Goal: Task Accomplishment & Management: Manage account settings

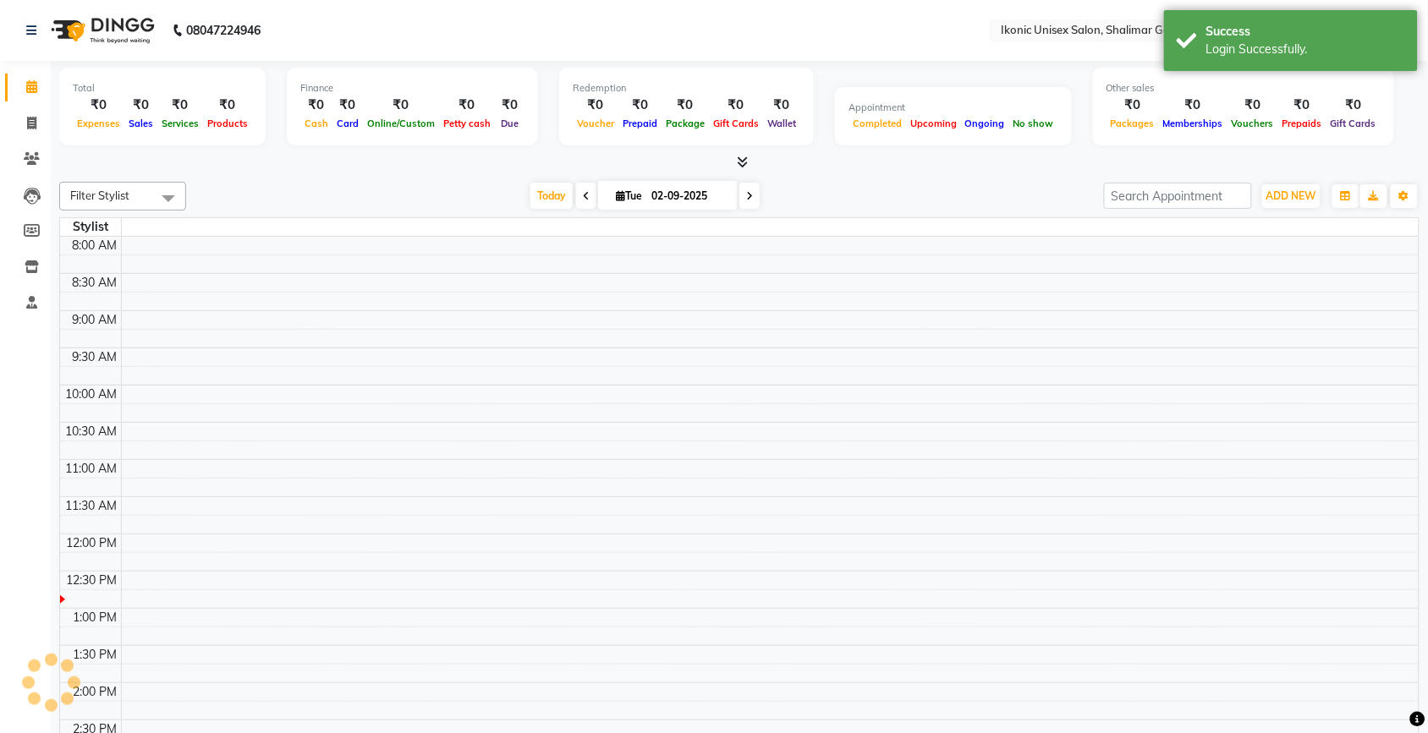
select select "en"
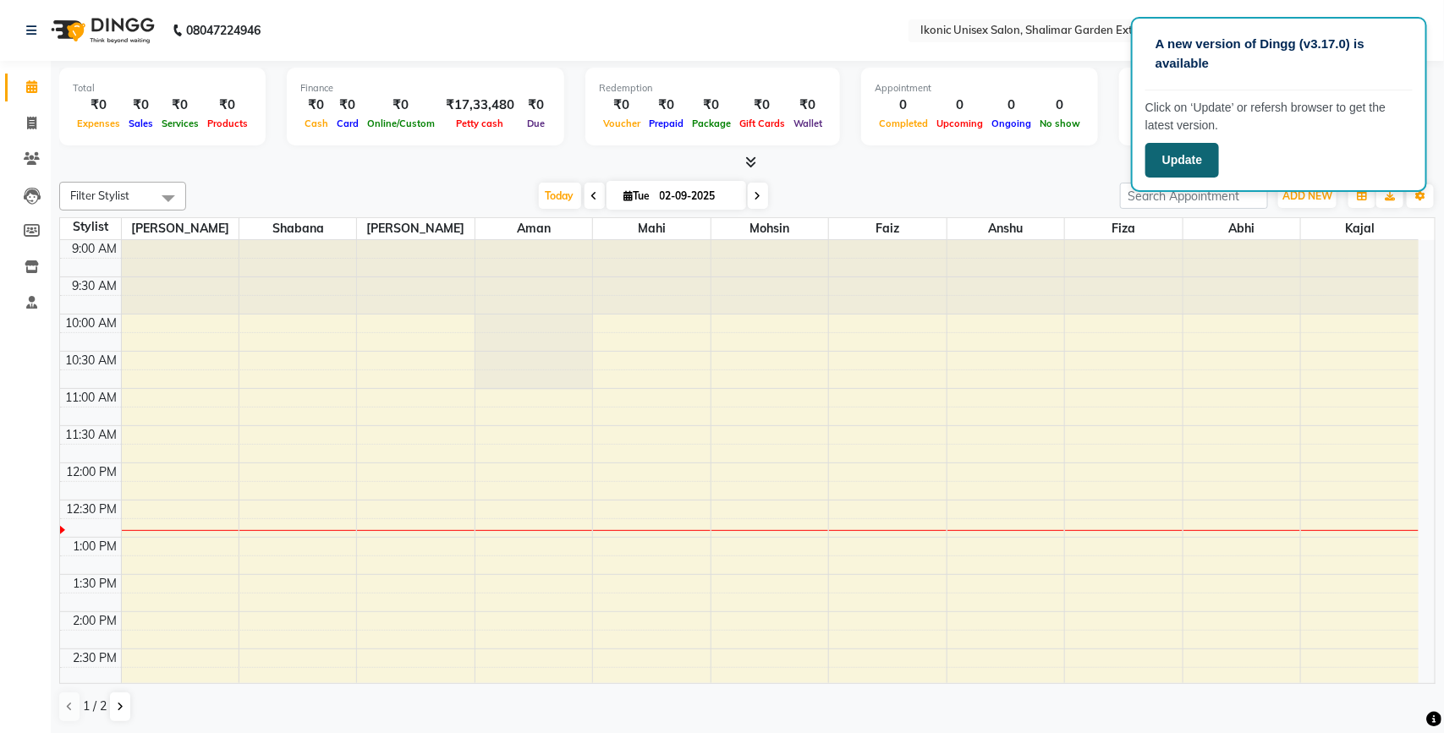
click at [1182, 171] on button "Update" at bounding box center [1182, 160] width 74 height 35
click at [1185, 158] on button "Update" at bounding box center [1182, 160] width 74 height 35
click at [1184, 161] on button "Update" at bounding box center [1182, 160] width 74 height 35
drag, startPoint x: 1184, startPoint y: 161, endPoint x: 1138, endPoint y: 162, distance: 45.7
click at [1181, 161] on button "Update" at bounding box center [1182, 160] width 74 height 35
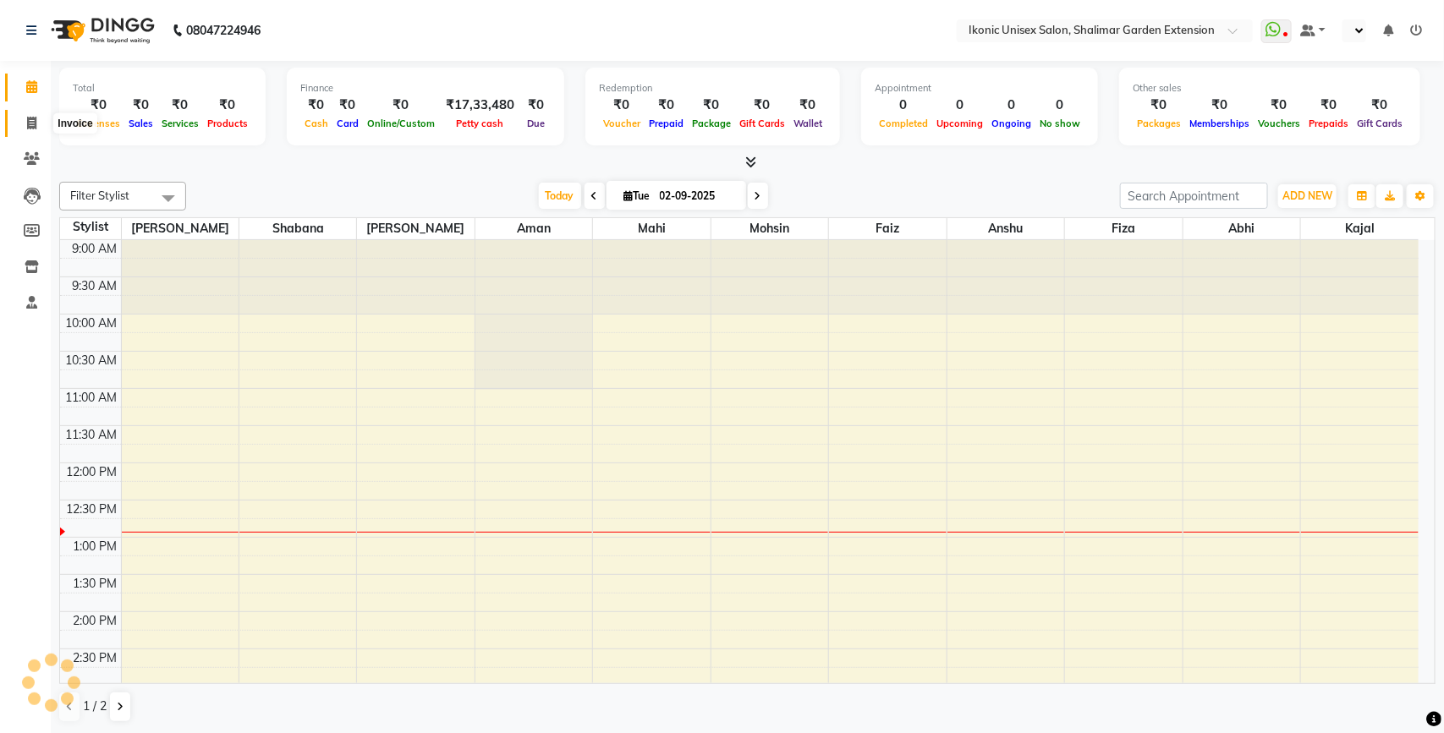
click at [28, 124] on icon at bounding box center [31, 123] width 9 height 13
select select "service"
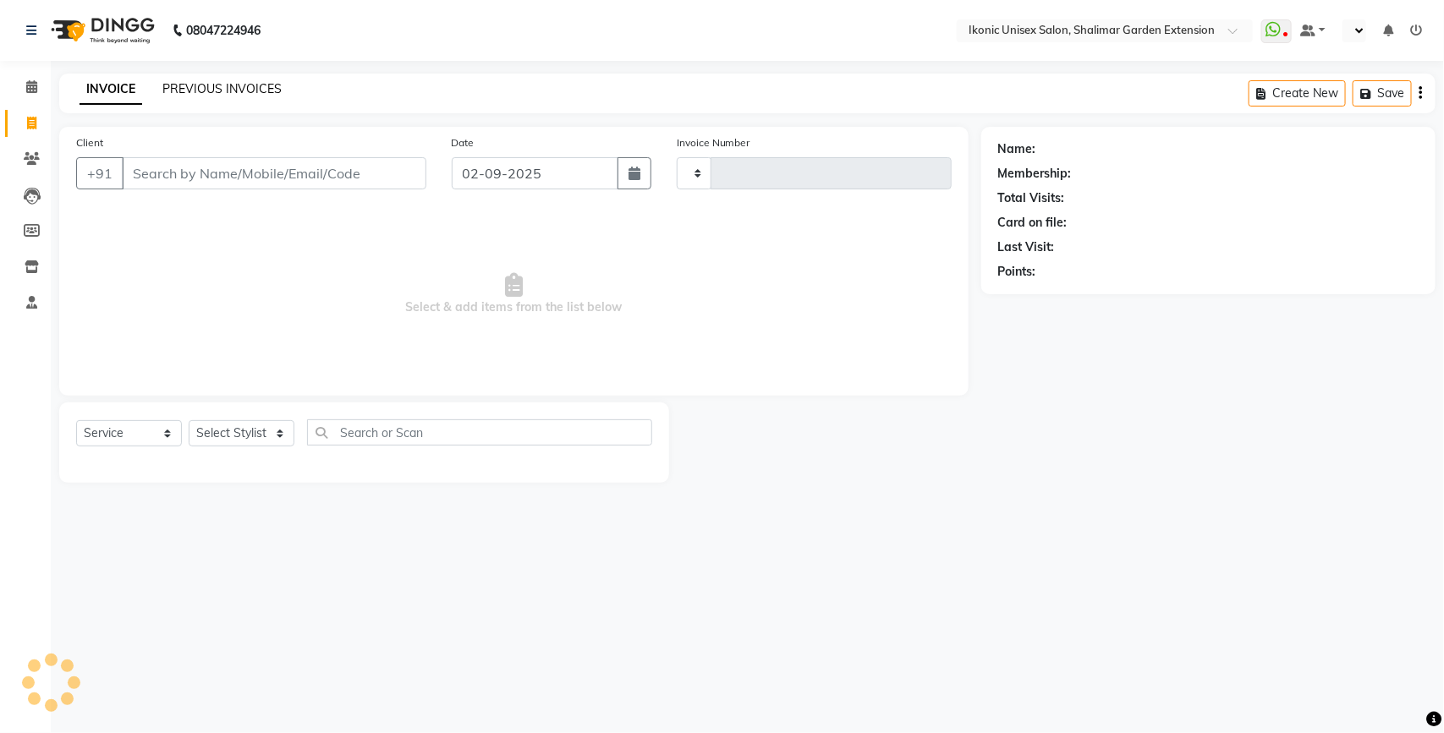
click at [256, 93] on link "PREVIOUS INVOICES" at bounding box center [221, 88] width 119 height 15
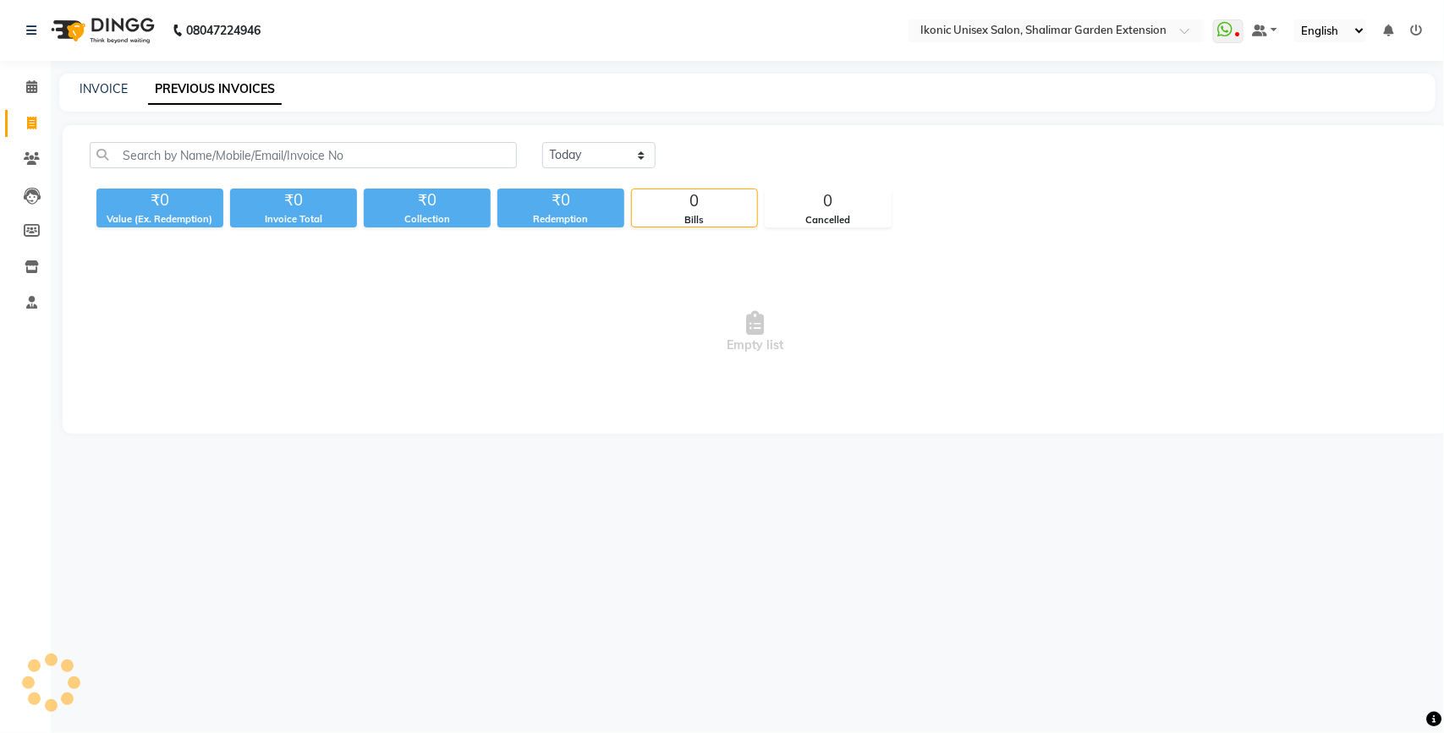
select select "en"
click at [615, 154] on select "[DATE] [DATE] Custom Range" at bounding box center [598, 155] width 113 height 26
click at [542, 142] on select "[DATE] [DATE] Custom Range" at bounding box center [598, 155] width 113 height 26
click at [622, 154] on select "[DATE] [DATE] Custom Range" at bounding box center [598, 155] width 113 height 26
select select "range"
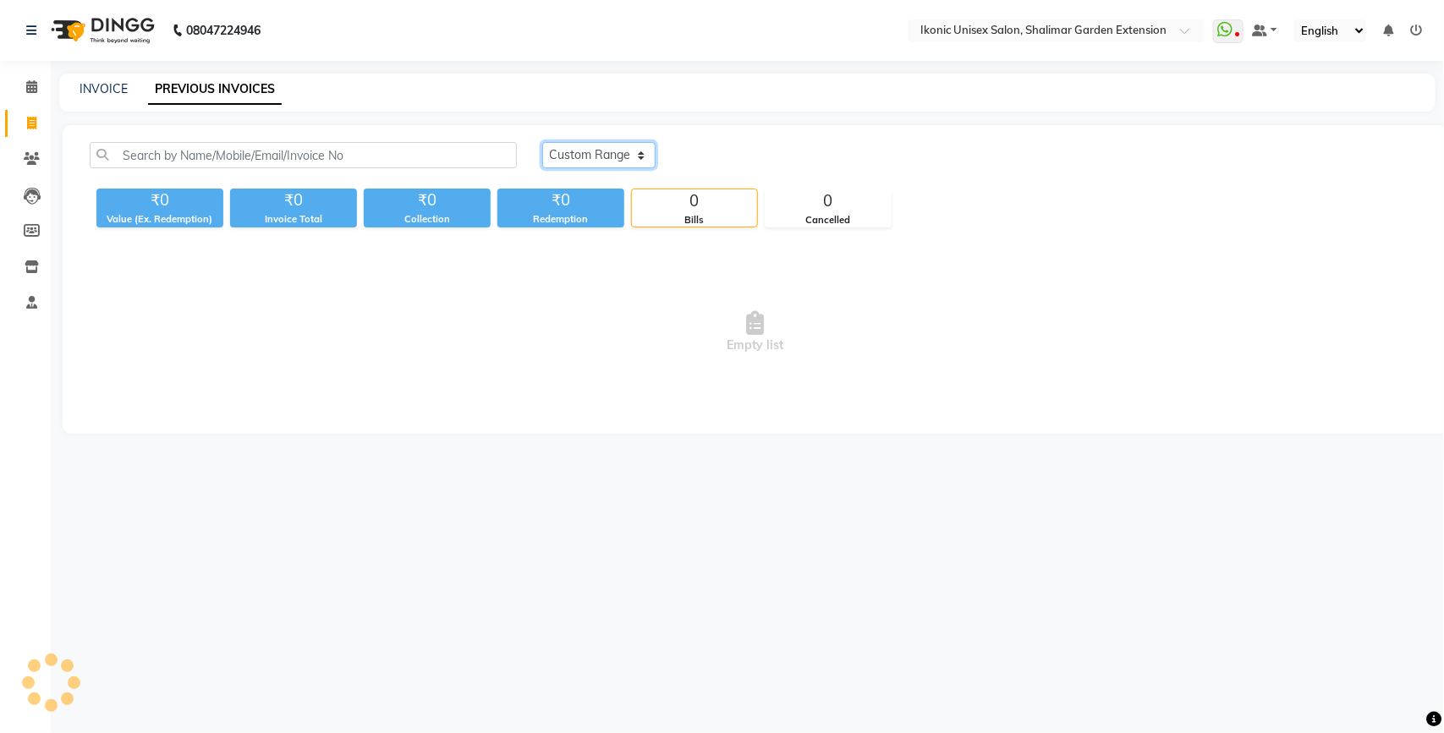
click at [542, 142] on select "[DATE] [DATE] Custom Range" at bounding box center [598, 155] width 113 height 26
click at [746, 149] on input "02-09-2025" at bounding box center [736, 156] width 118 height 24
select select "9"
select select "2025"
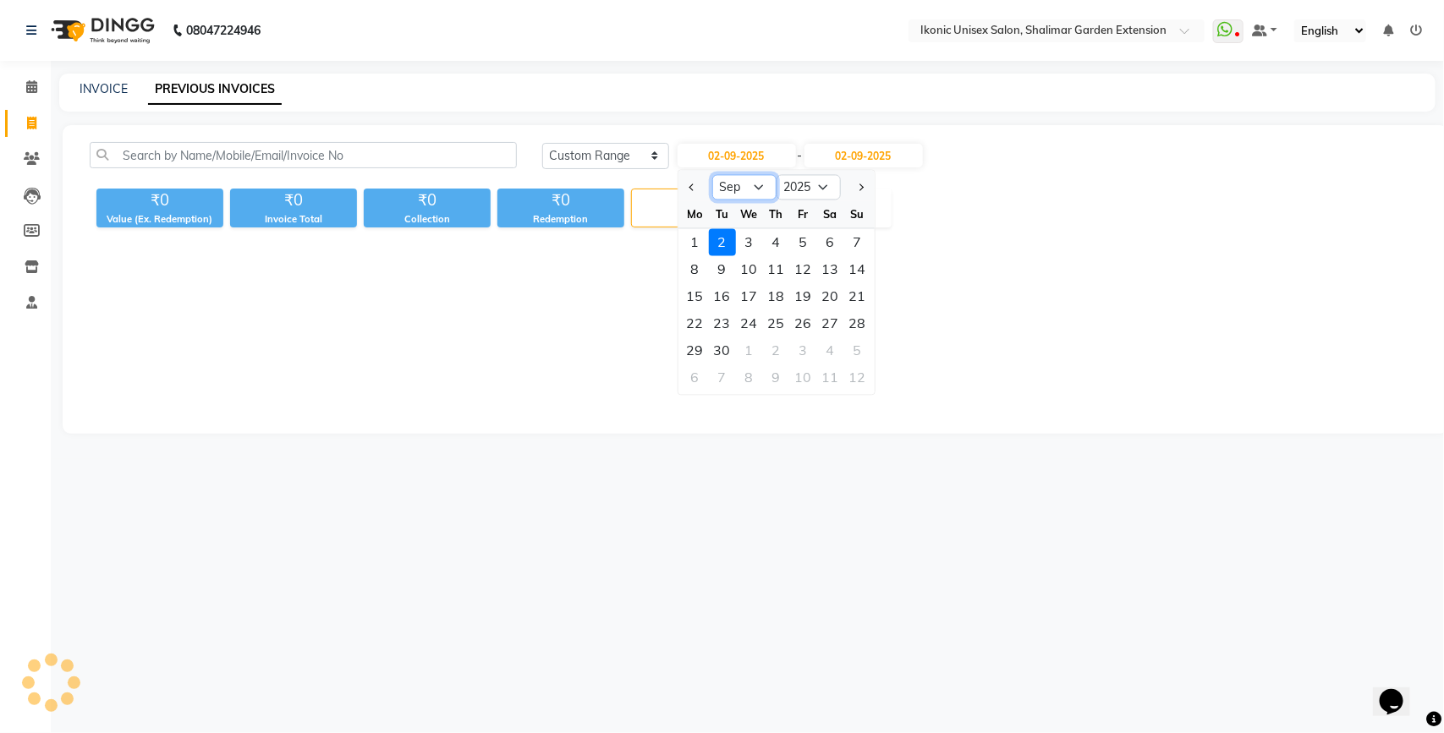
click at [750, 189] on select "Jan Feb Mar Apr May Jun [DATE] Aug Sep Oct Nov Dec" at bounding box center [744, 187] width 64 height 25
select select "8"
click at [712, 175] on select "Jan Feb Mar Apr May Jun [DATE] Aug Sep Oct Nov Dec" at bounding box center [744, 187] width 64 height 25
click at [851, 348] on div "31" at bounding box center [857, 350] width 27 height 27
type input "31-08-2025"
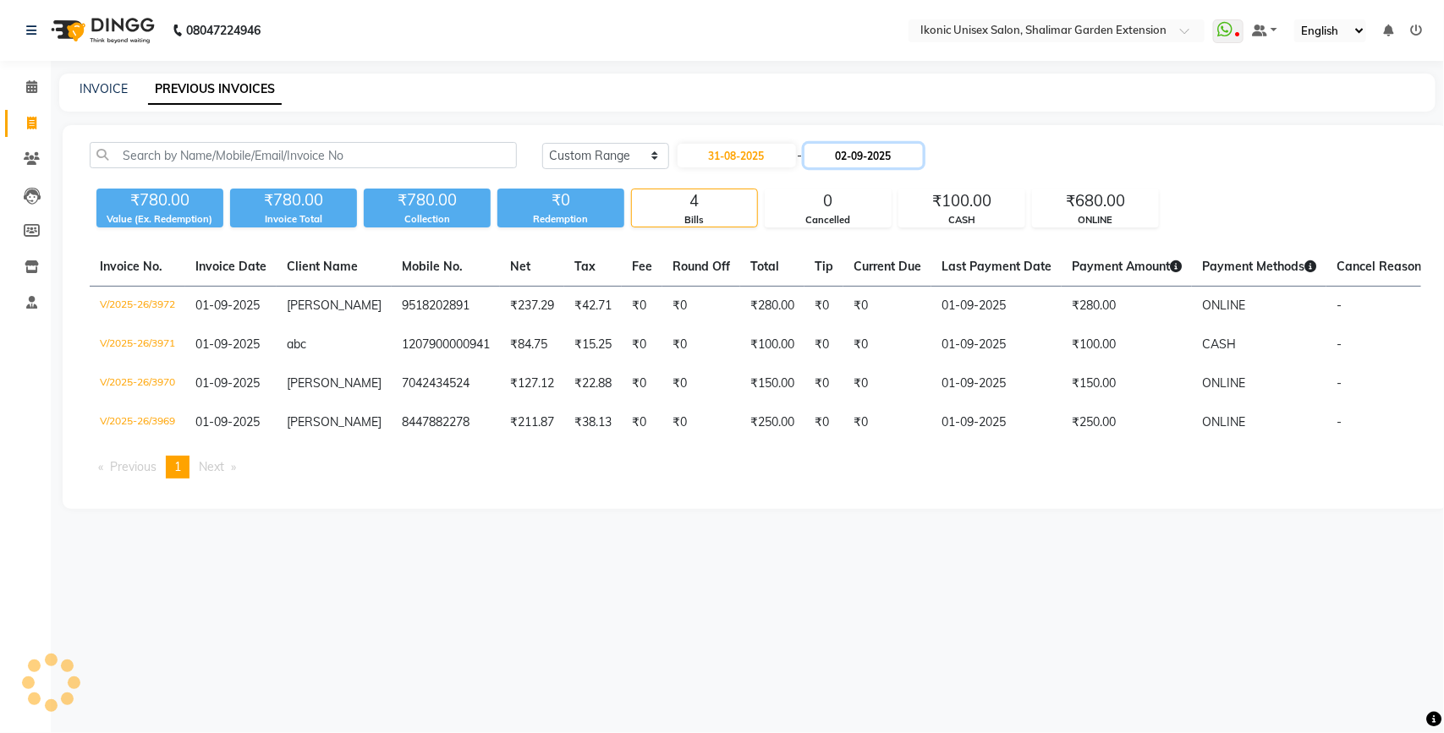
click at [847, 161] on input "02-09-2025" at bounding box center [863, 156] width 118 height 24
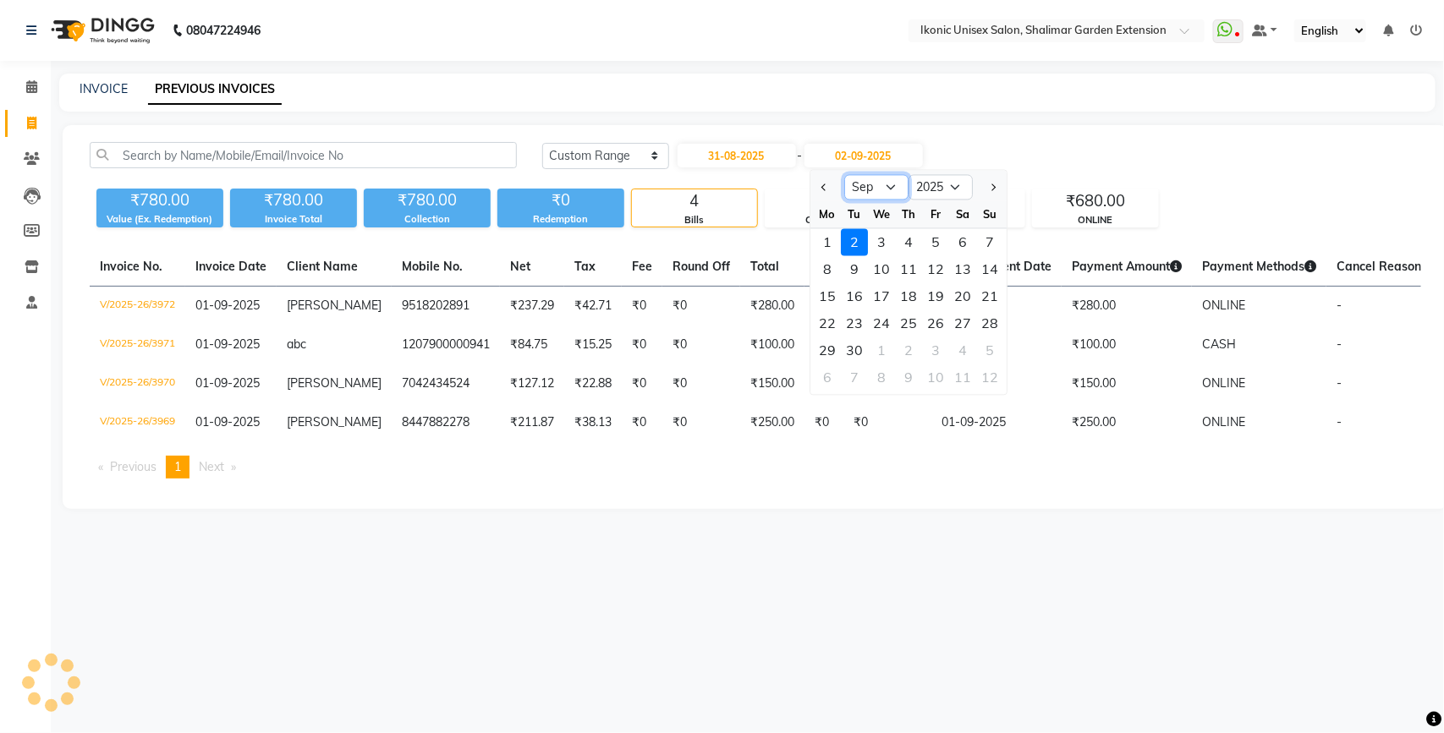
click at [865, 182] on select "Aug Sep Oct Nov Dec" at bounding box center [876, 187] width 64 height 25
select select "8"
click at [844, 175] on select "Aug Sep Oct Nov Dec" at bounding box center [876, 187] width 64 height 25
click at [987, 347] on div "31" at bounding box center [989, 350] width 27 height 27
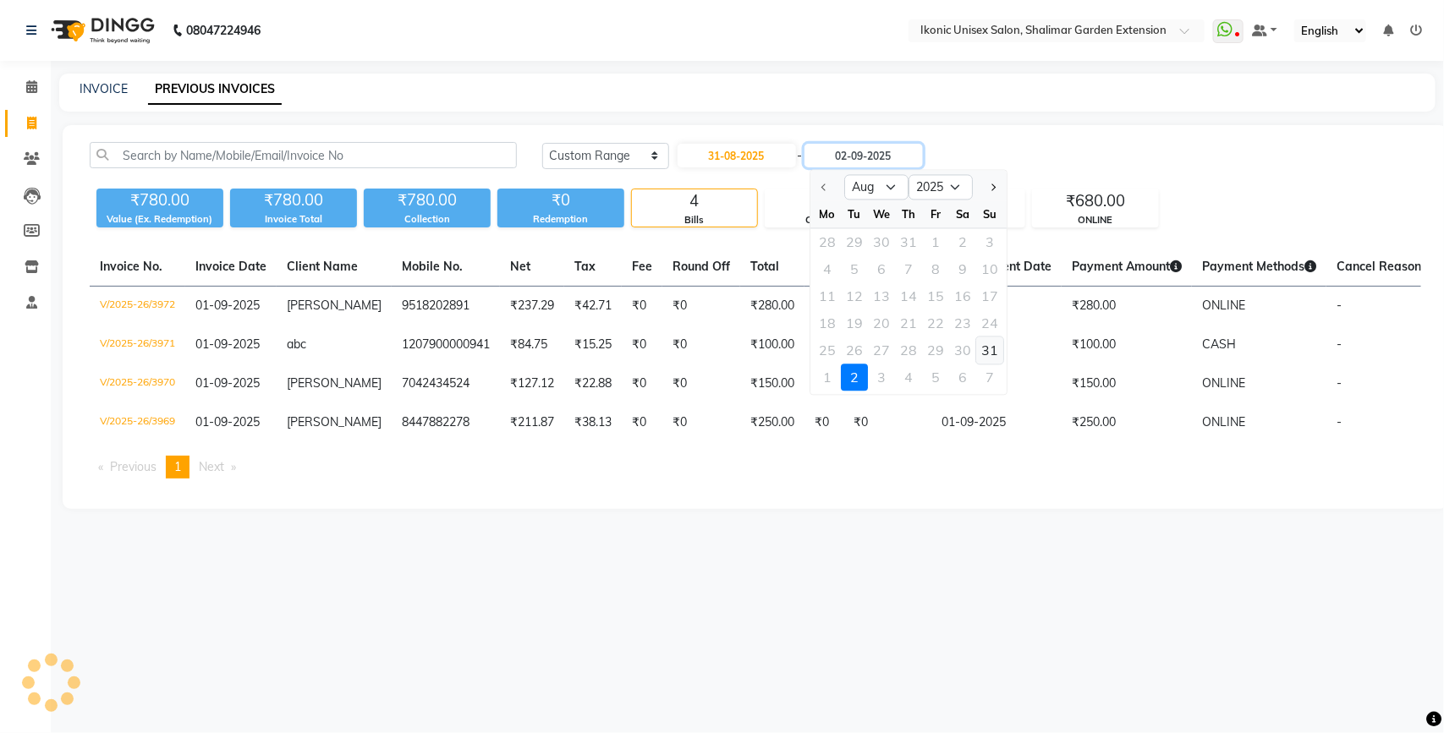
type input "31-08-2025"
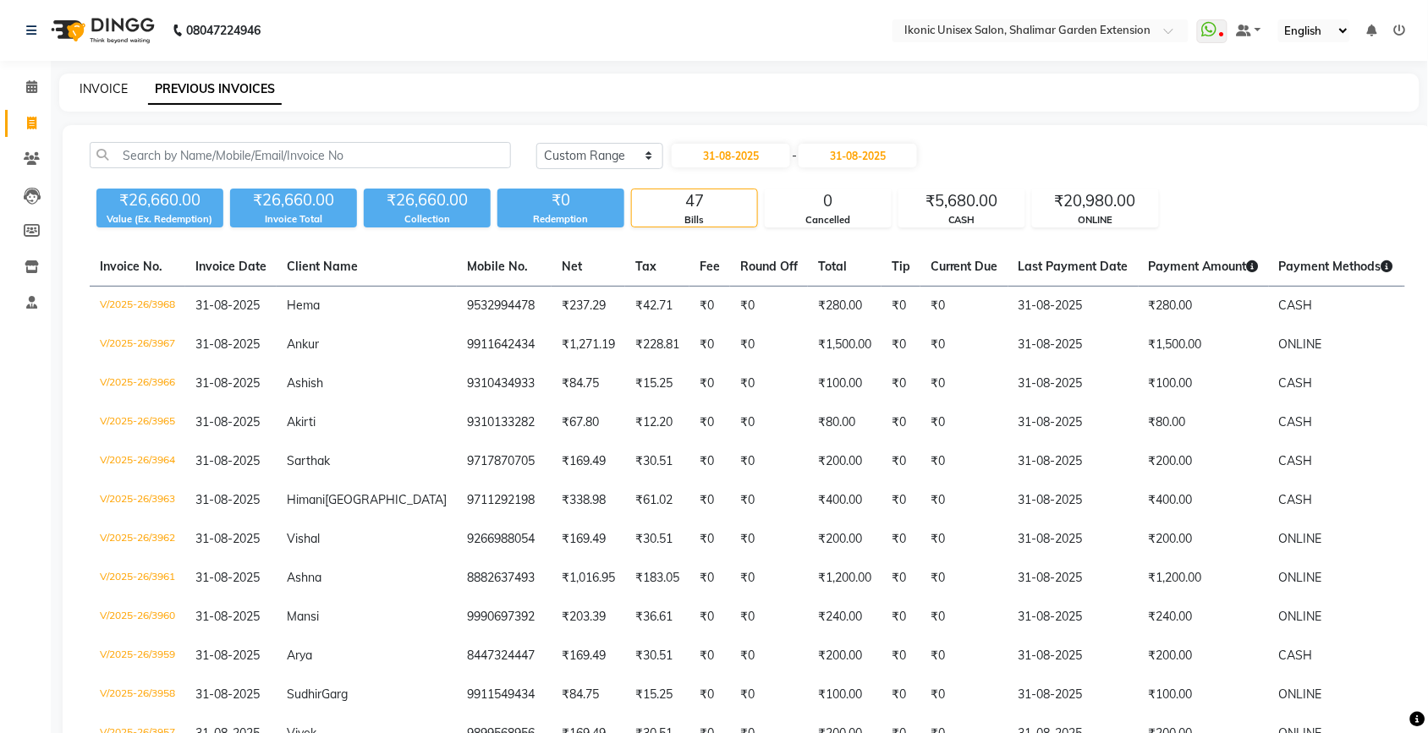
click at [104, 83] on link "INVOICE" at bounding box center [103, 88] width 48 height 15
select select "service"
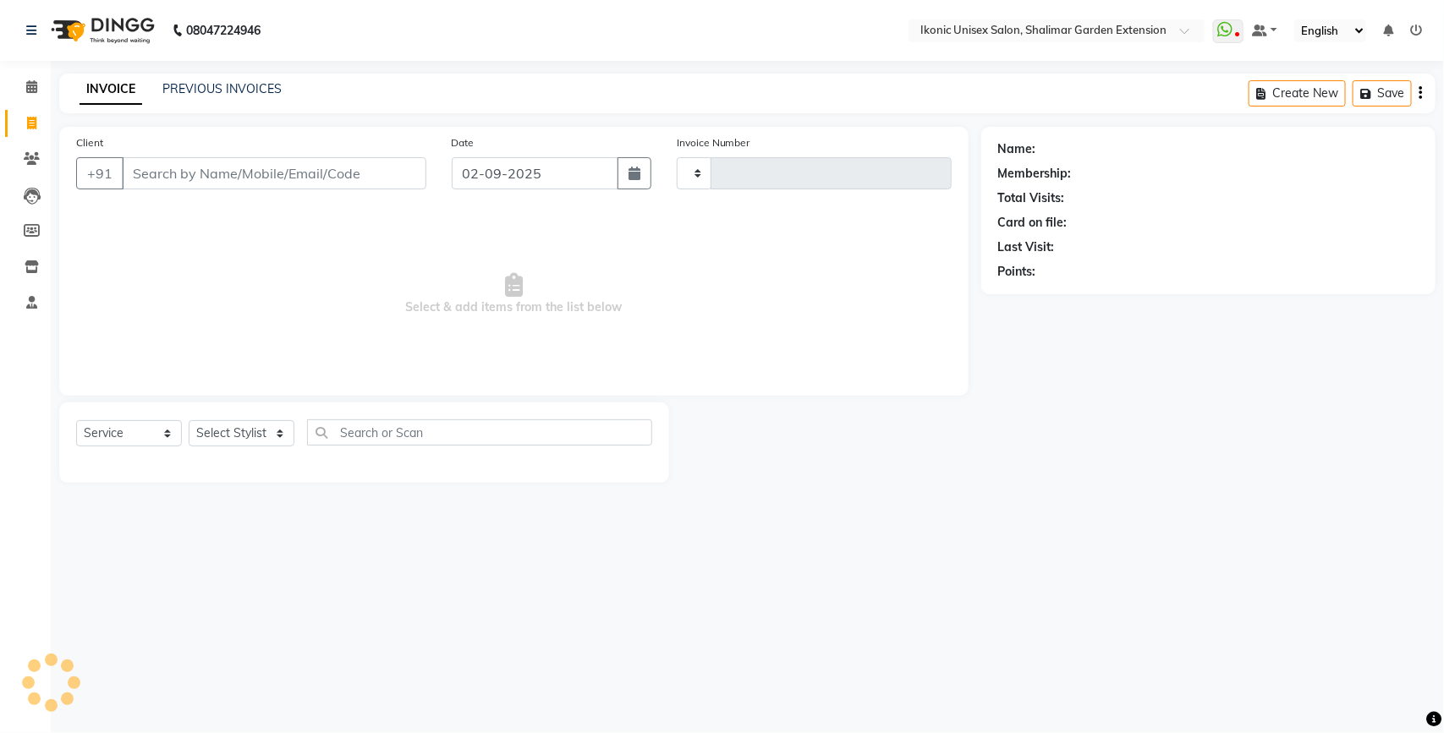
type input "3973"
click at [277, 175] on input "Client" at bounding box center [274, 173] width 304 height 32
select select "4931"
click at [324, 191] on div "Client +91" at bounding box center [250, 168] width 375 height 69
click at [320, 183] on input "Client" at bounding box center [274, 173] width 304 height 32
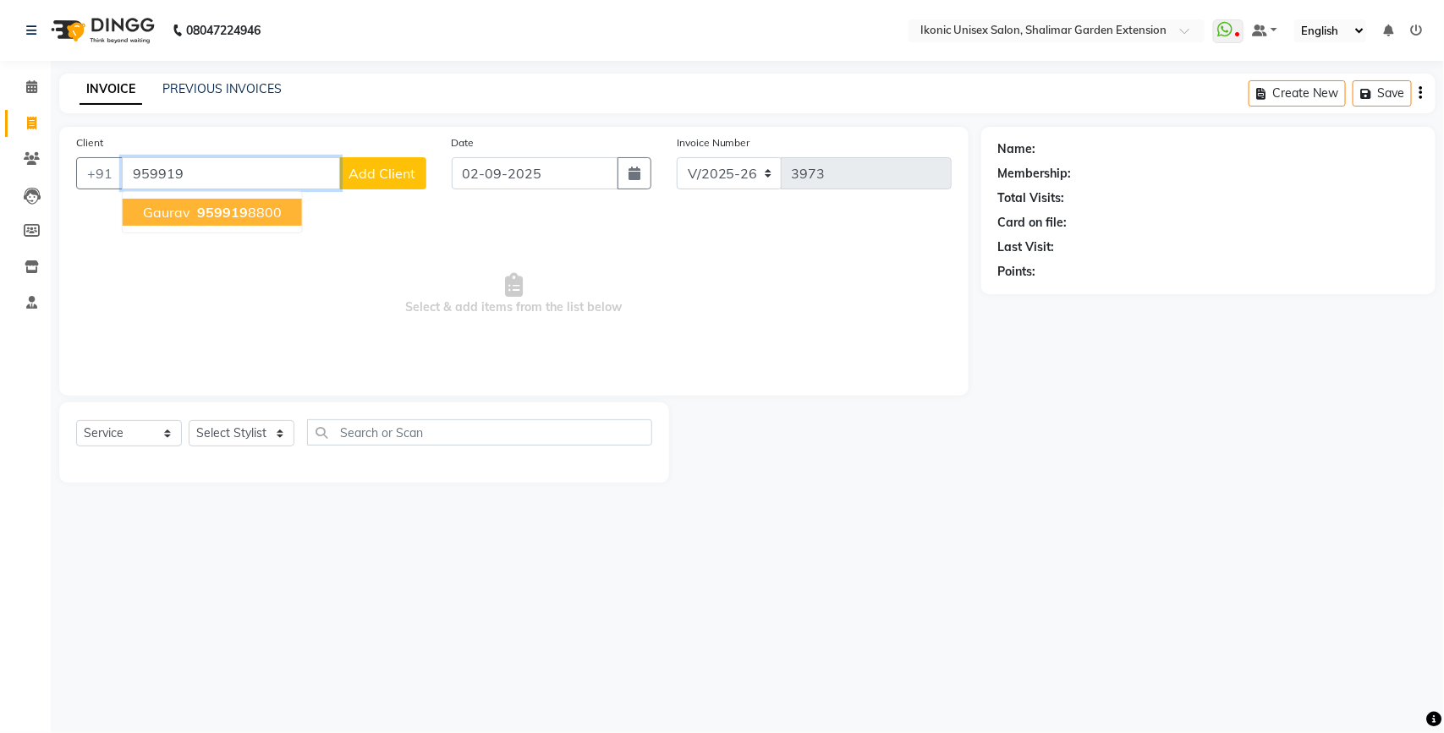
click at [273, 211] on ngb-highlight "959919 8800" at bounding box center [238, 212] width 88 height 17
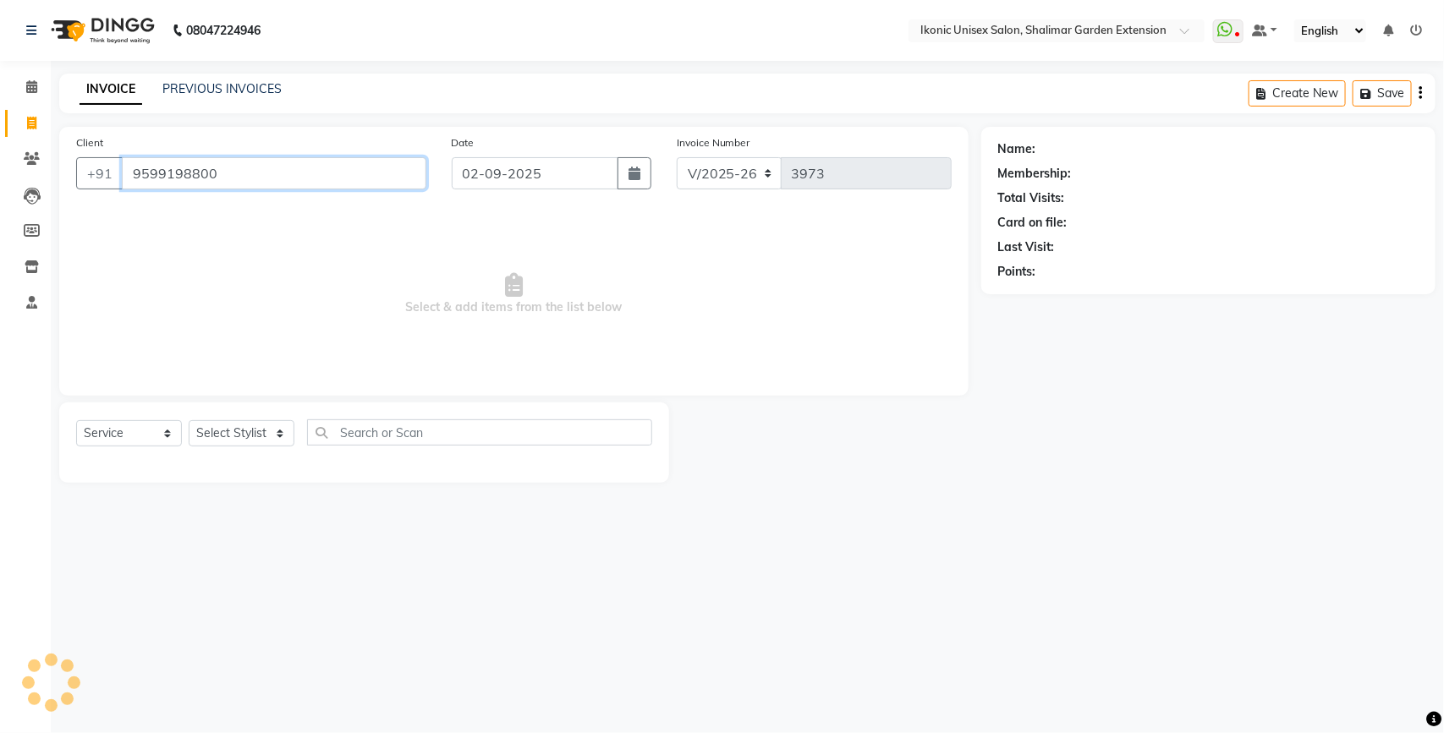
type input "9599198800"
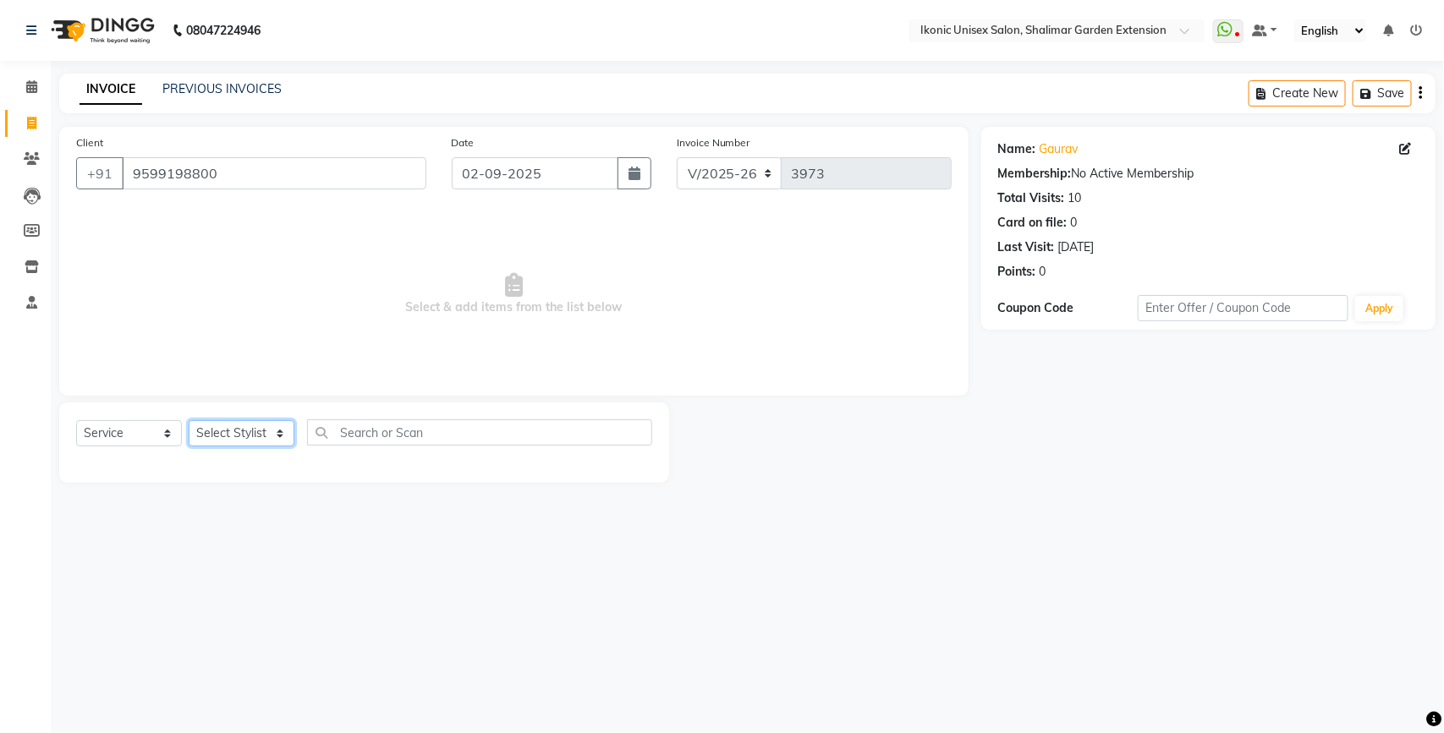
click at [247, 429] on select "Select Stylist [PERSON_NAME] [PERSON_NAME] Fiza Kajal Mahi [PERSON_NAME] [PERSO…" at bounding box center [242, 433] width 106 height 26
select select "82054"
click at [189, 420] on select "Select Stylist [PERSON_NAME] [PERSON_NAME] Fiza Kajal Mahi [PERSON_NAME] [PERSO…" at bounding box center [242, 433] width 106 height 26
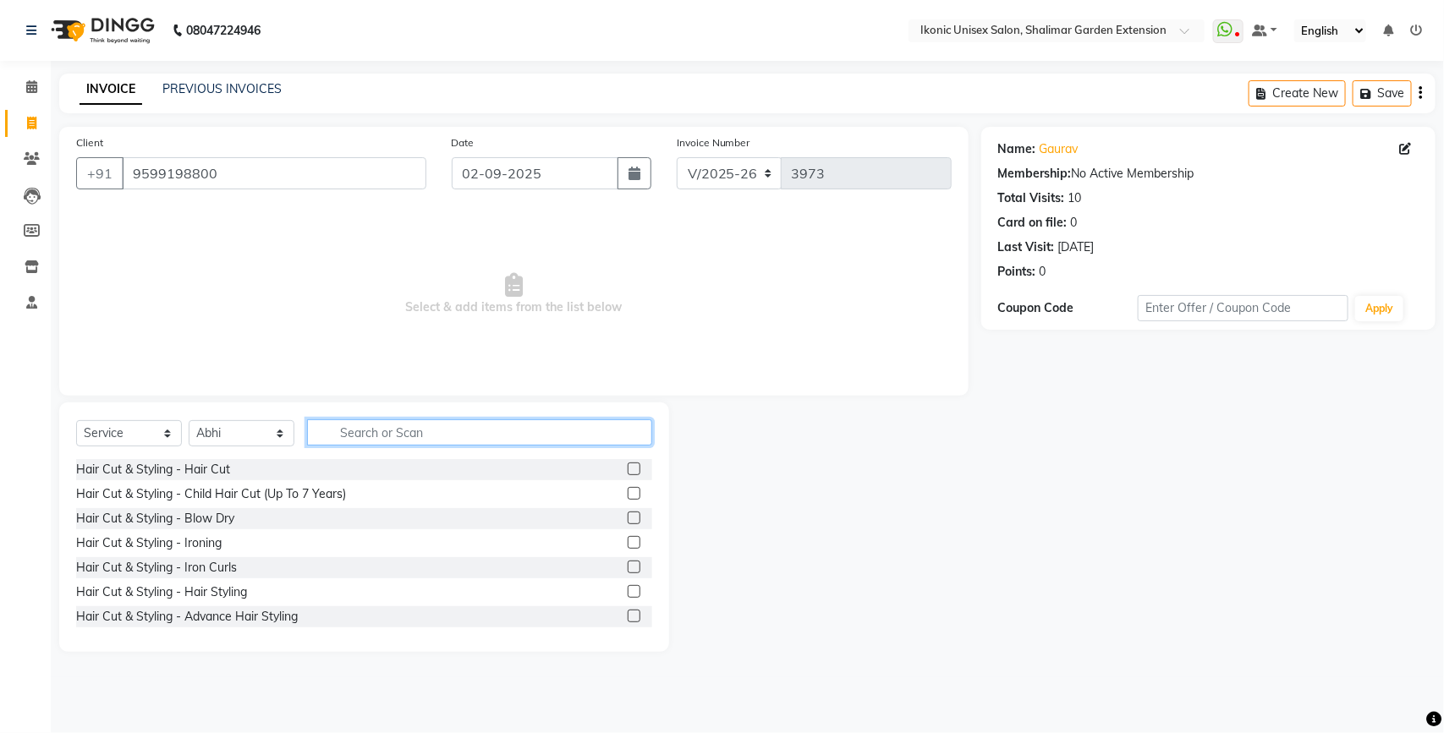
click at [403, 429] on input "text" at bounding box center [479, 432] width 345 height 26
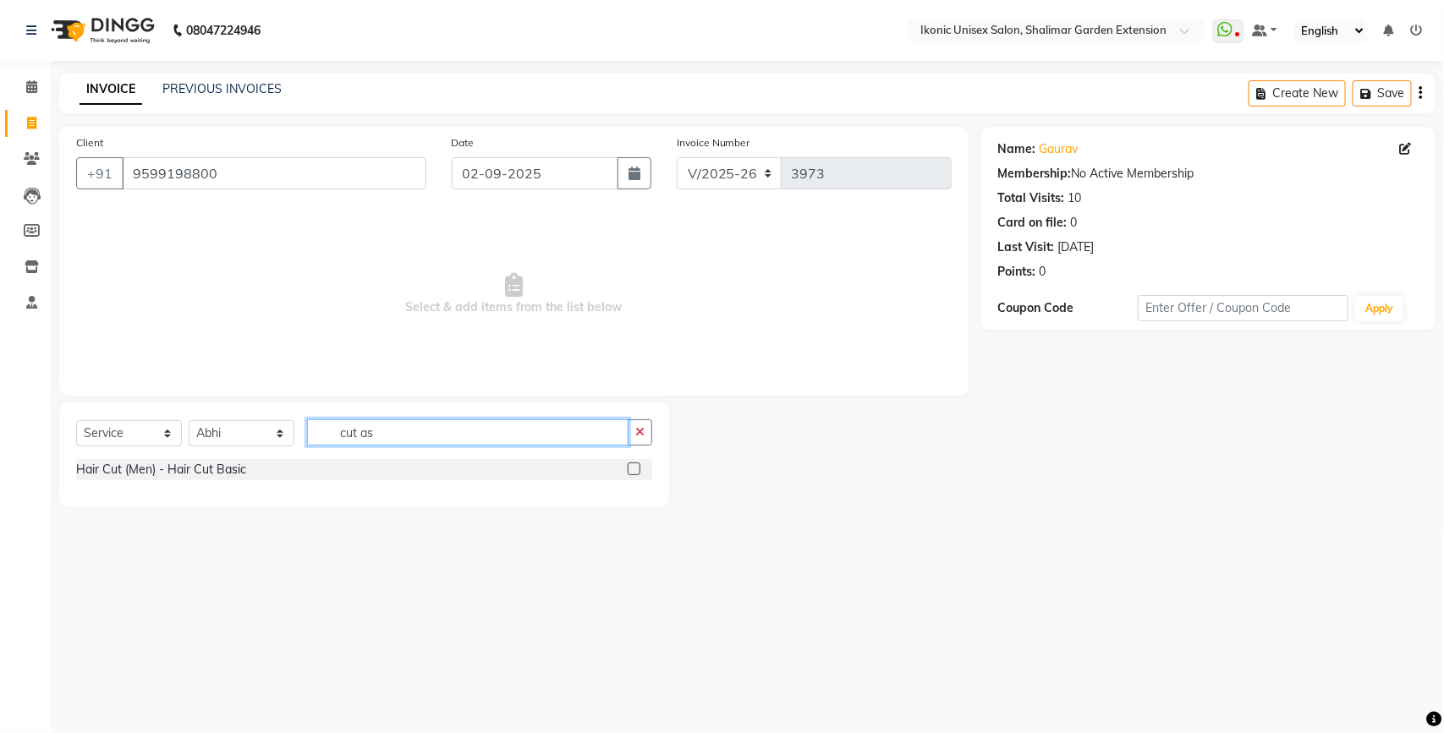
type input "cut as"
drag, startPoint x: 631, startPoint y: 465, endPoint x: 585, endPoint y: 397, distance: 81.6
click at [631, 463] on label at bounding box center [634, 469] width 13 height 13
click at [631, 464] on input "checkbox" at bounding box center [633, 469] width 11 height 11
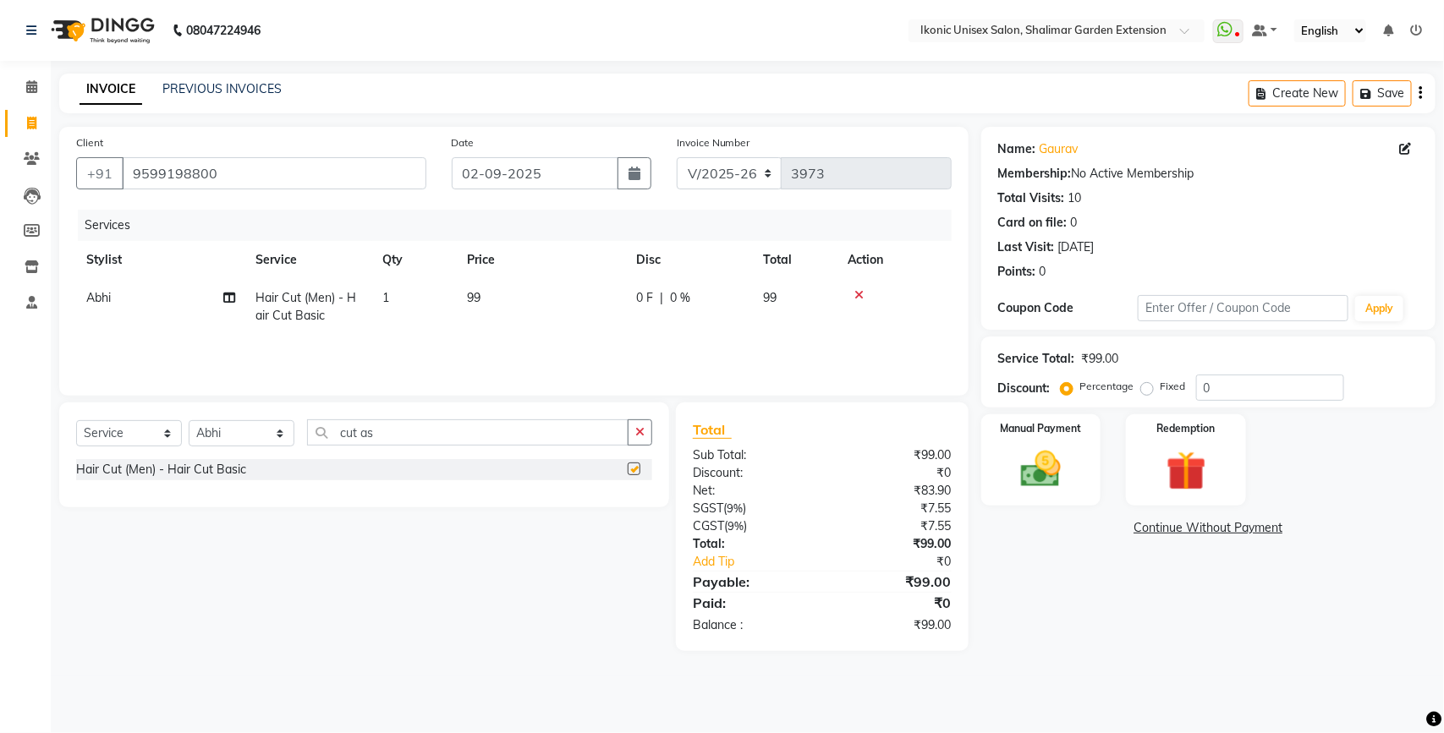
drag, startPoint x: 514, startPoint y: 279, endPoint x: 559, endPoint y: 293, distance: 47.1
click at [559, 293] on td "99" at bounding box center [541, 307] width 169 height 56
checkbox input "false"
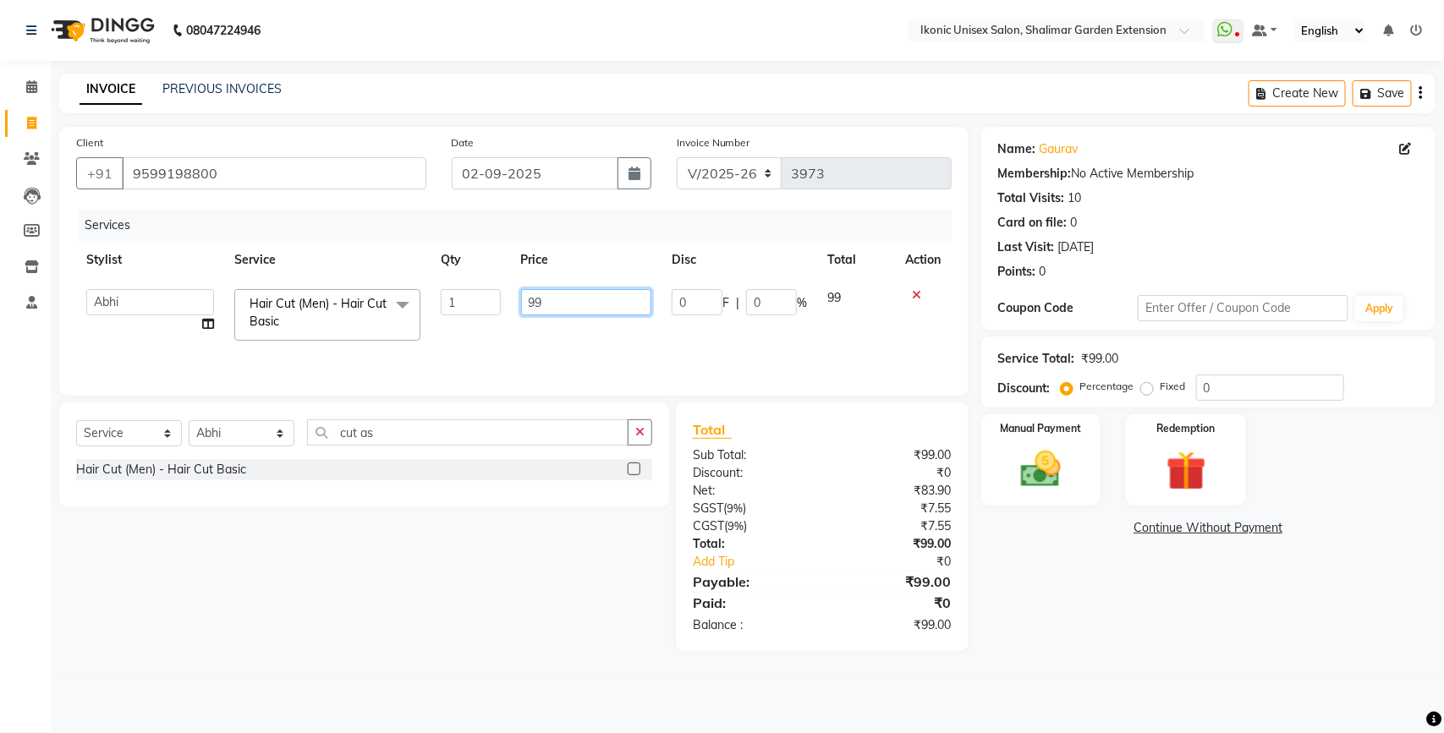
click at [635, 306] on input "99" at bounding box center [586, 302] width 131 height 26
type input "9"
type input "100"
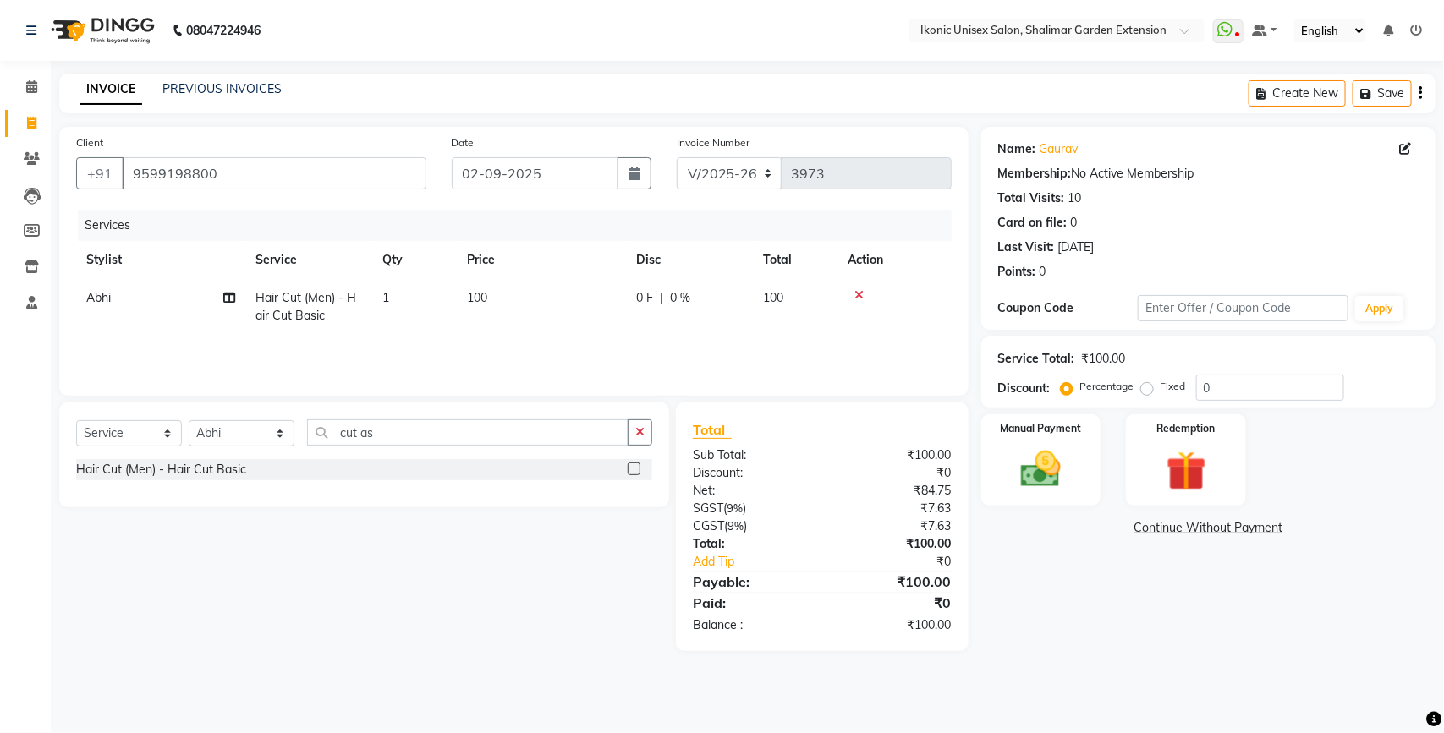
click at [478, 297] on span "100" at bounding box center [477, 297] width 20 height 15
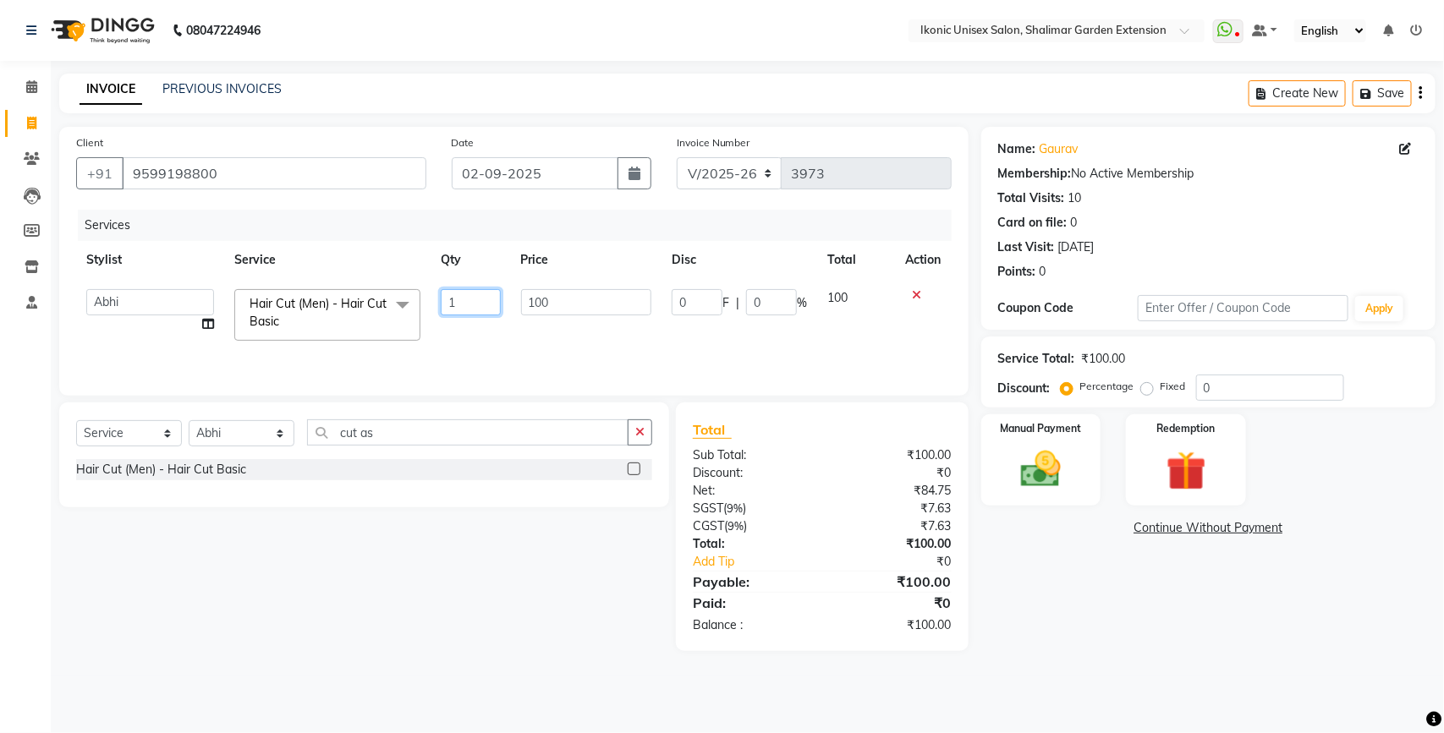
click at [475, 298] on input "1" at bounding box center [470, 302] width 59 height 26
type input "2"
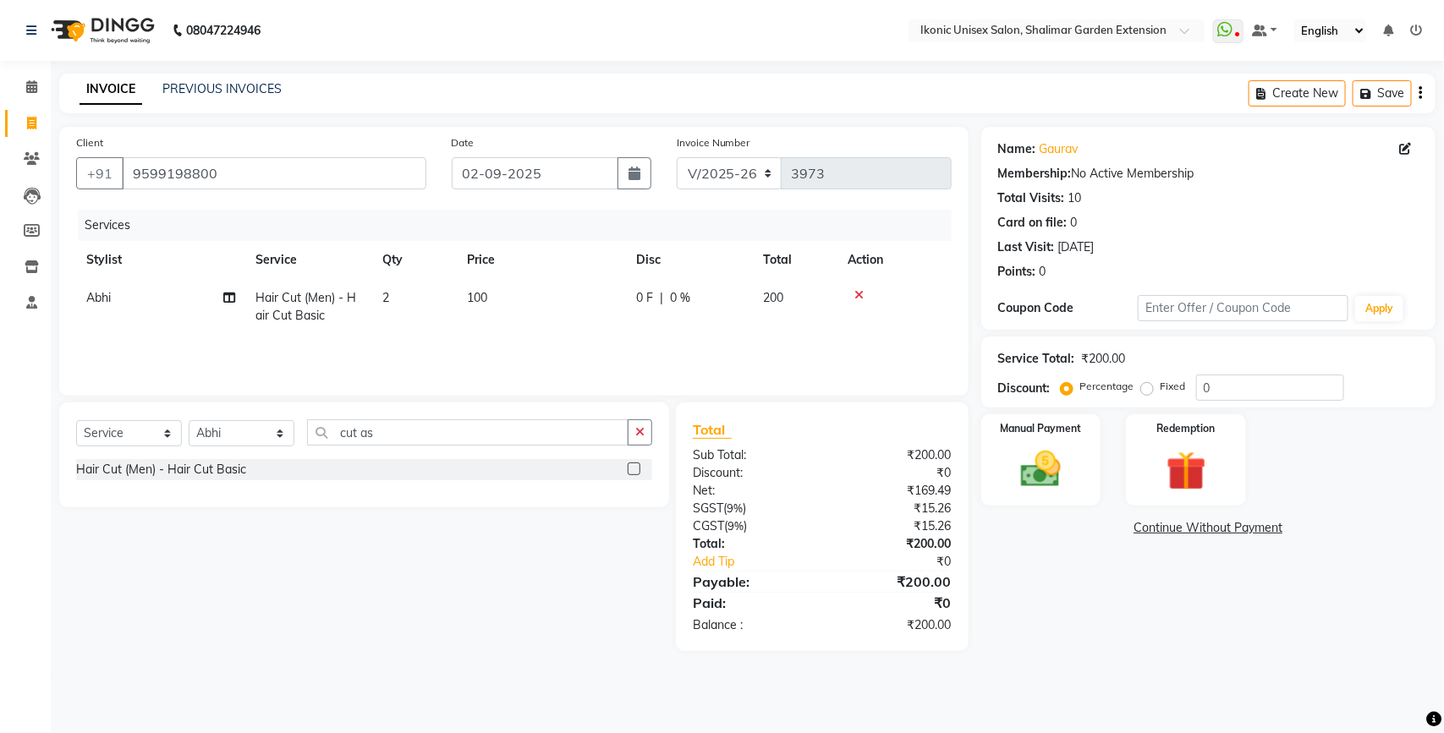
click at [1150, 644] on div "Name: [PERSON_NAME] Membership: No Active Membership Total Visits: 10 Card on f…" at bounding box center [1214, 389] width 467 height 524
click at [523, 166] on input "02-09-2025" at bounding box center [535, 173] width 167 height 32
select select "9"
select select "2025"
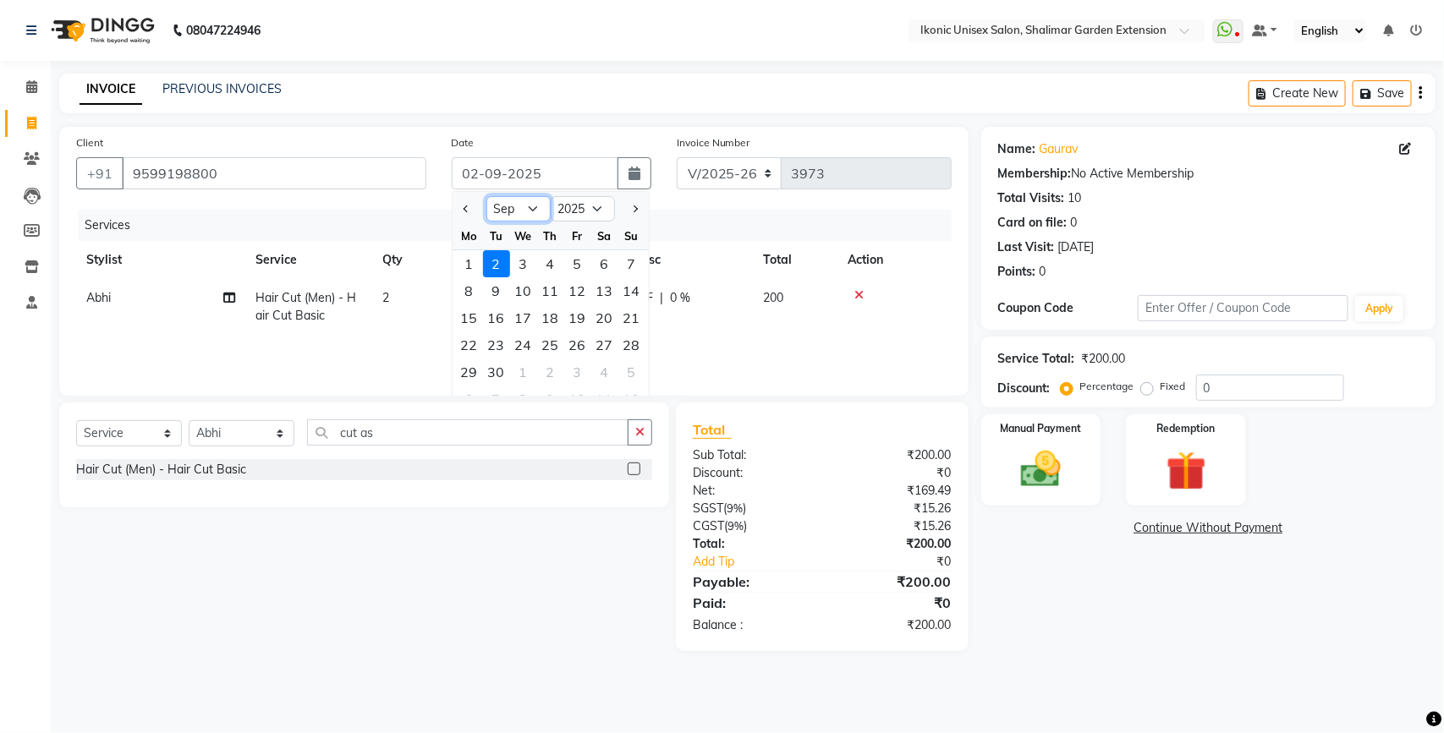
click at [539, 213] on select "Jan Feb Mar Apr May Jun [DATE] Aug Sep Oct Nov Dec" at bounding box center [518, 208] width 64 height 25
select select "8"
click at [486, 196] on select "Jan Feb Mar Apr May Jun [DATE] Aug Sep Oct Nov Dec" at bounding box center [518, 208] width 64 height 25
click at [624, 369] on div "31" at bounding box center [631, 372] width 27 height 27
type input "31-08-2025"
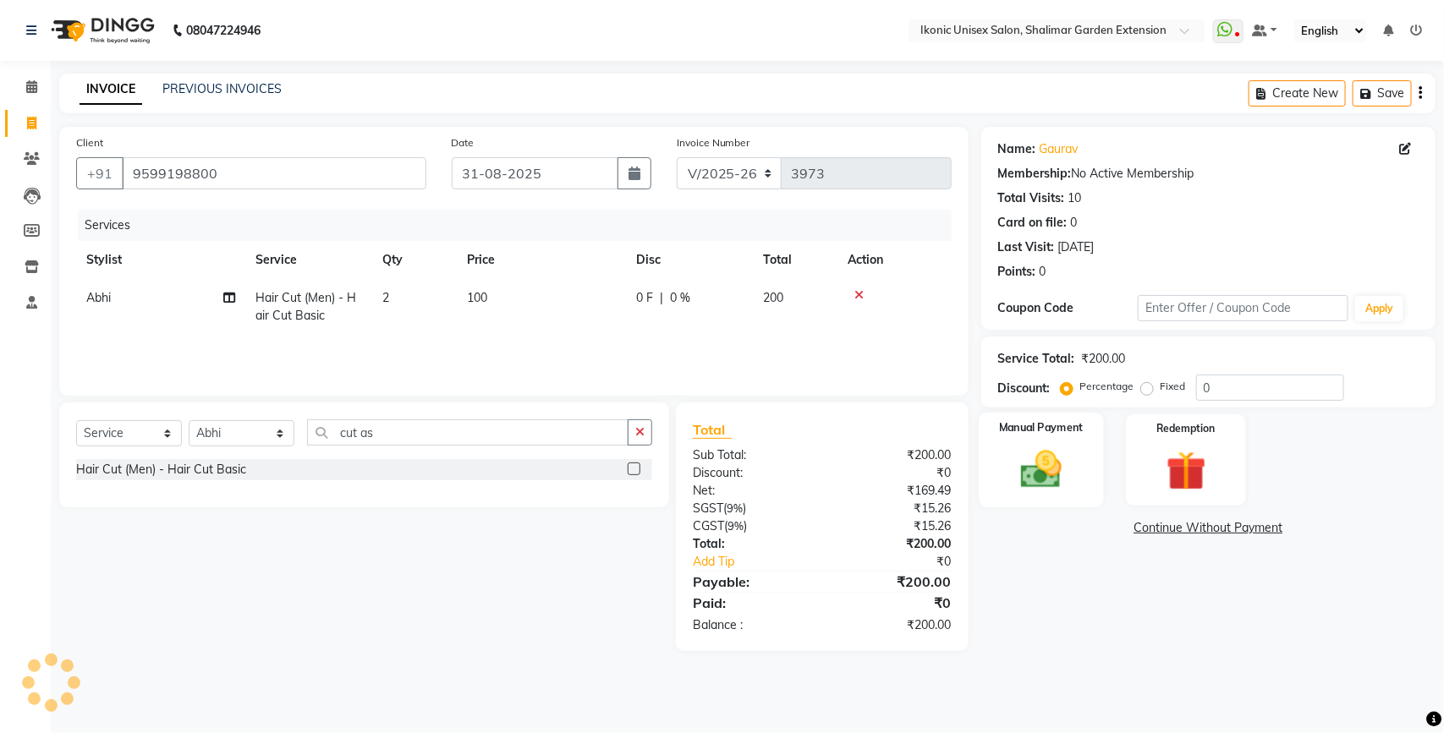
click at [1039, 475] on img at bounding box center [1040, 469] width 67 height 47
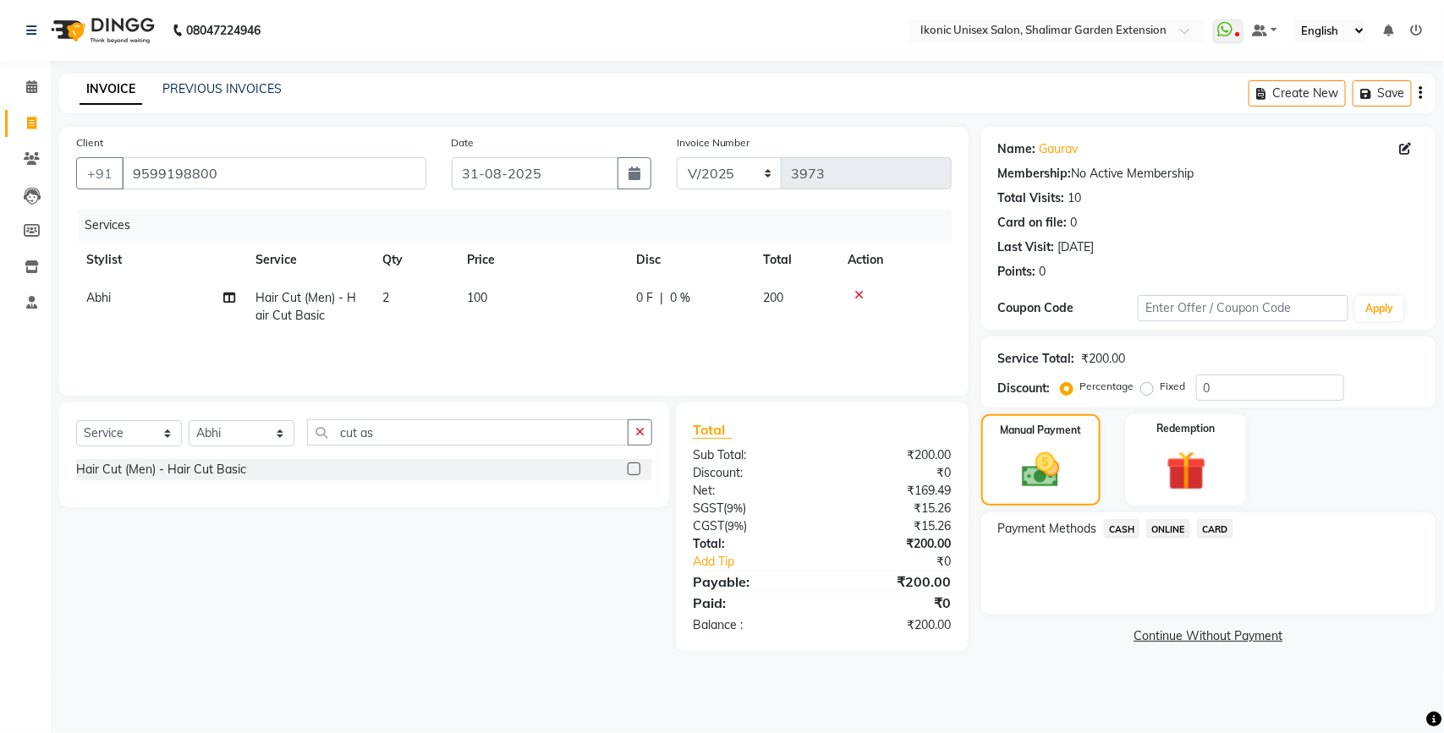
click at [1182, 529] on span "ONLINE" at bounding box center [1168, 528] width 44 height 19
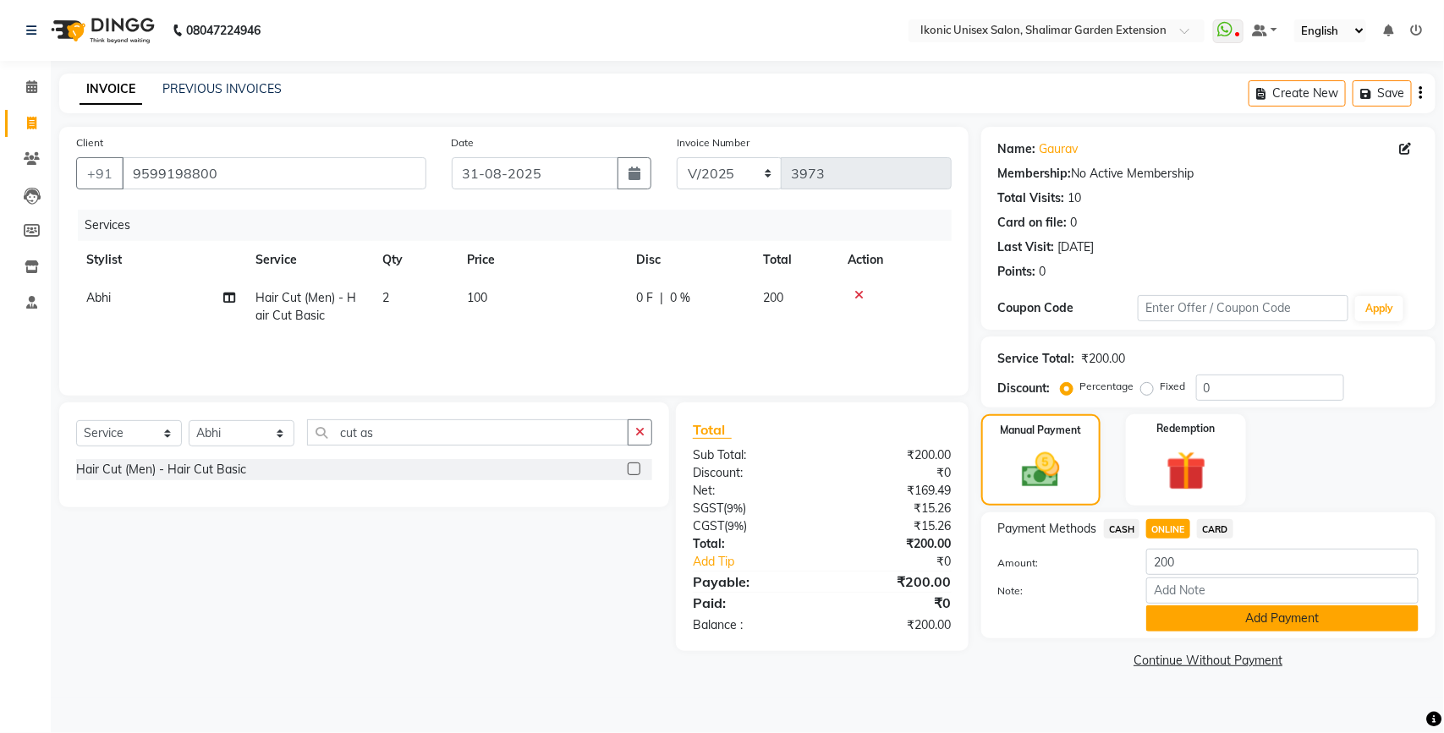
click at [1188, 606] on button "Add Payment" at bounding box center [1282, 619] width 272 height 26
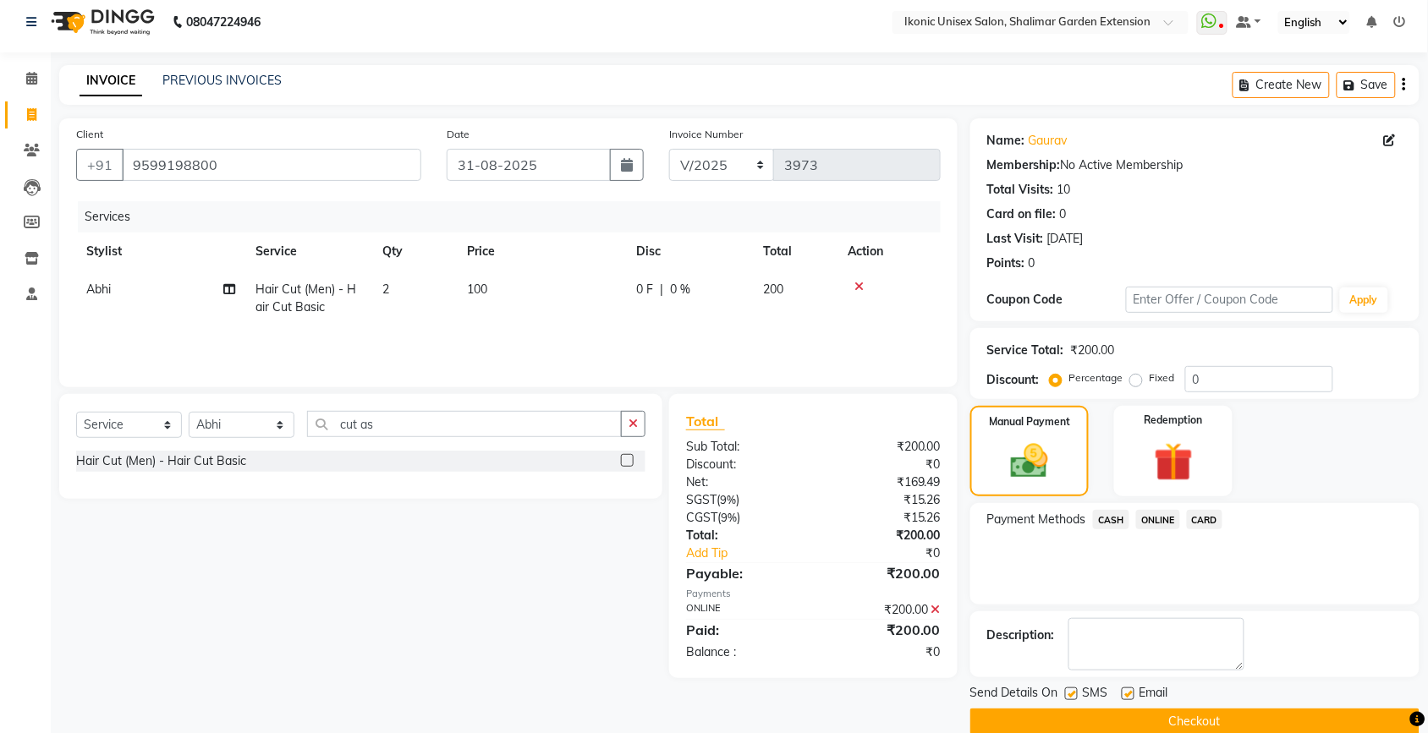
scroll to position [36, 0]
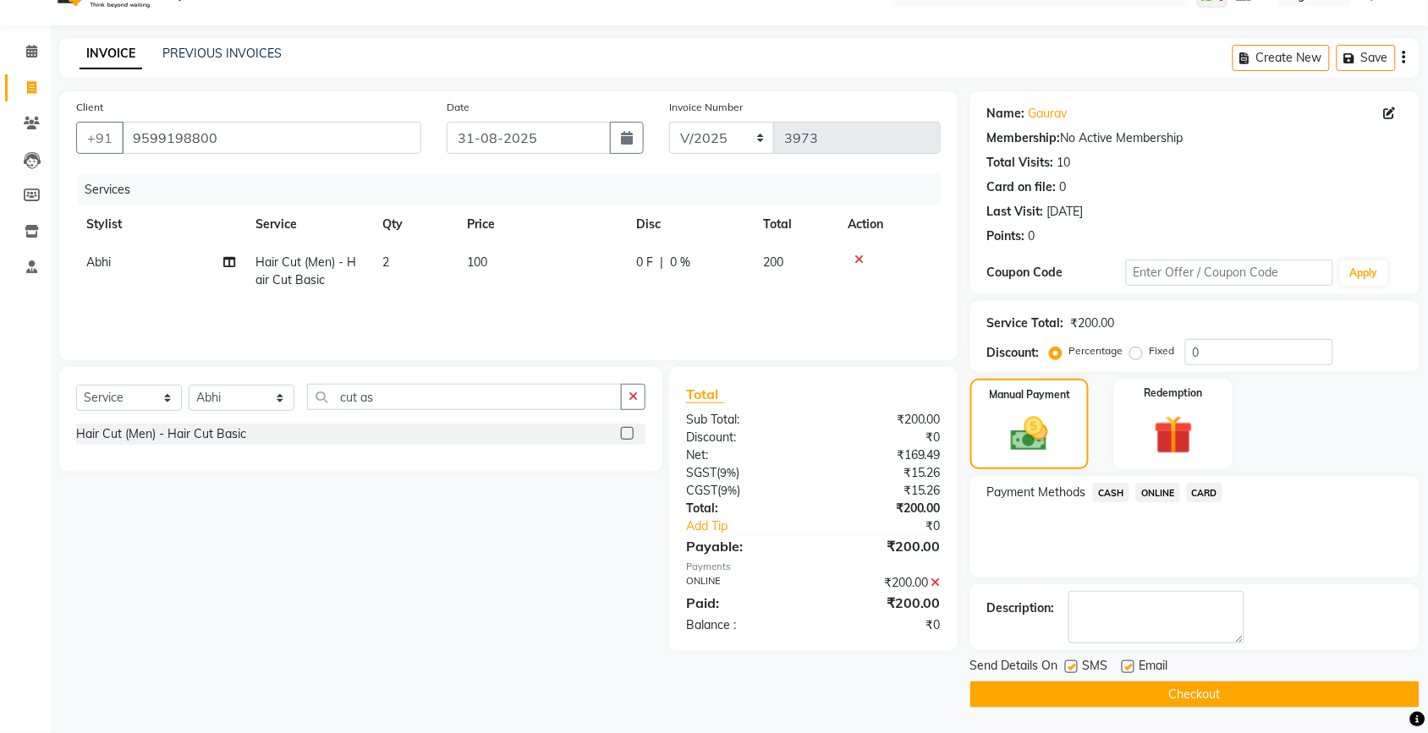
click at [1161, 706] on button "Checkout" at bounding box center [1194, 695] width 449 height 26
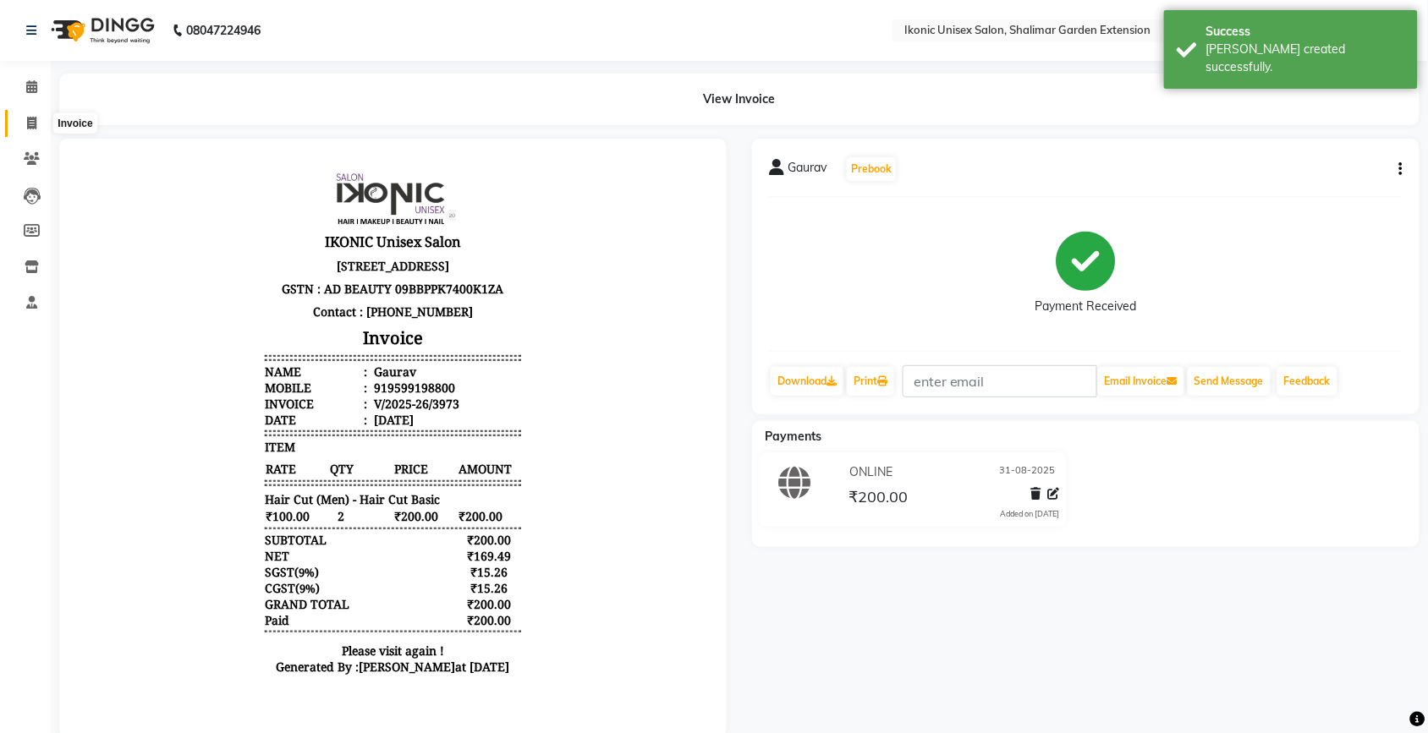
click at [40, 118] on span at bounding box center [32, 123] width 30 height 19
select select "service"
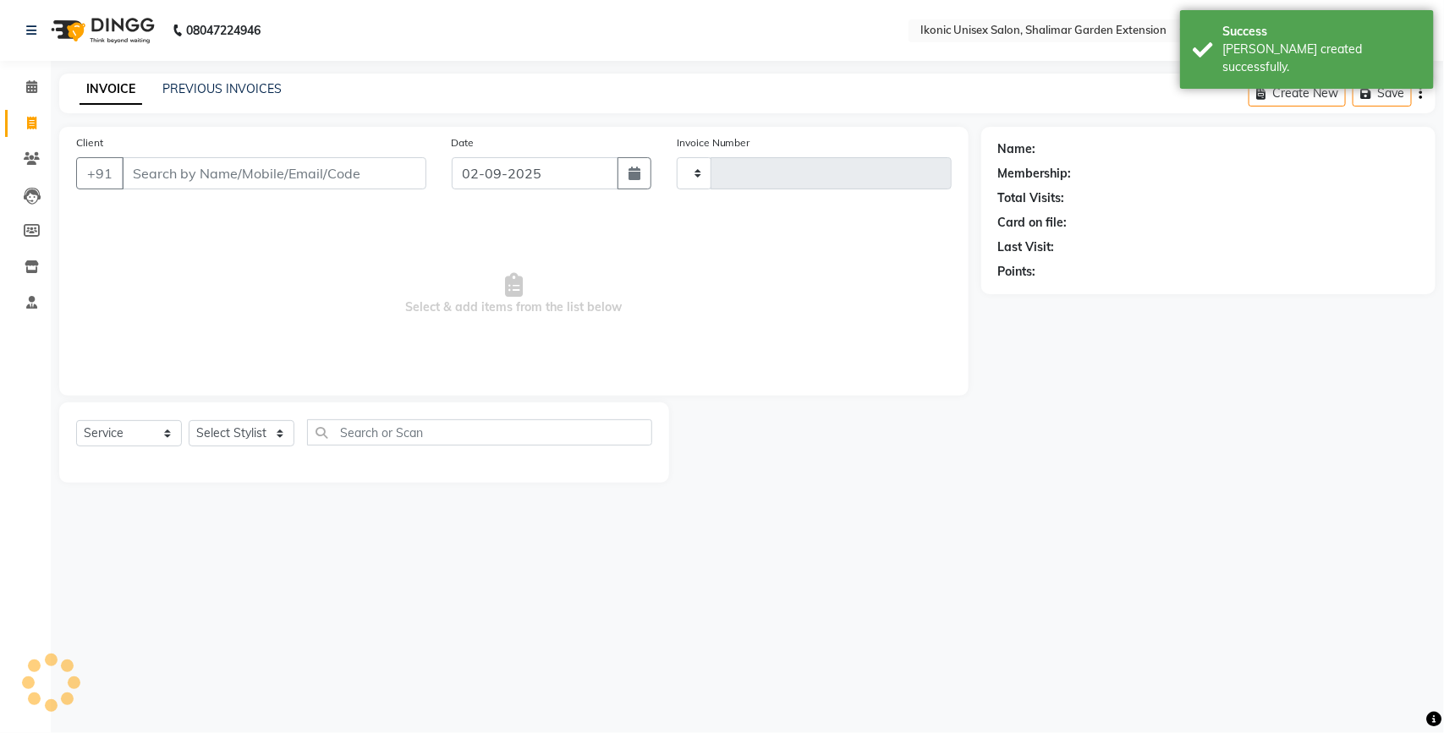
click at [140, 166] on input "Client" at bounding box center [274, 173] width 304 height 32
type input "3974"
select select "4931"
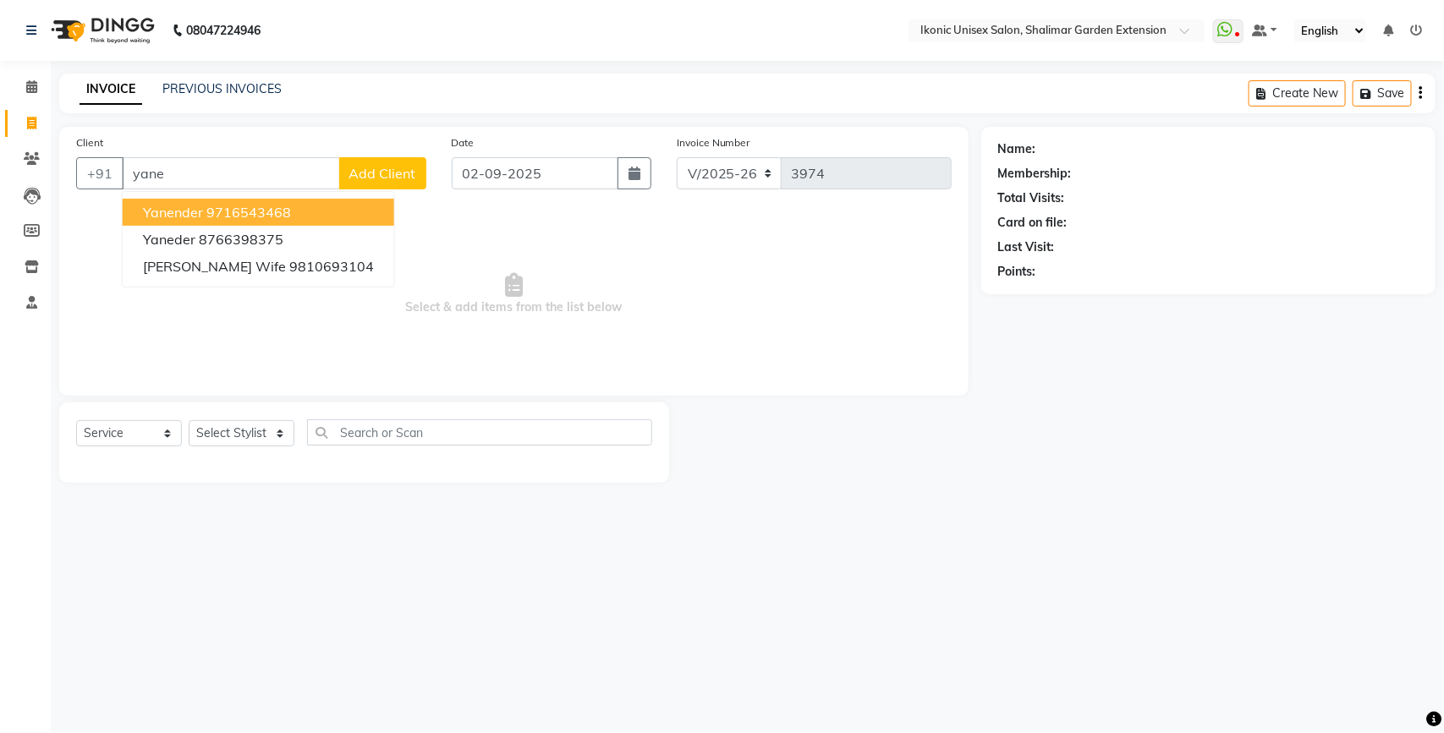
click at [203, 212] on button "Yanender 9716543468" at bounding box center [258, 212] width 271 height 27
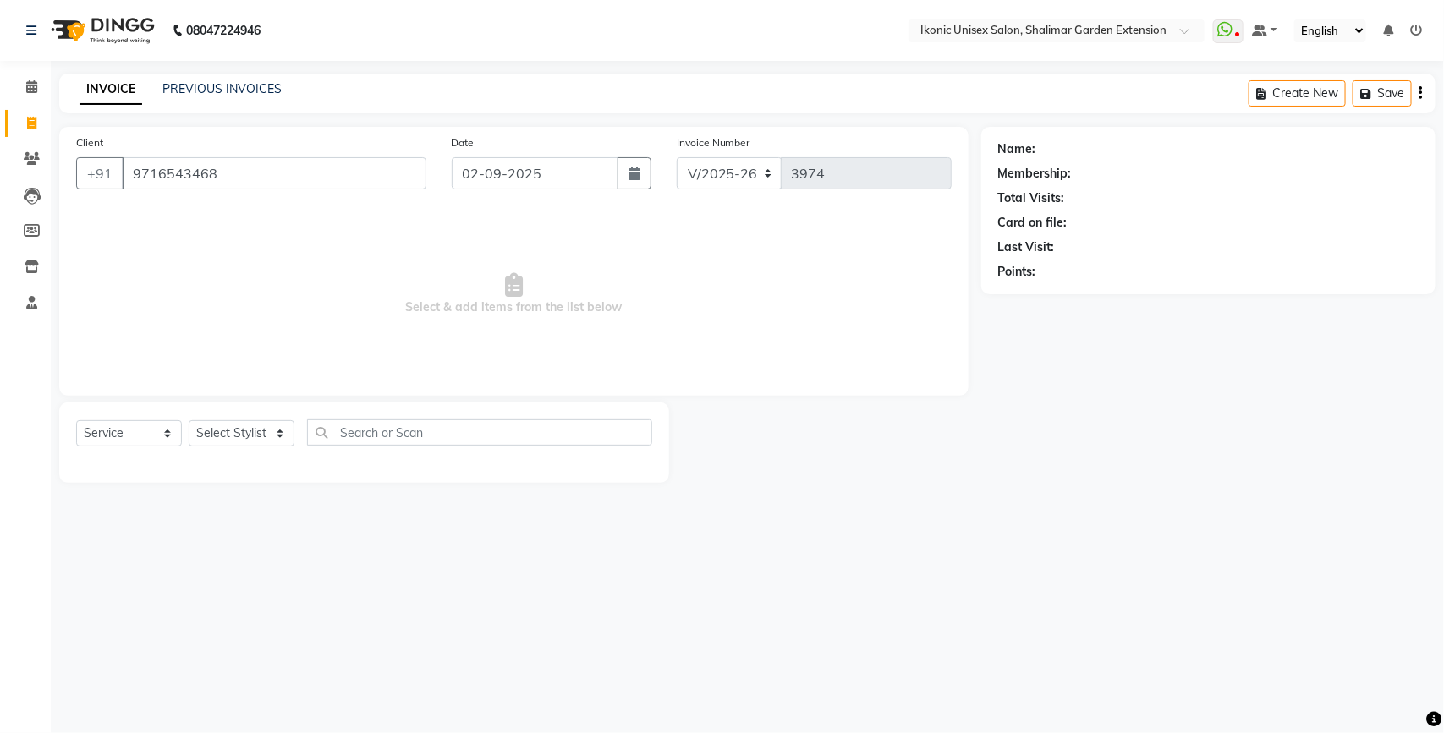
type input "9716543468"
click at [227, 438] on select "Select Stylist [PERSON_NAME] [PERSON_NAME] Fiza Kajal Mahi [PERSON_NAME] [PERSO…" at bounding box center [242, 433] width 106 height 26
select select "42962"
click at [189, 420] on select "Select Stylist [PERSON_NAME] [PERSON_NAME] Fiza Kajal Mahi [PERSON_NAME] [PERSO…" at bounding box center [242, 433] width 106 height 26
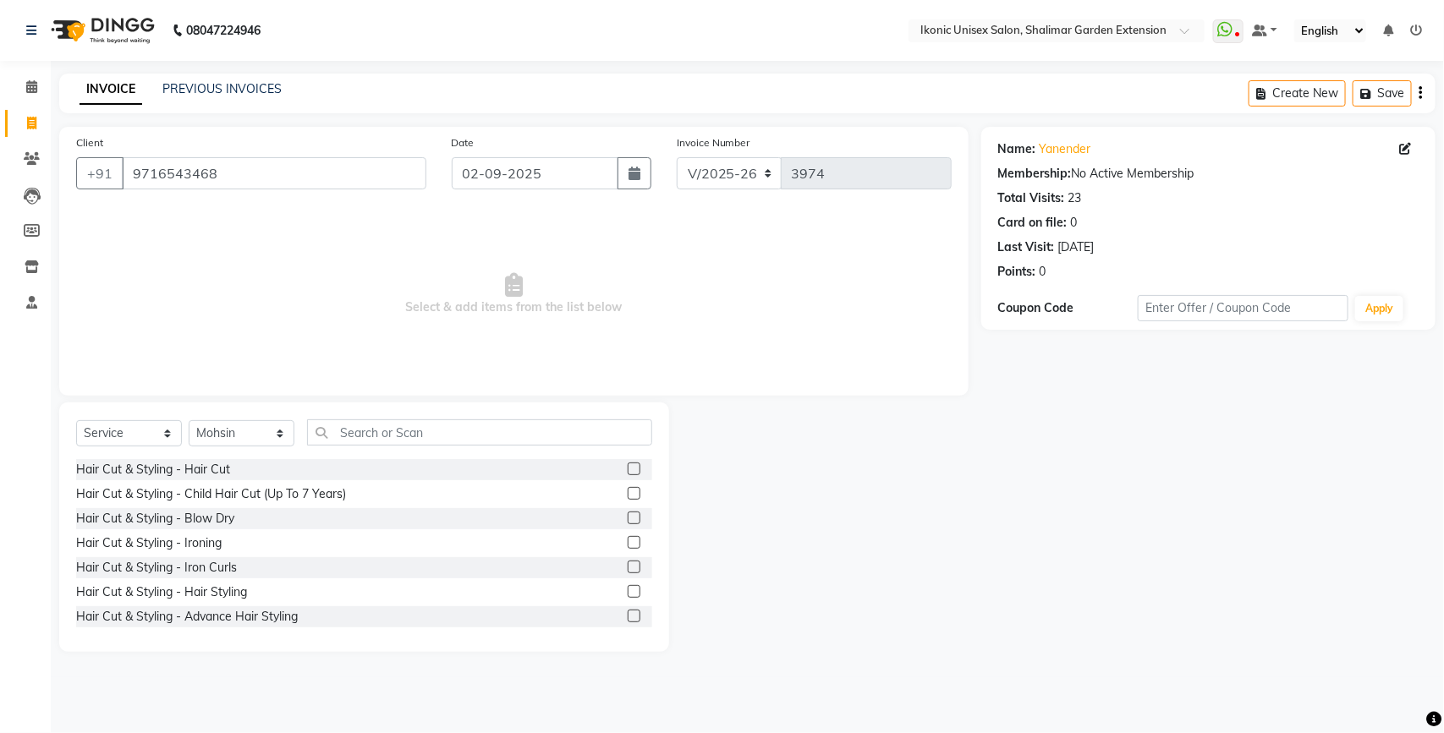
drag, startPoint x: 375, startPoint y: 447, endPoint x: 366, endPoint y: 436, distance: 13.9
click at [374, 448] on div "Select Service Product Membership Package Voucher Prepaid Gift Card Select Styl…" at bounding box center [364, 439] width 576 height 40
drag, startPoint x: 366, startPoint y: 436, endPoint x: 352, endPoint y: 451, distance: 20.9
click at [357, 447] on div "Select Service Product Membership Package Voucher Prepaid Gift Card Select Styl…" at bounding box center [364, 439] width 576 height 40
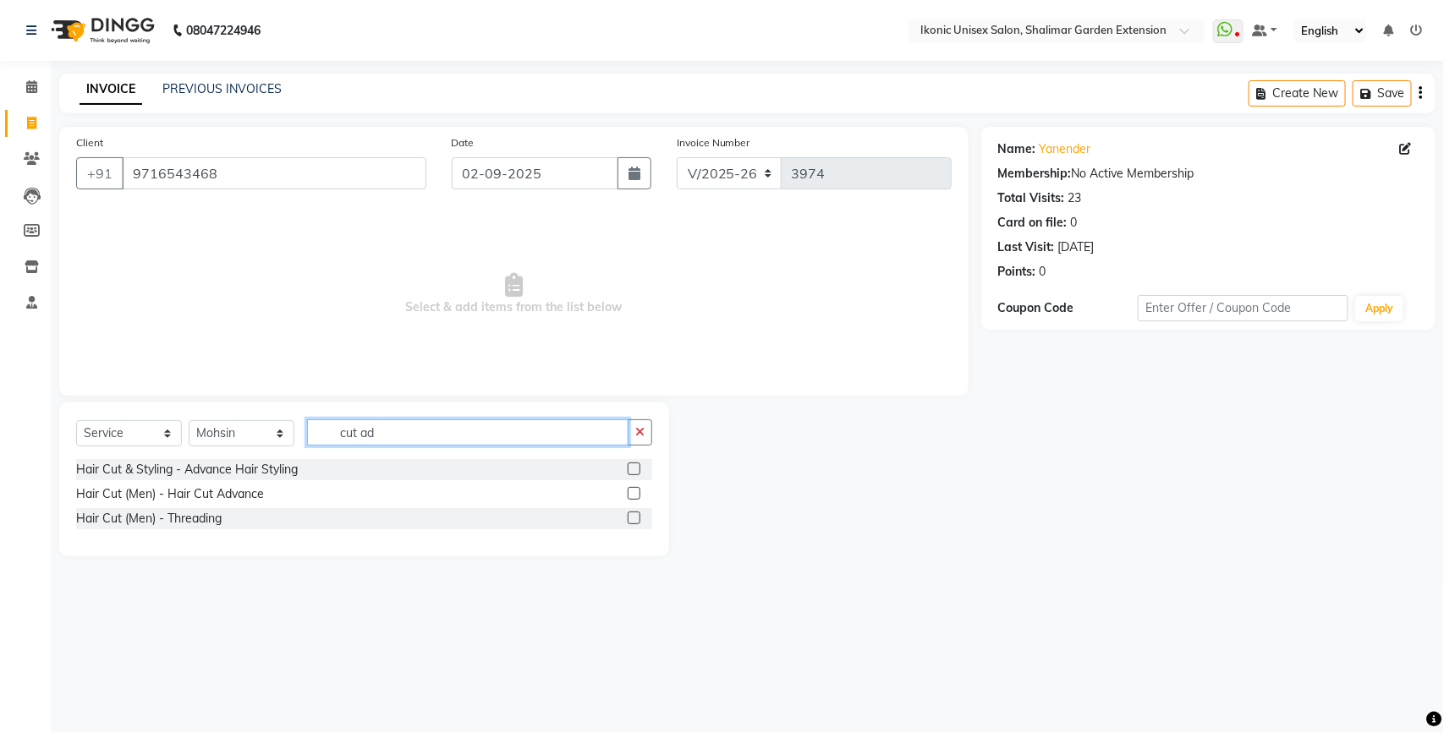
type input "cut ad"
click at [635, 492] on label at bounding box center [634, 493] width 13 height 13
click at [635, 492] on input "checkbox" at bounding box center [633, 494] width 11 height 11
checkbox input "true"
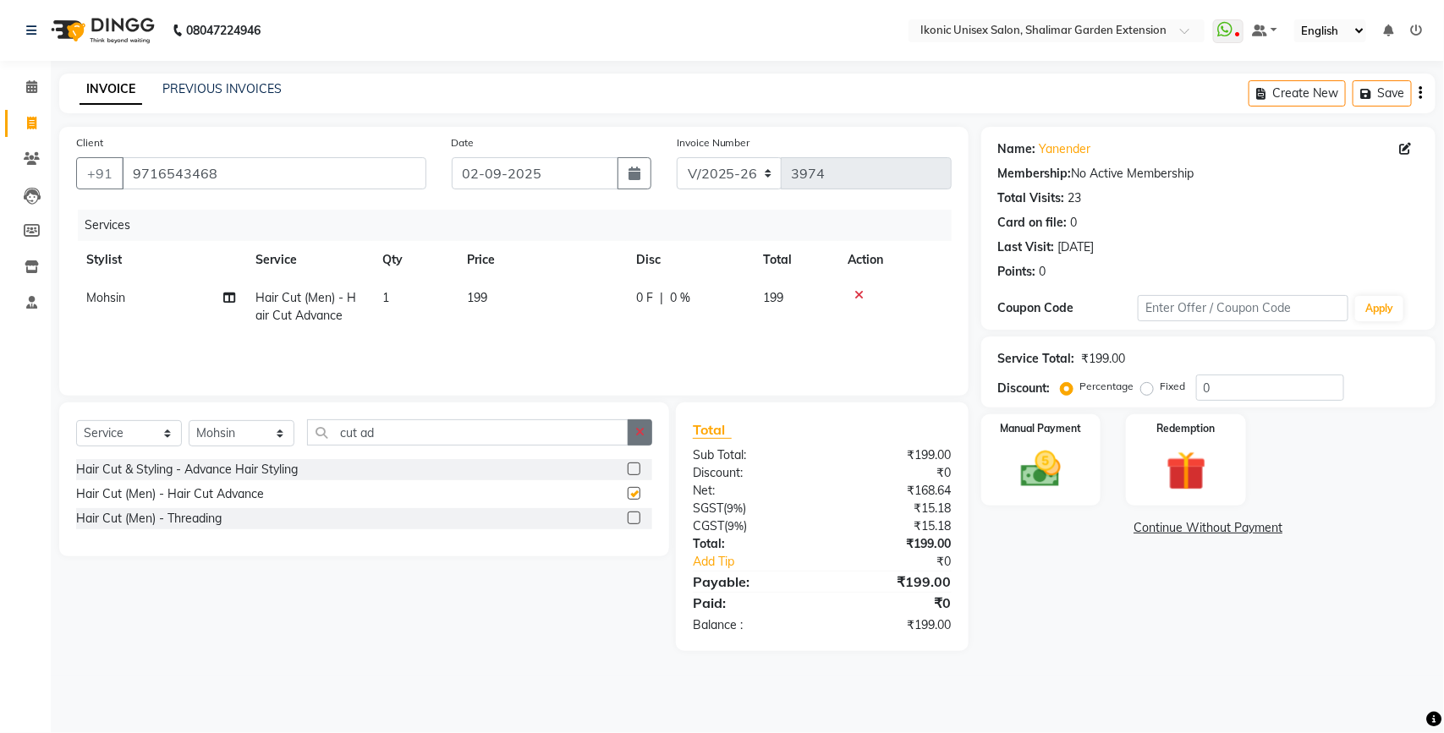
click at [639, 437] on icon "button" at bounding box center [639, 432] width 9 height 12
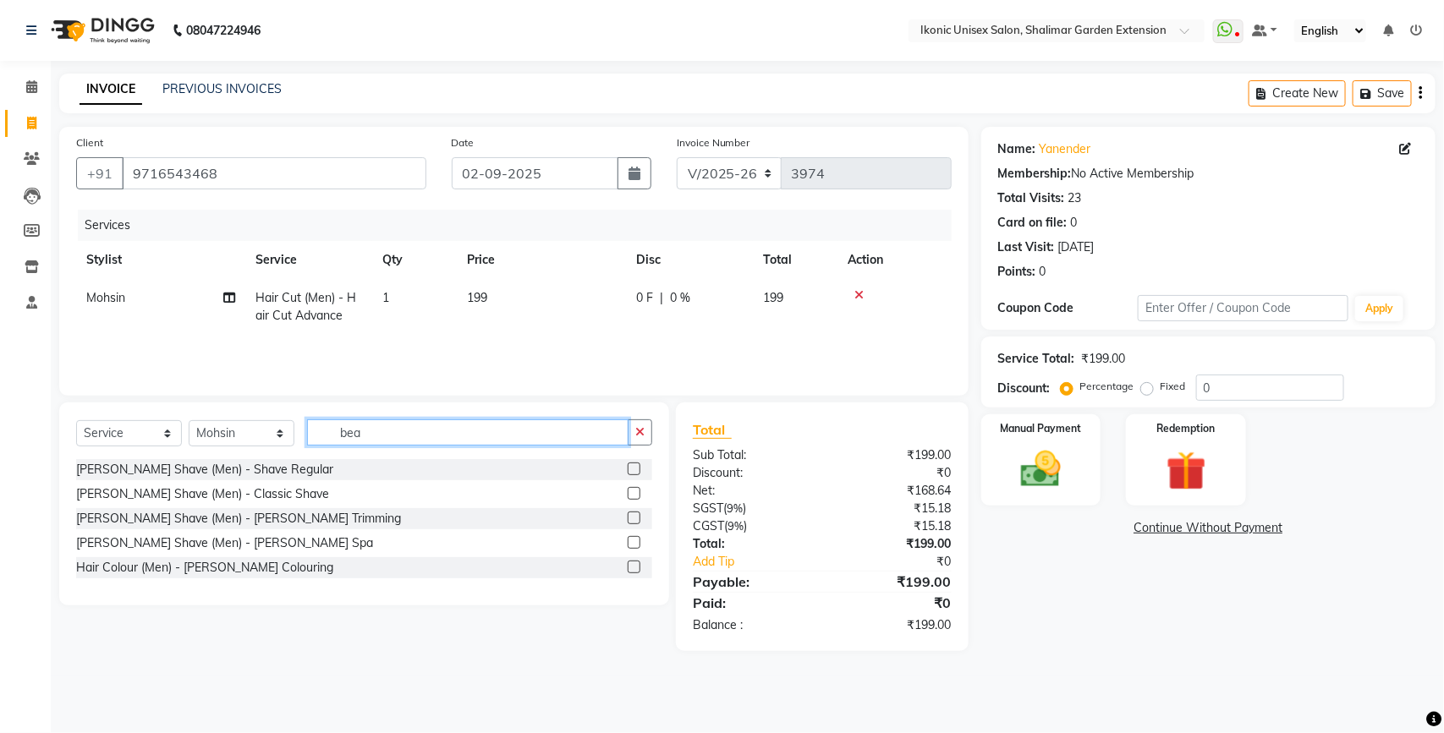
type input "bea"
click at [639, 518] on label at bounding box center [634, 518] width 13 height 13
click at [639, 518] on input "checkbox" at bounding box center [633, 518] width 11 height 11
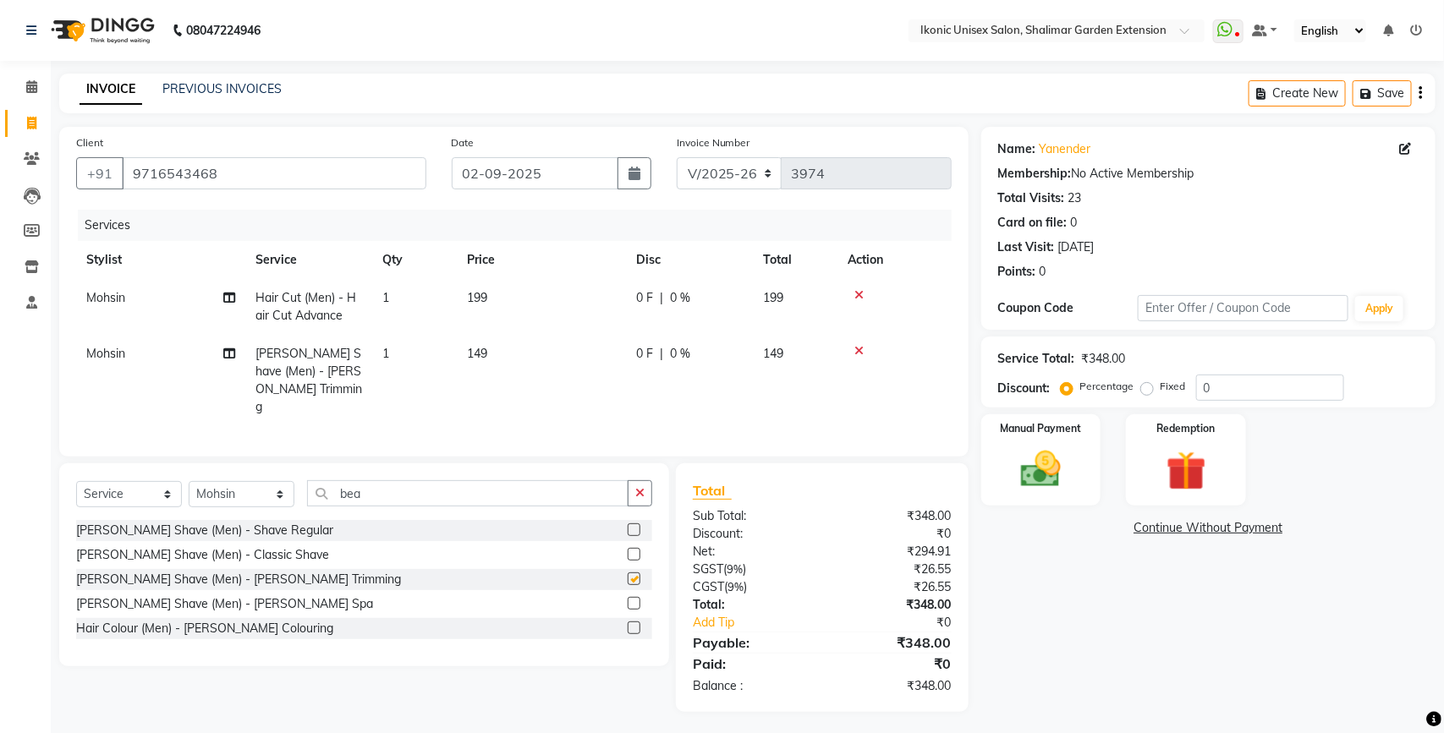
click at [576, 358] on td "149" at bounding box center [541, 380] width 169 height 91
checkbox input "false"
select select "42962"
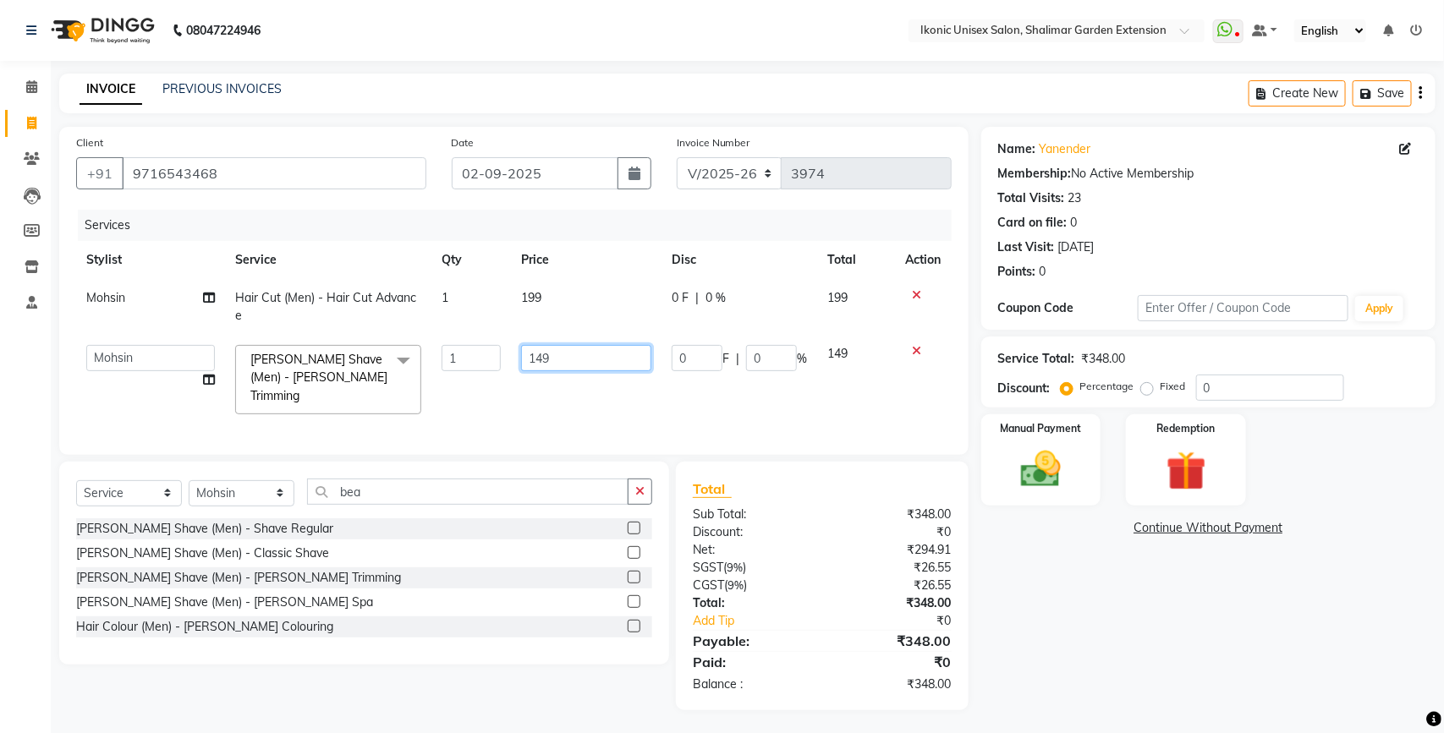
click at [573, 355] on input "149" at bounding box center [586, 358] width 130 height 26
type input "150"
click at [605, 319] on td "199" at bounding box center [586, 307] width 151 height 56
select select "42962"
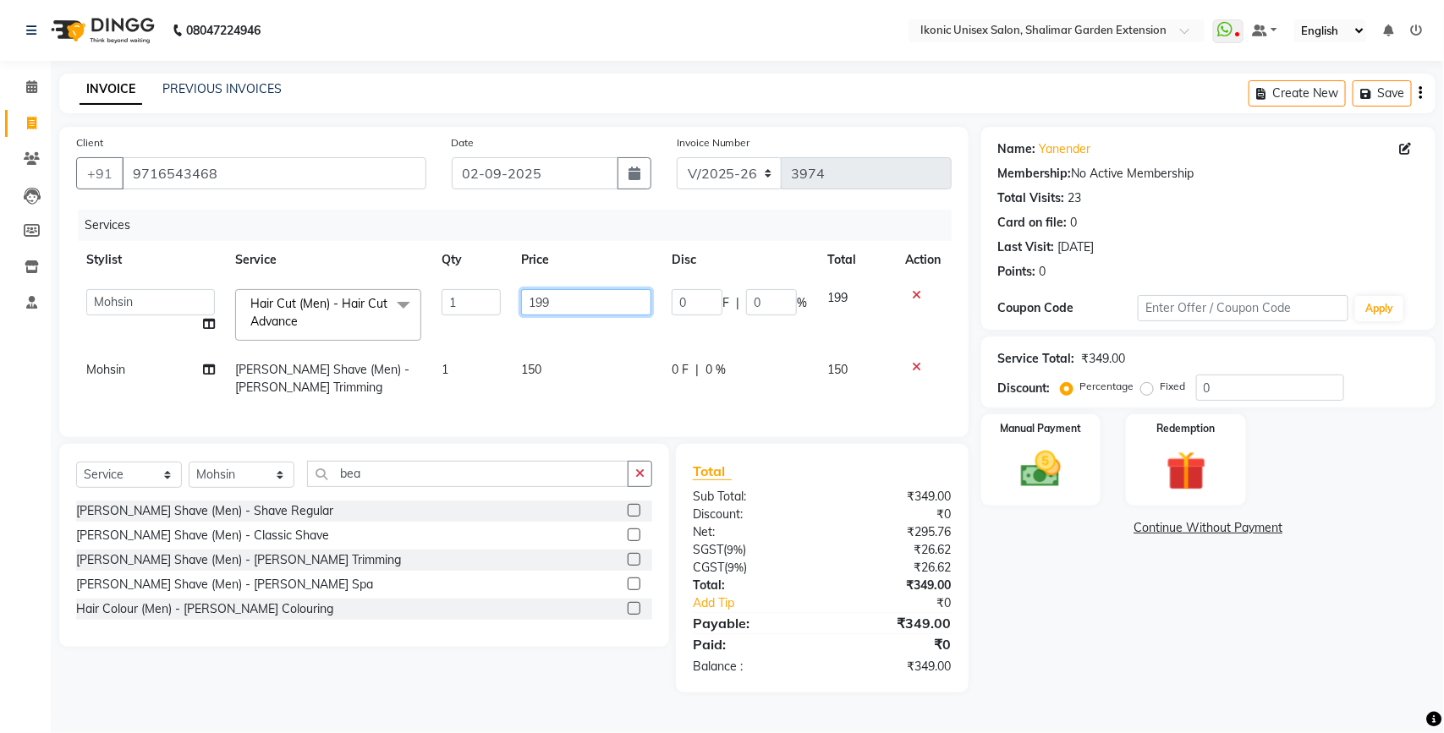
click at [575, 304] on input "199" at bounding box center [586, 302] width 130 height 26
type input "1"
type input "200"
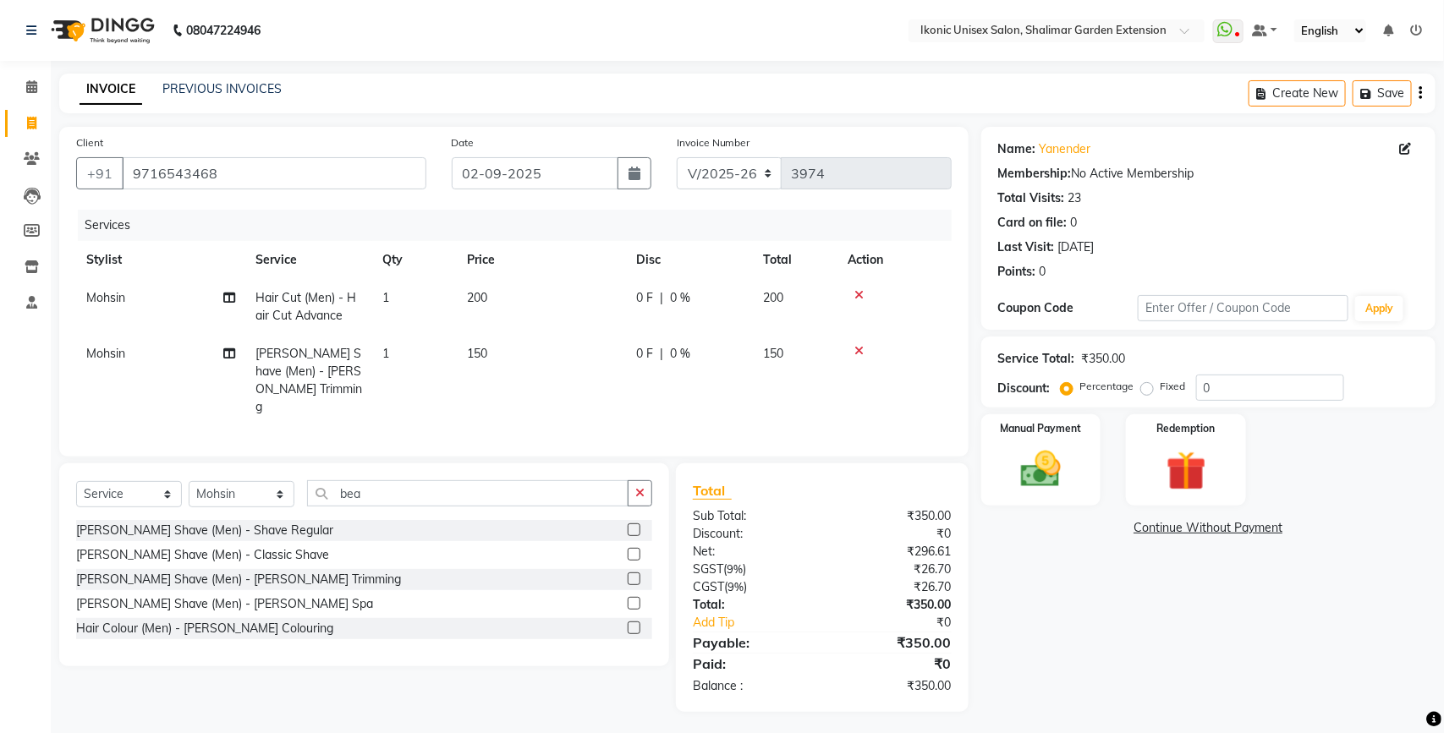
click at [1093, 601] on div "Name: Yanender Membership: No Active Membership Total Visits: 23 Card on file: …" at bounding box center [1214, 419] width 467 height 585
click at [1034, 459] on img at bounding box center [1040, 469] width 67 height 47
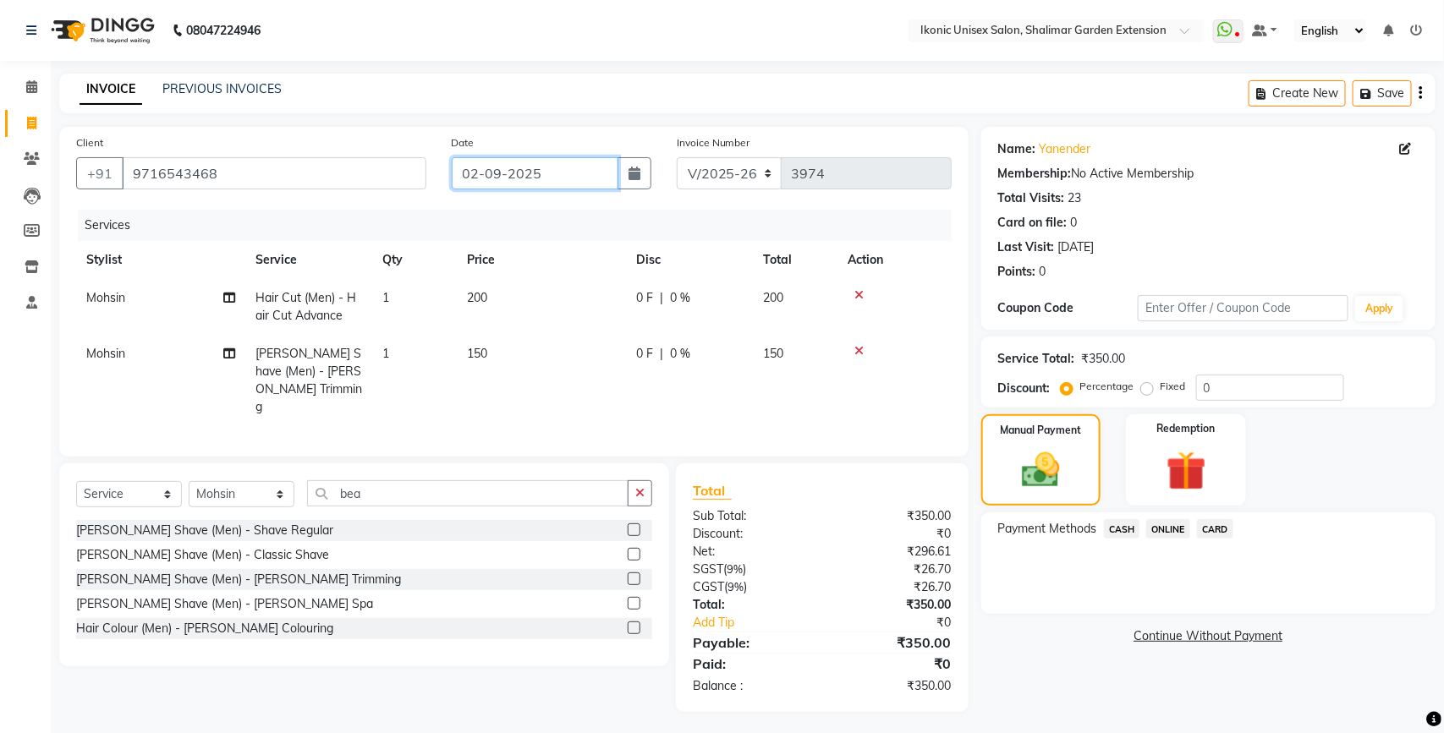
click at [539, 170] on input "02-09-2025" at bounding box center [535, 173] width 167 height 32
select select "9"
select select "2025"
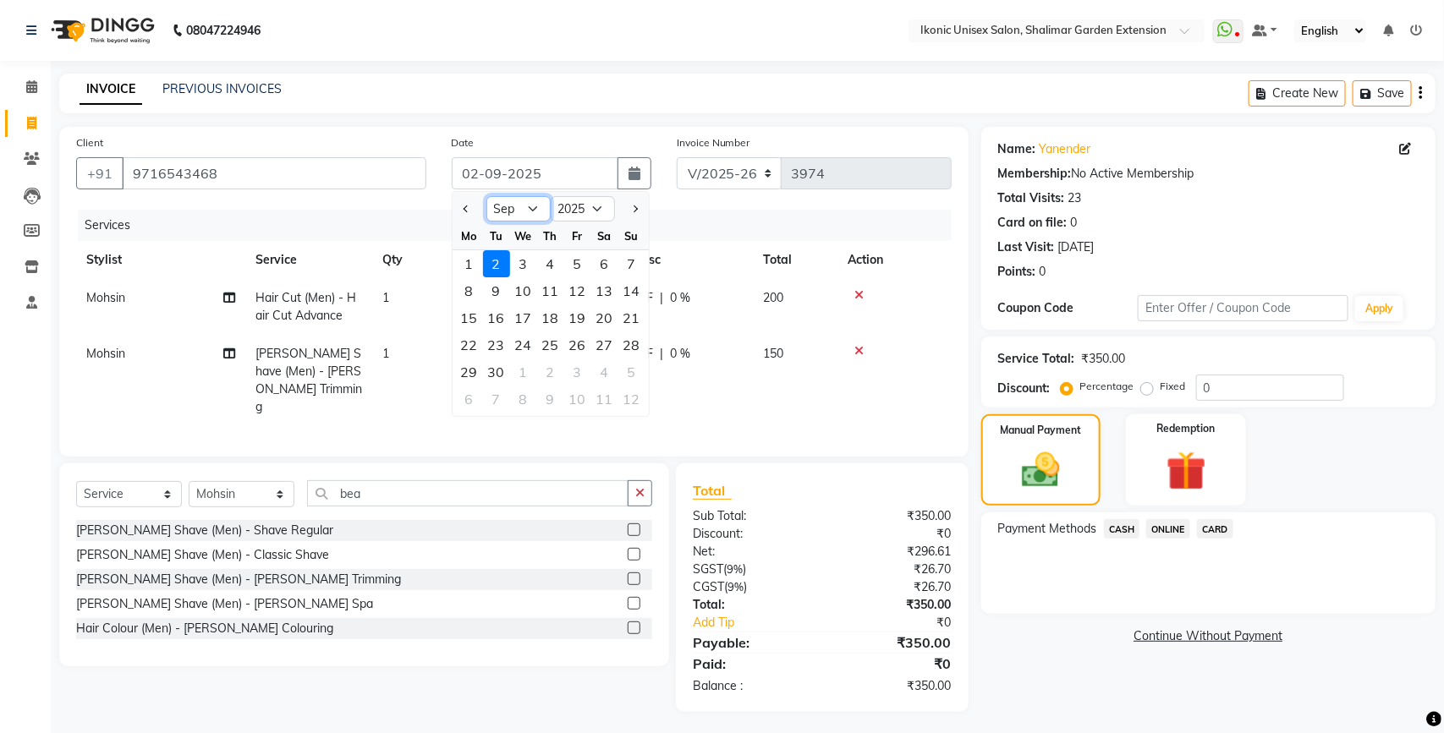
click at [518, 210] on select "Jan Feb Mar Apr May Jun [DATE] Aug Sep Oct Nov Dec" at bounding box center [518, 208] width 64 height 25
select select "8"
click at [486, 196] on select "Jan Feb Mar Apr May Jun [DATE] Aug Sep Oct Nov Dec" at bounding box center [518, 208] width 64 height 25
click at [631, 368] on div "31" at bounding box center [631, 372] width 27 height 27
type input "31-08-2025"
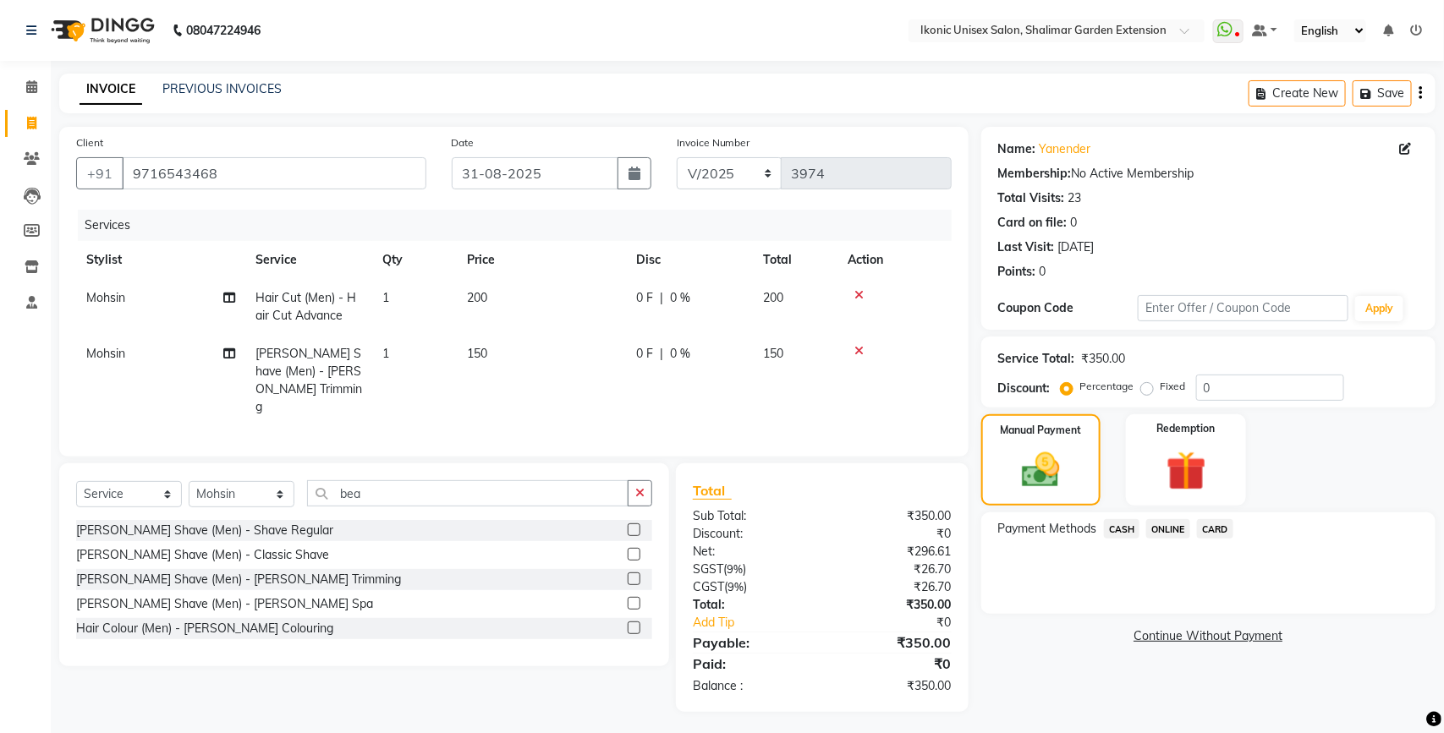
click at [544, 364] on td "150" at bounding box center [541, 380] width 169 height 91
select select "42962"
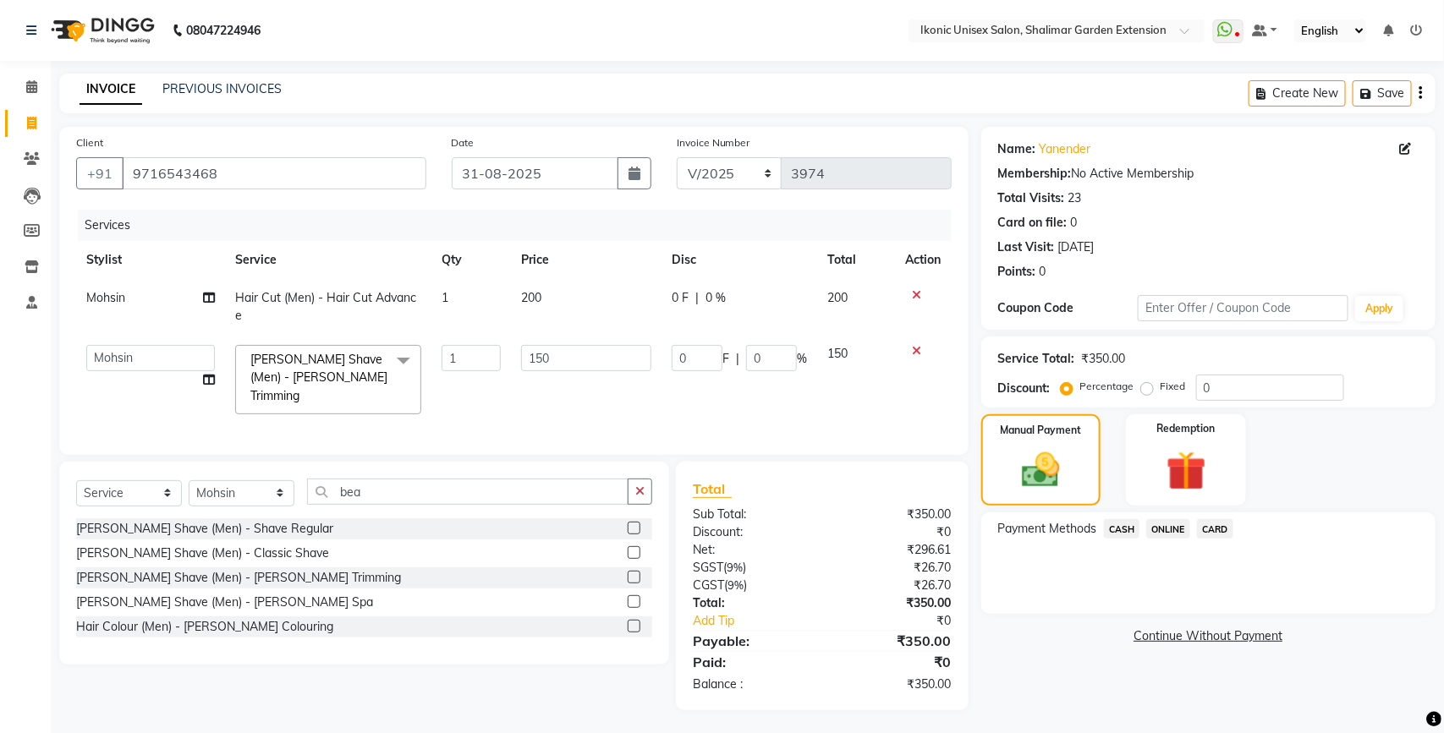
click at [565, 339] on td "150" at bounding box center [586, 380] width 151 height 90
click at [565, 355] on input "150" at bounding box center [586, 358] width 130 height 26
type input "180"
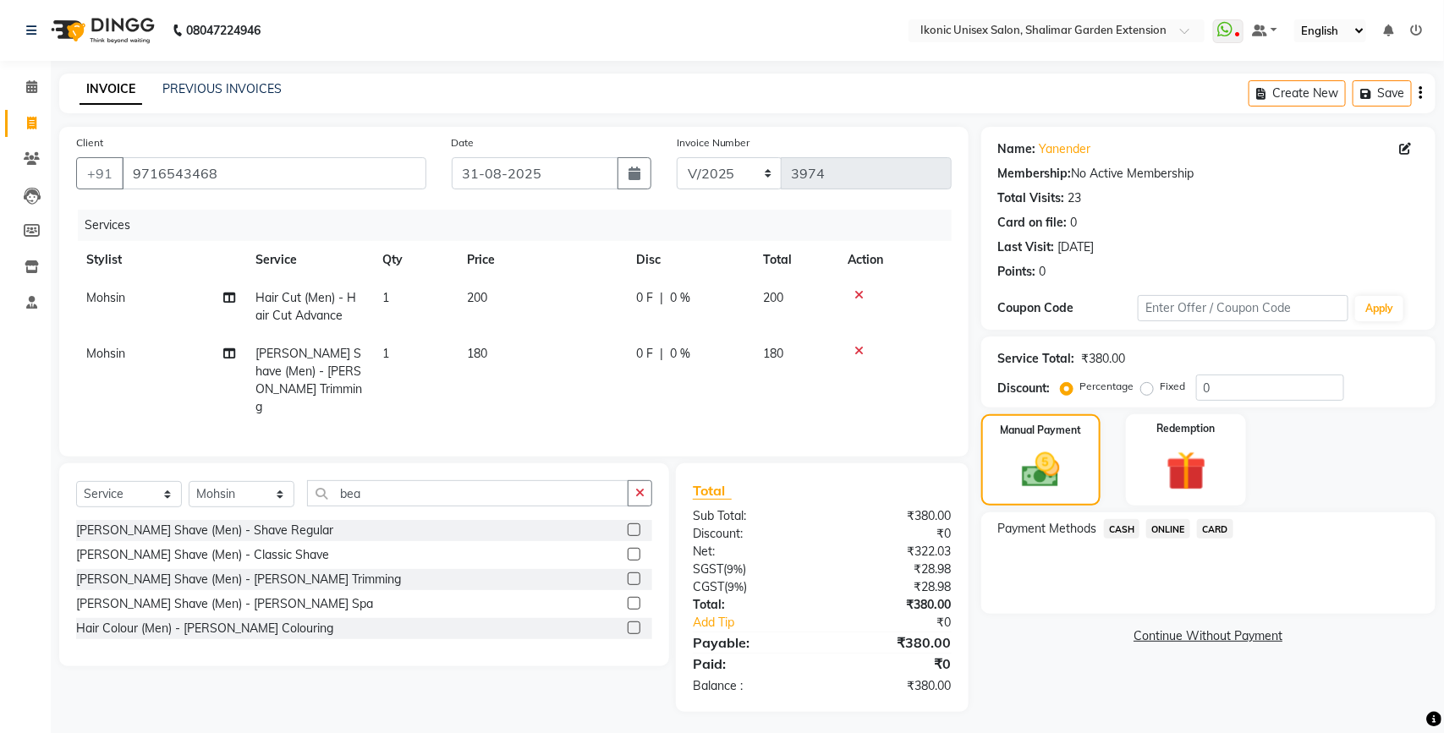
click at [1055, 634] on link "Continue Without Payment" at bounding box center [1207, 637] width 447 height 18
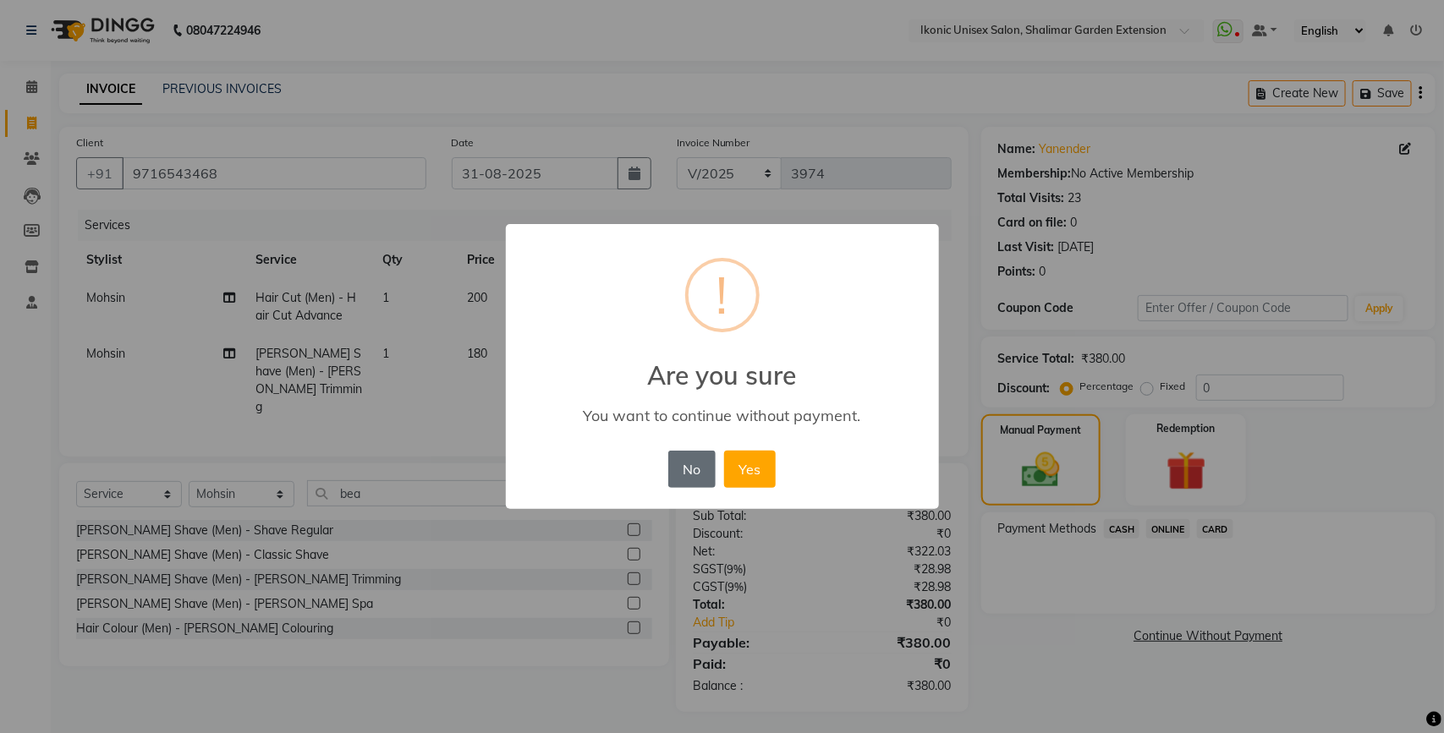
click at [693, 474] on button "No" at bounding box center [691, 469] width 47 height 37
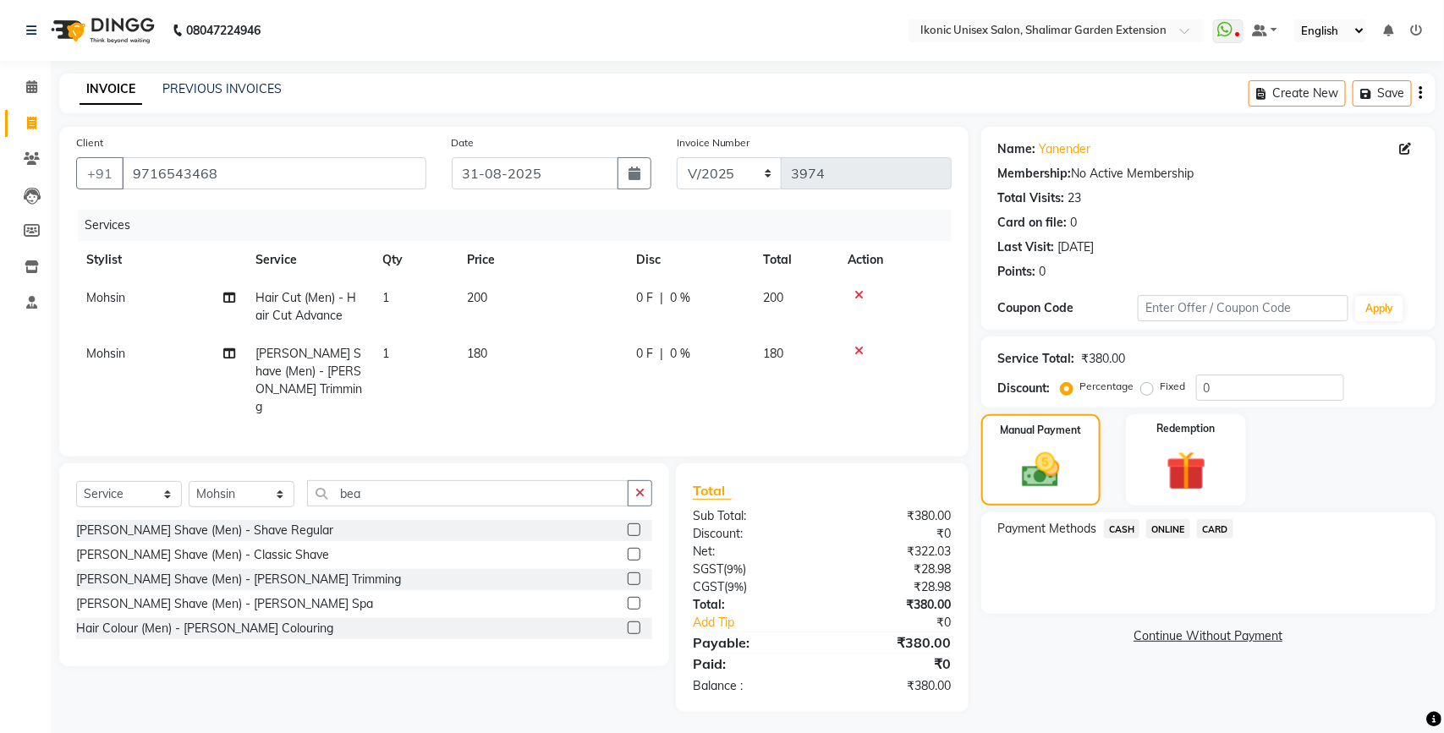
click at [1121, 531] on span "CASH" at bounding box center [1122, 528] width 36 height 19
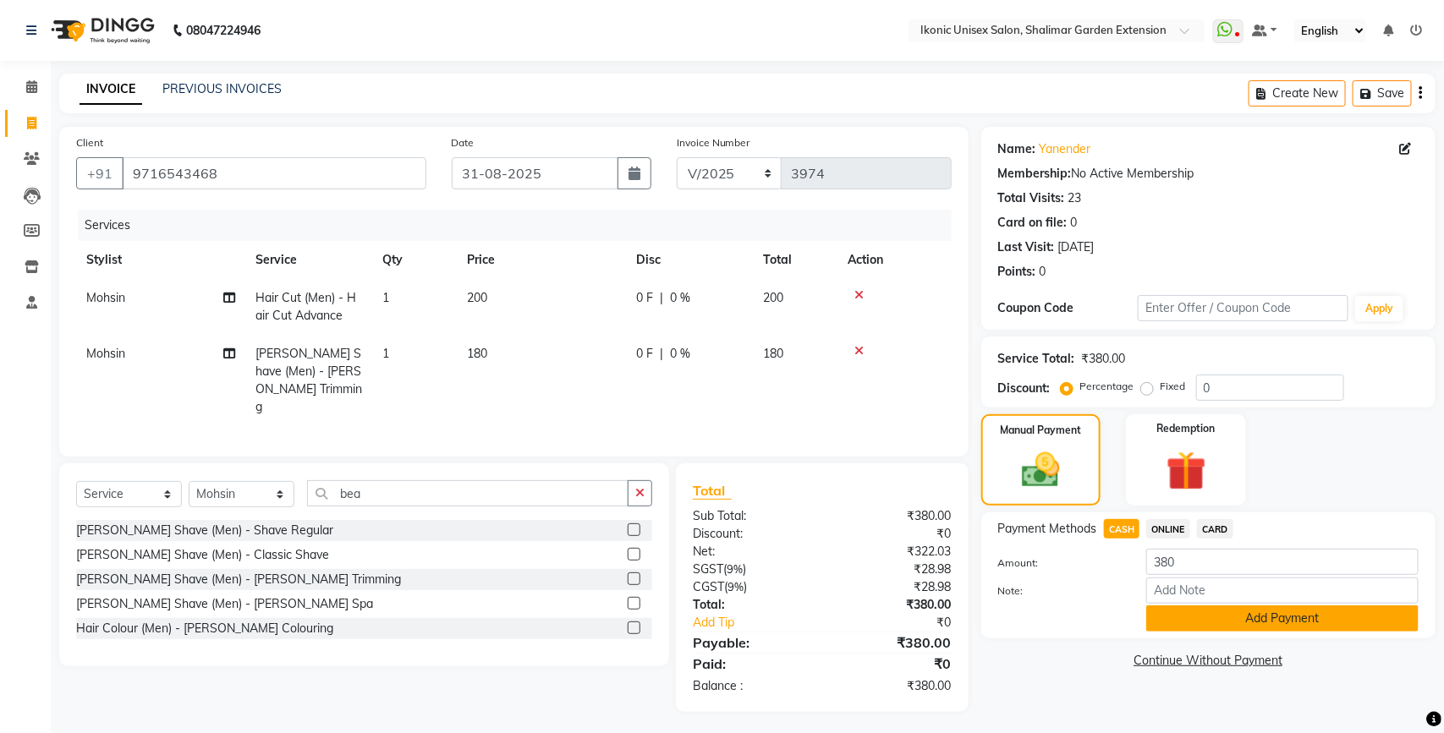
click at [1182, 611] on button "Add Payment" at bounding box center [1282, 619] width 272 height 26
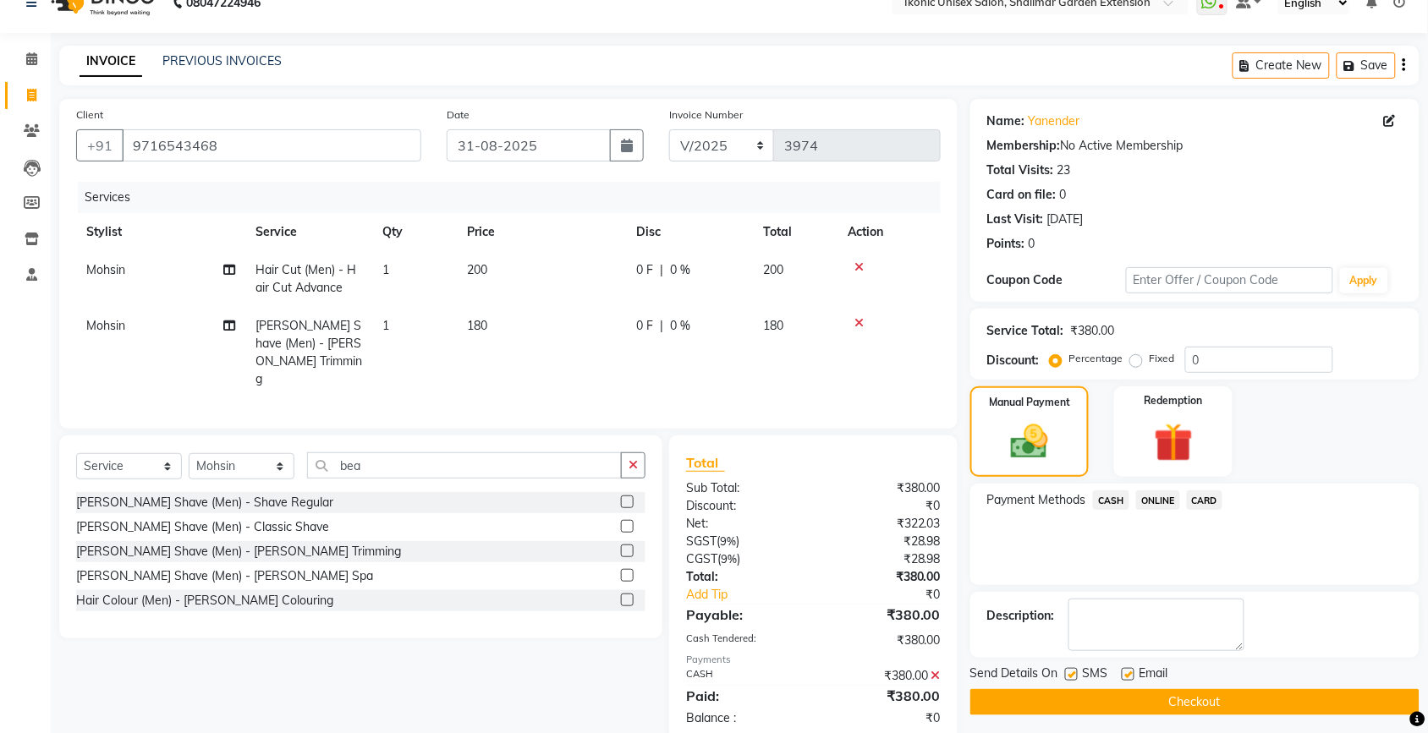
scroll to position [44, 0]
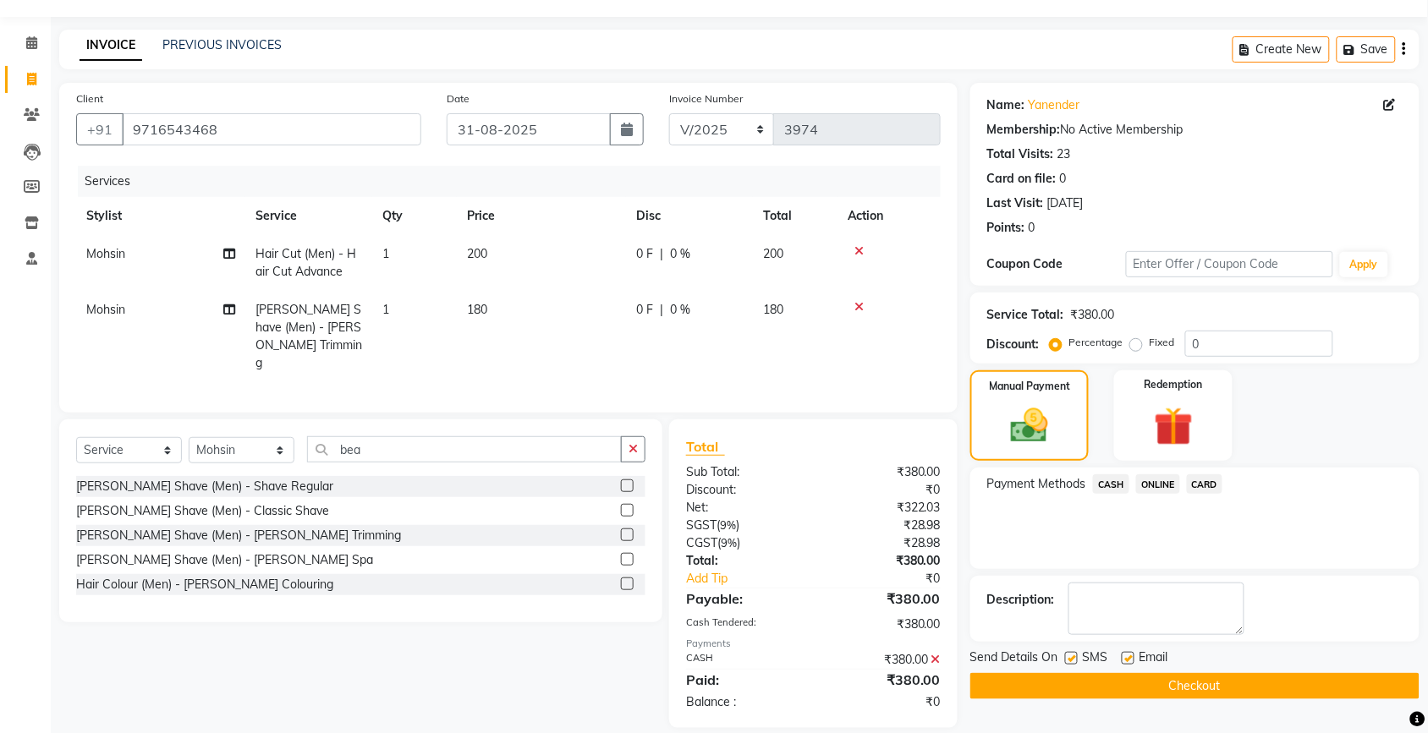
click at [1286, 678] on button "Checkout" at bounding box center [1194, 686] width 449 height 26
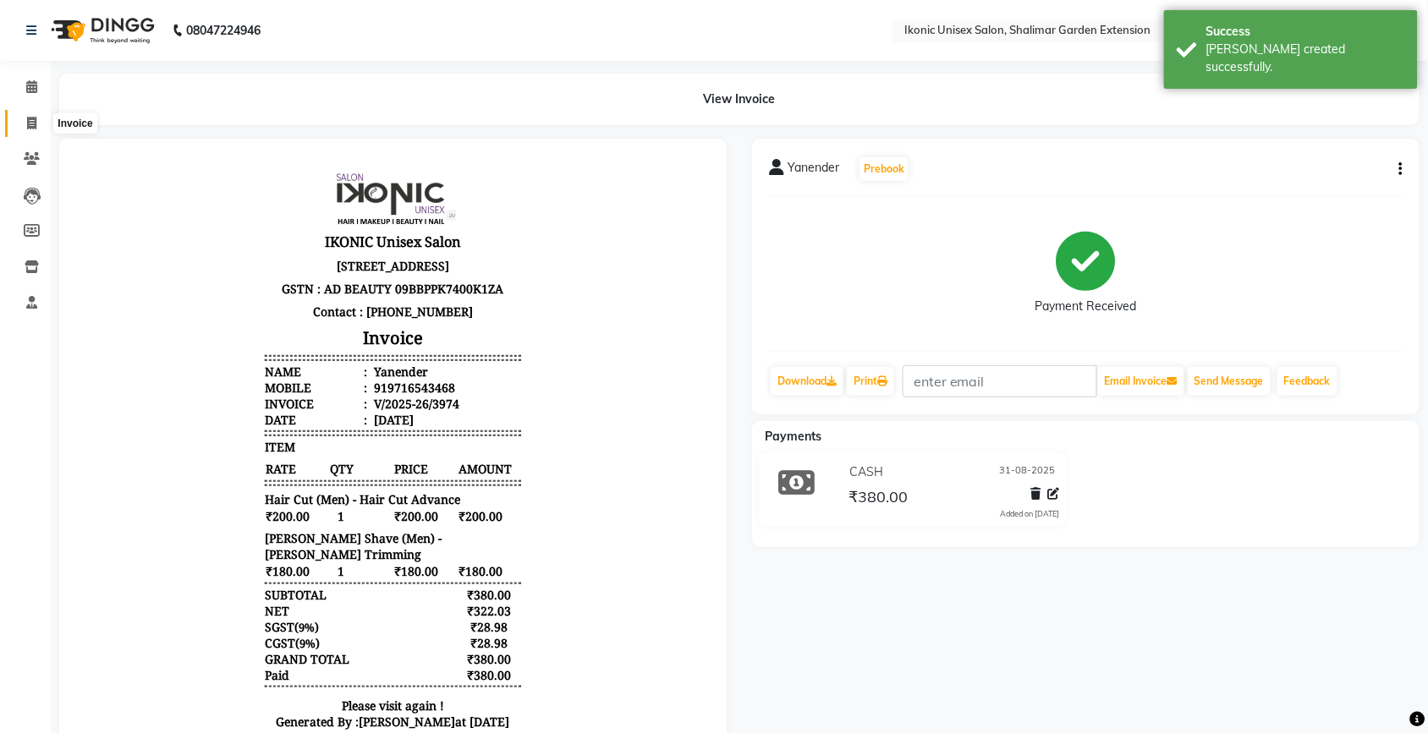
click at [24, 120] on span at bounding box center [32, 123] width 30 height 19
select select "service"
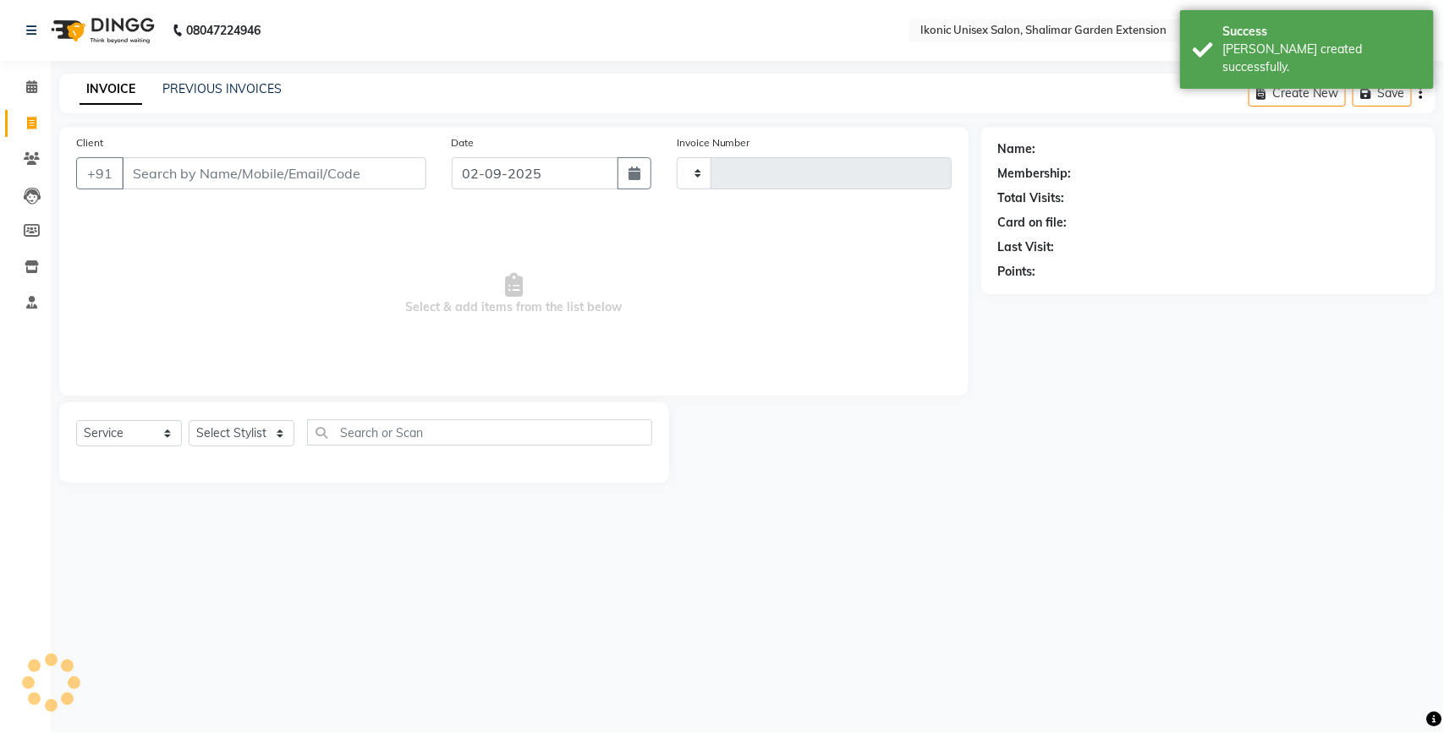
type input "3975"
select select "4931"
click at [227, 178] on input "Client" at bounding box center [274, 173] width 304 height 32
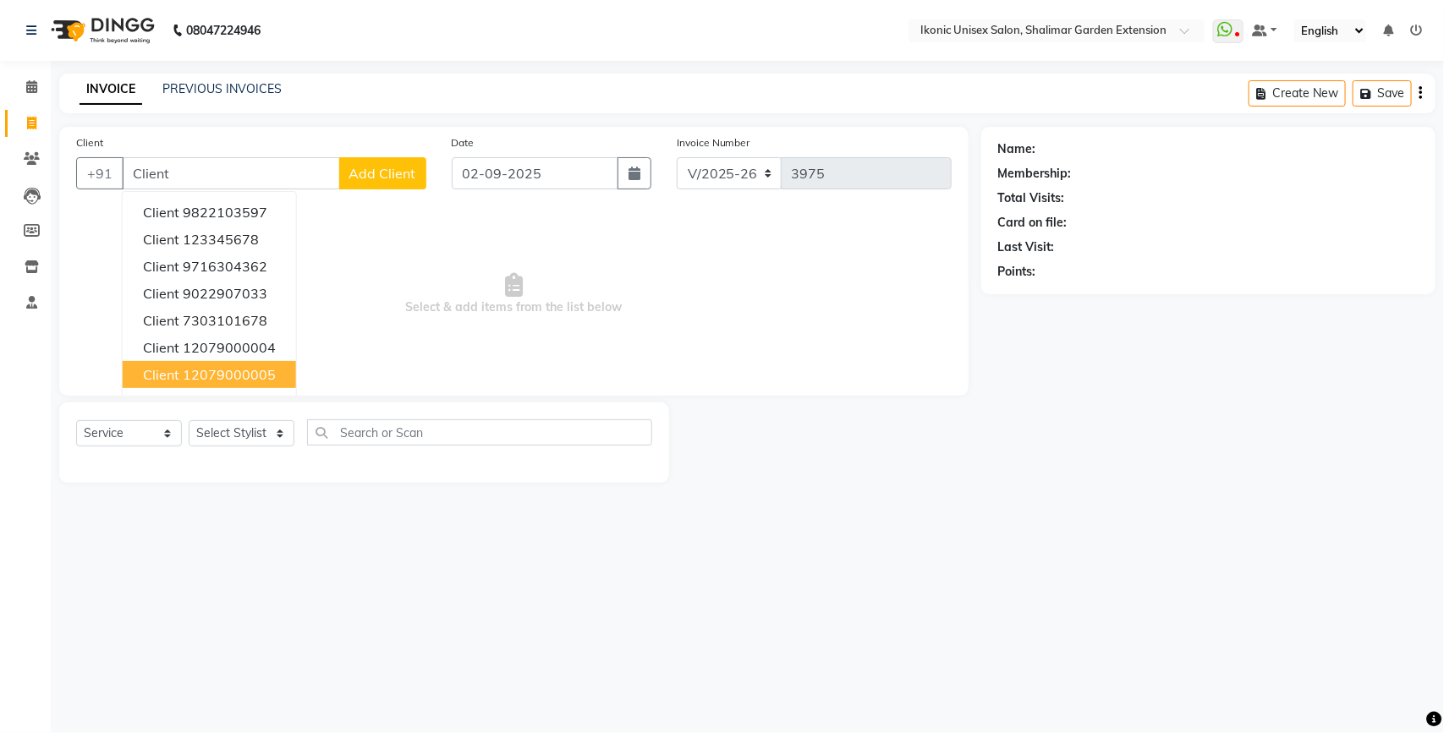
click at [260, 366] on ngb-highlight "12079000005" at bounding box center [229, 374] width 93 height 17
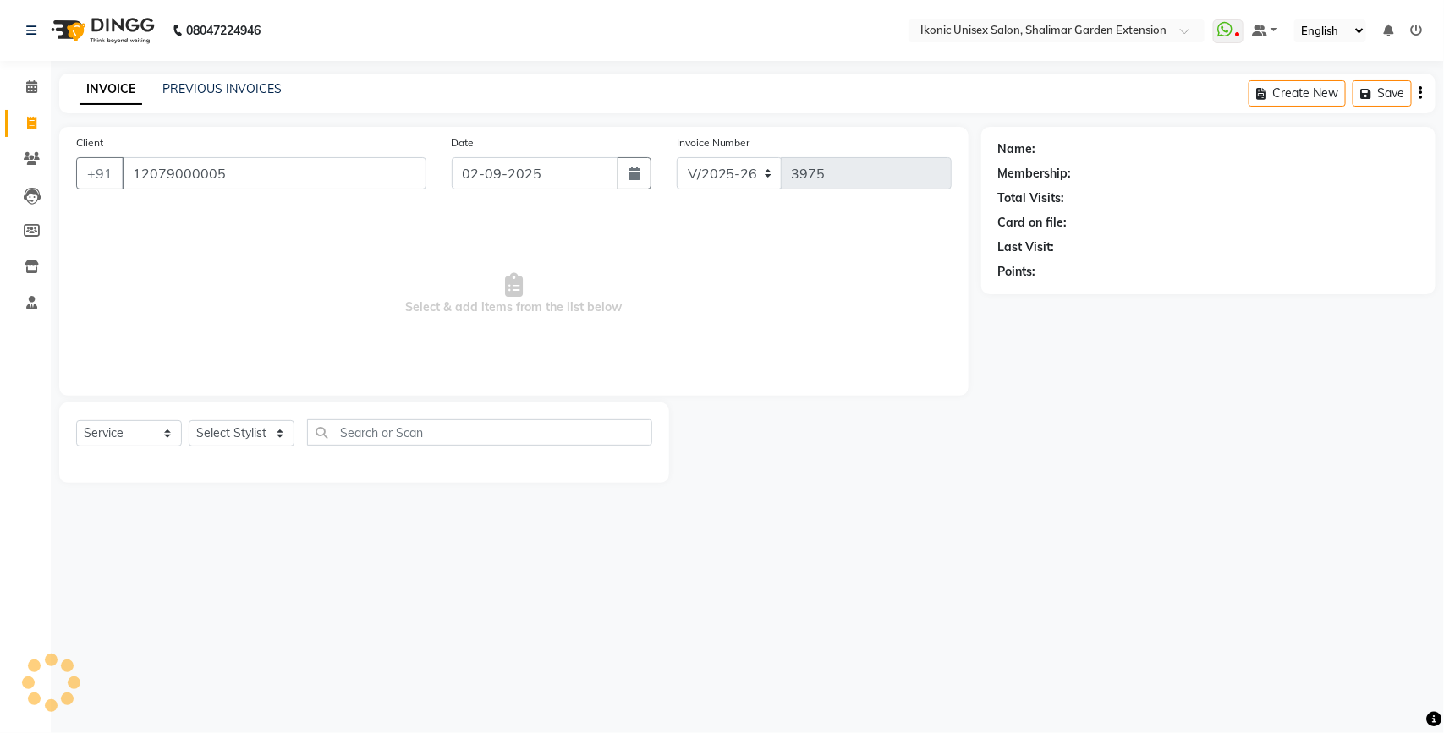
type input "12079000005"
click at [510, 174] on input "02-09-2025" at bounding box center [535, 173] width 167 height 32
select select "9"
select select "2025"
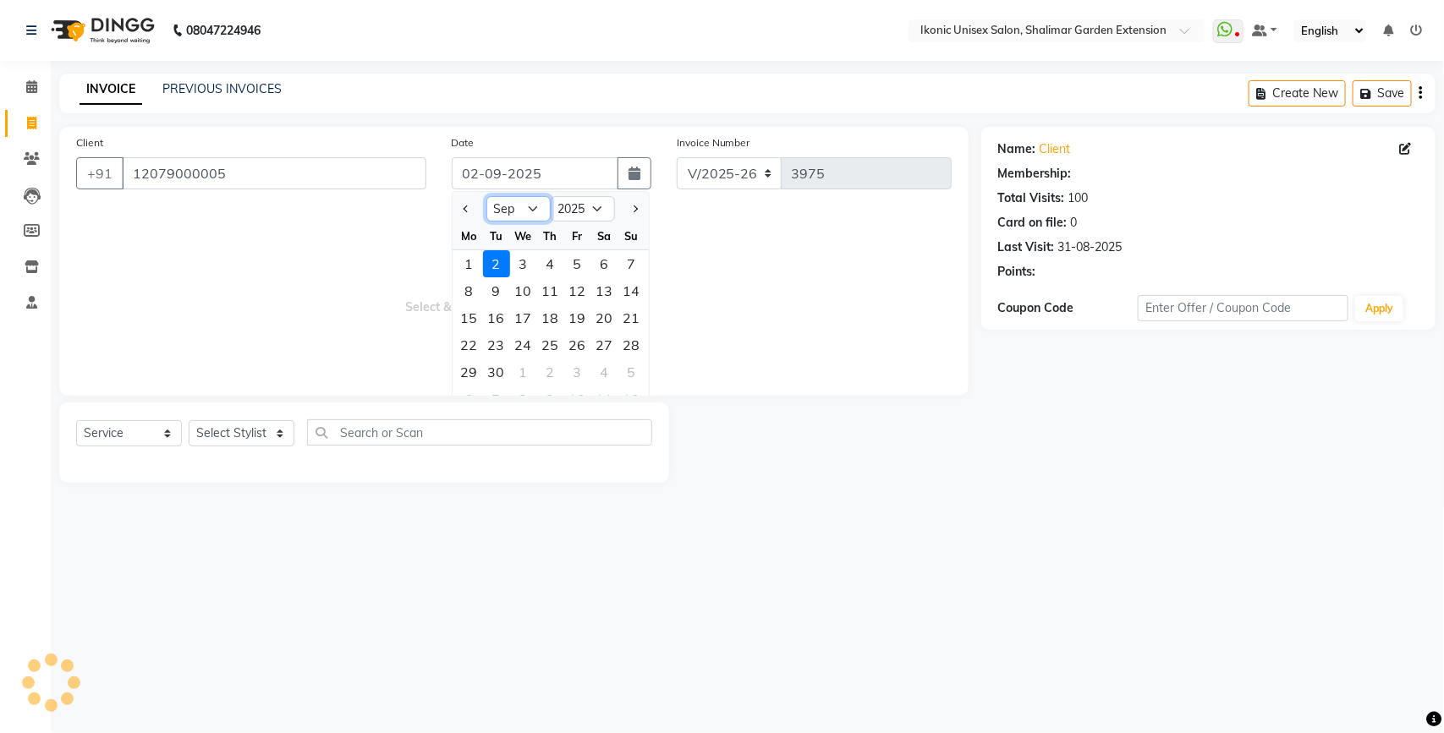
click at [542, 210] on select "Jan Feb Mar Apr May Jun [DATE] Aug Sep Oct Nov Dec" at bounding box center [518, 208] width 64 height 25
select select "8"
click at [486, 196] on select "Jan Feb Mar Apr May Jun [DATE] Aug Sep Oct Nov Dec" at bounding box center [518, 208] width 64 height 25
click at [631, 370] on div "31" at bounding box center [631, 372] width 27 height 27
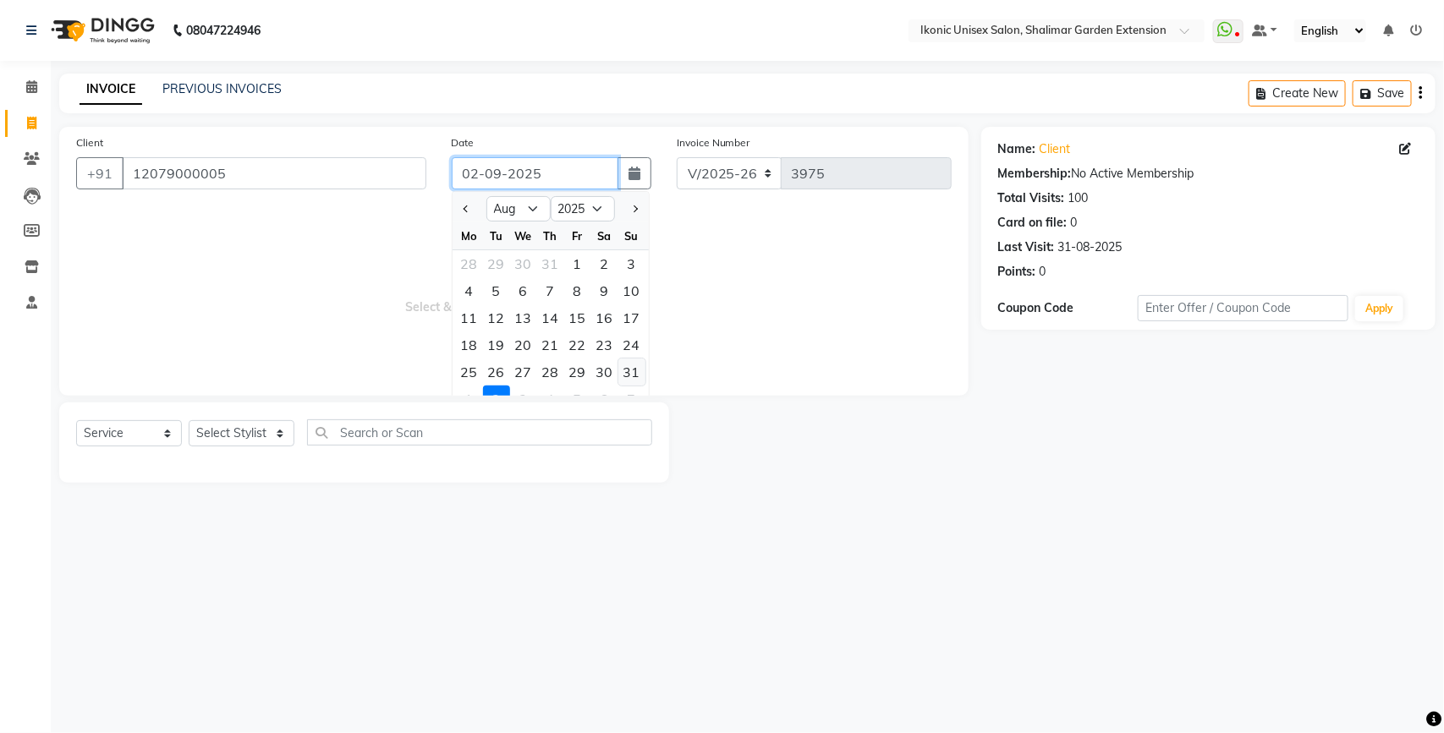
type input "31-08-2025"
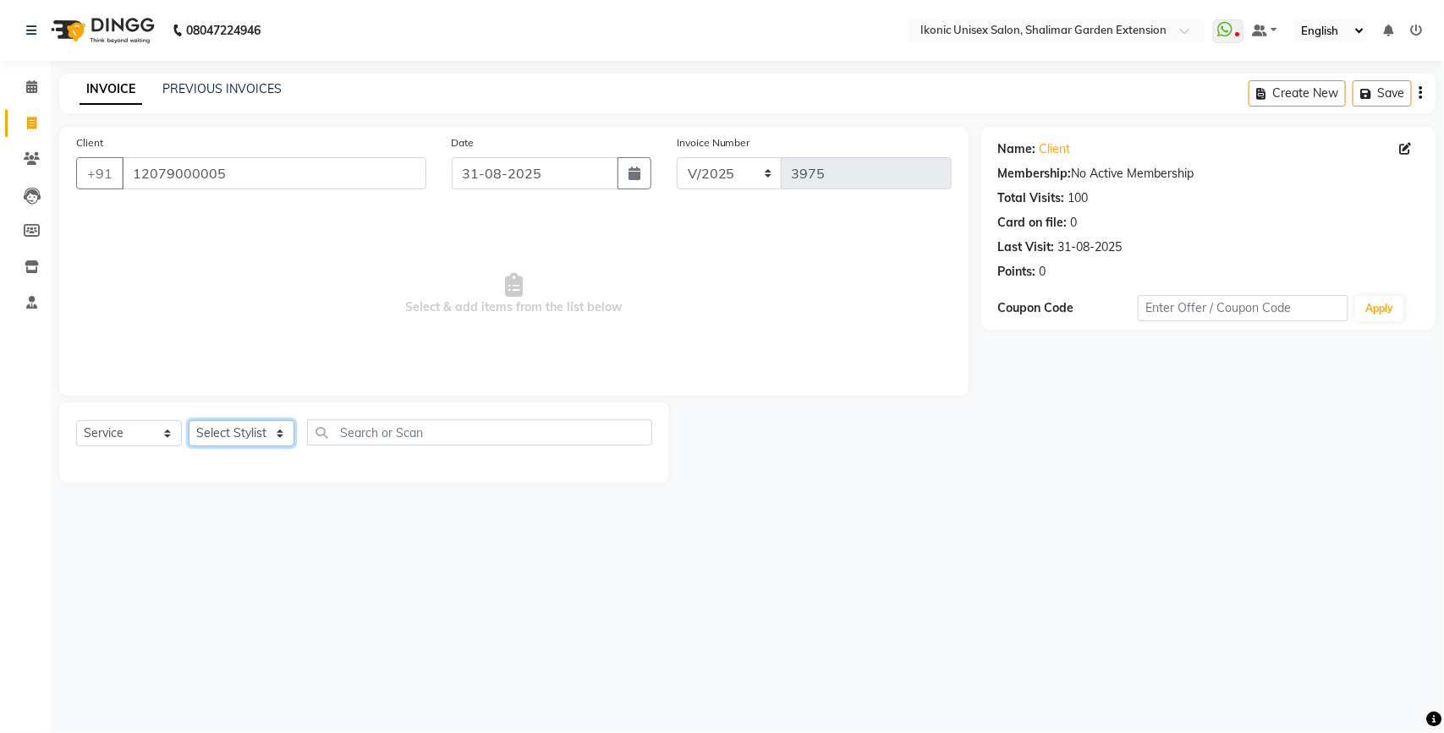
click at [222, 425] on select "Select Stylist [PERSON_NAME] [PERSON_NAME] Fiza Kajal Mahi [PERSON_NAME] [PERSO…" at bounding box center [242, 433] width 106 height 26
select select "30787"
click at [189, 420] on select "Select Stylist [PERSON_NAME] [PERSON_NAME] Fiza Kajal Mahi [PERSON_NAME] [PERSO…" at bounding box center [242, 433] width 106 height 26
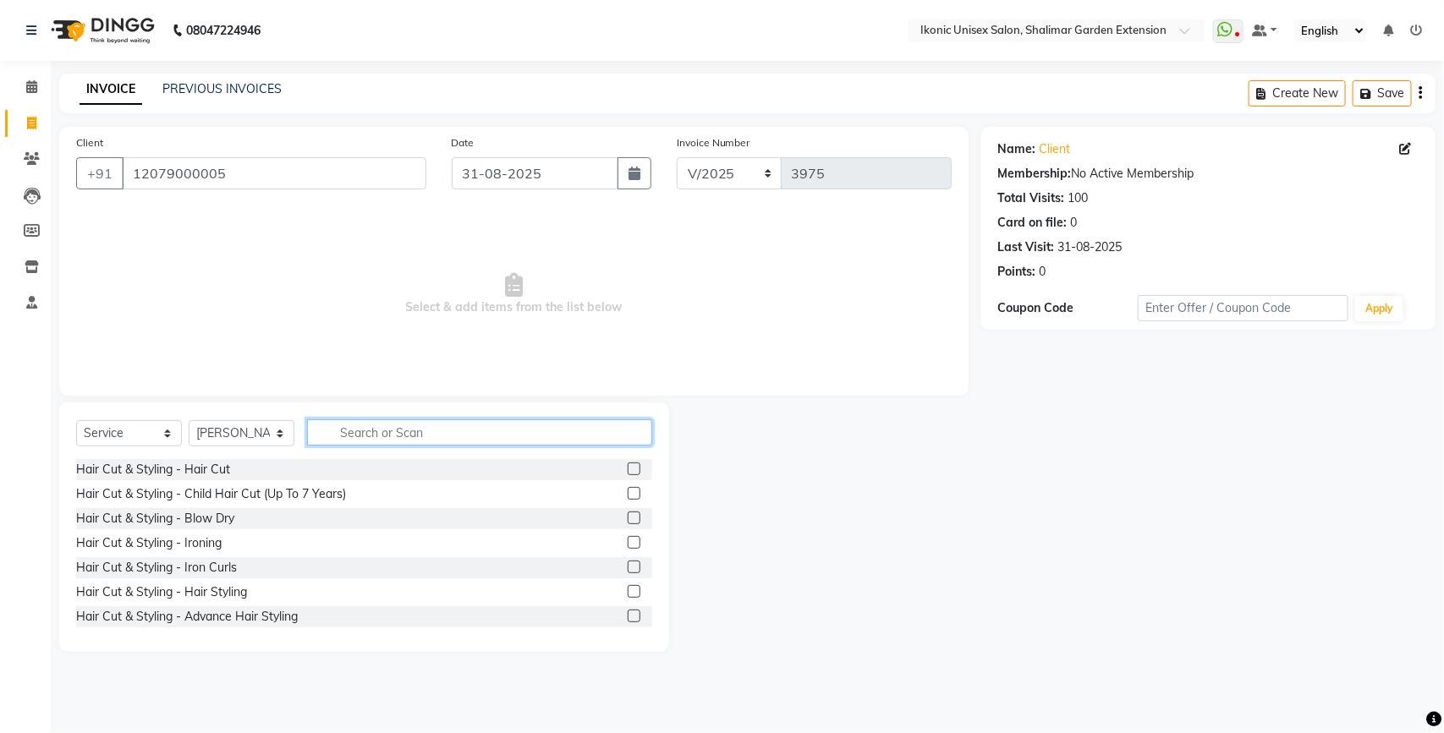
click at [365, 433] on input "text" at bounding box center [479, 432] width 345 height 26
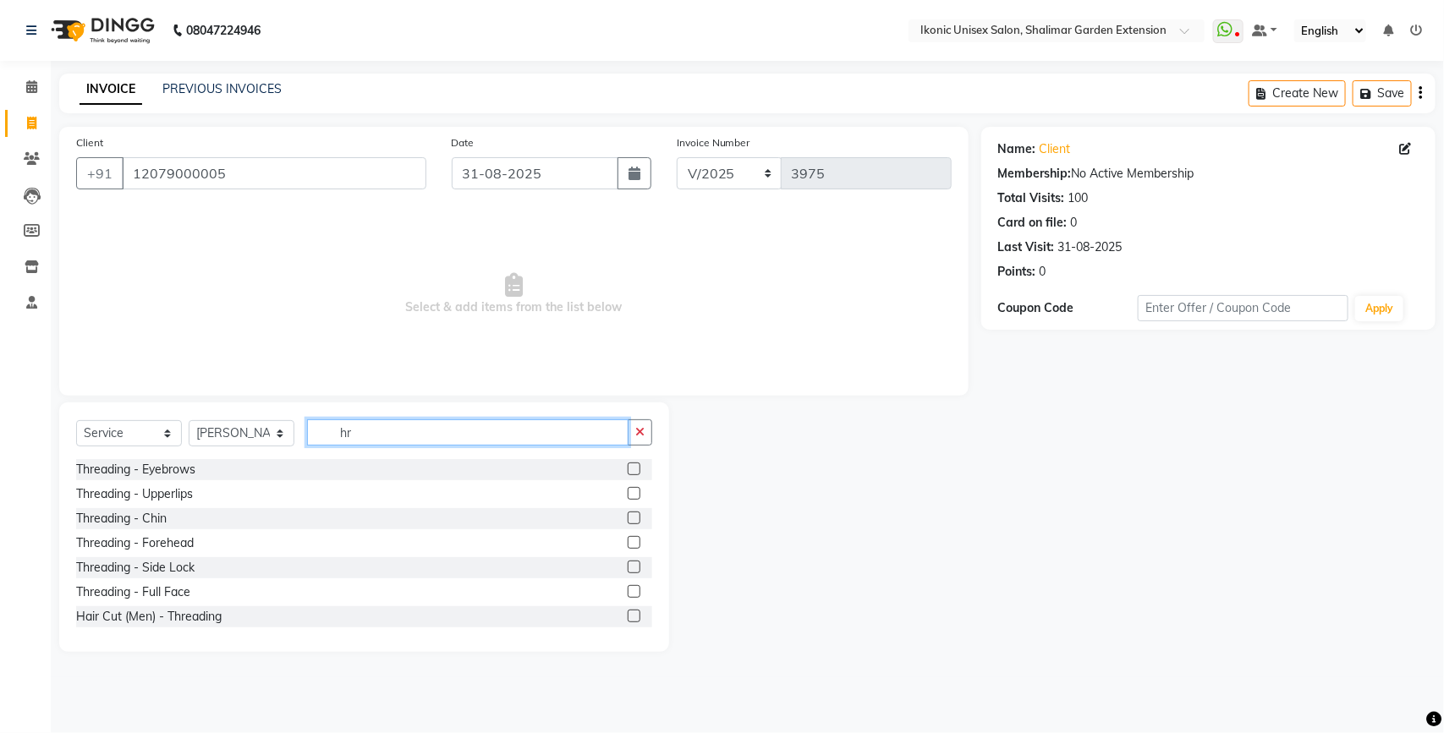
type input "hr"
click at [628, 465] on label at bounding box center [634, 469] width 13 height 13
click at [628, 465] on input "checkbox" at bounding box center [633, 469] width 11 height 11
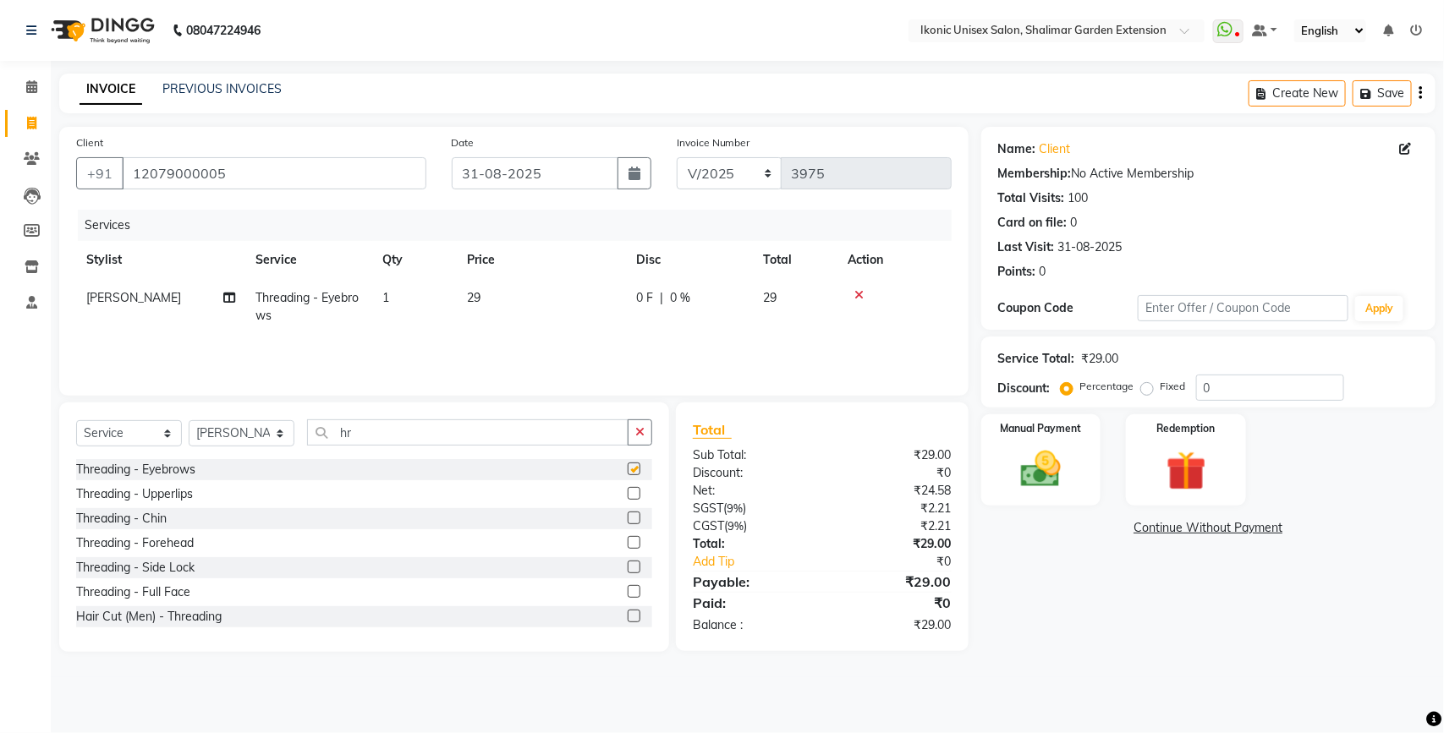
checkbox input "false"
click at [552, 318] on td "29" at bounding box center [541, 307] width 169 height 56
select select "30787"
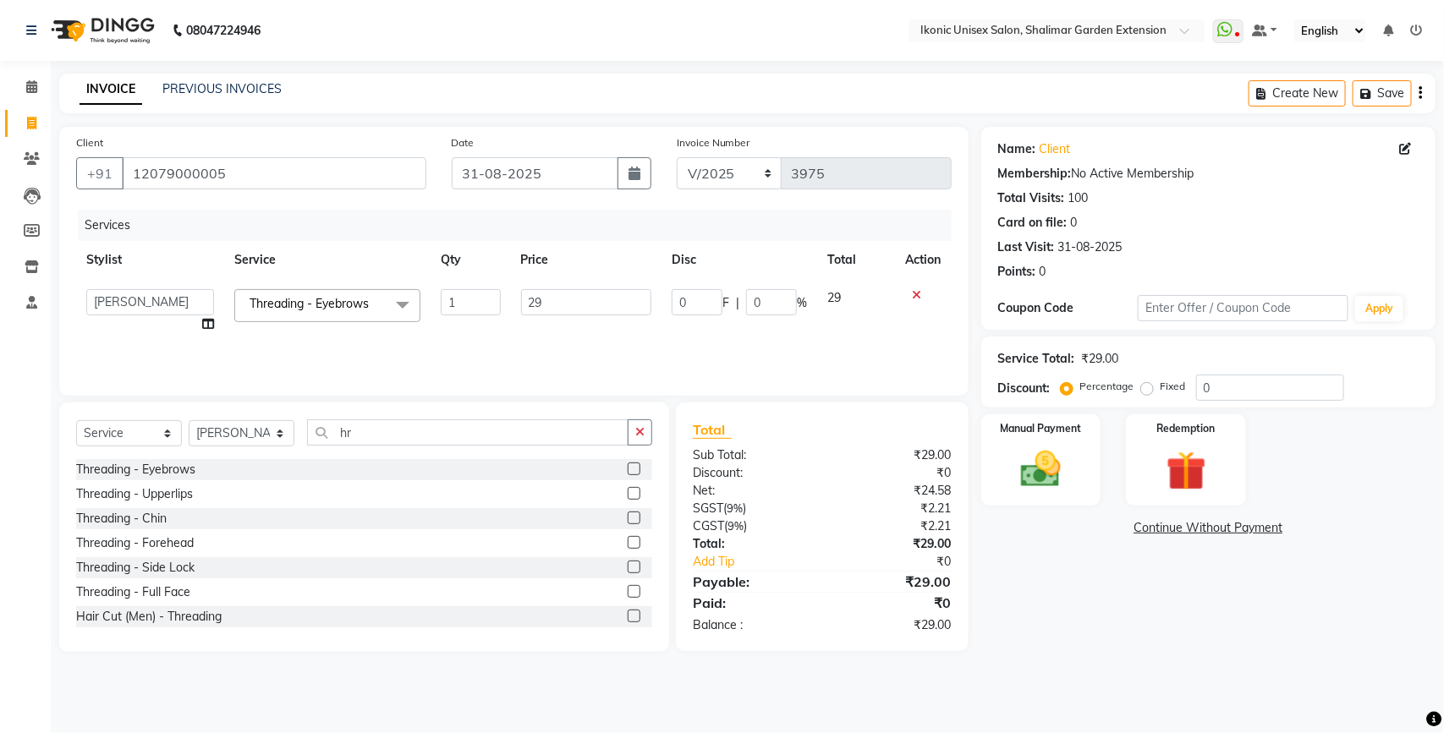
click at [548, 311] on input "29" at bounding box center [586, 302] width 131 height 26
type input "2"
type input "60"
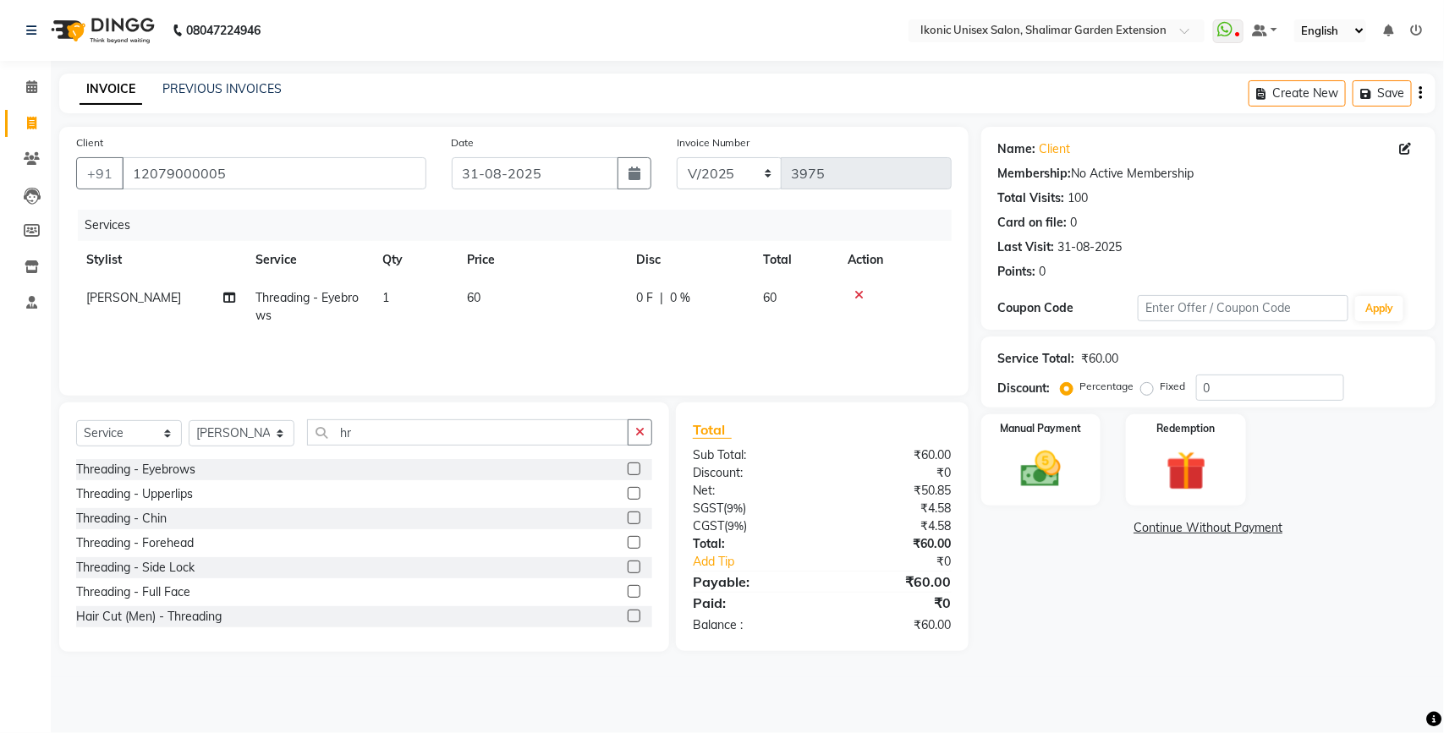
click at [1034, 590] on div "Name: Client Membership: No Active Membership Total Visits: 100 Card on file: 0…" at bounding box center [1214, 389] width 467 height 525
click at [1059, 497] on div "Manual Payment" at bounding box center [1040, 461] width 125 height 96
click at [1165, 529] on span "ONLINE" at bounding box center [1168, 528] width 44 height 19
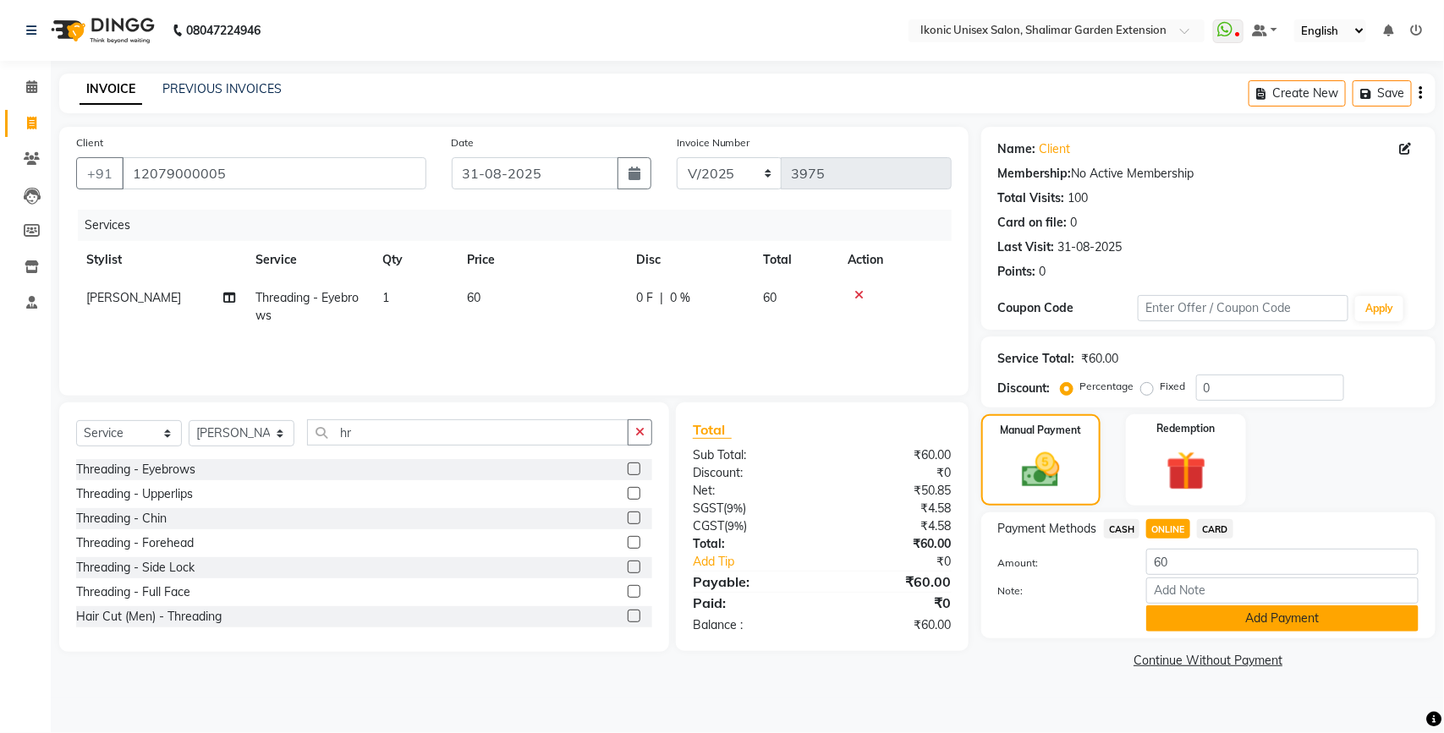
click at [1195, 618] on button "Add Payment" at bounding box center [1282, 619] width 272 height 26
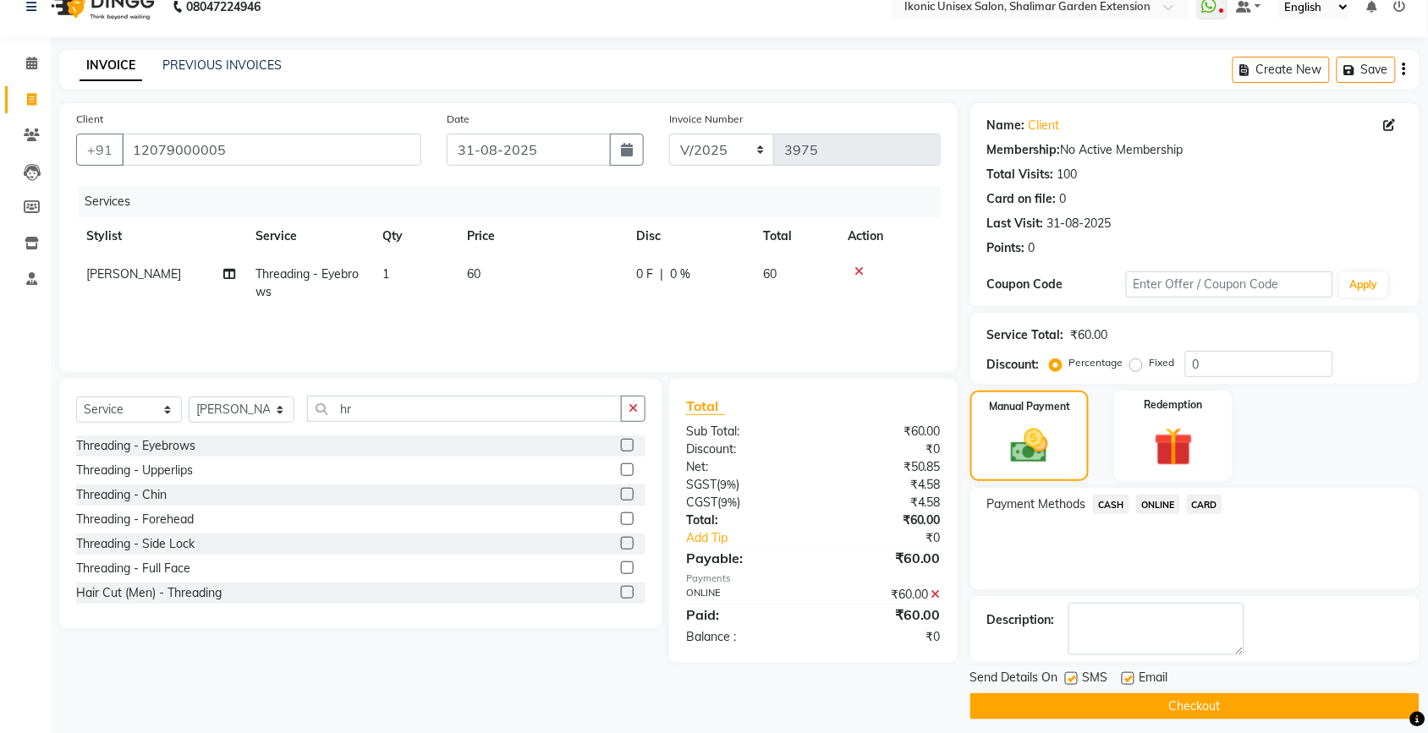
scroll to position [36, 0]
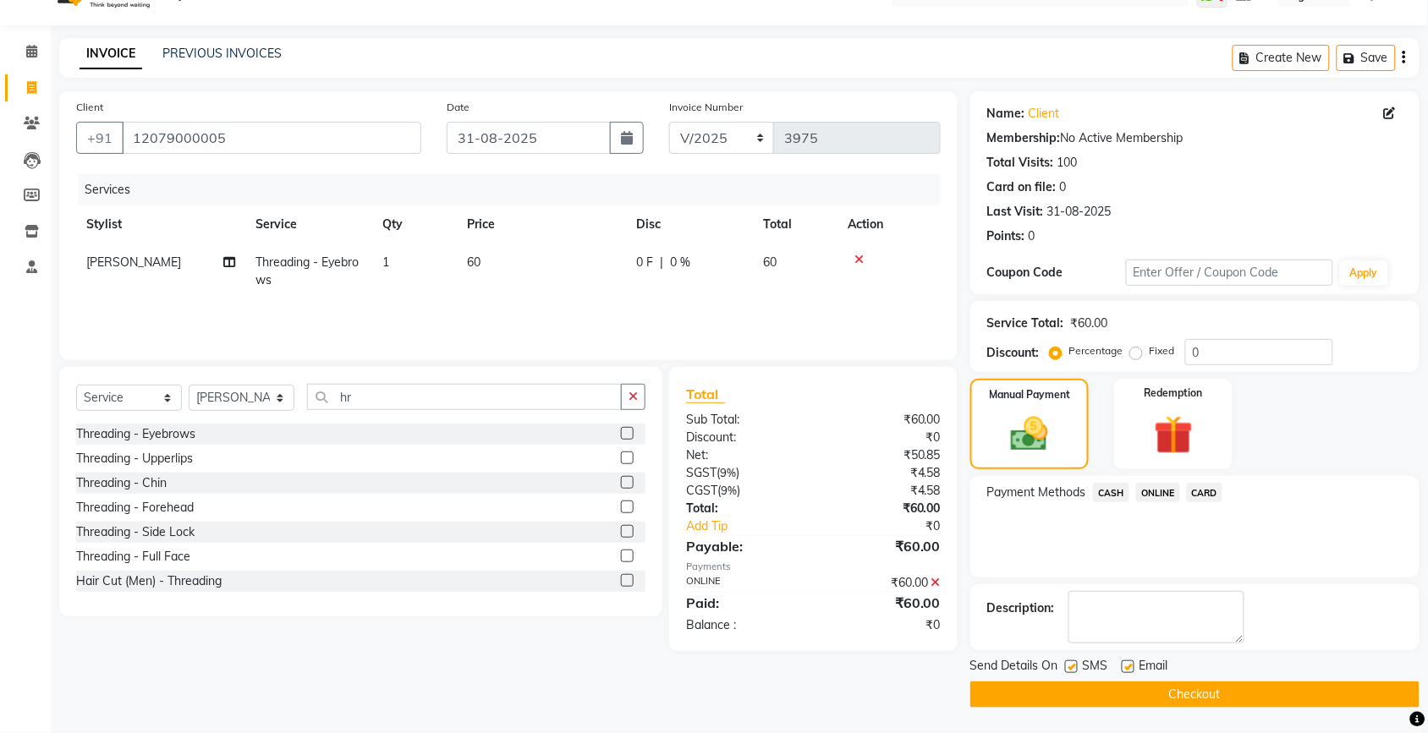
click at [1186, 699] on button "Checkout" at bounding box center [1194, 695] width 449 height 26
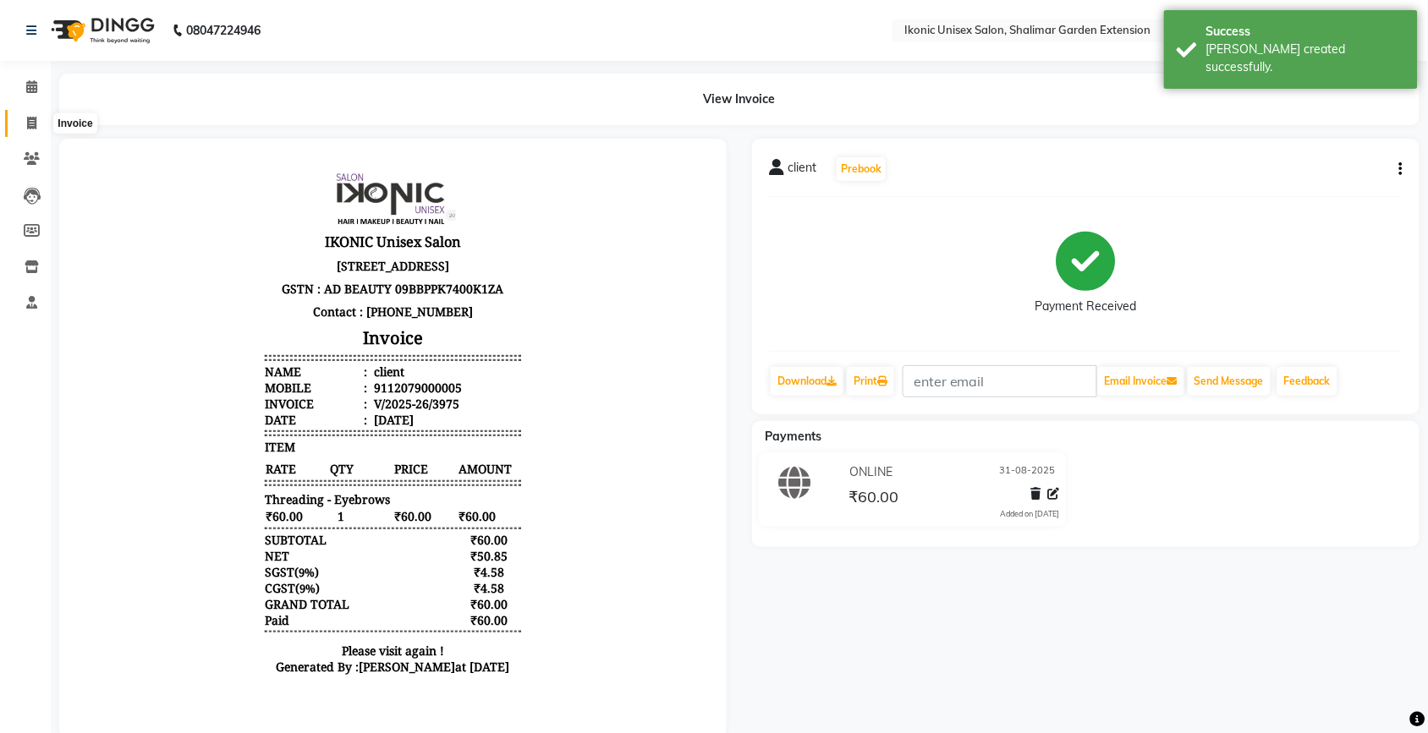
click at [30, 123] on icon at bounding box center [31, 123] width 9 height 13
select select "service"
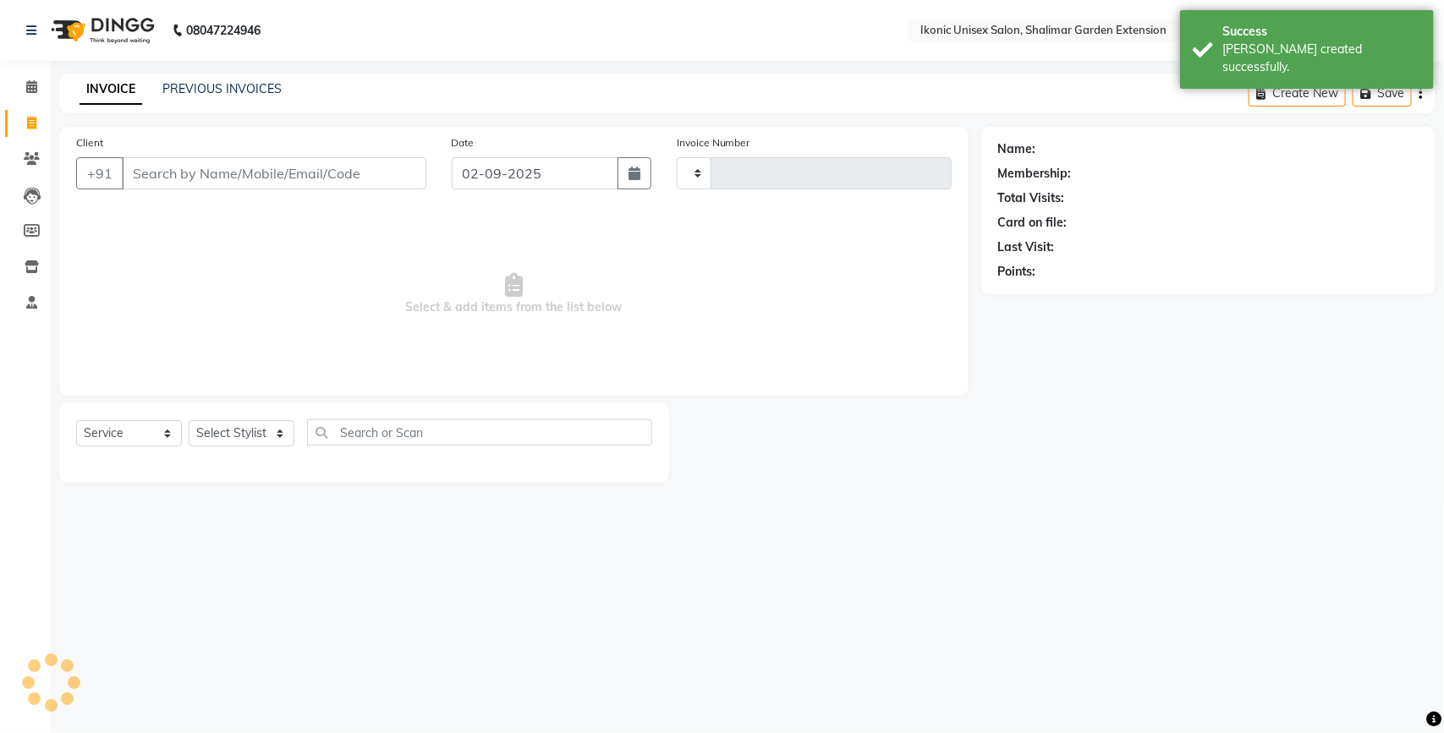
click at [131, 172] on input "Client" at bounding box center [274, 173] width 304 height 32
type input "3976"
select select "4931"
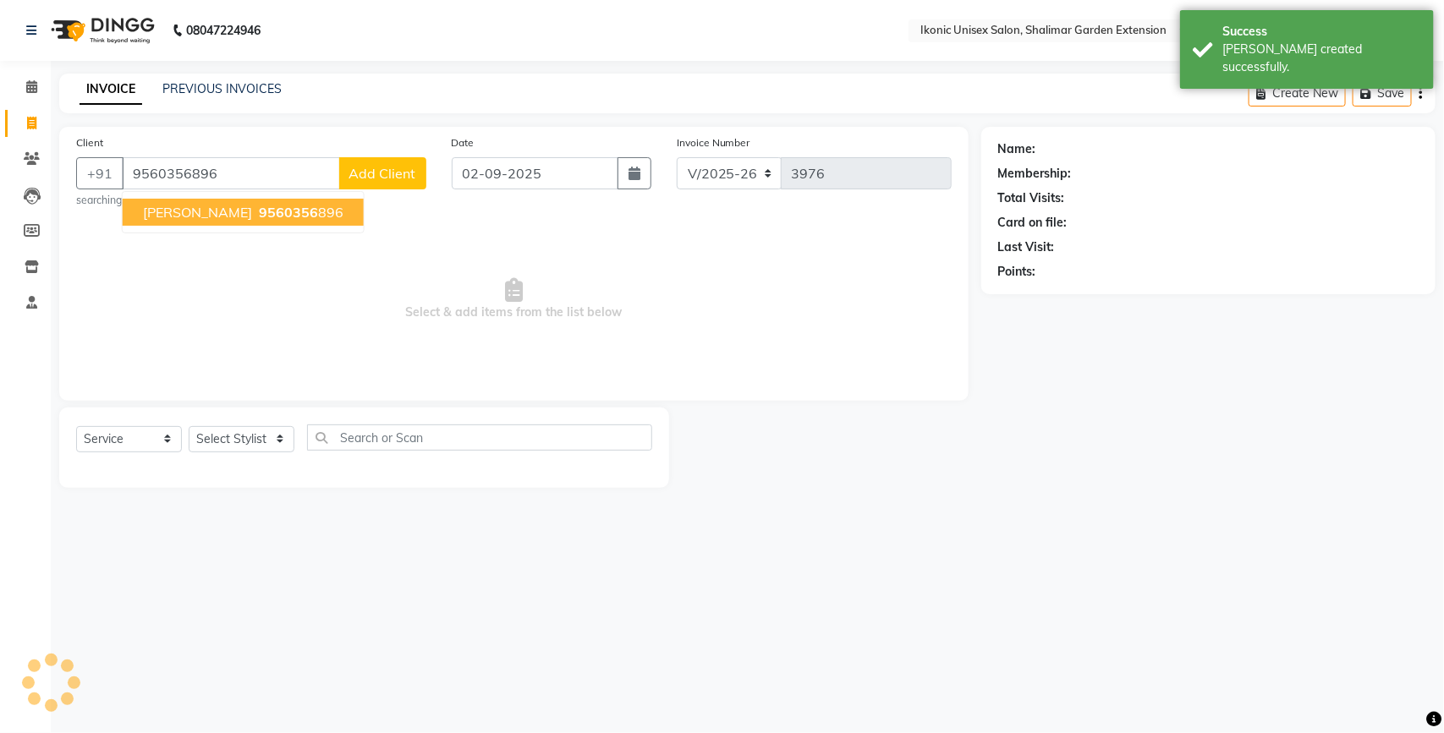
type input "9560356896"
click at [510, 272] on span "Select & add items from the list below" at bounding box center [513, 299] width 875 height 169
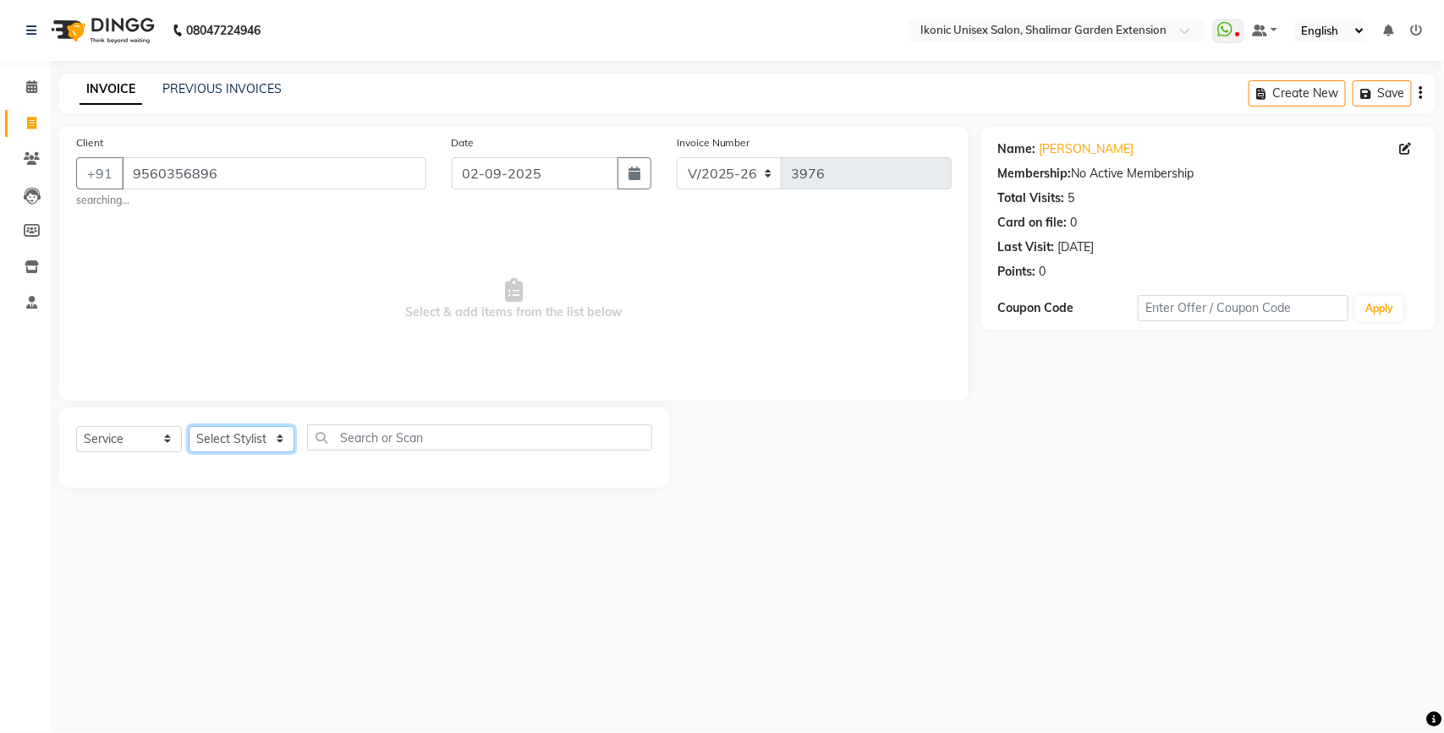
click at [229, 441] on select "Select Stylist [PERSON_NAME] [PERSON_NAME] Fiza Kajal Mahi [PERSON_NAME] [PERSO…" at bounding box center [242, 439] width 106 height 26
select select "42962"
click at [189, 426] on select "Select Stylist [PERSON_NAME] [PERSON_NAME] Fiza Kajal Mahi [PERSON_NAME] [PERSO…" at bounding box center [242, 439] width 106 height 26
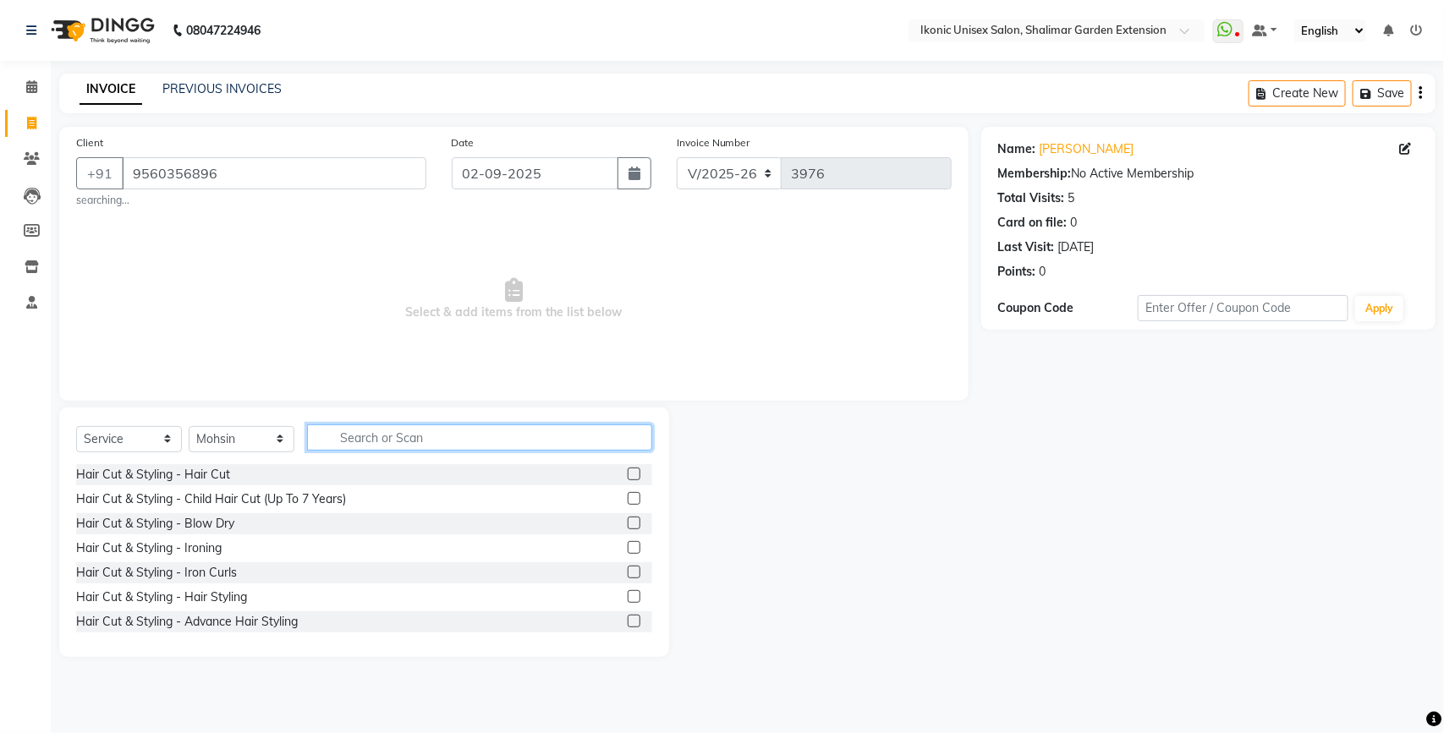
click at [356, 430] on input "text" at bounding box center [479, 438] width 345 height 26
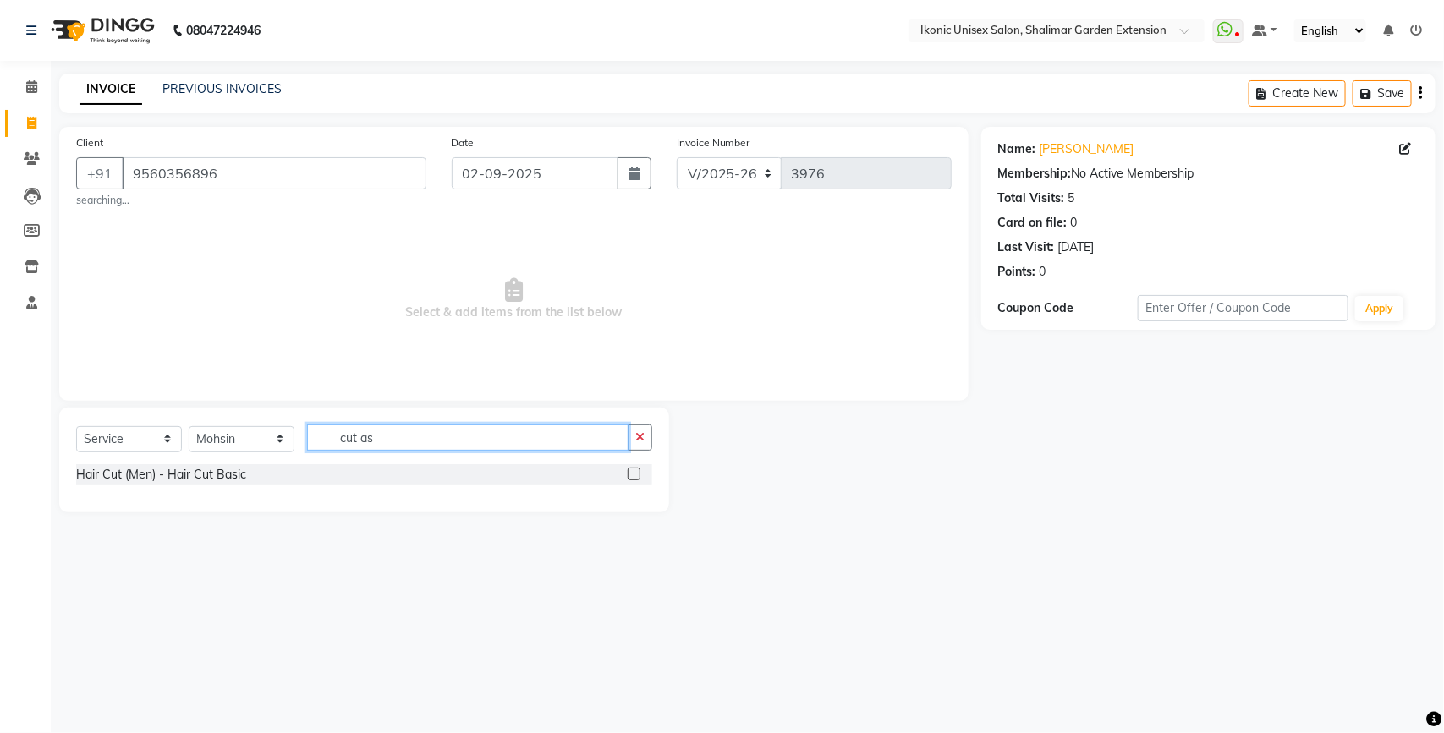
type input "cut as"
click at [628, 476] on label at bounding box center [634, 474] width 13 height 13
click at [628, 476] on input "checkbox" at bounding box center [633, 474] width 11 height 11
click at [628, 476] on label at bounding box center [634, 474] width 13 height 13
click at [628, 476] on input "checkbox" at bounding box center [633, 474] width 11 height 11
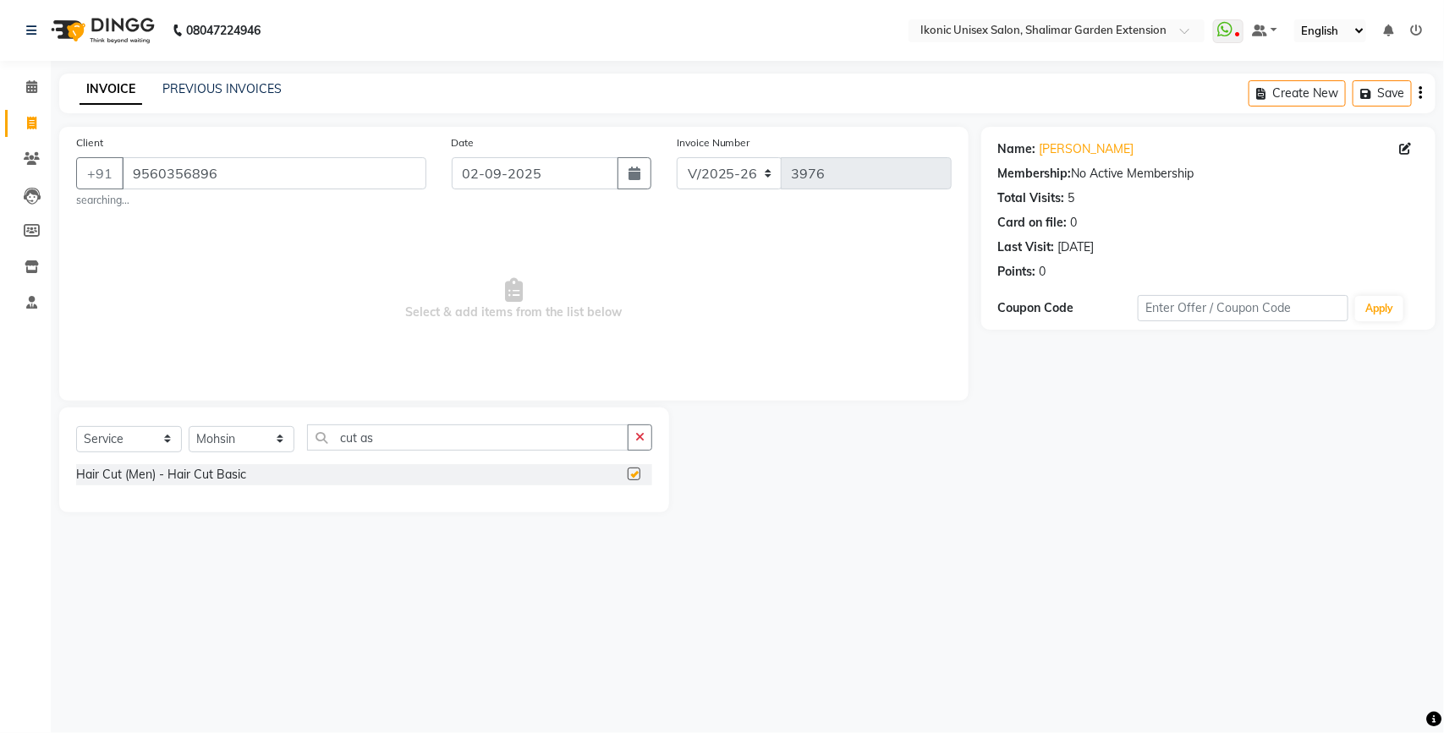
checkbox input "false"
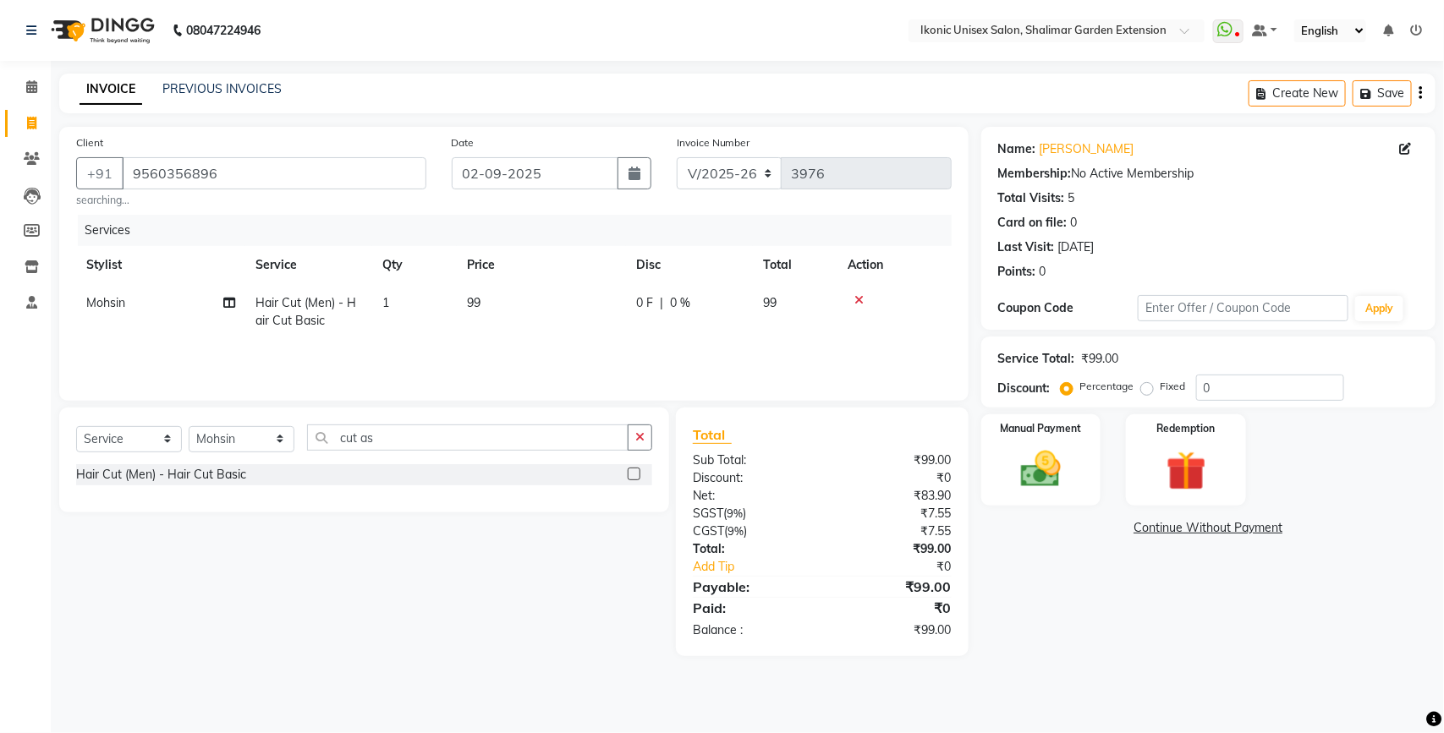
click at [572, 280] on th "Price" at bounding box center [541, 265] width 169 height 38
click at [577, 305] on td "99" at bounding box center [541, 312] width 169 height 56
select select "42962"
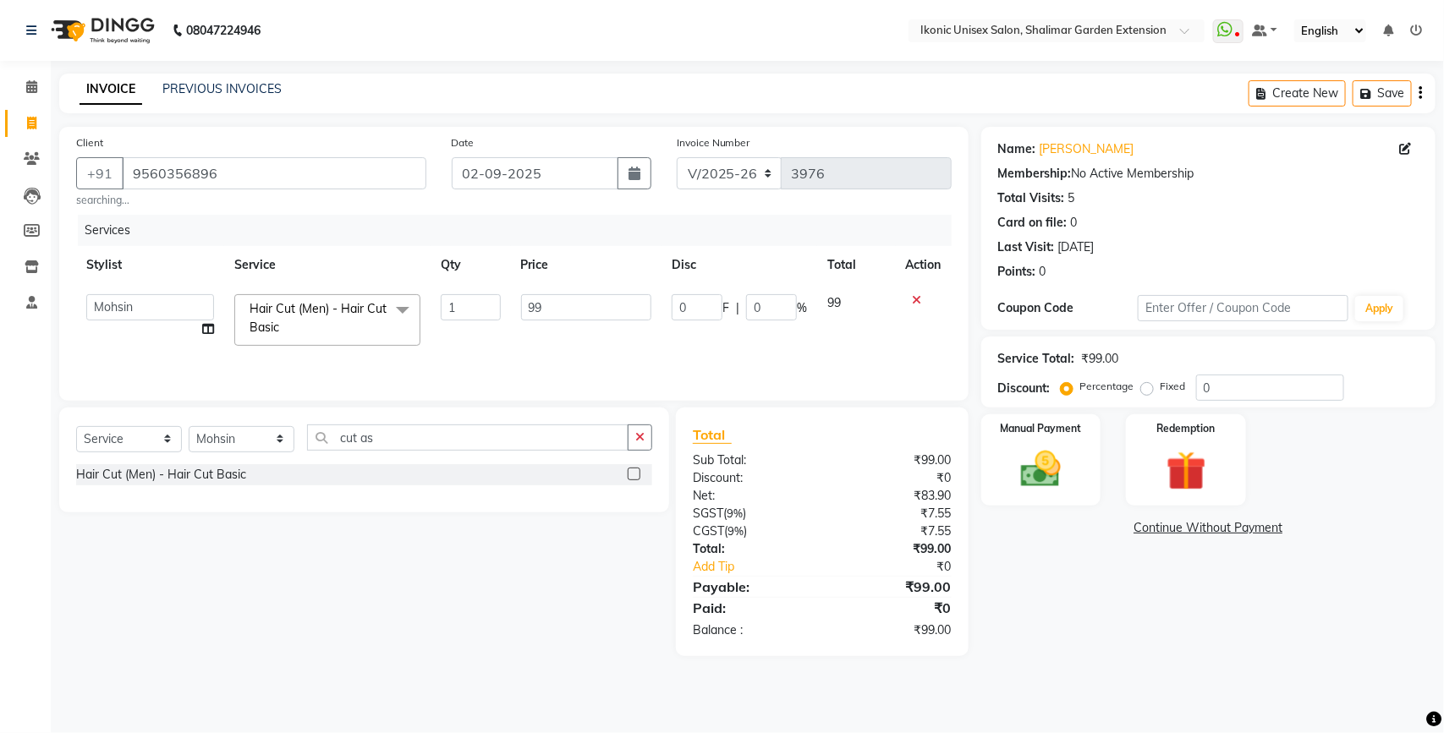
click at [580, 310] on input "99" at bounding box center [586, 307] width 131 height 26
type input "9"
type input "100"
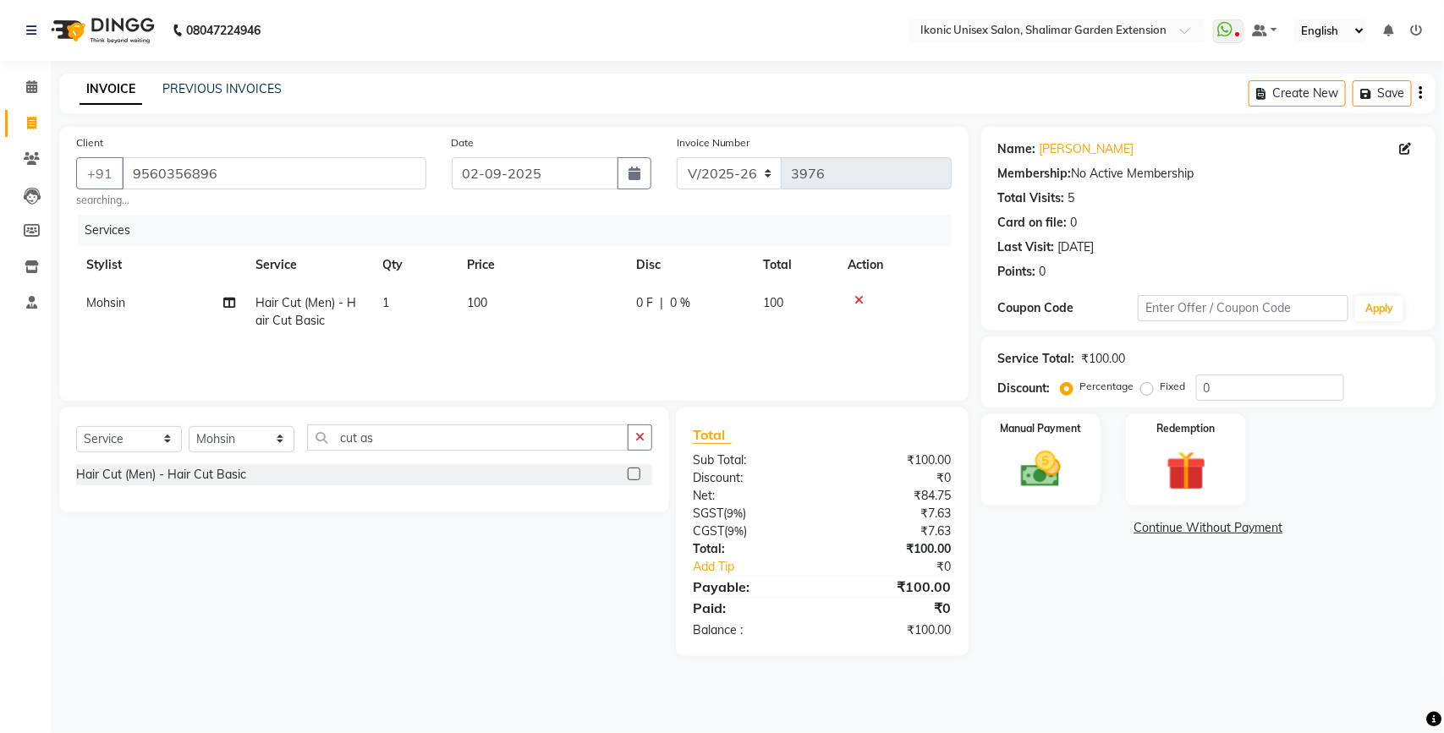
drag, startPoint x: 1165, startPoint y: 653, endPoint x: 1067, endPoint y: 509, distance: 173.6
click at [1164, 650] on div "Name: [PERSON_NAME] Membership: No Active Membership Total Visits: 5 Card on fi…" at bounding box center [1214, 391] width 467 height 529
drag, startPoint x: 1061, startPoint y: 491, endPoint x: 1081, endPoint y: 482, distance: 21.2
click at [1060, 489] on img at bounding box center [1040, 469] width 67 height 47
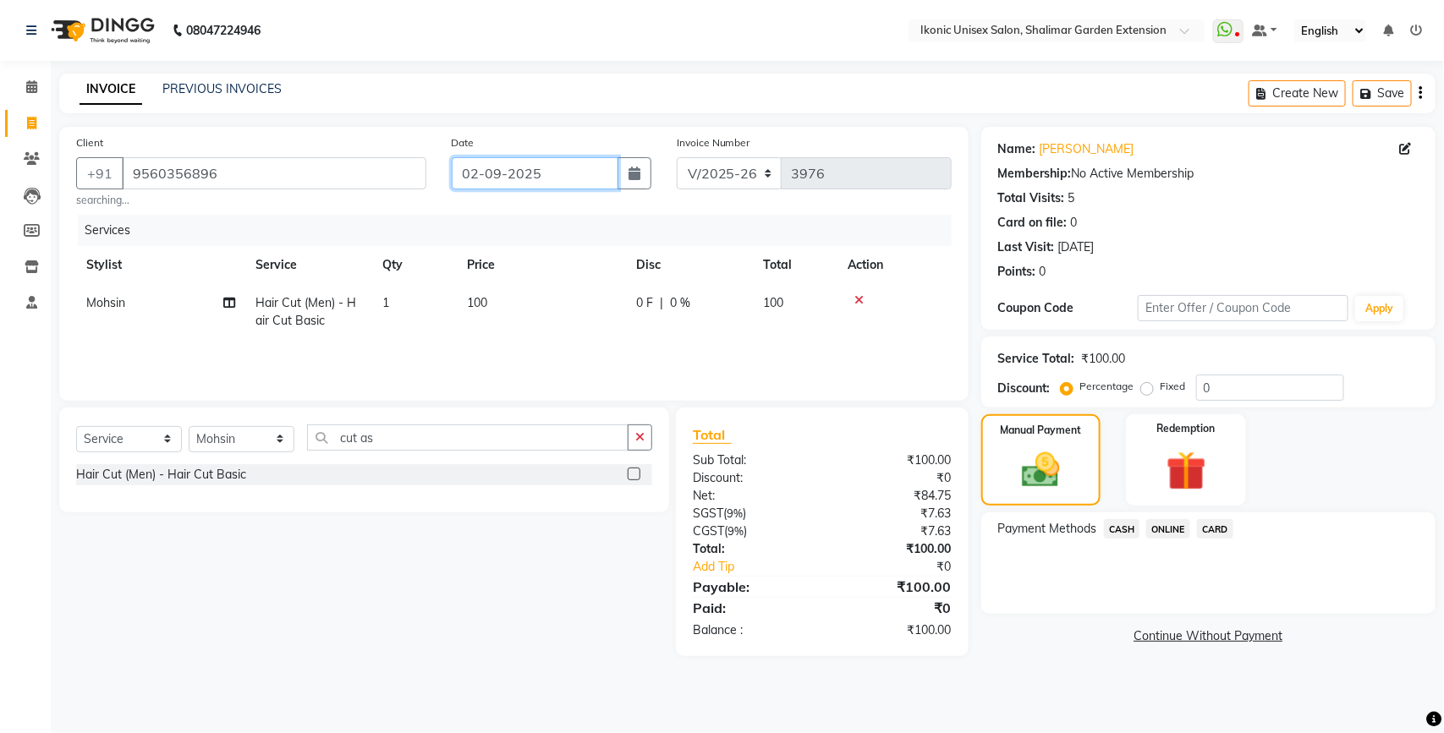
click at [502, 170] on input "02-09-2025" at bounding box center [535, 173] width 167 height 32
select select "9"
select select "2025"
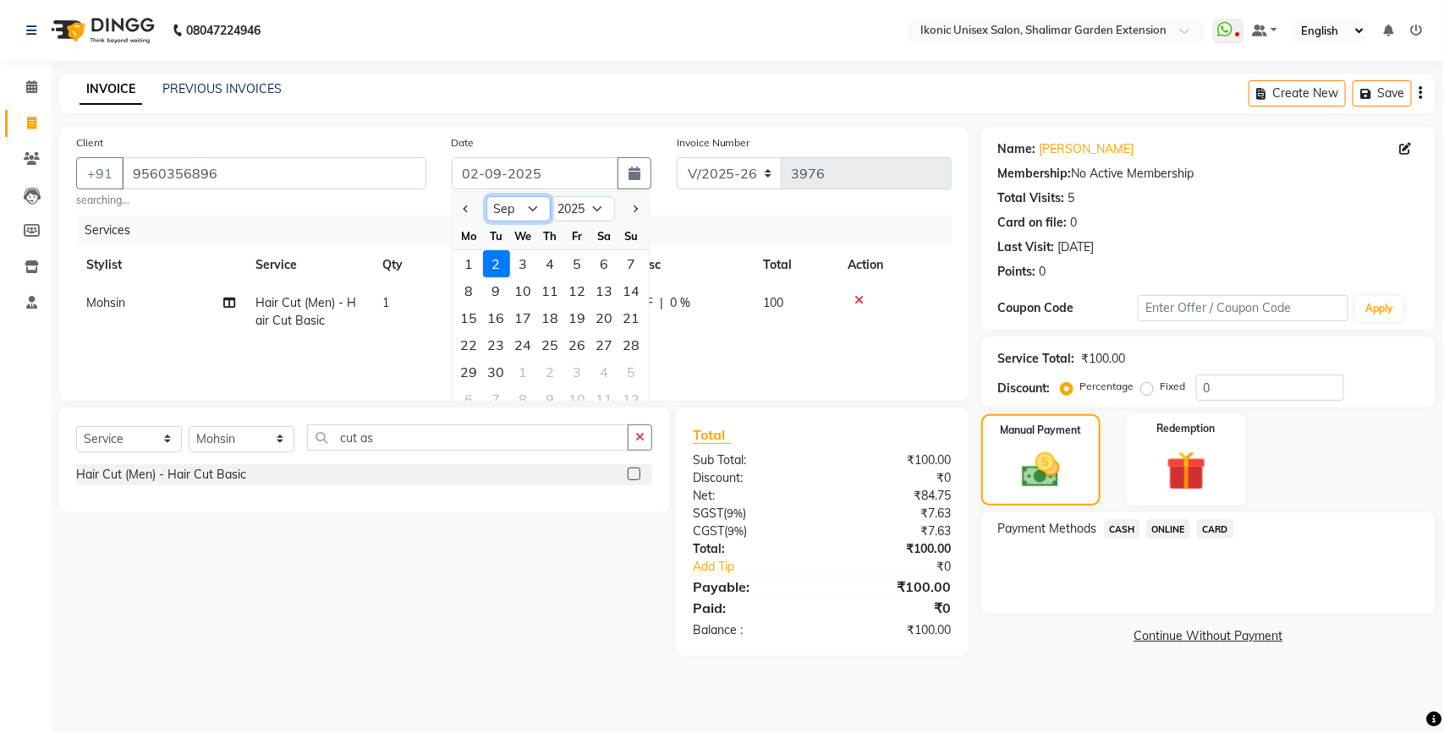
click at [513, 216] on select "Jan Feb Mar Apr May Jun [DATE] Aug Sep Oct Nov Dec" at bounding box center [518, 208] width 64 height 25
click at [512, 204] on select "Jan Feb Mar Apr May Jun [DATE] Aug Sep Oct Nov Dec" at bounding box center [518, 208] width 64 height 25
select select "8"
click at [486, 196] on select "Jan Feb Mar Apr May Jun [DATE] Aug Sep Oct Nov Dec" at bounding box center [518, 208] width 64 height 25
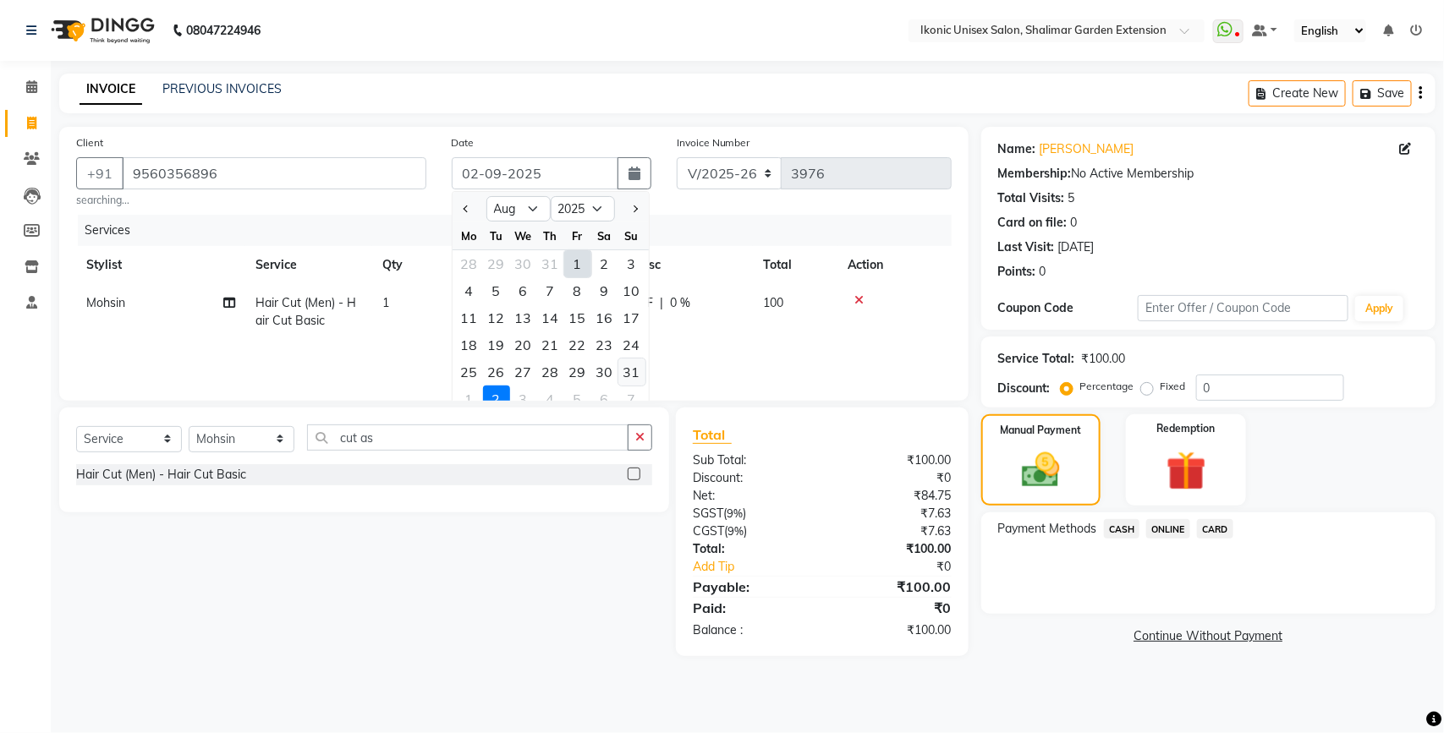
click at [626, 362] on div "31" at bounding box center [631, 372] width 27 height 27
type input "31-08-2025"
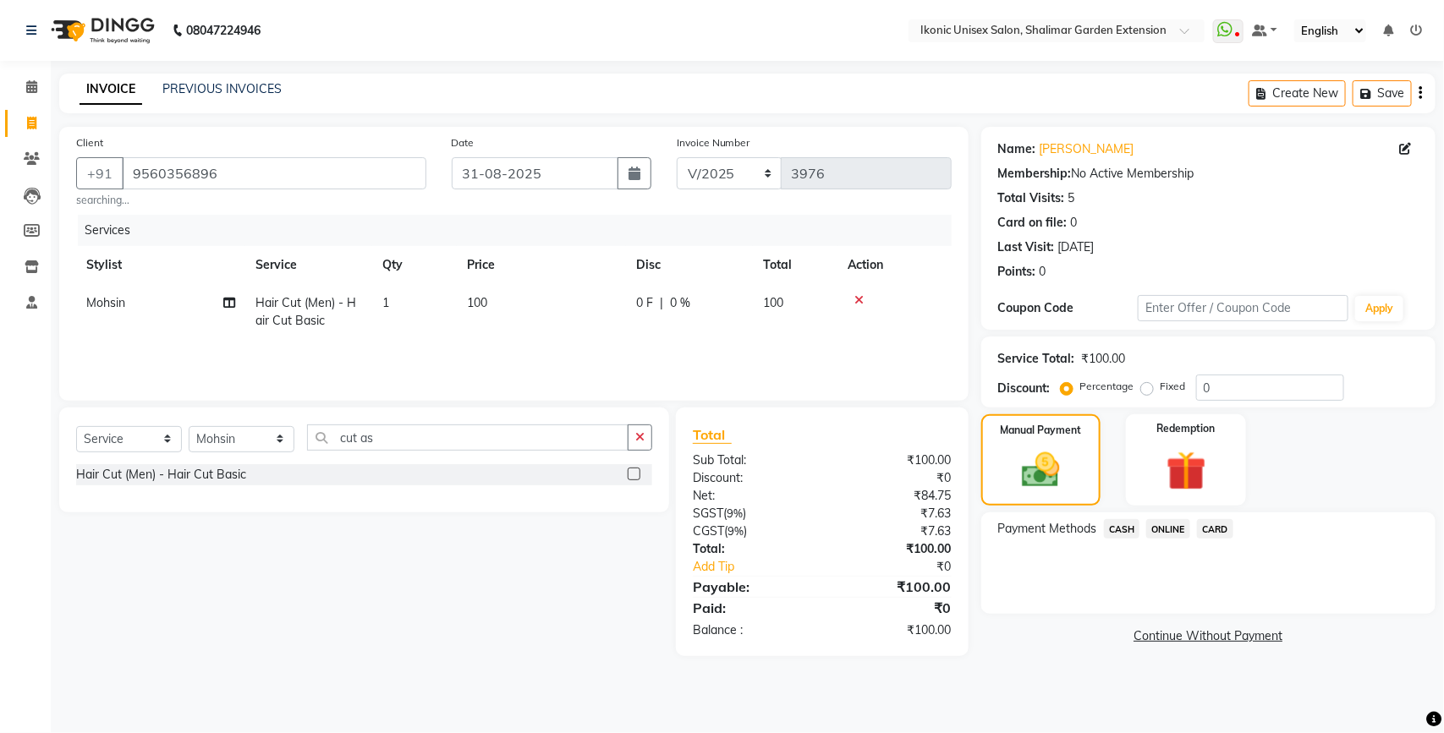
click at [1168, 530] on span "ONLINE" at bounding box center [1168, 528] width 44 height 19
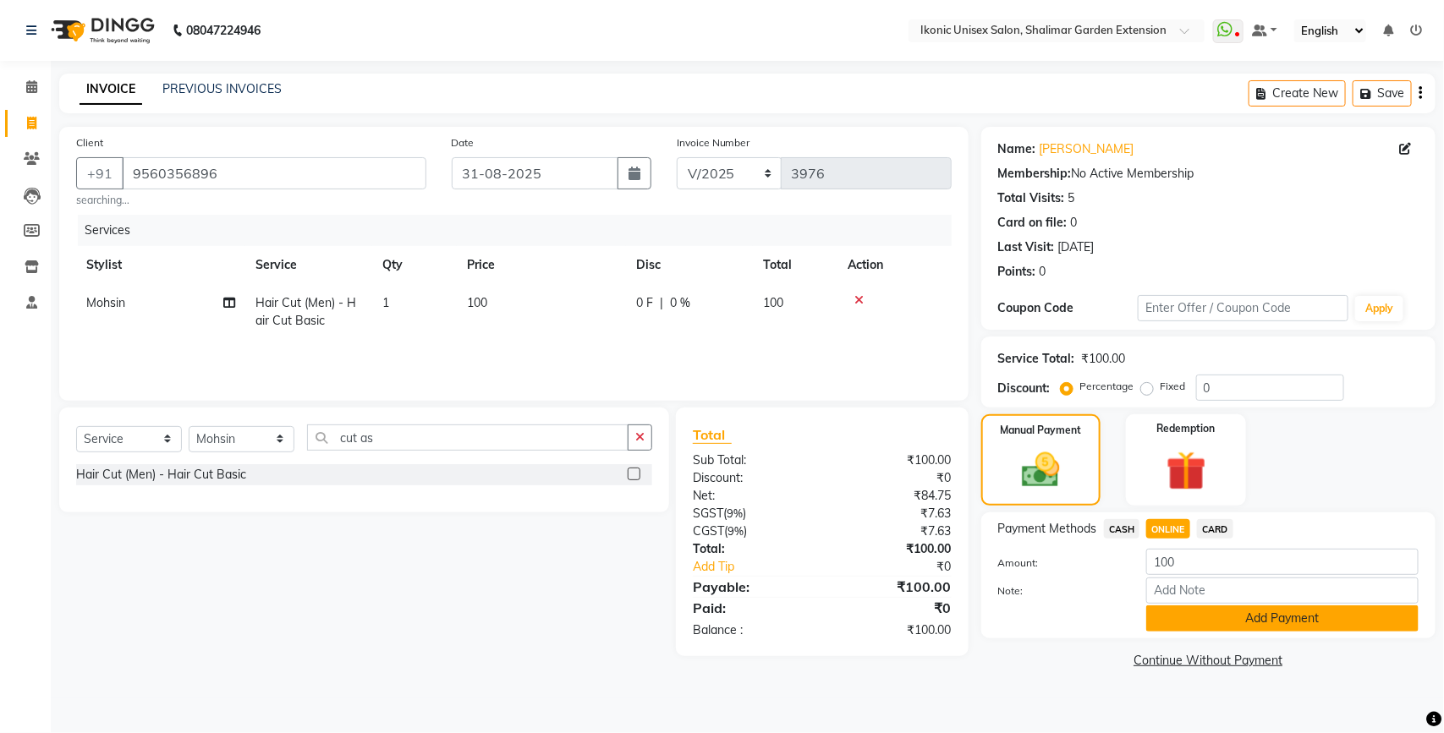
click at [1189, 623] on button "Add Payment" at bounding box center [1282, 619] width 272 height 26
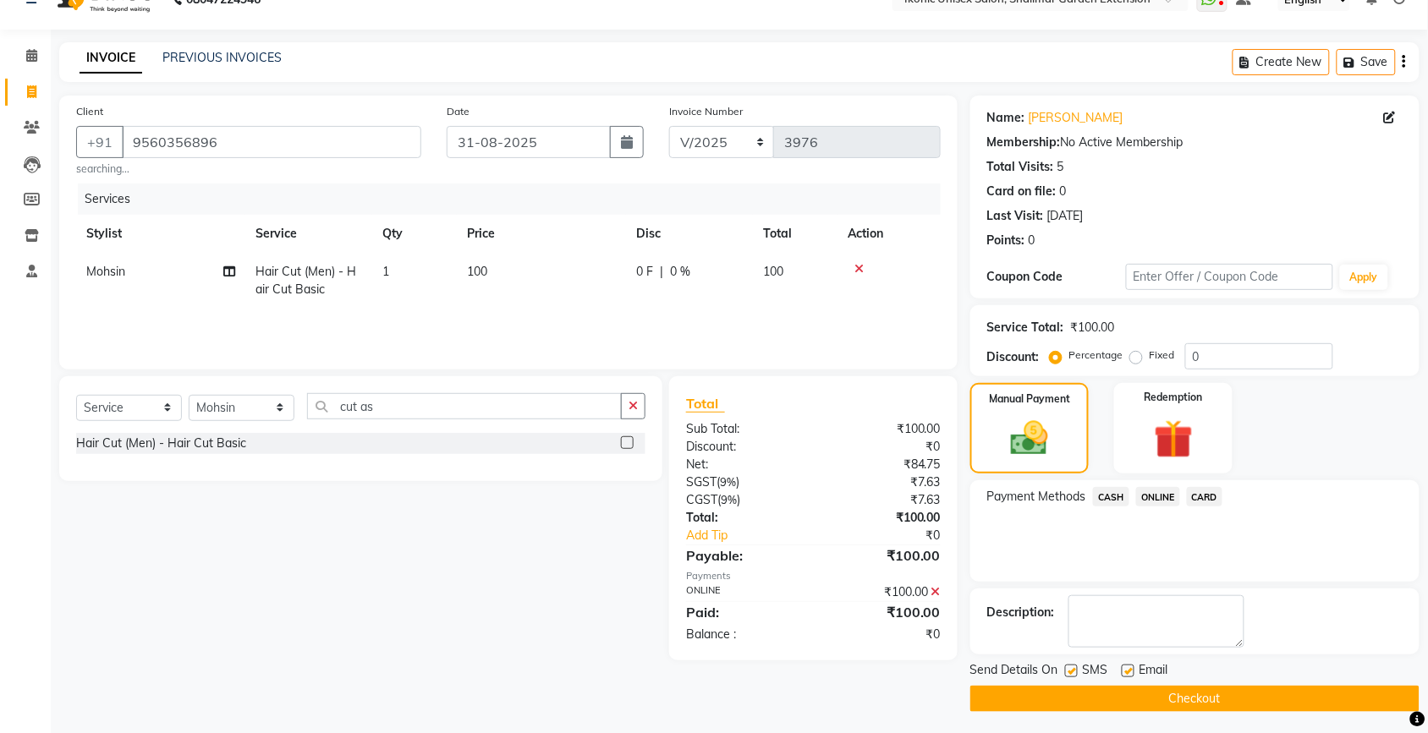
scroll to position [36, 0]
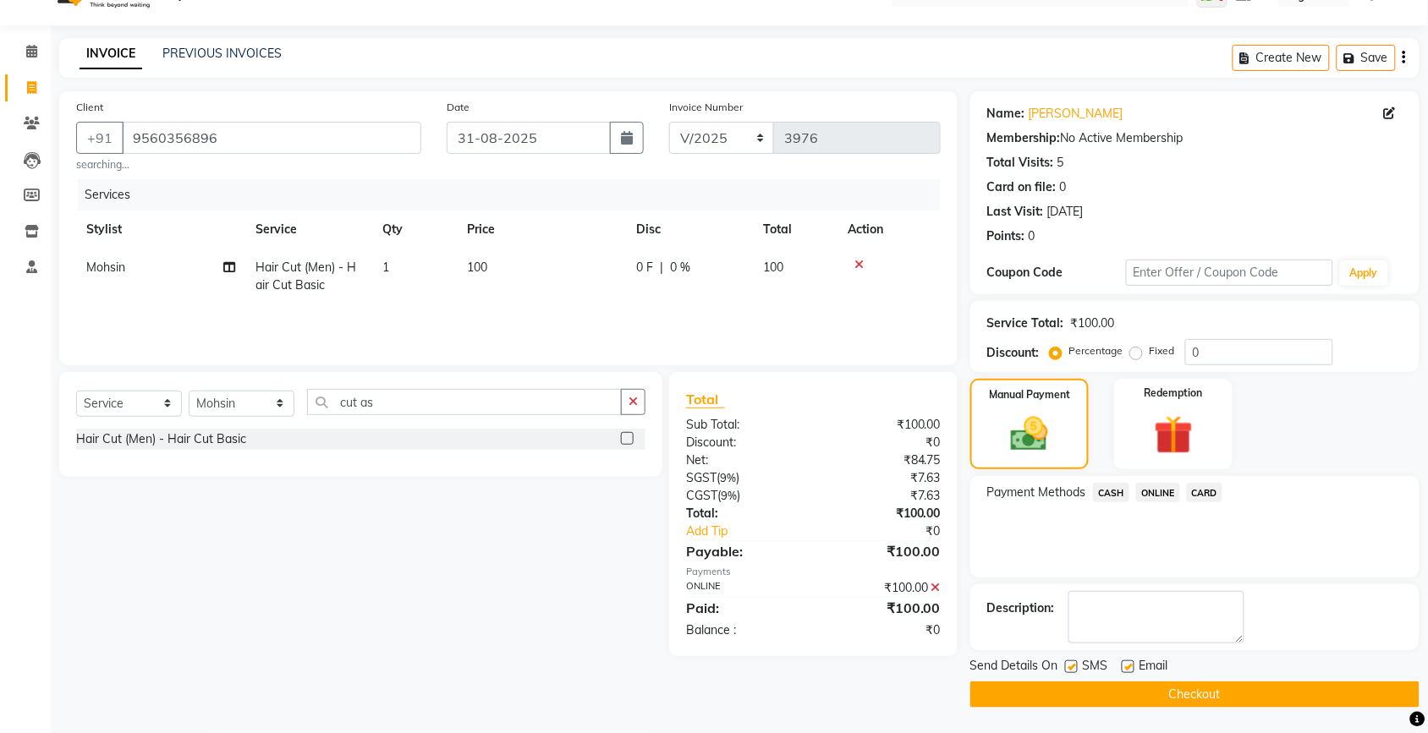
click at [1184, 689] on button "Checkout" at bounding box center [1194, 695] width 449 height 26
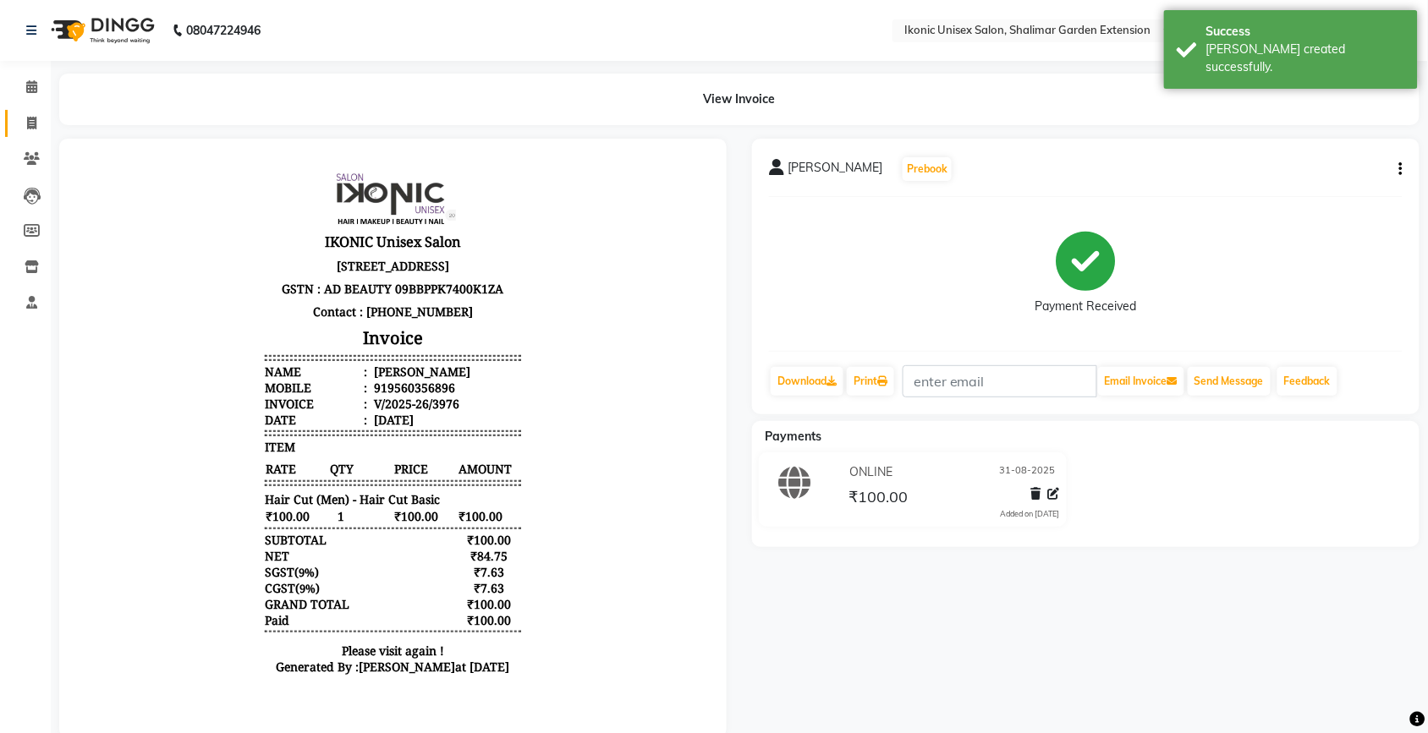
drag, startPoint x: 14, startPoint y: 132, endPoint x: 21, endPoint y: 119, distance: 14.4
click at [14, 135] on link "Invoice" at bounding box center [25, 124] width 41 height 28
select select "service"
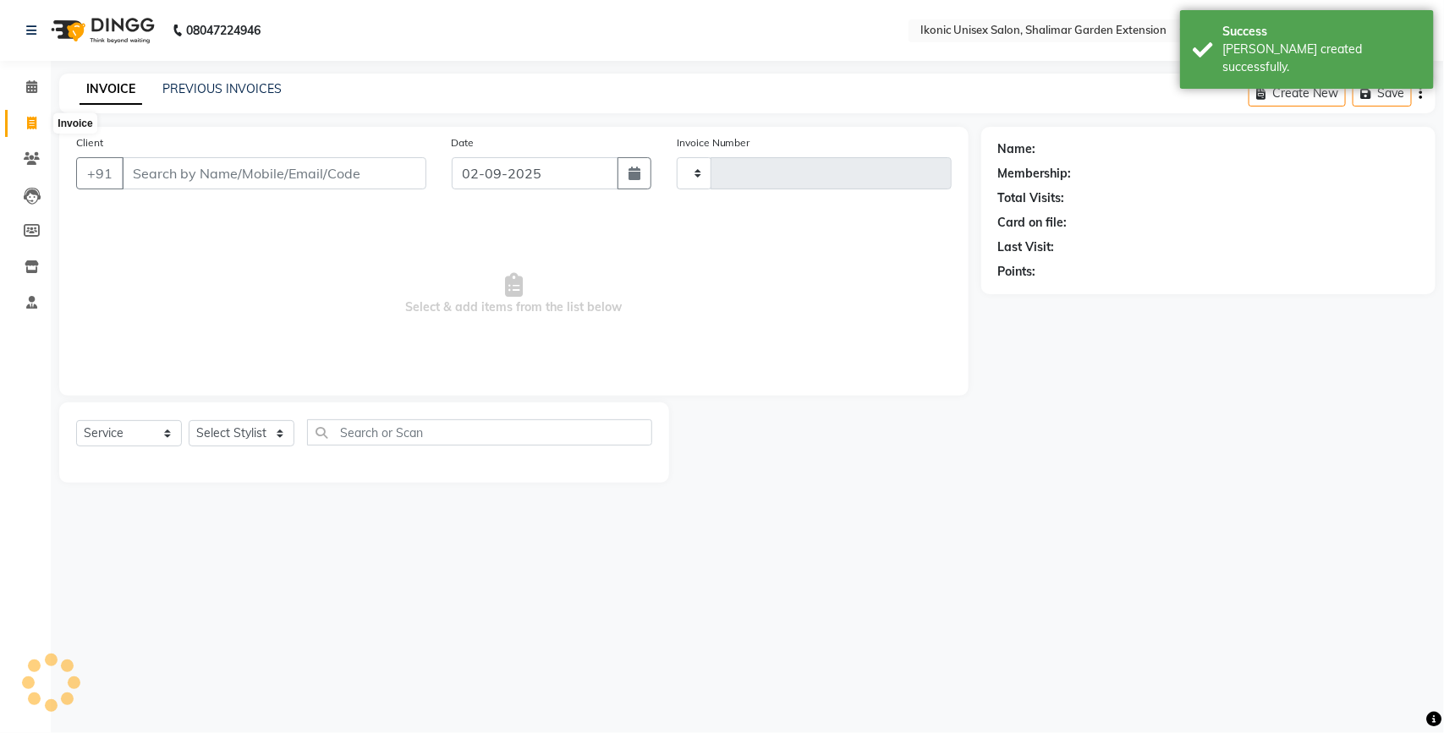
click at [30, 115] on span at bounding box center [32, 123] width 30 height 19
select select "service"
type input "3977"
select select "4931"
click at [192, 180] on input "Client" at bounding box center [274, 173] width 304 height 32
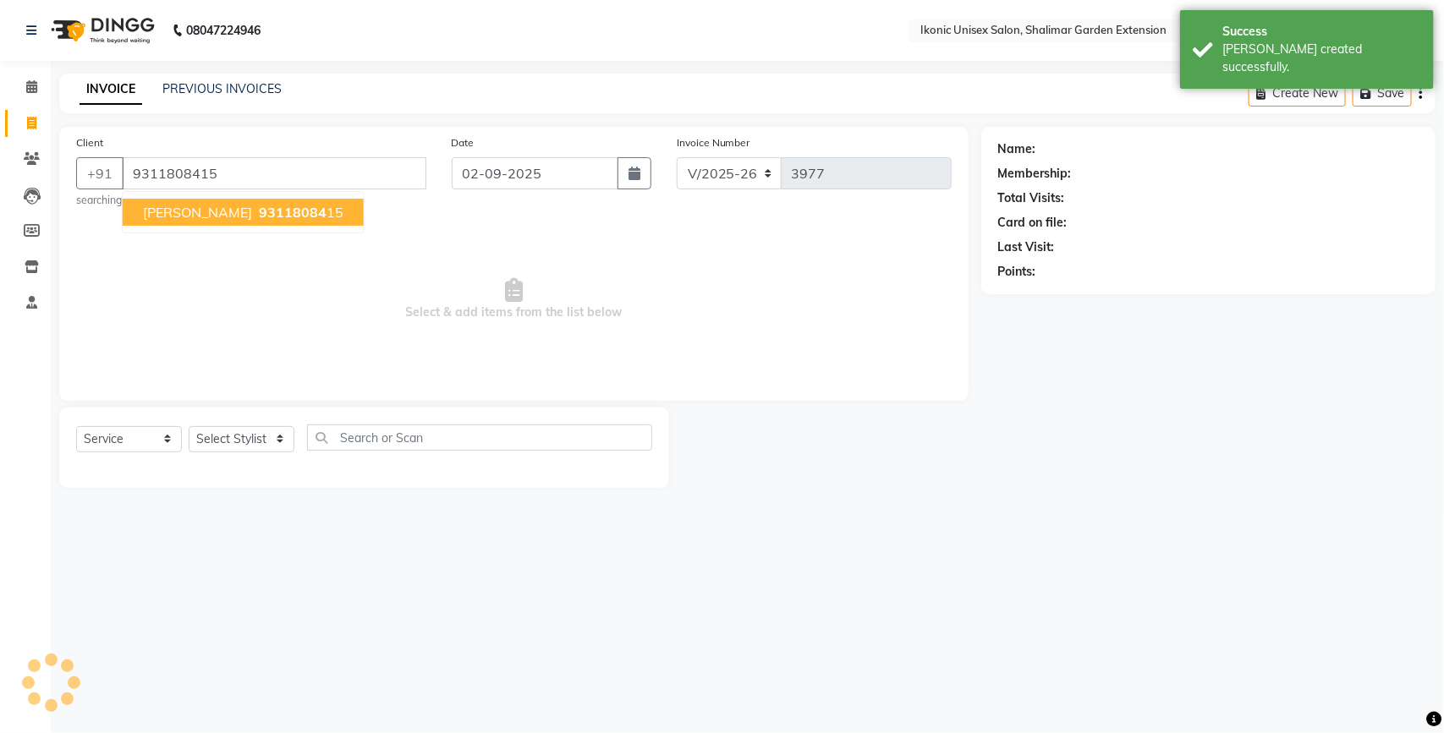
click at [263, 209] on ngb-highlight "93118084 15" at bounding box center [299, 212] width 88 height 17
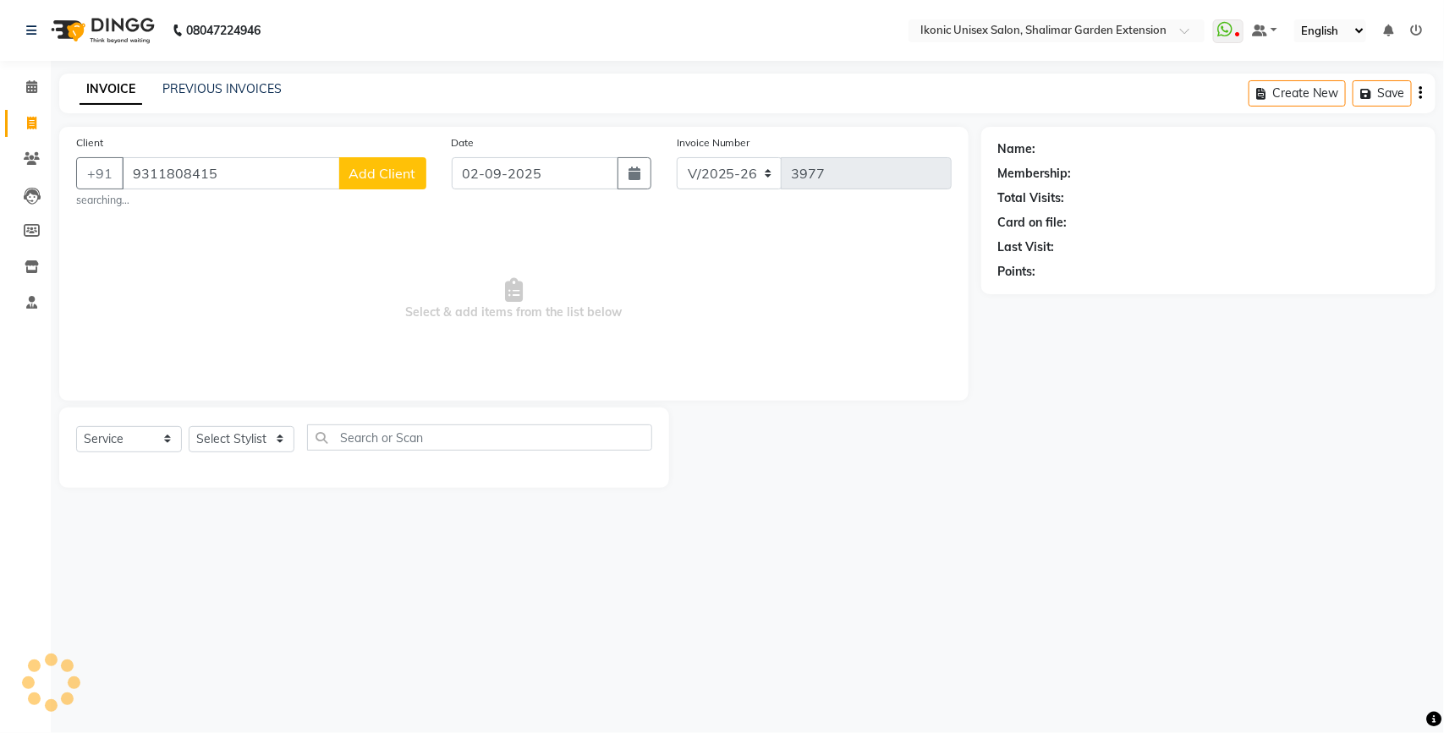
type input "9311808415"
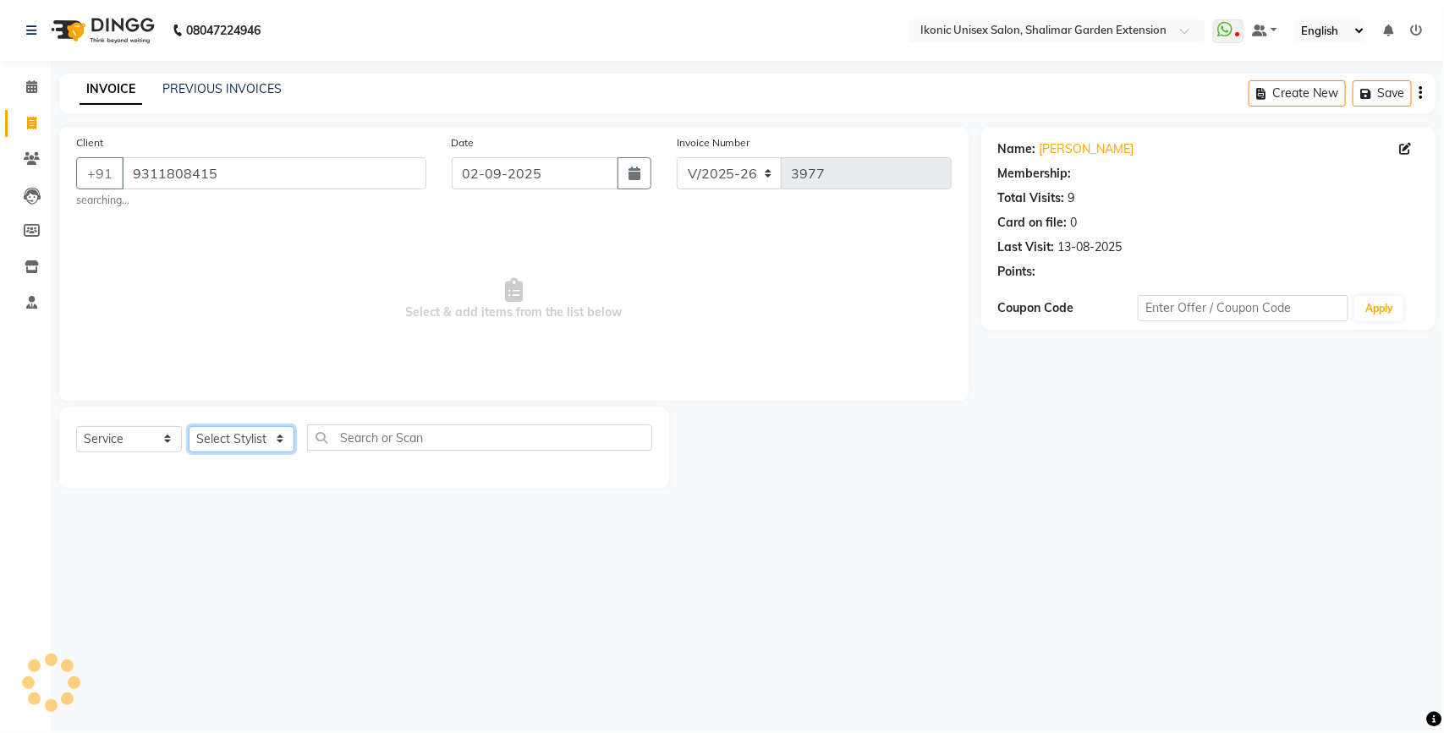
click at [255, 434] on select "Select Stylist [PERSON_NAME] [PERSON_NAME] Fiza Kajal Mahi [PERSON_NAME] [PERSO…" at bounding box center [242, 439] width 106 height 26
select select "82054"
click at [189, 426] on select "Select Stylist [PERSON_NAME] [PERSON_NAME] Fiza Kajal Mahi [PERSON_NAME] [PERSO…" at bounding box center [242, 439] width 106 height 26
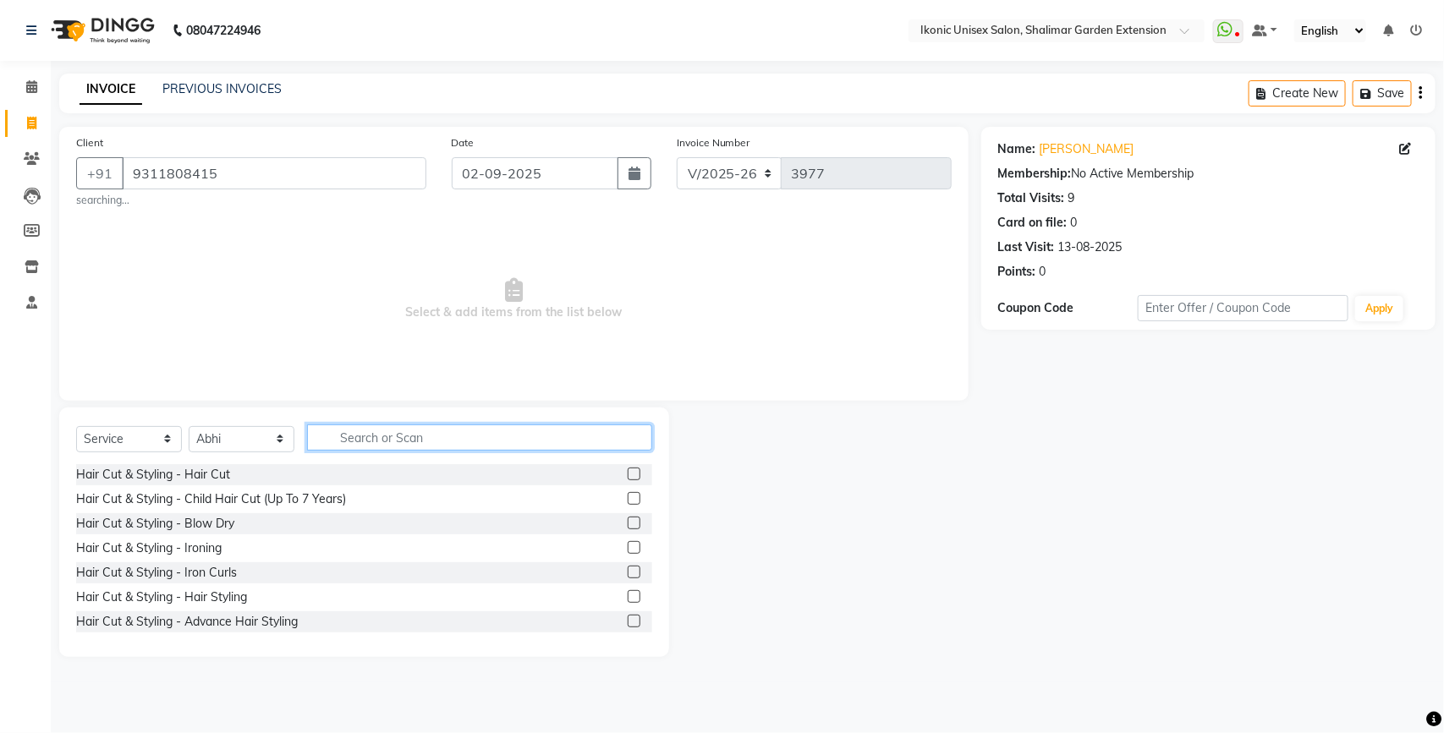
click at [424, 427] on input "text" at bounding box center [479, 438] width 345 height 26
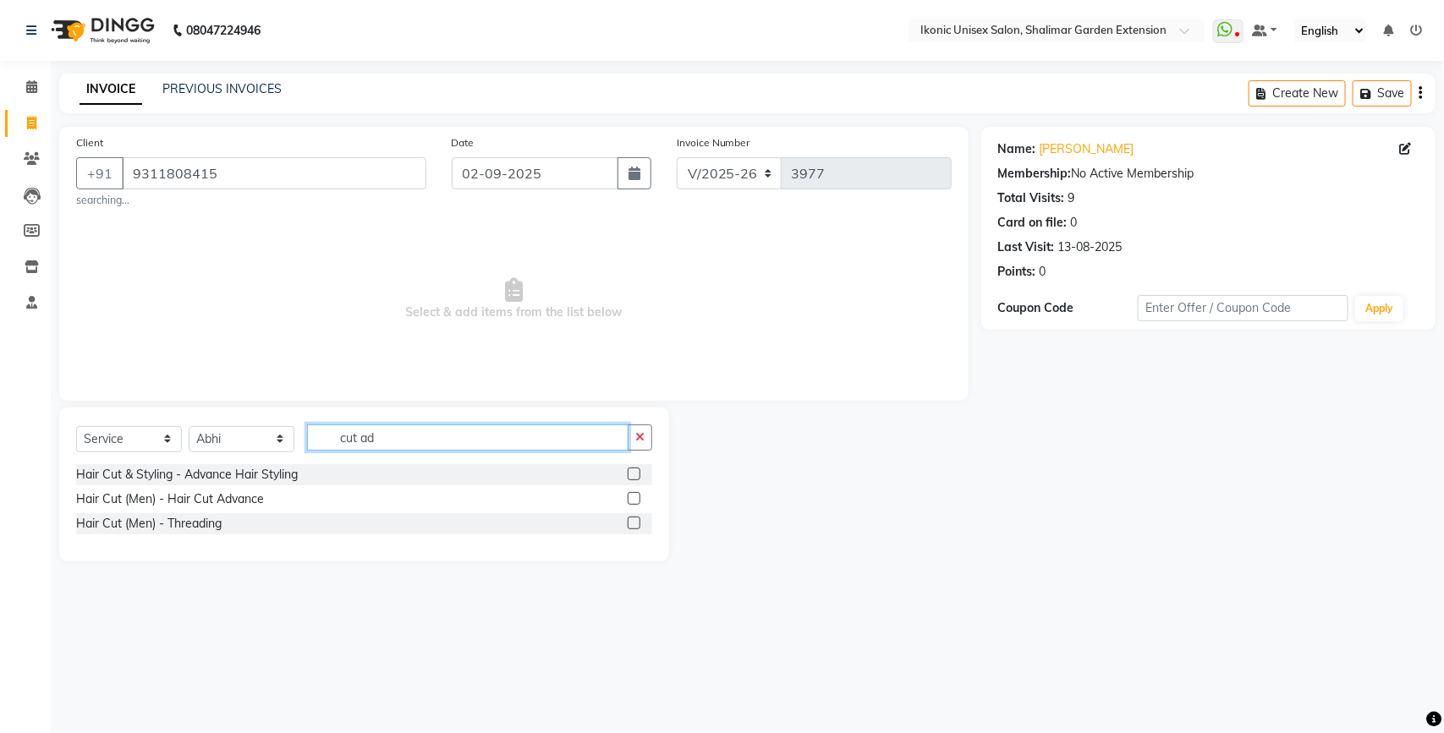
type input "cut ad"
click at [634, 493] on label at bounding box center [634, 498] width 13 height 13
click at [634, 494] on input "checkbox" at bounding box center [633, 499] width 11 height 11
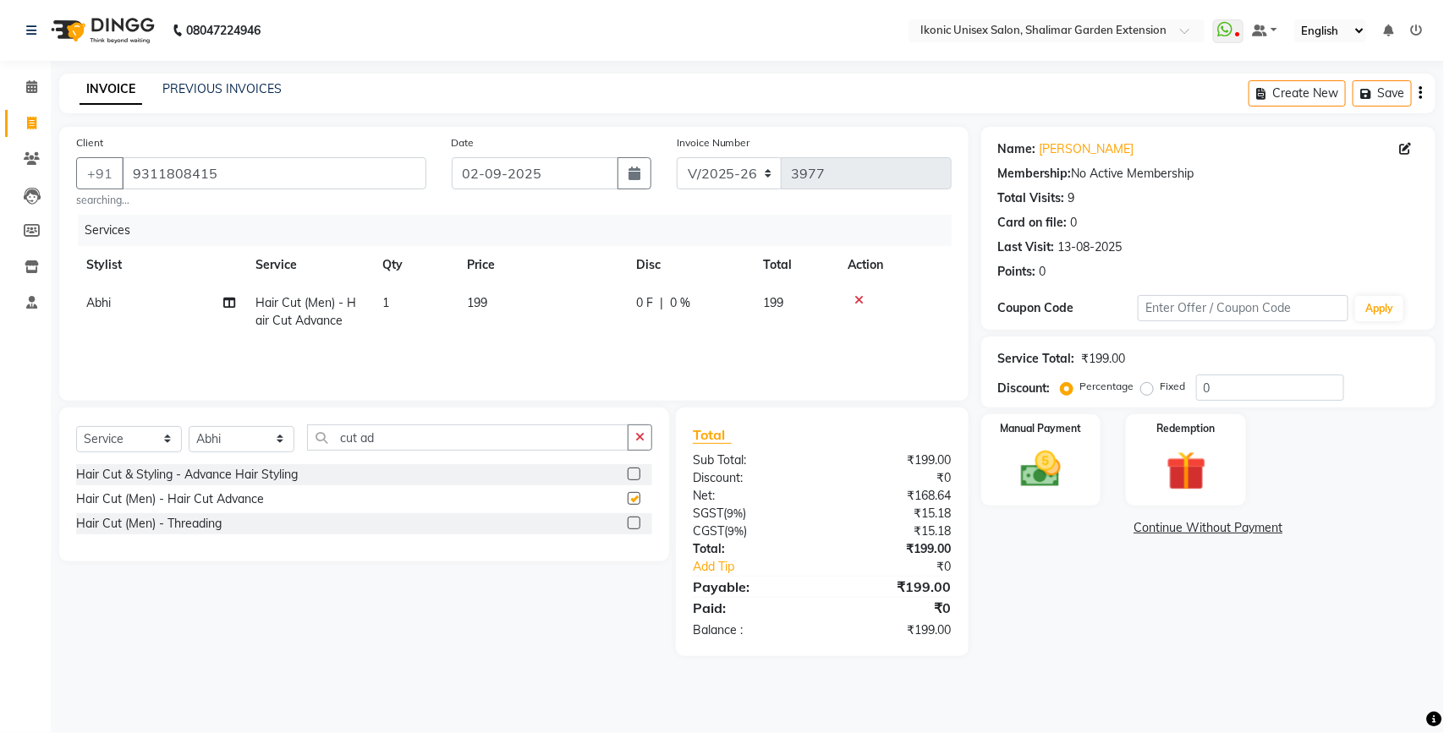
click at [533, 283] on th "Price" at bounding box center [541, 265] width 169 height 38
checkbox input "false"
click at [580, 310] on td "199" at bounding box center [541, 312] width 169 height 56
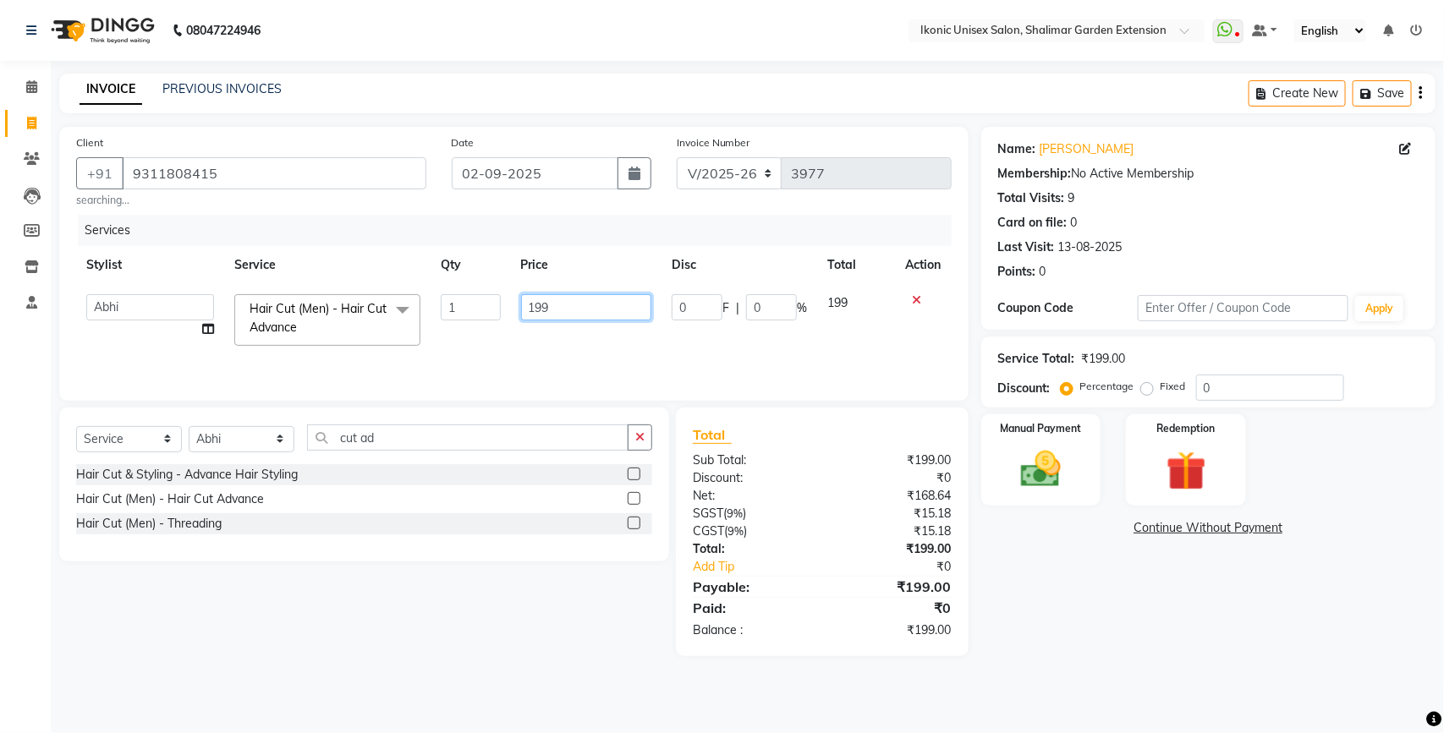
click at [576, 310] on input "199" at bounding box center [586, 307] width 131 height 26
type input "1"
type input "200"
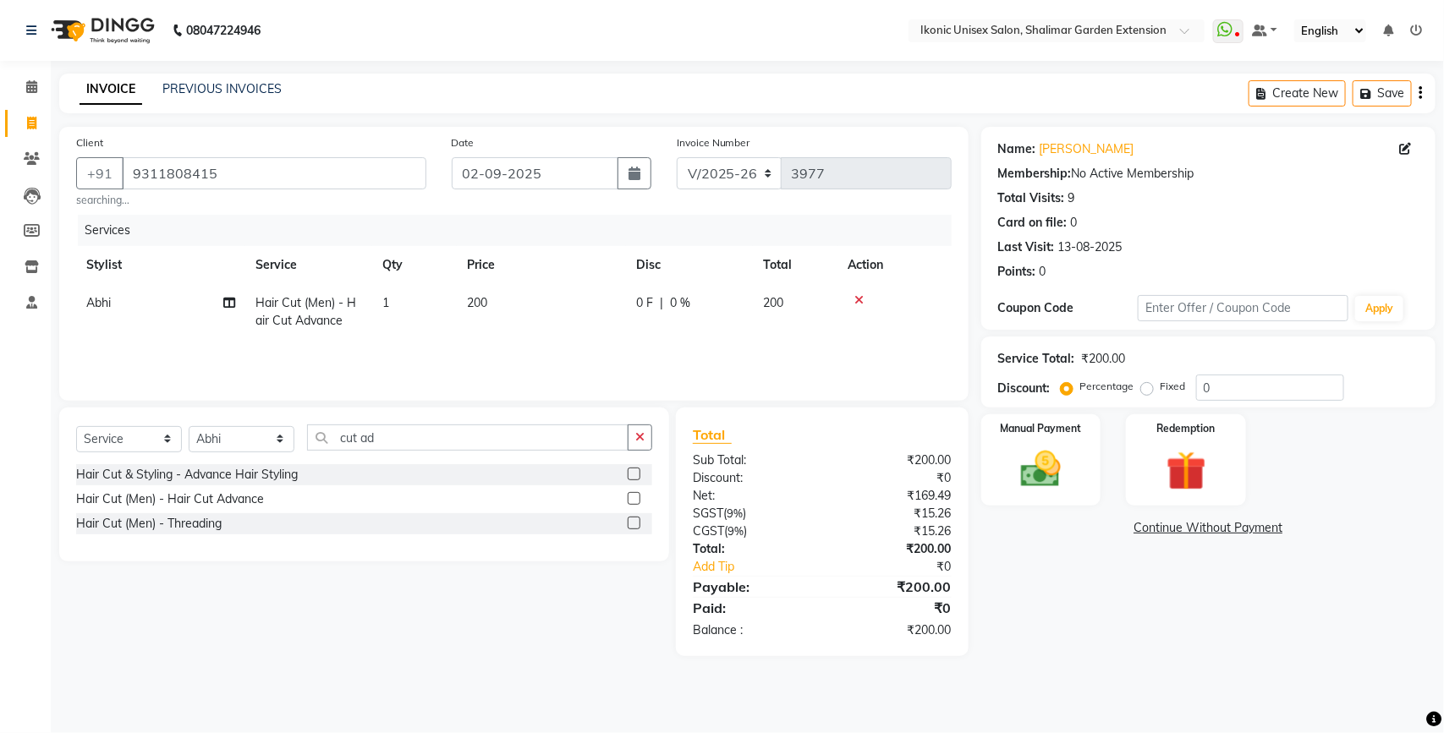
click at [1176, 630] on div "Name: [PERSON_NAME] Membership: No Active Membership Total Visits: 9 Card on fi…" at bounding box center [1214, 391] width 467 height 529
click at [533, 167] on input "02-09-2025" at bounding box center [535, 173] width 167 height 32
select select "9"
select select "2025"
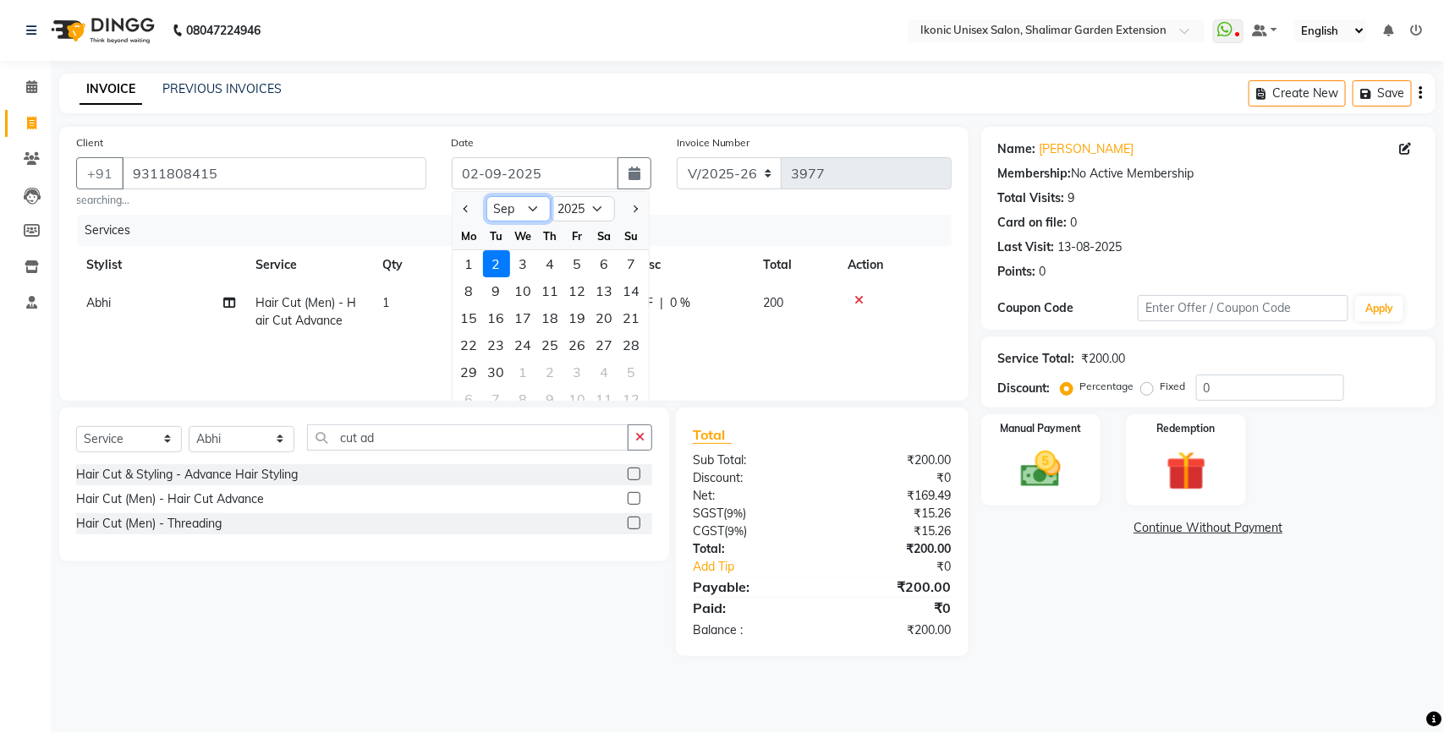
click at [533, 205] on select "Jan Feb Mar Apr May Jun [DATE] Aug Sep Oct Nov Dec" at bounding box center [518, 208] width 64 height 25
select select "8"
click at [486, 196] on select "Jan Feb Mar Apr May Jun [DATE] Aug Sep Oct Nov Dec" at bounding box center [518, 208] width 64 height 25
click at [624, 365] on div "31" at bounding box center [631, 372] width 27 height 27
type input "31-08-2025"
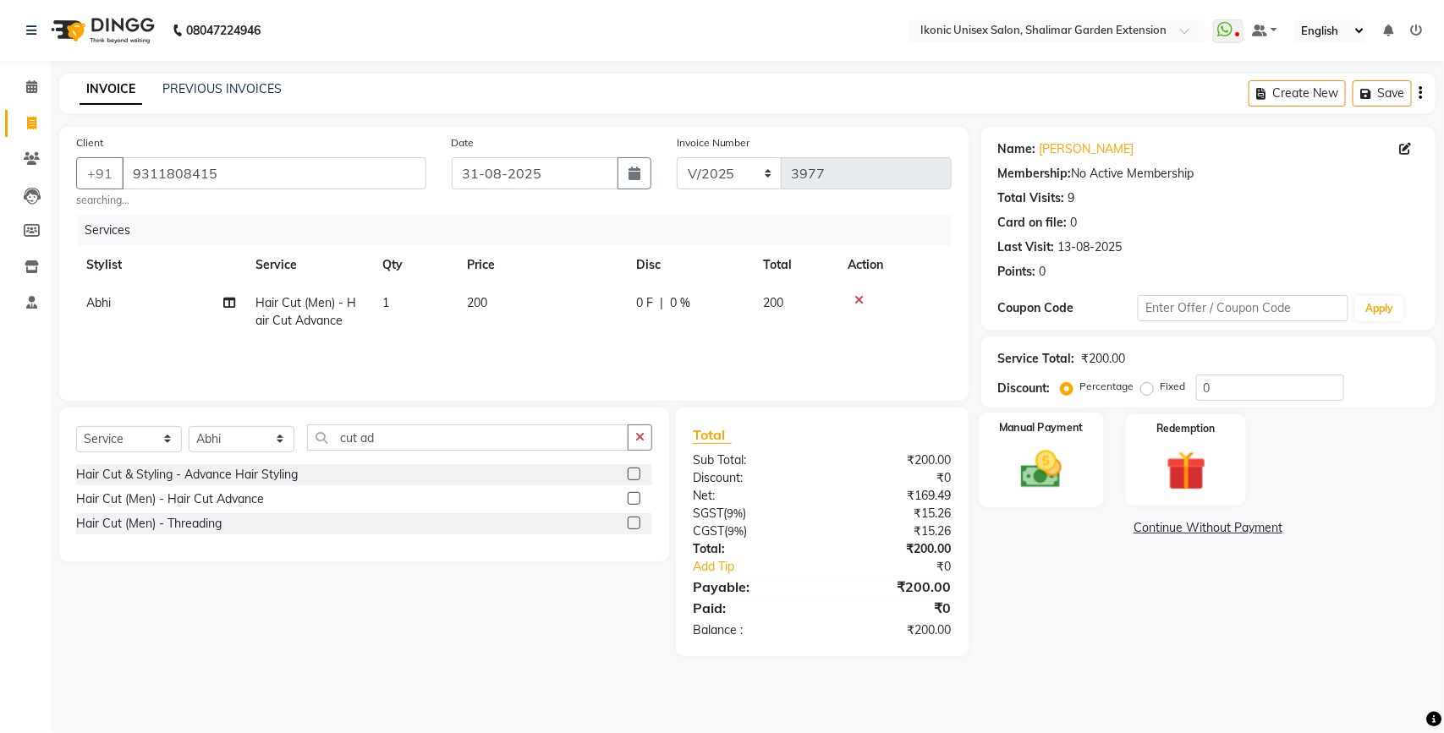
click at [1055, 452] on img at bounding box center [1040, 469] width 67 height 47
click at [1164, 530] on span "ONLINE" at bounding box center [1168, 528] width 44 height 19
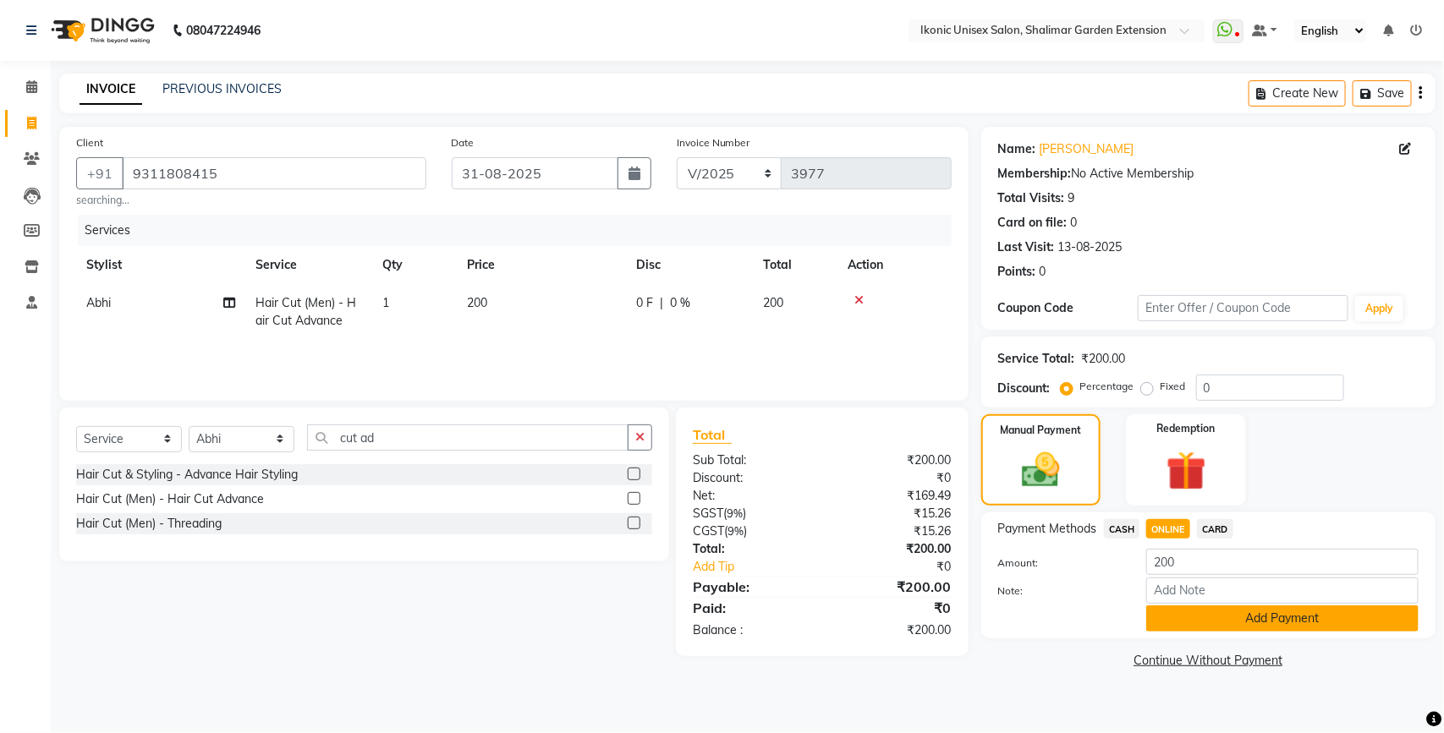
click at [1185, 614] on button "Add Payment" at bounding box center [1282, 619] width 272 height 26
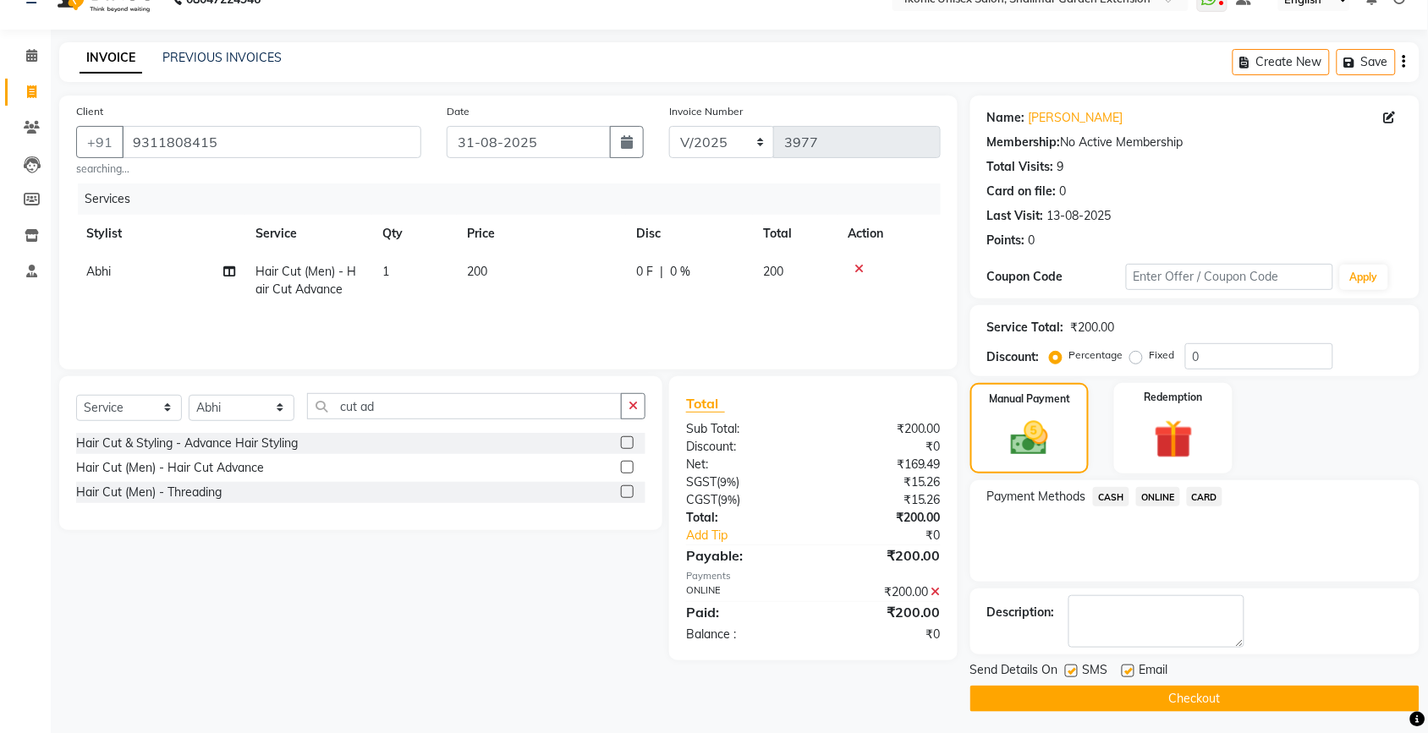
scroll to position [36, 0]
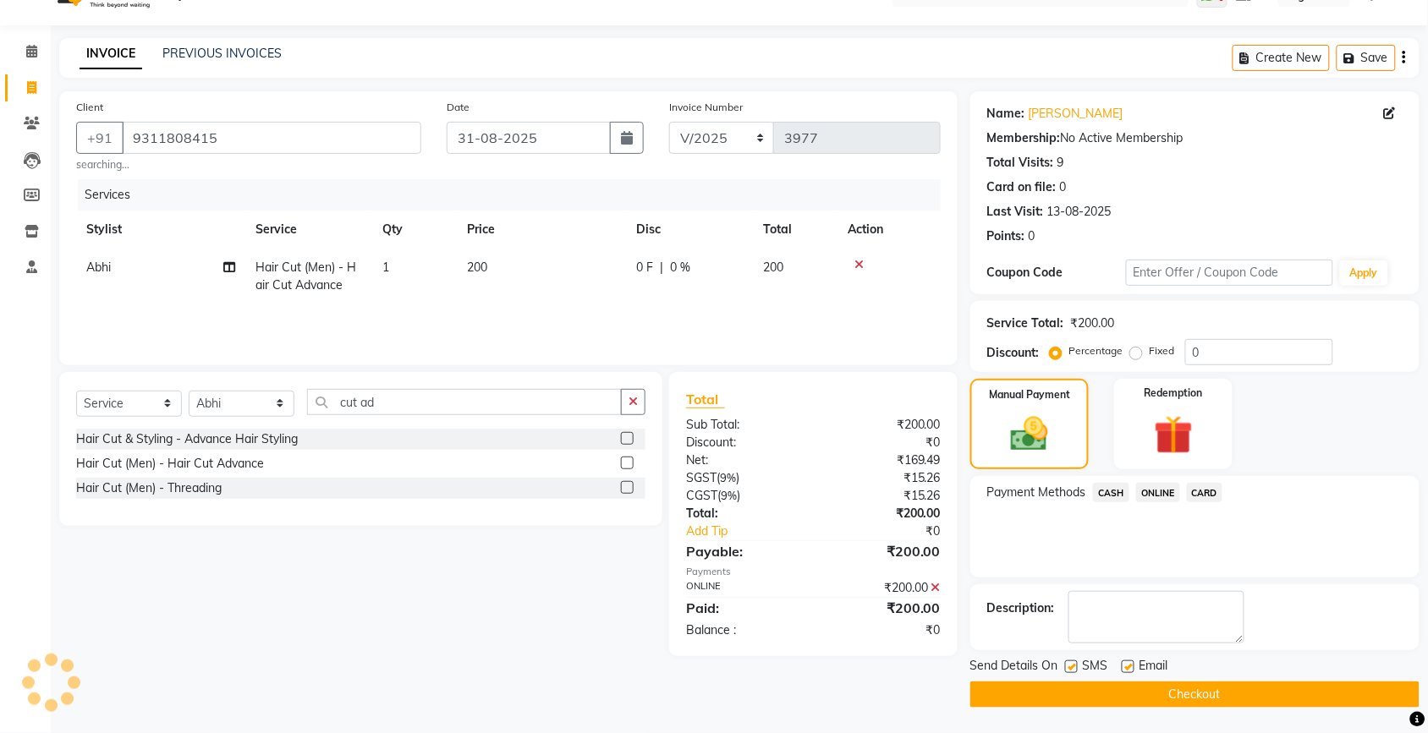
click at [1176, 682] on button "Checkout" at bounding box center [1194, 695] width 449 height 26
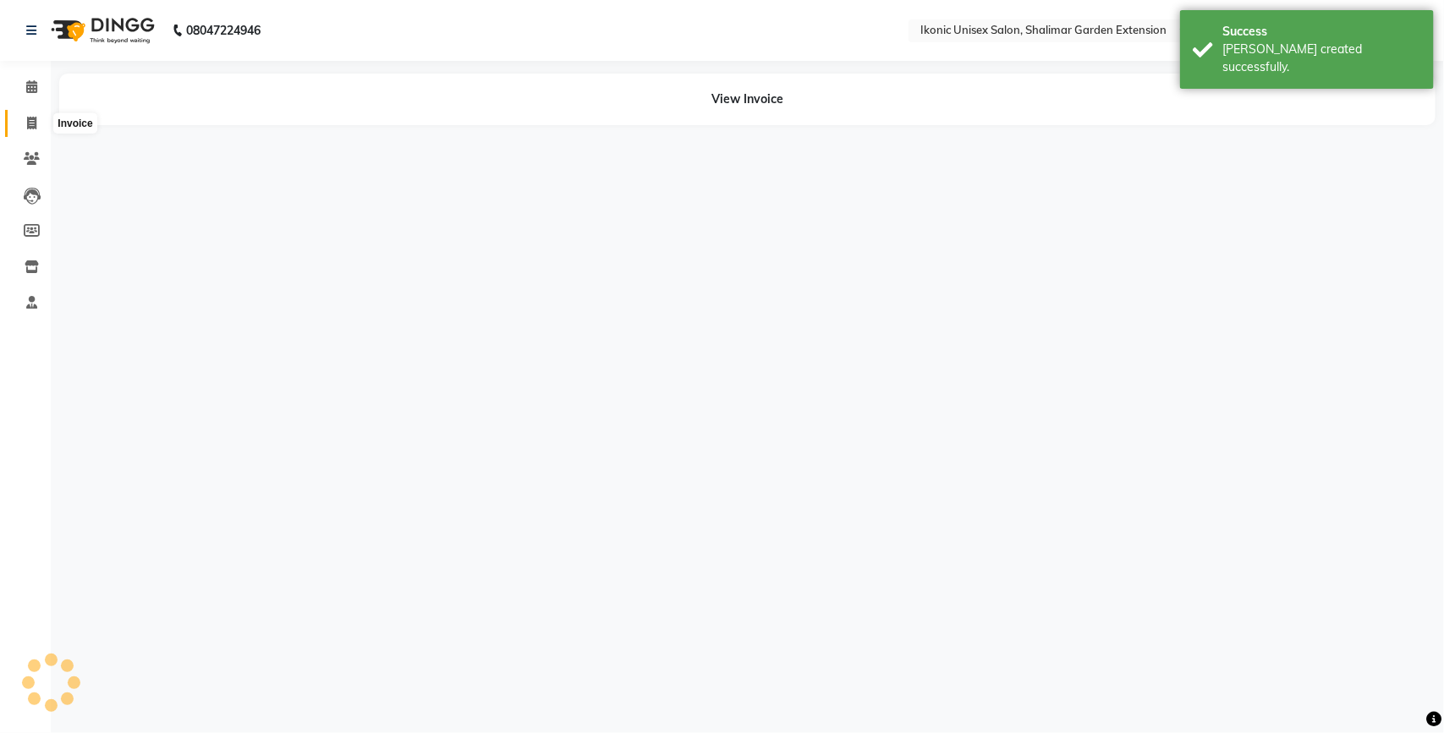
click at [30, 117] on icon at bounding box center [31, 123] width 9 height 13
select select "service"
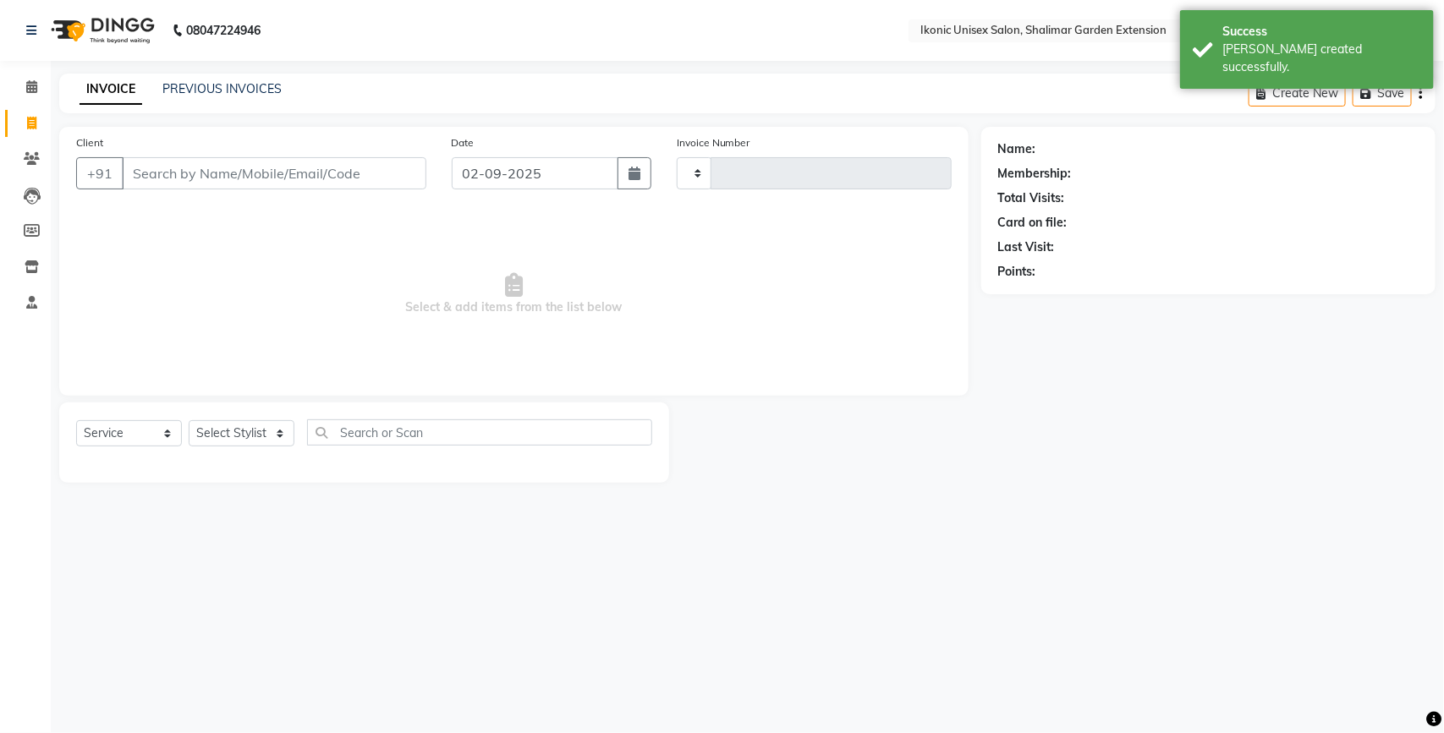
click at [162, 171] on input "Client" at bounding box center [274, 173] width 304 height 32
type input "3978"
select select "4931"
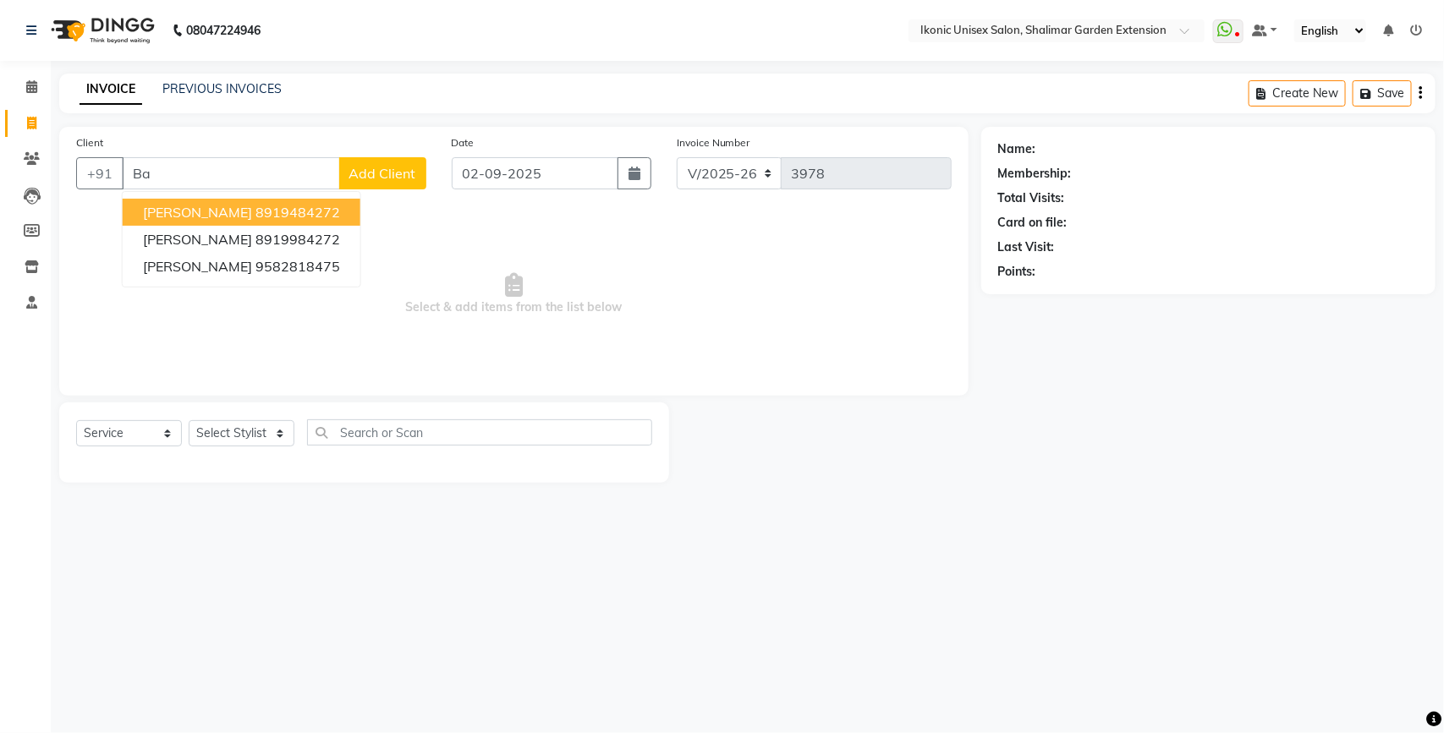
type input "B"
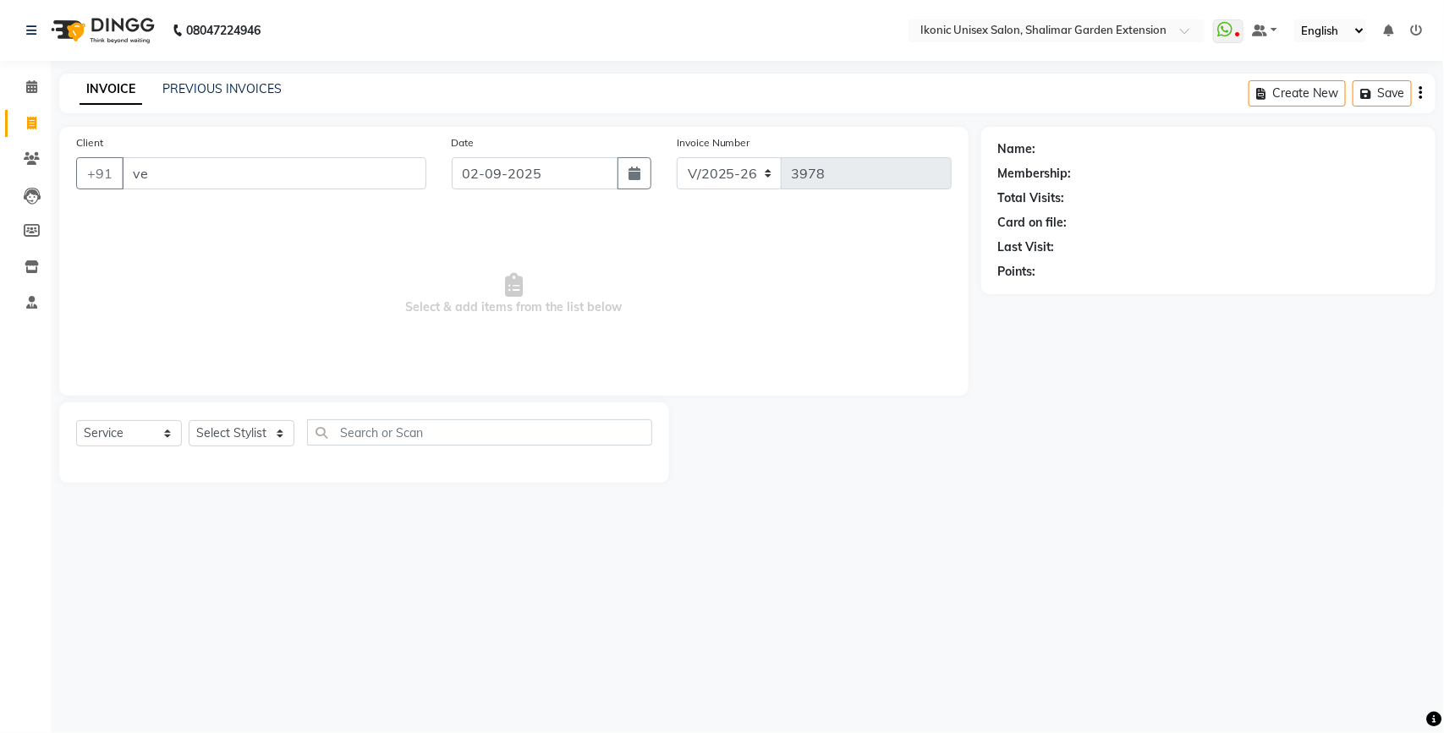
type input "v"
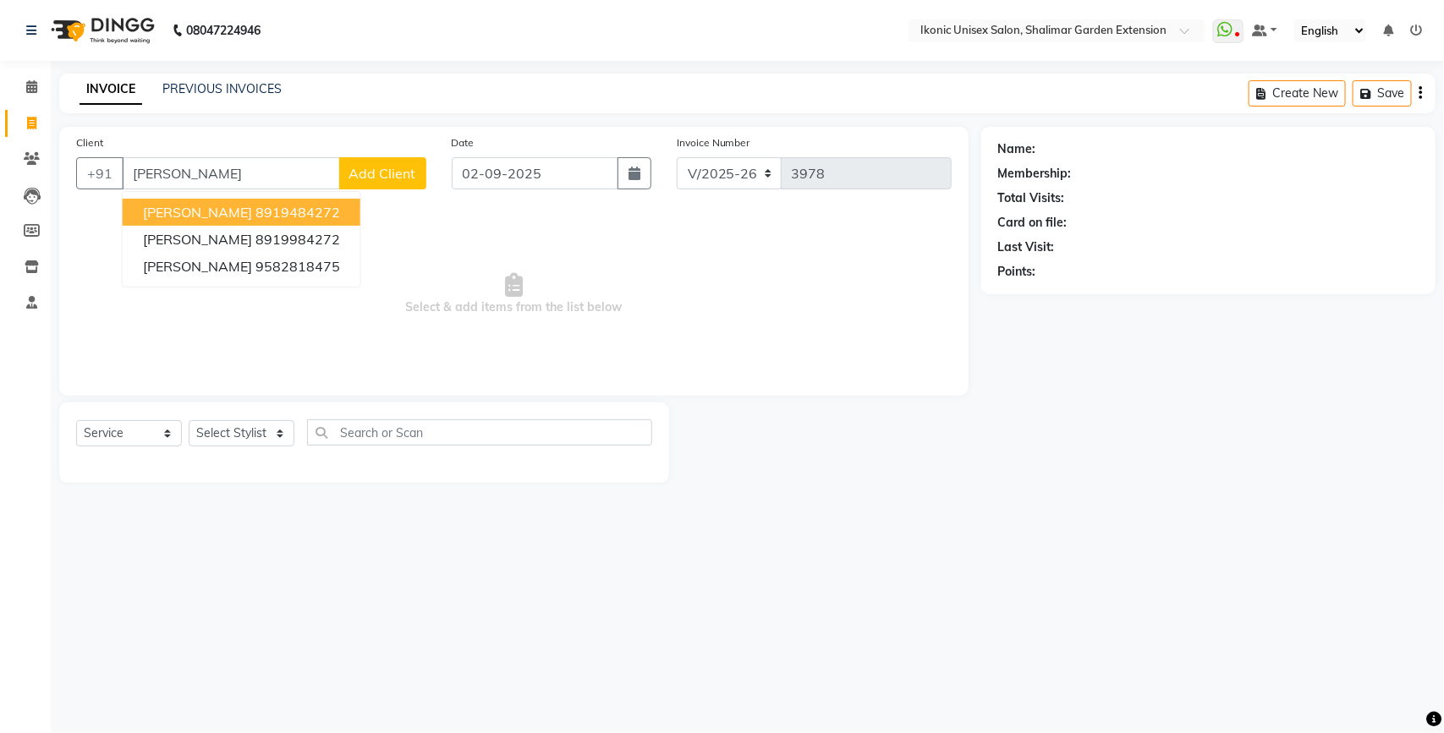
click at [264, 201] on button "[PERSON_NAME] 8919484272" at bounding box center [242, 212] width 238 height 27
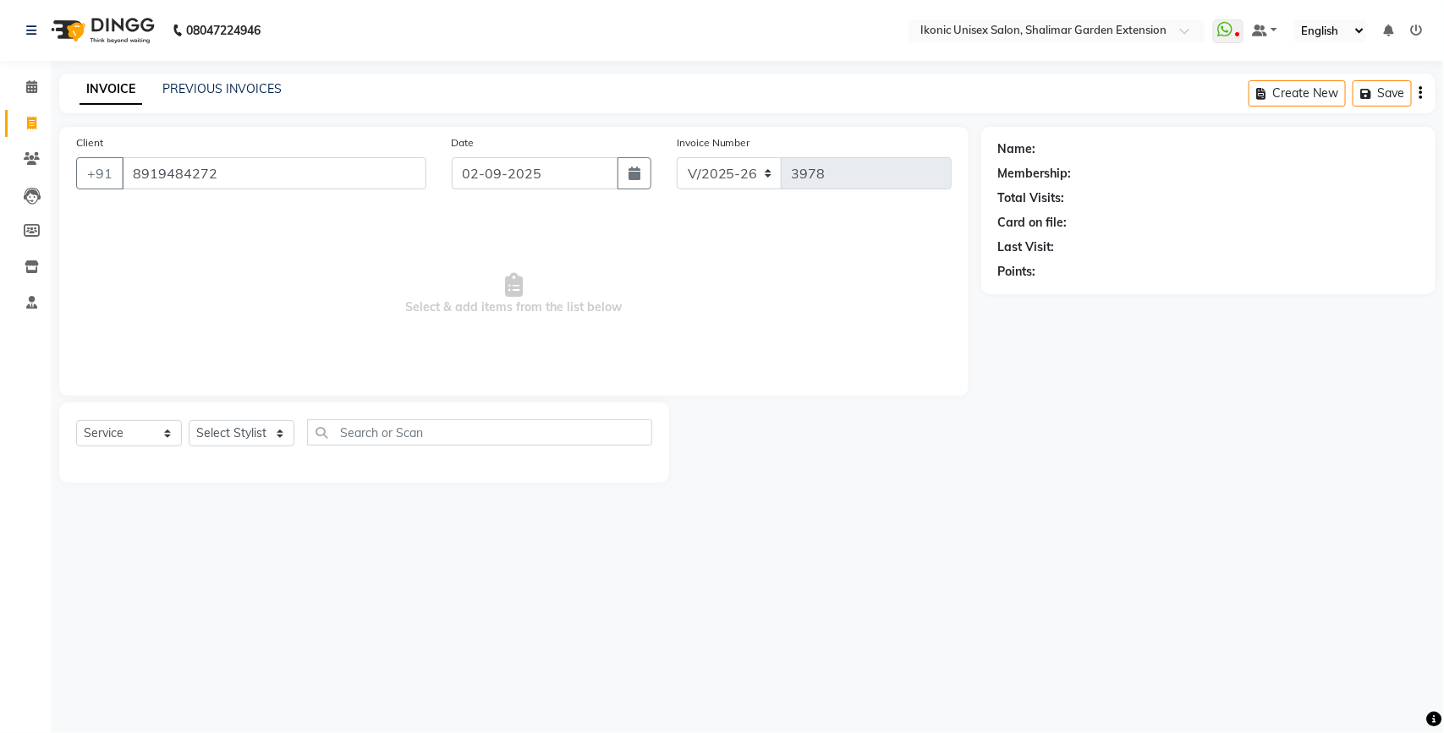
type input "8919484272"
drag, startPoint x: 222, startPoint y: 414, endPoint x: 222, endPoint y: 432, distance: 17.8
click at [222, 419] on div "Select Service Product Membership Package Voucher Prepaid Gift Card Select Styl…" at bounding box center [364, 443] width 610 height 80
click at [221, 434] on select "Select Stylist [PERSON_NAME] [PERSON_NAME] Fiza Kajal Mahi [PERSON_NAME] [PERSO…" at bounding box center [242, 433] width 106 height 26
select select "30782"
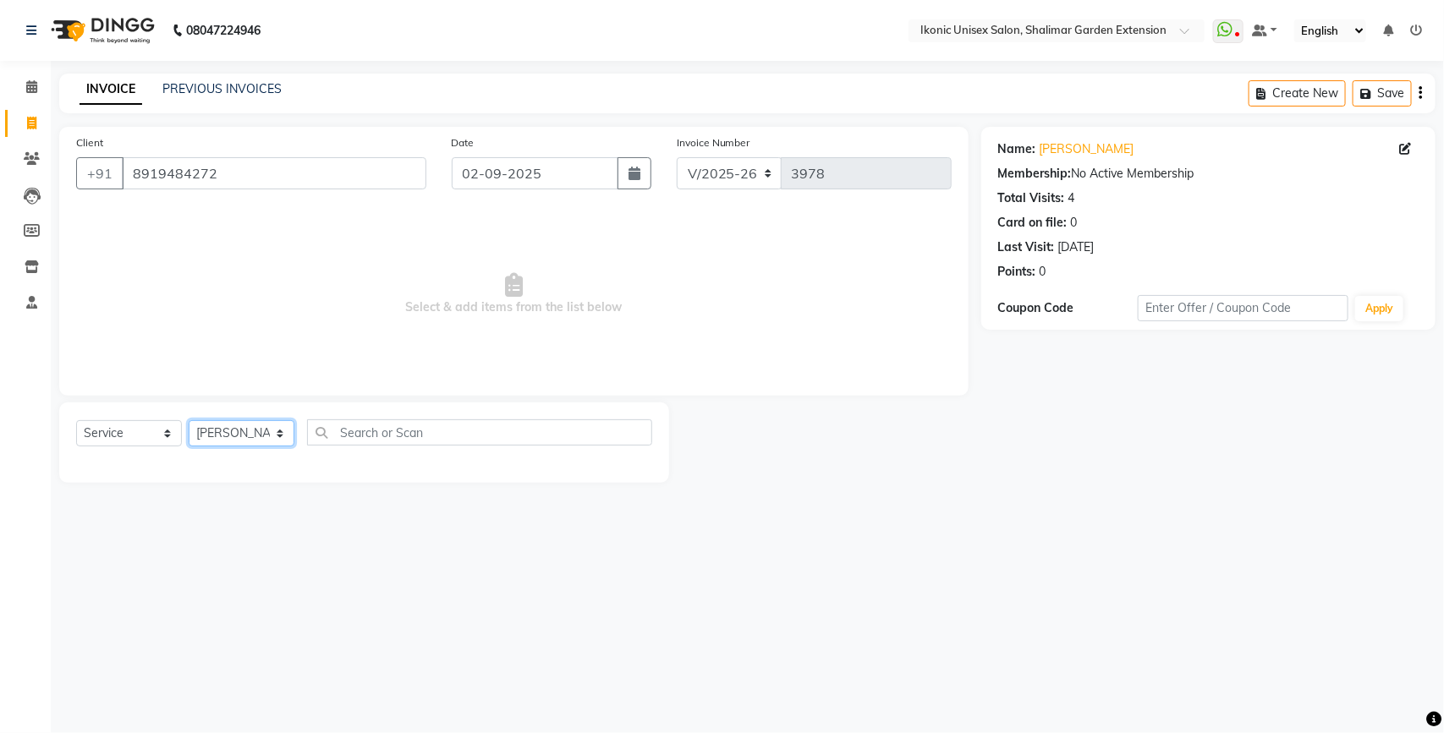
click at [189, 420] on select "Select Stylist [PERSON_NAME] [PERSON_NAME] Fiza Kajal Mahi [PERSON_NAME] [PERSO…" at bounding box center [242, 433] width 106 height 26
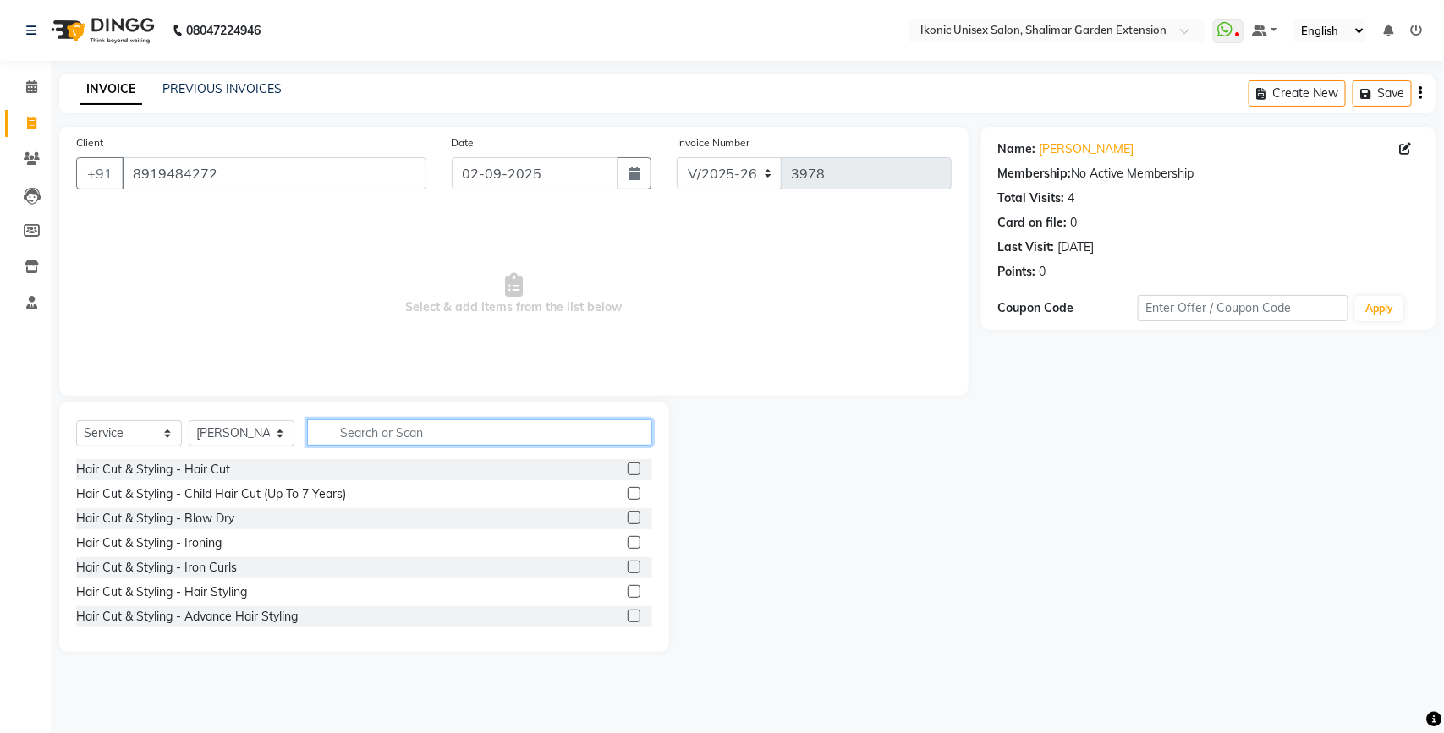
click at [355, 431] on input "text" at bounding box center [479, 432] width 345 height 26
type input "col"
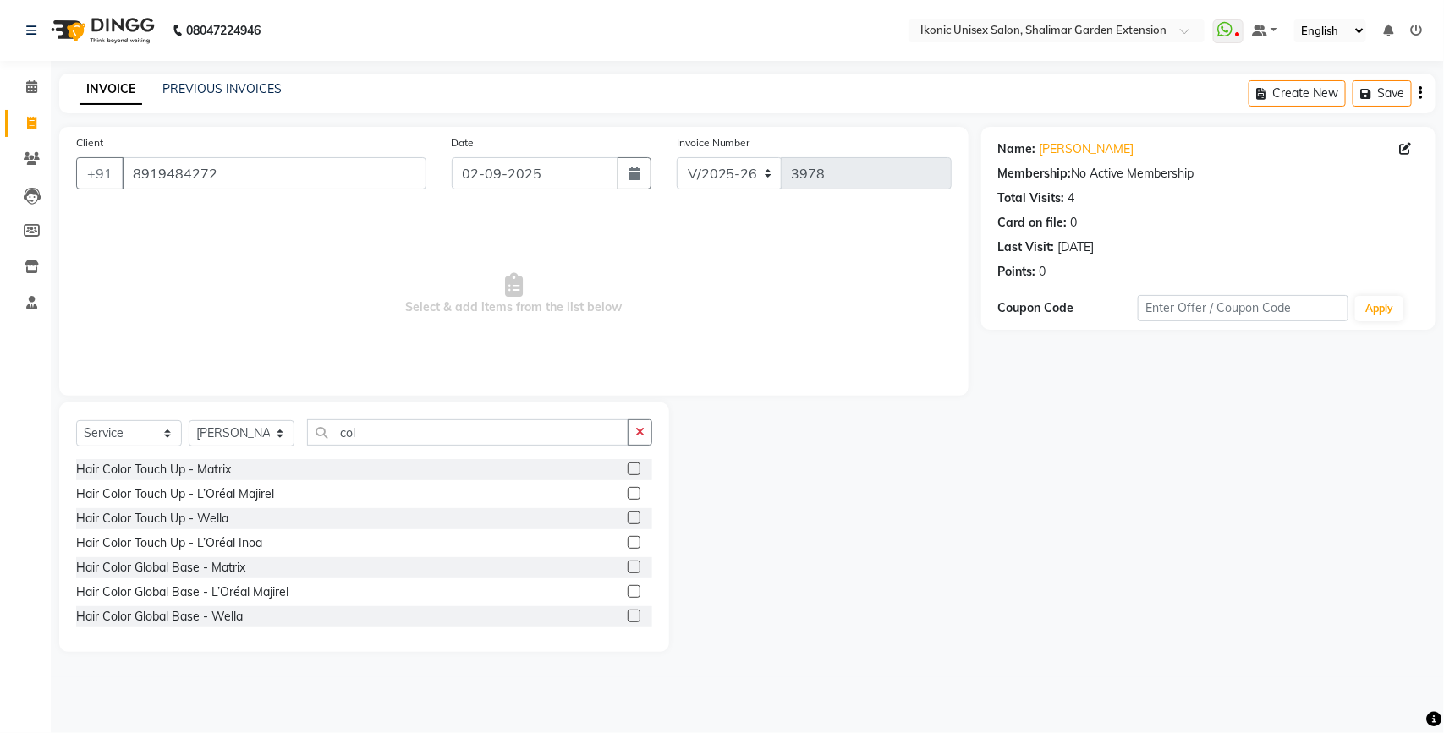
click at [628, 492] on label at bounding box center [634, 493] width 13 height 13
click at [628, 492] on input "checkbox" at bounding box center [633, 494] width 11 height 11
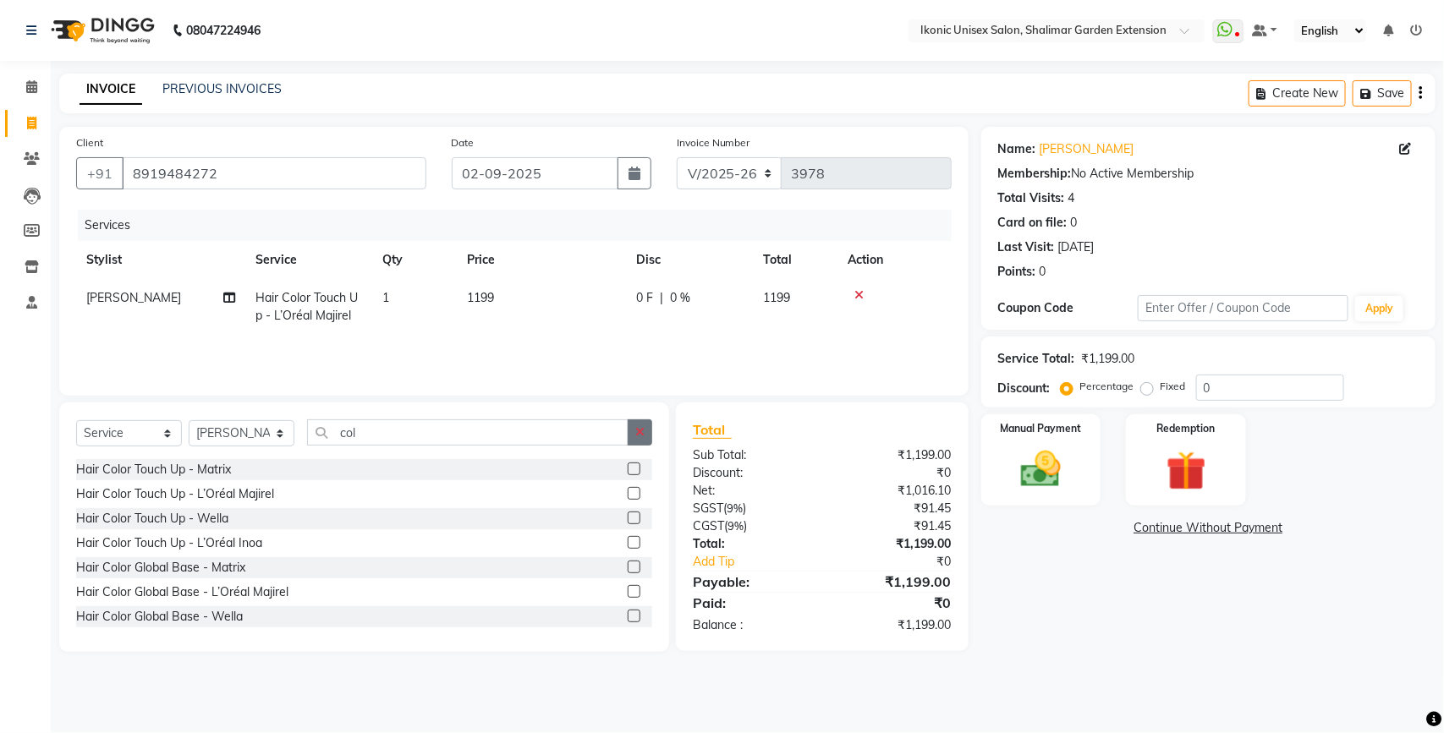
checkbox input "false"
click at [641, 429] on icon "button" at bounding box center [639, 432] width 9 height 12
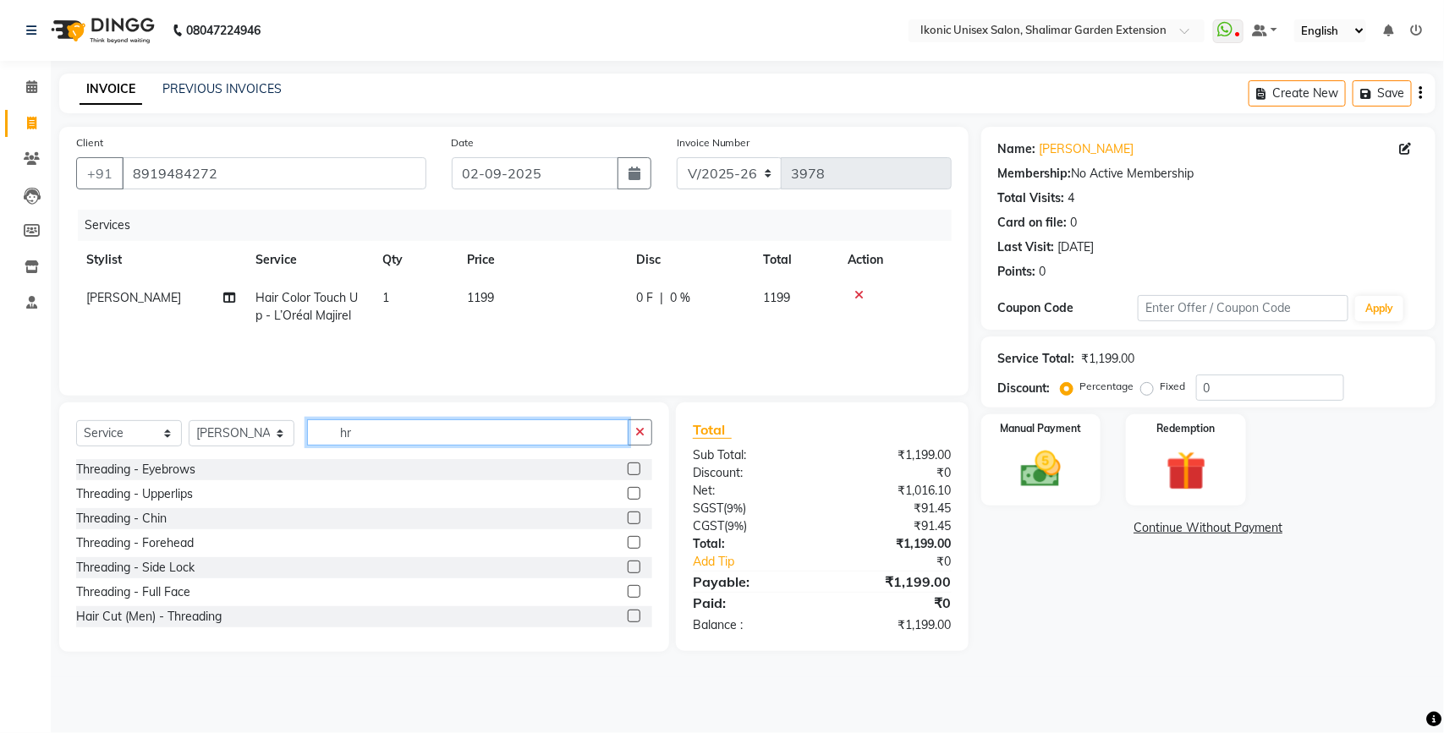
type input "hr"
click at [628, 465] on label at bounding box center [634, 469] width 13 height 13
click at [628, 465] on input "checkbox" at bounding box center [633, 469] width 11 height 11
checkbox input "true"
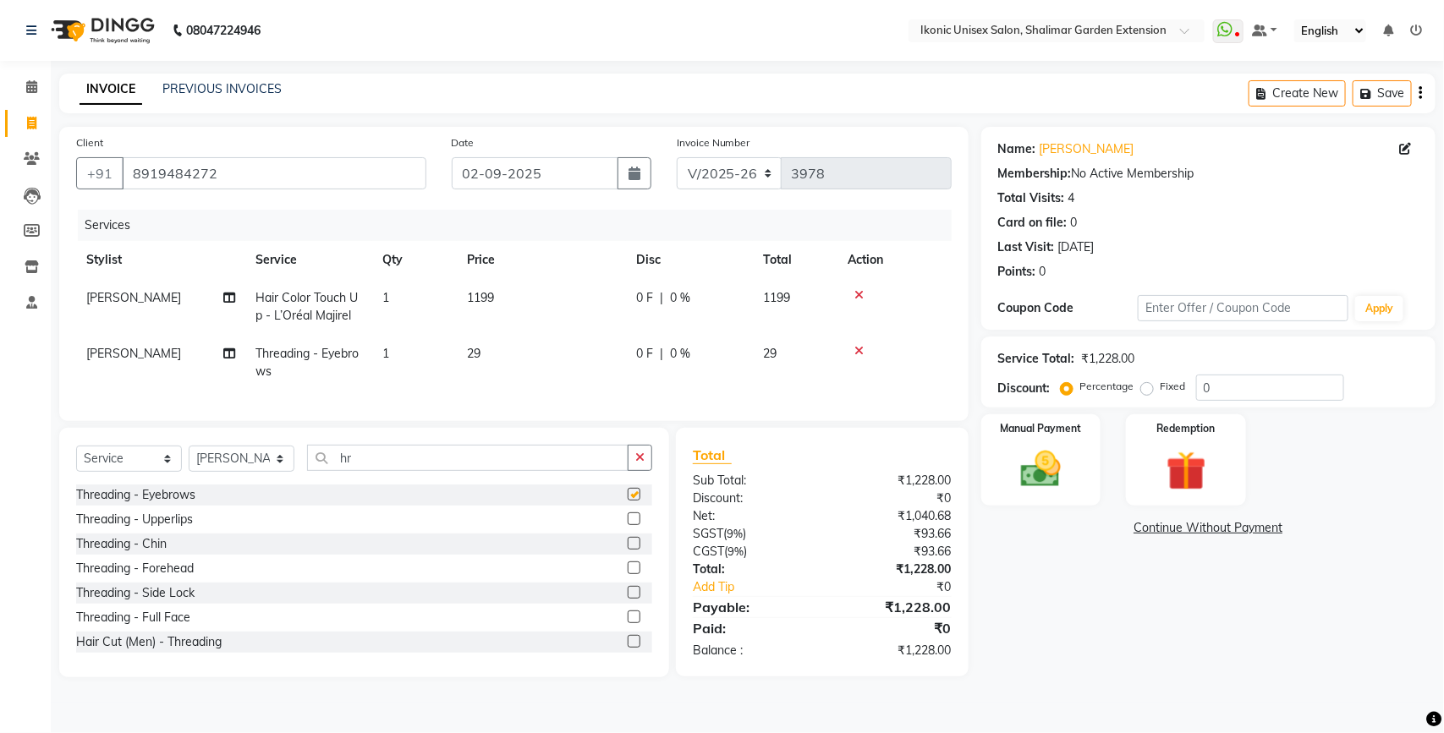
click at [555, 351] on td "29" at bounding box center [541, 363] width 169 height 56
select select "30782"
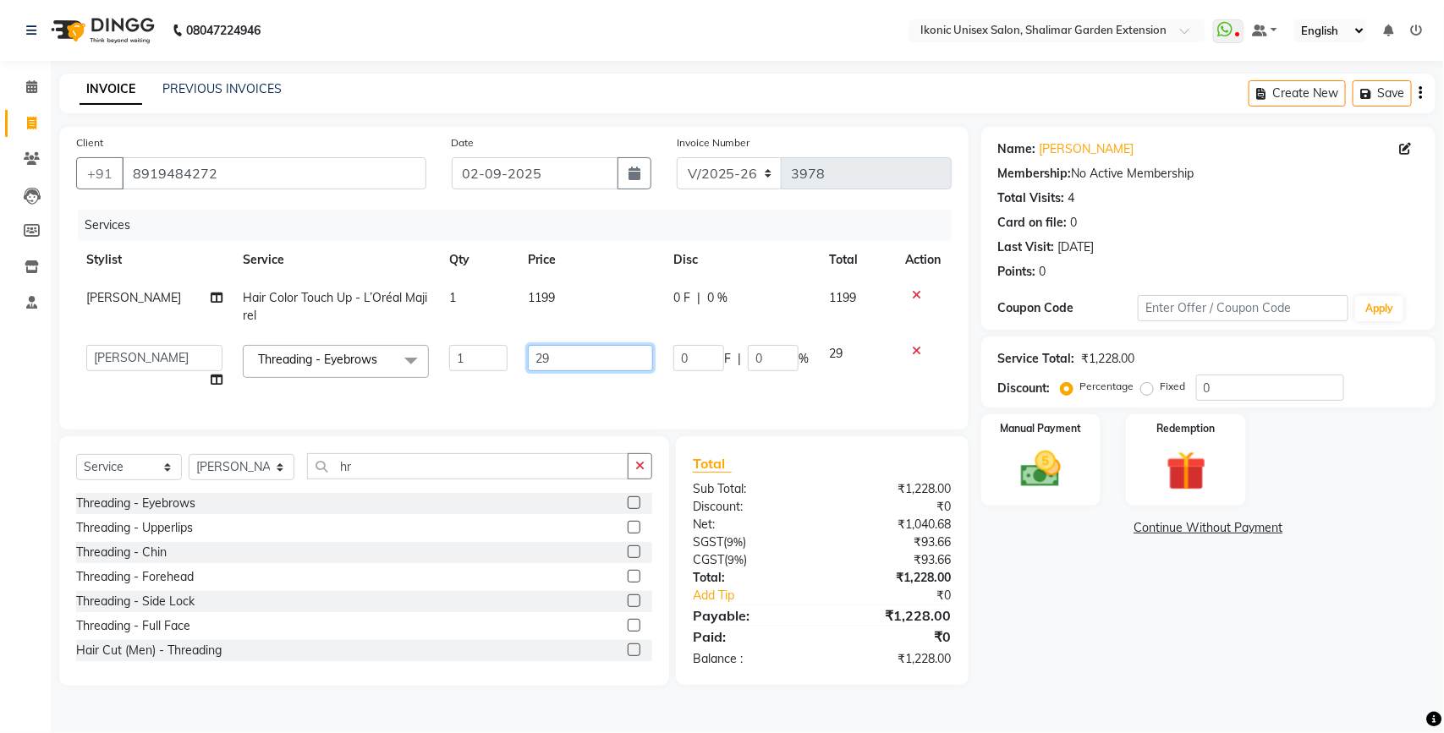
checkbox input "false"
click at [555, 349] on input "29" at bounding box center [591, 358] width 126 height 26
type input "2"
type input "0"
click at [546, 299] on td "1199" at bounding box center [591, 307] width 146 height 56
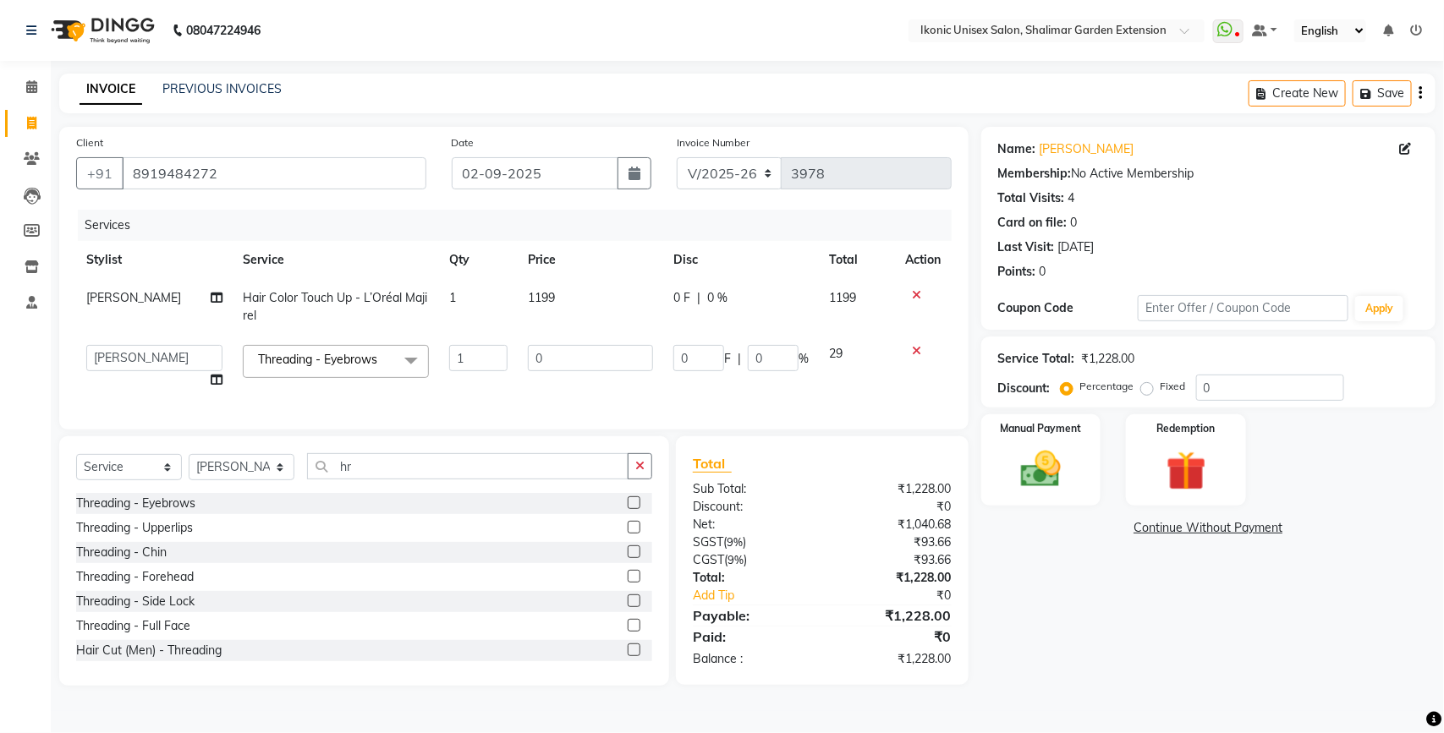
select select "30782"
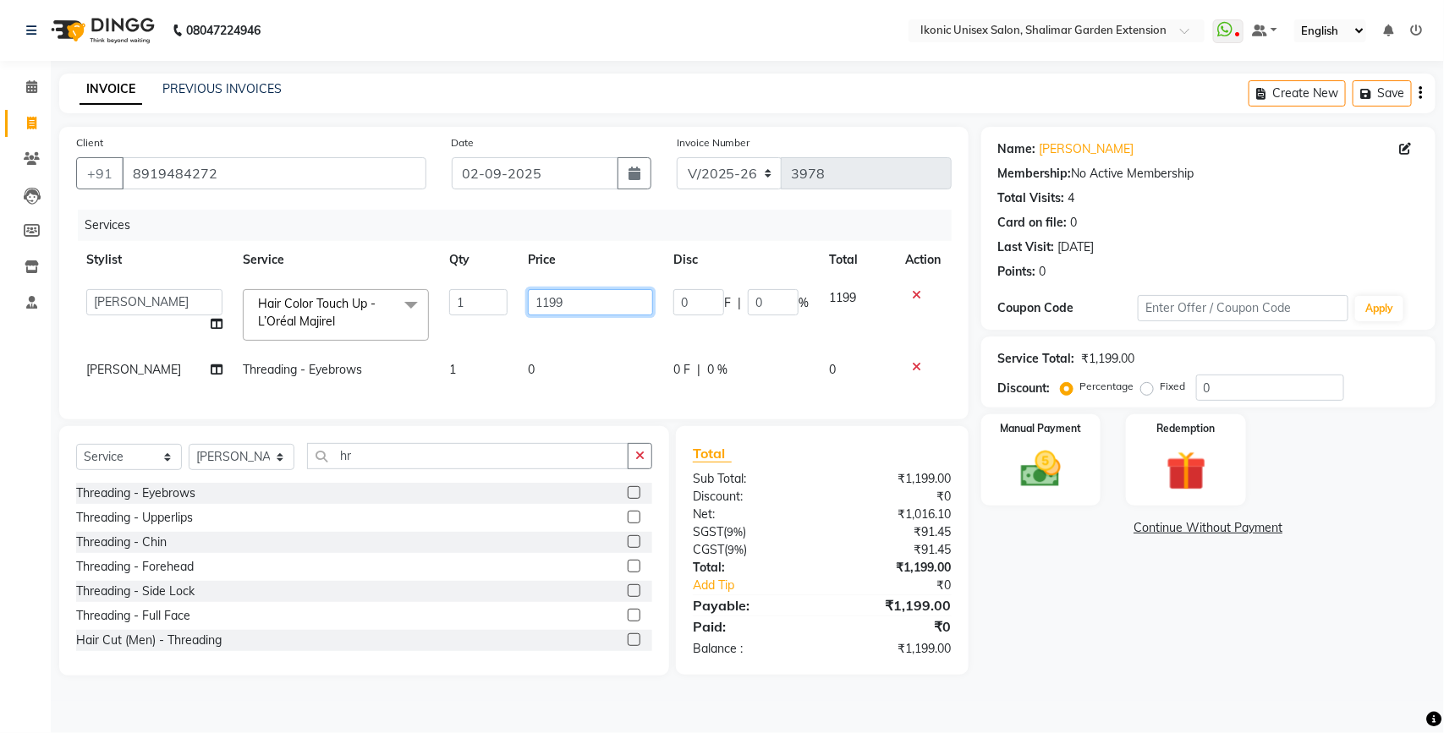
click at [592, 300] on input "1199" at bounding box center [591, 302] width 126 height 26
type input "1"
type input "700"
click at [598, 352] on td "0" at bounding box center [591, 370] width 146 height 38
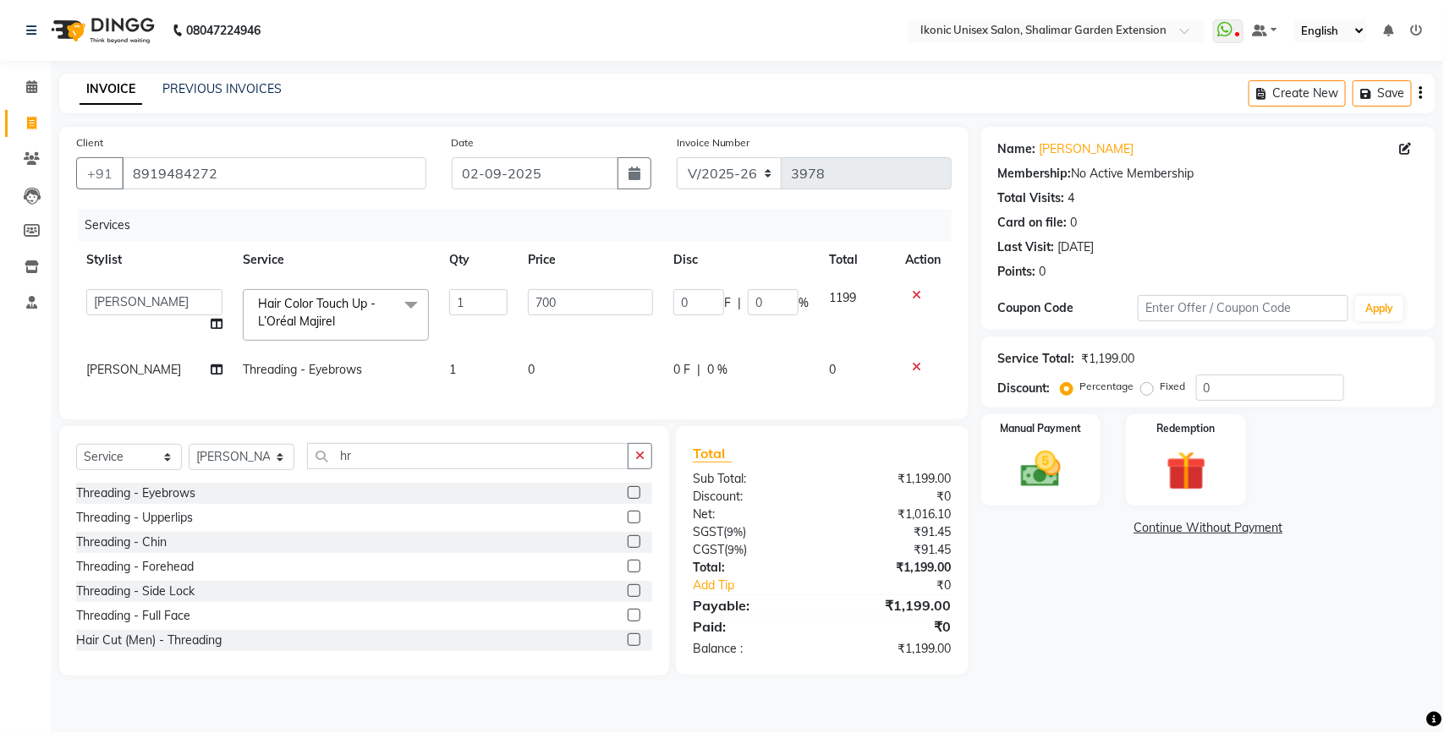
select select "30782"
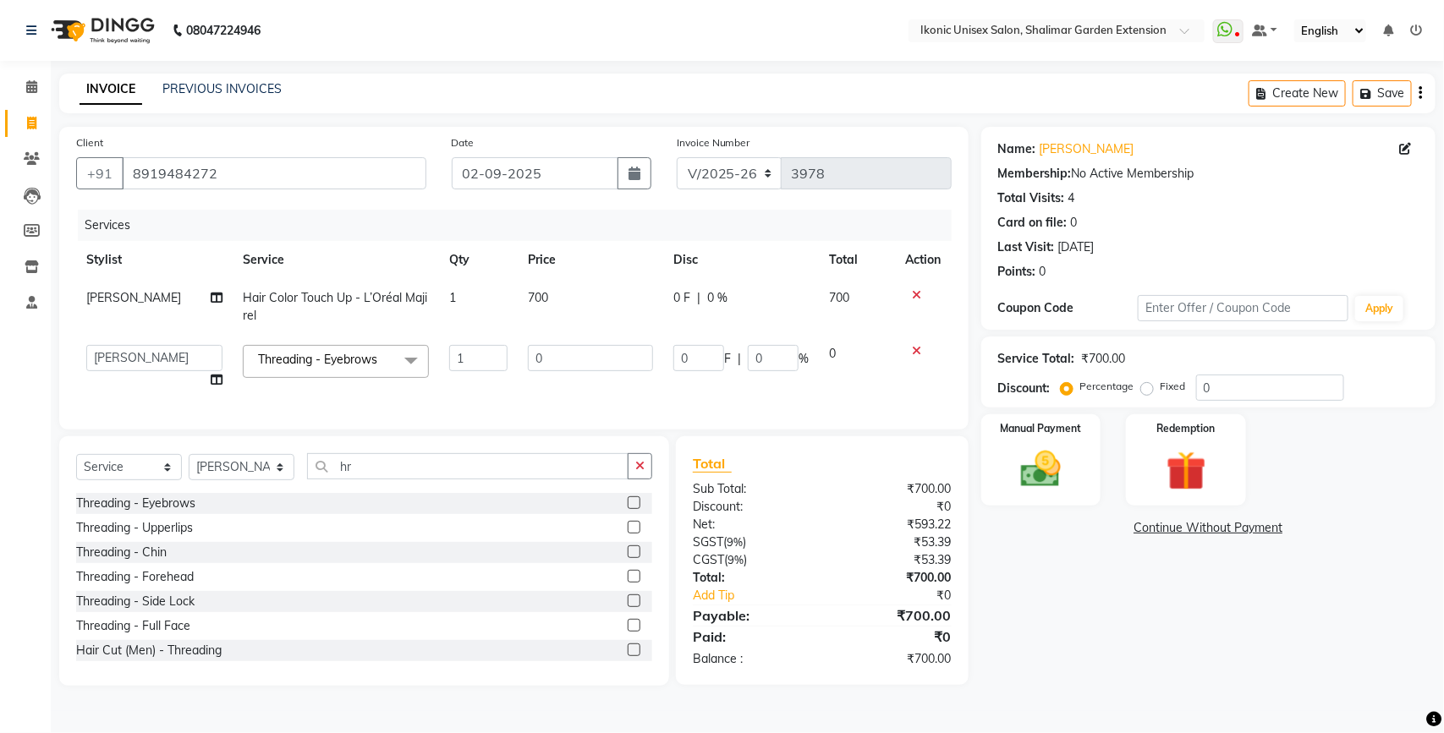
click at [595, 348] on input "0" at bounding box center [591, 358] width 126 height 26
type input "70"
drag, startPoint x: 1232, startPoint y: 632, endPoint x: 1193, endPoint y: 606, distance: 46.9
click at [1228, 630] on div "Name: [PERSON_NAME] Membership: No Active Membership Total Visits: 4 Card on fi…" at bounding box center [1214, 406] width 467 height 559
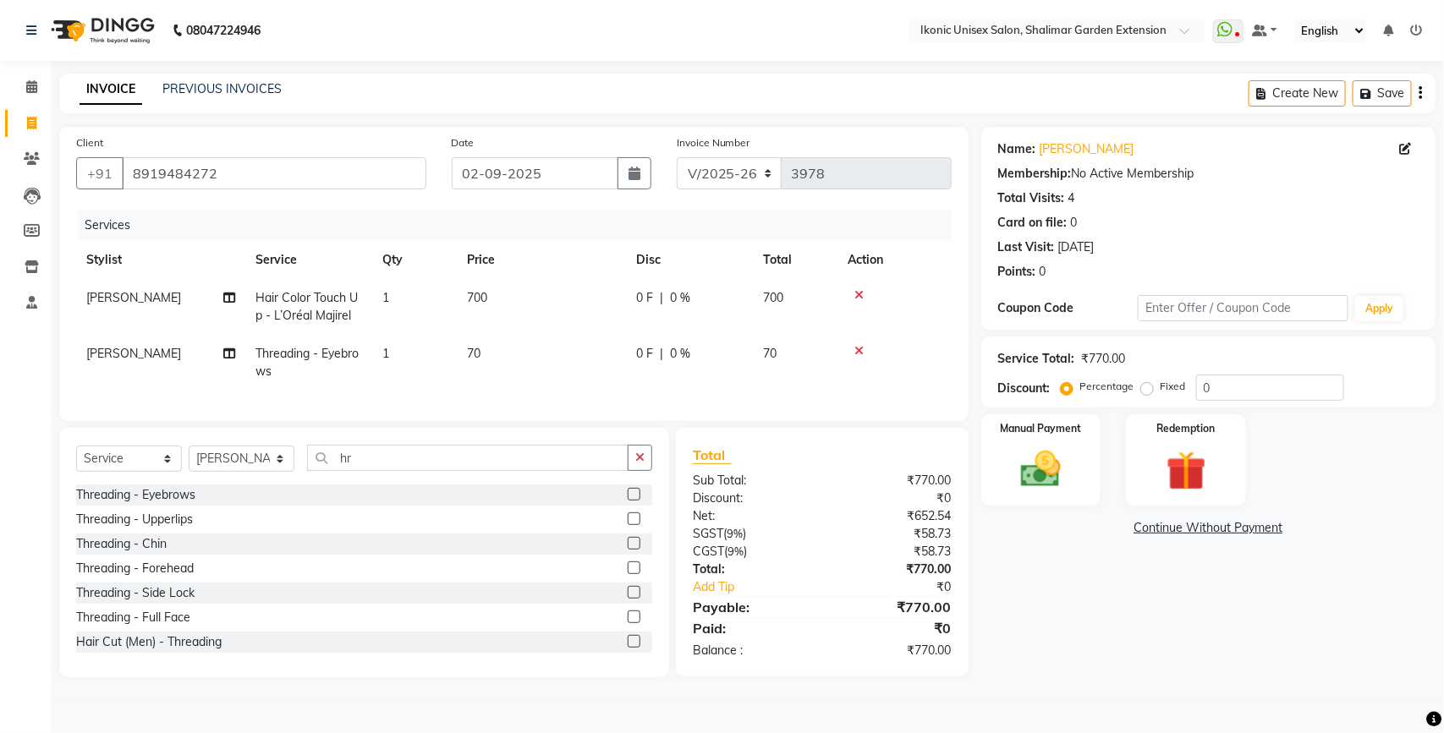
click at [112, 354] on span "[PERSON_NAME]" at bounding box center [133, 353] width 95 height 15
select select "30782"
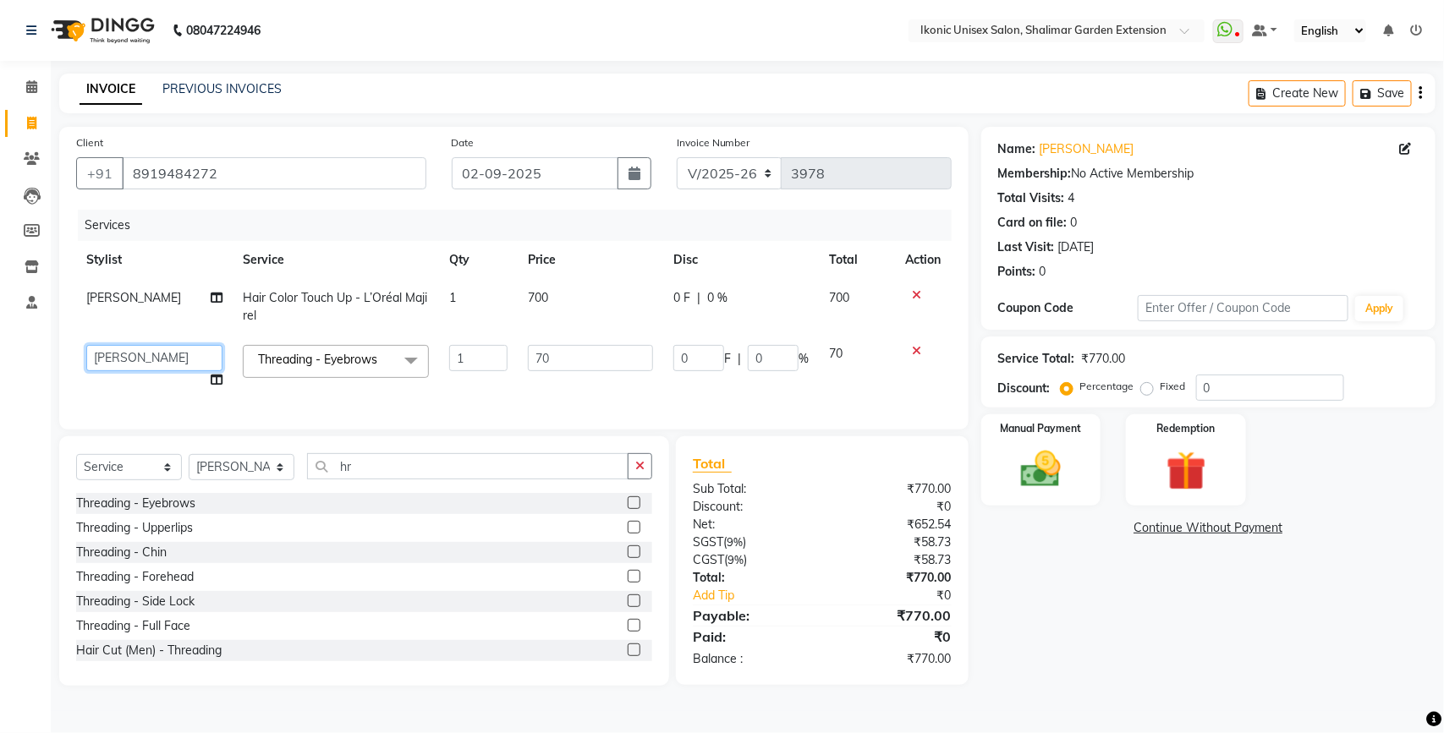
click at [118, 356] on select "[PERSON_NAME] [PERSON_NAME] Fiza Kajal Mahi [PERSON_NAME] [PERSON_NAME] [PERSON…" at bounding box center [154, 358] width 136 height 26
select select "68682"
click at [496, 178] on input "02-09-2025" at bounding box center [535, 173] width 167 height 32
select select "9"
select select "2025"
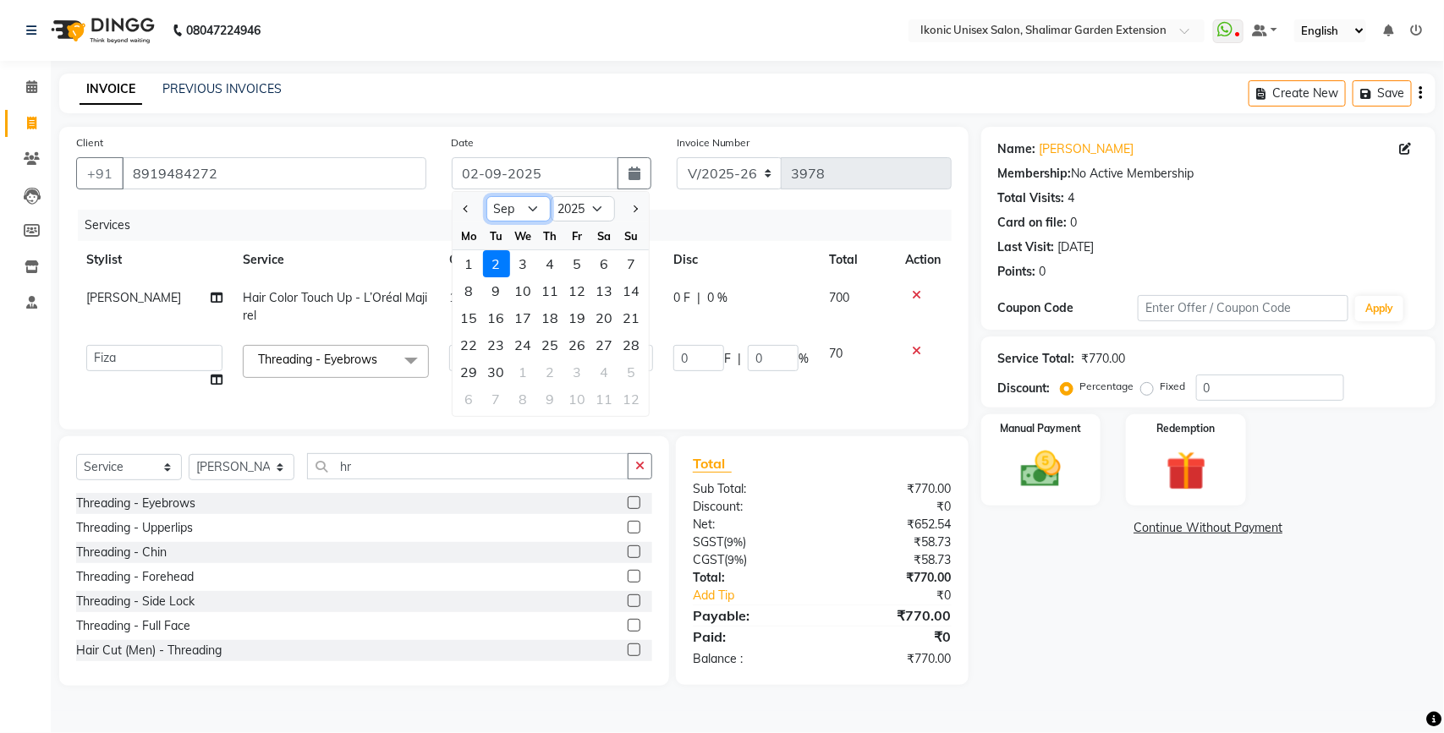
click at [508, 204] on select "Jan Feb Mar Apr May Jun [DATE] Aug Sep Oct Nov Dec" at bounding box center [518, 208] width 64 height 25
select select "8"
click at [486, 196] on select "Jan Feb Mar Apr May Jun [DATE] Aug Sep Oct Nov Dec" at bounding box center [518, 208] width 64 height 25
click at [639, 370] on div "31" at bounding box center [631, 372] width 27 height 27
type input "31-08-2025"
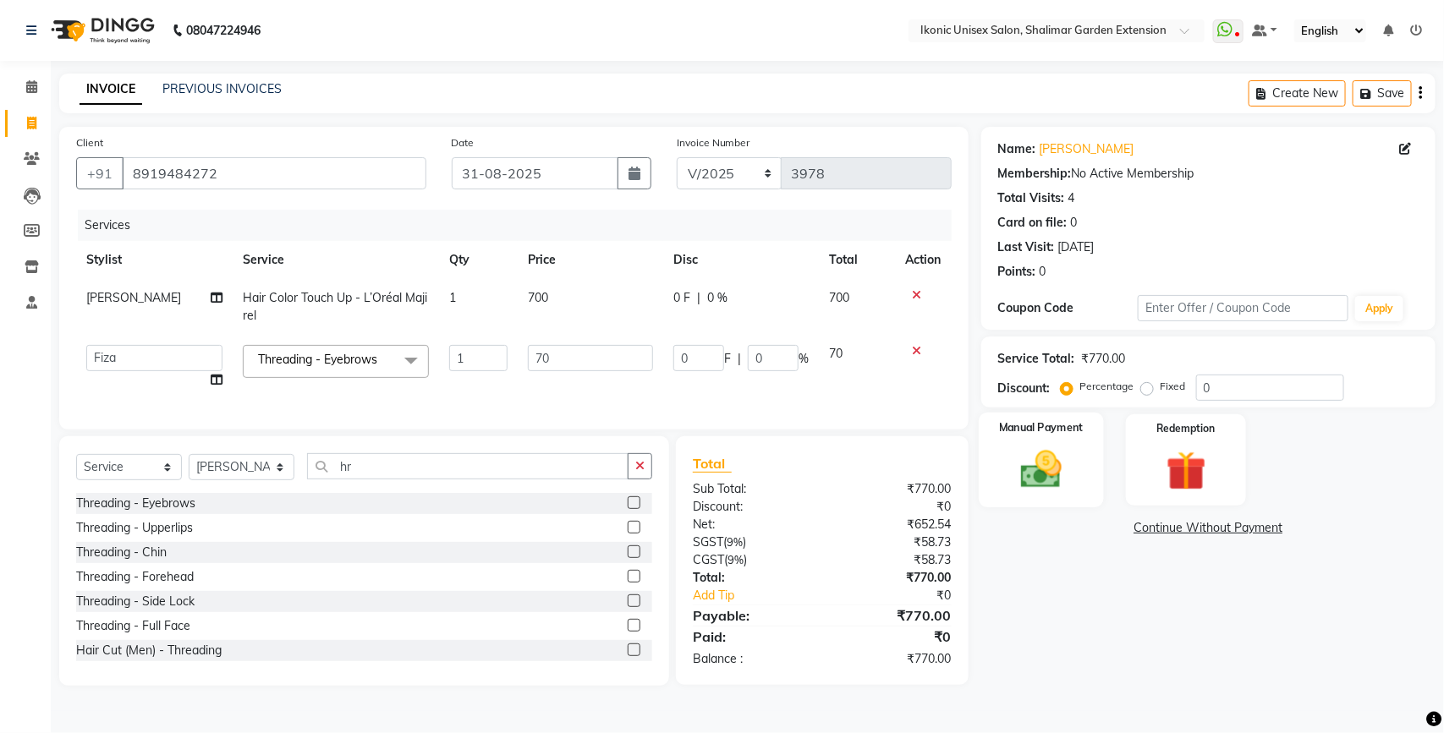
click at [1055, 444] on div "Manual Payment" at bounding box center [1040, 461] width 125 height 96
click at [1165, 529] on span "ONLINE" at bounding box center [1168, 528] width 44 height 19
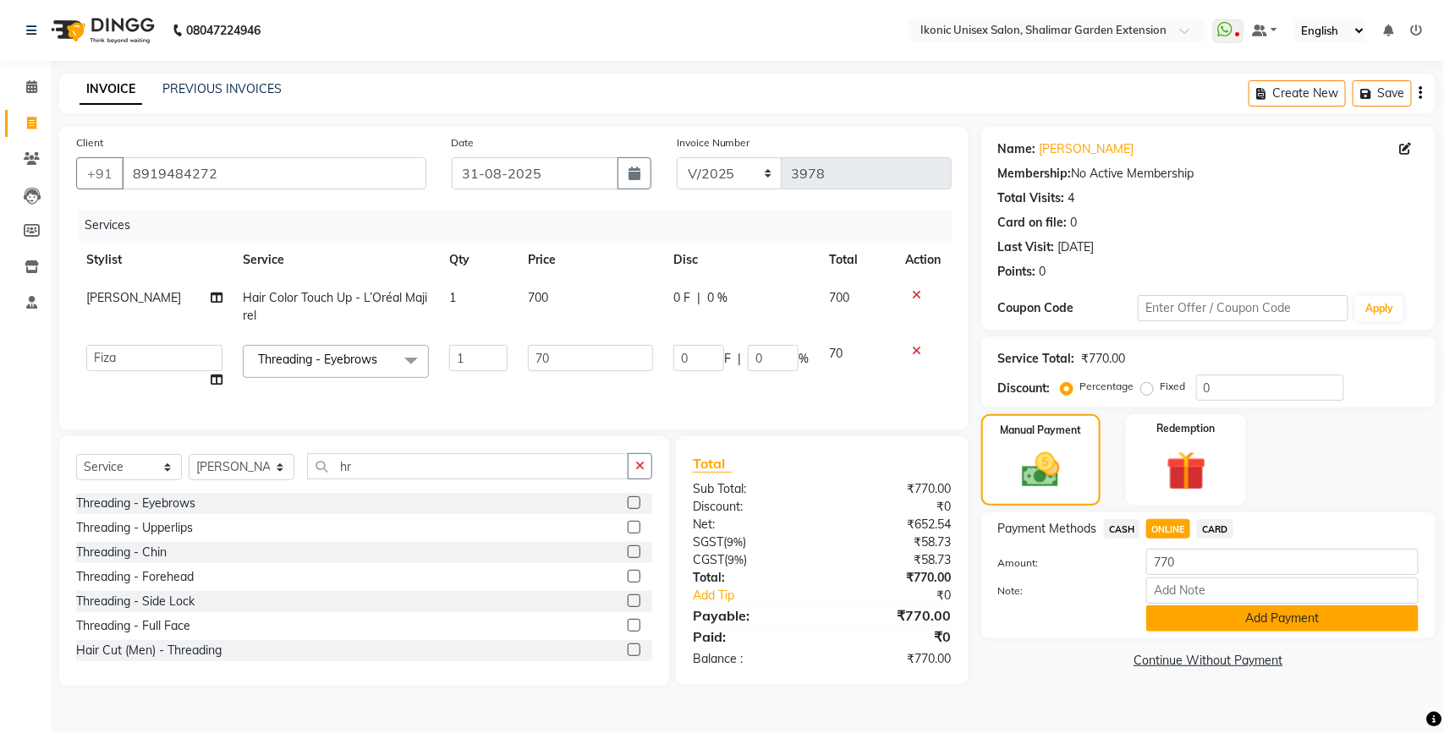
click at [1189, 628] on button "Add Payment" at bounding box center [1282, 619] width 272 height 26
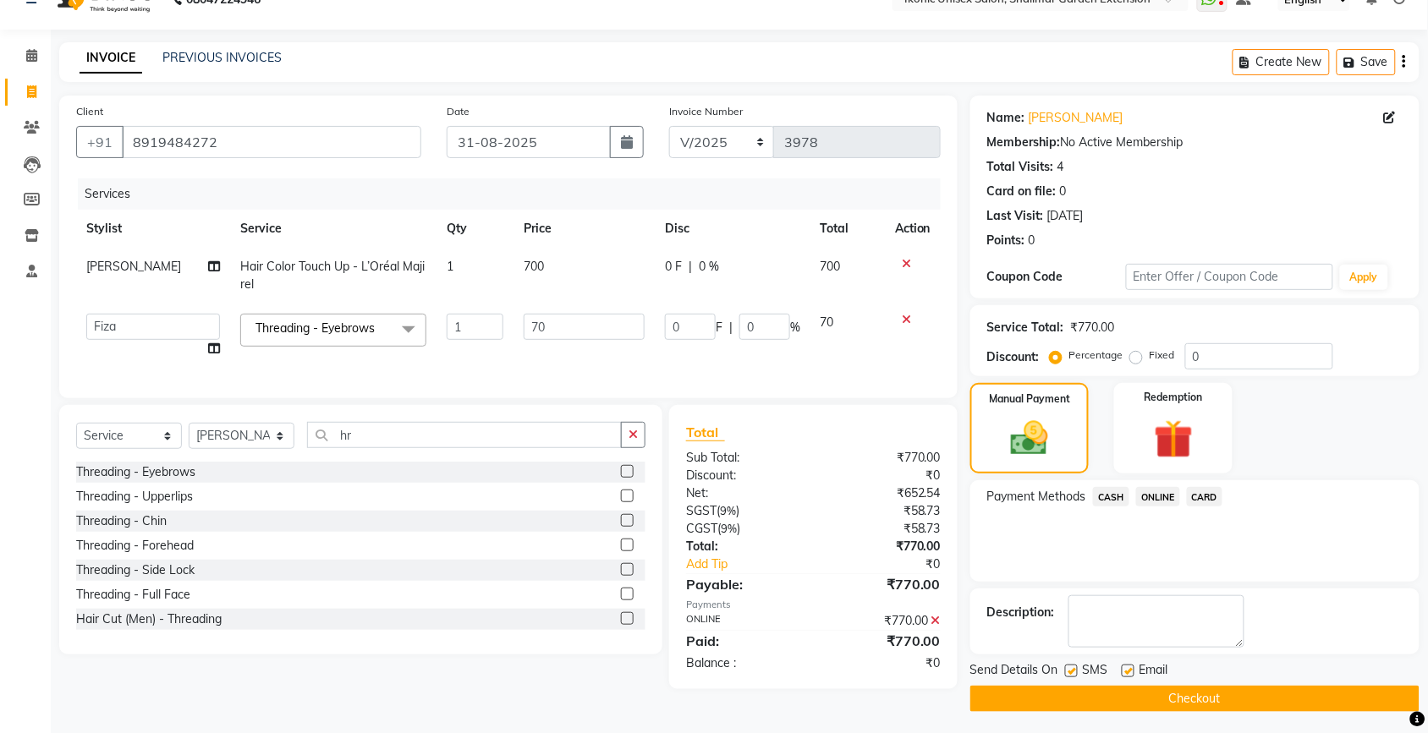
scroll to position [36, 0]
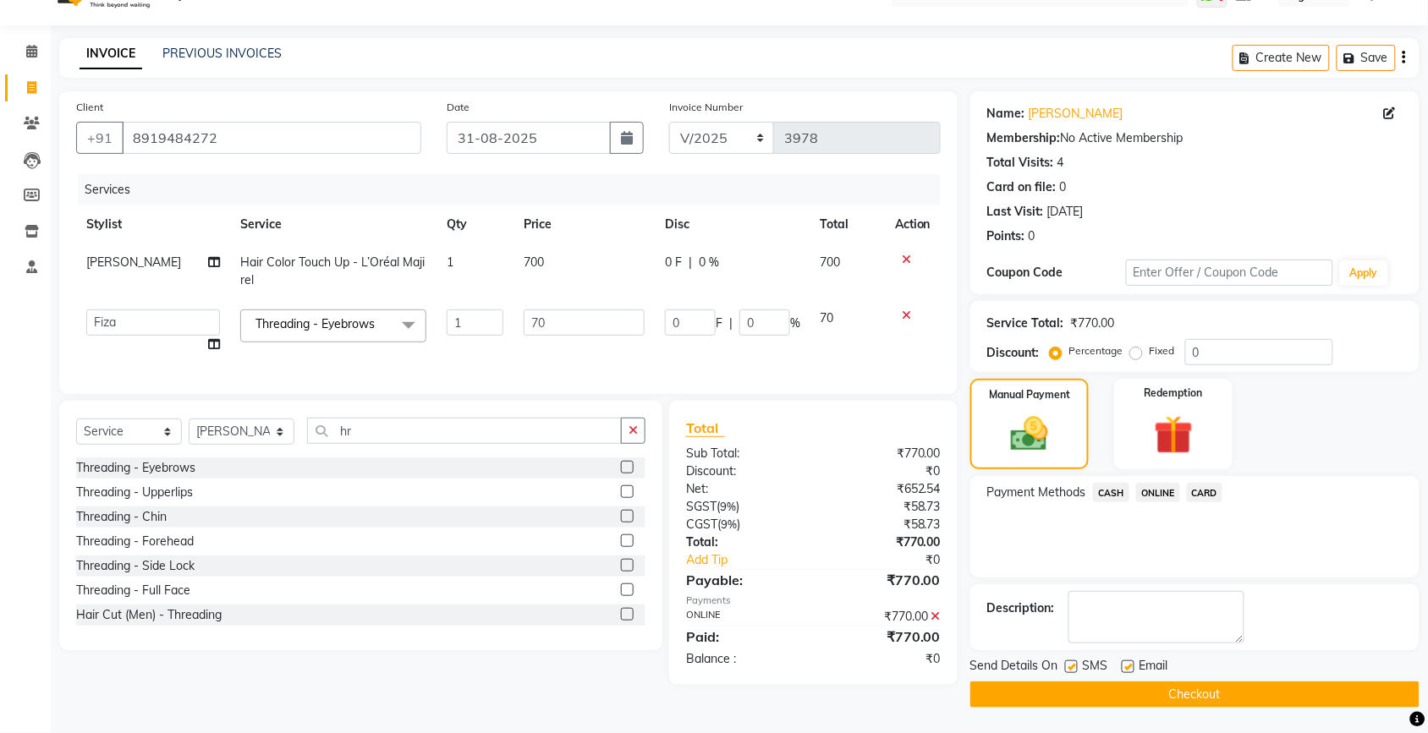
click at [1193, 698] on button "Checkout" at bounding box center [1194, 695] width 449 height 26
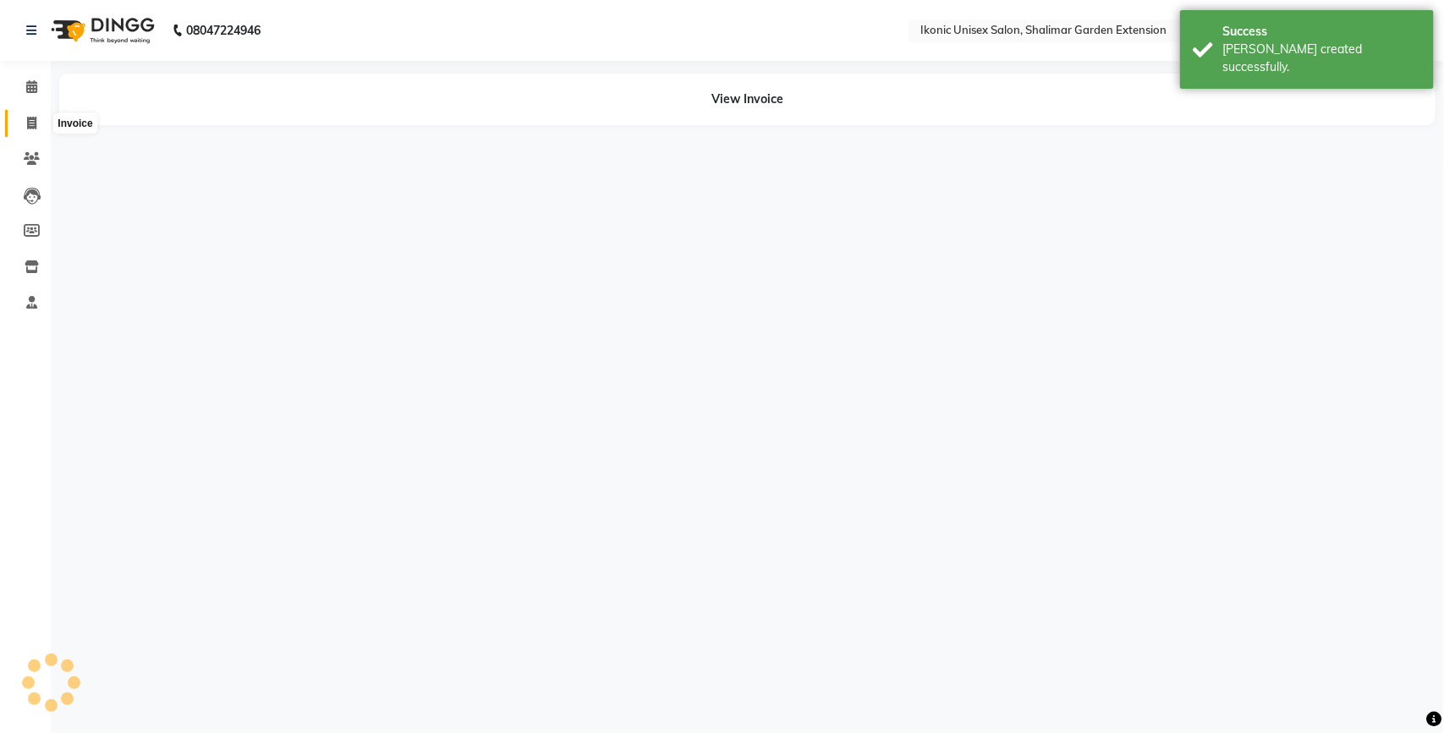
click at [24, 127] on span at bounding box center [32, 123] width 30 height 19
select select "service"
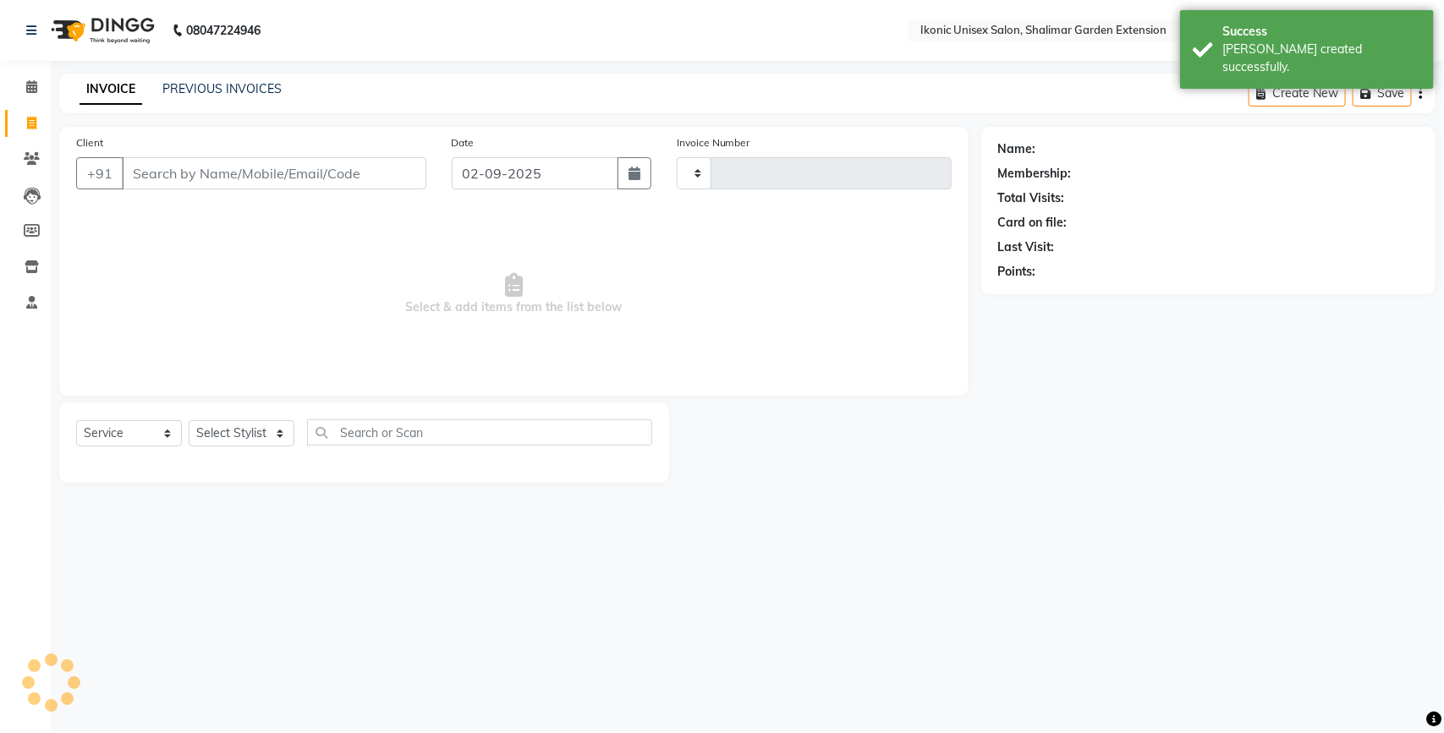
click at [140, 170] on input "Client" at bounding box center [274, 173] width 304 height 32
type input "3979"
select select "4931"
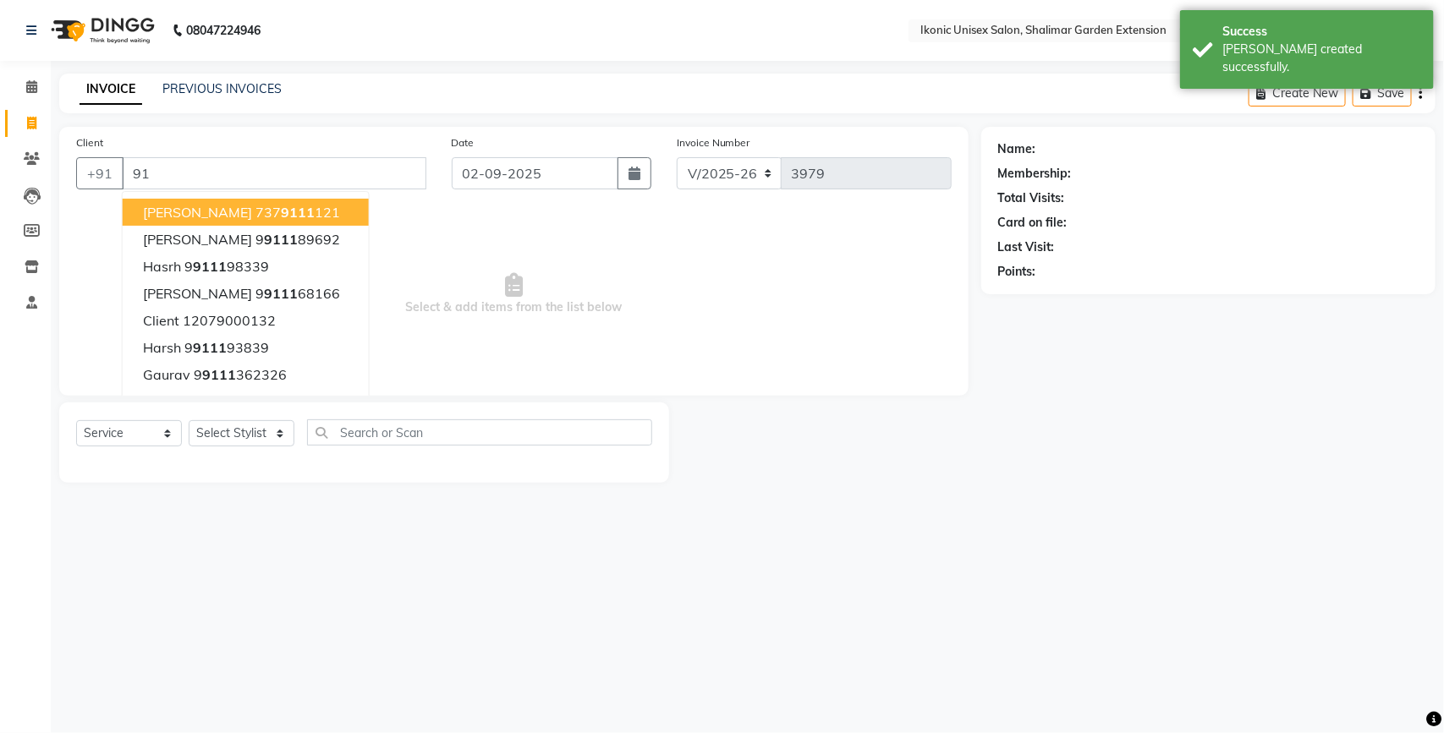
type input "9"
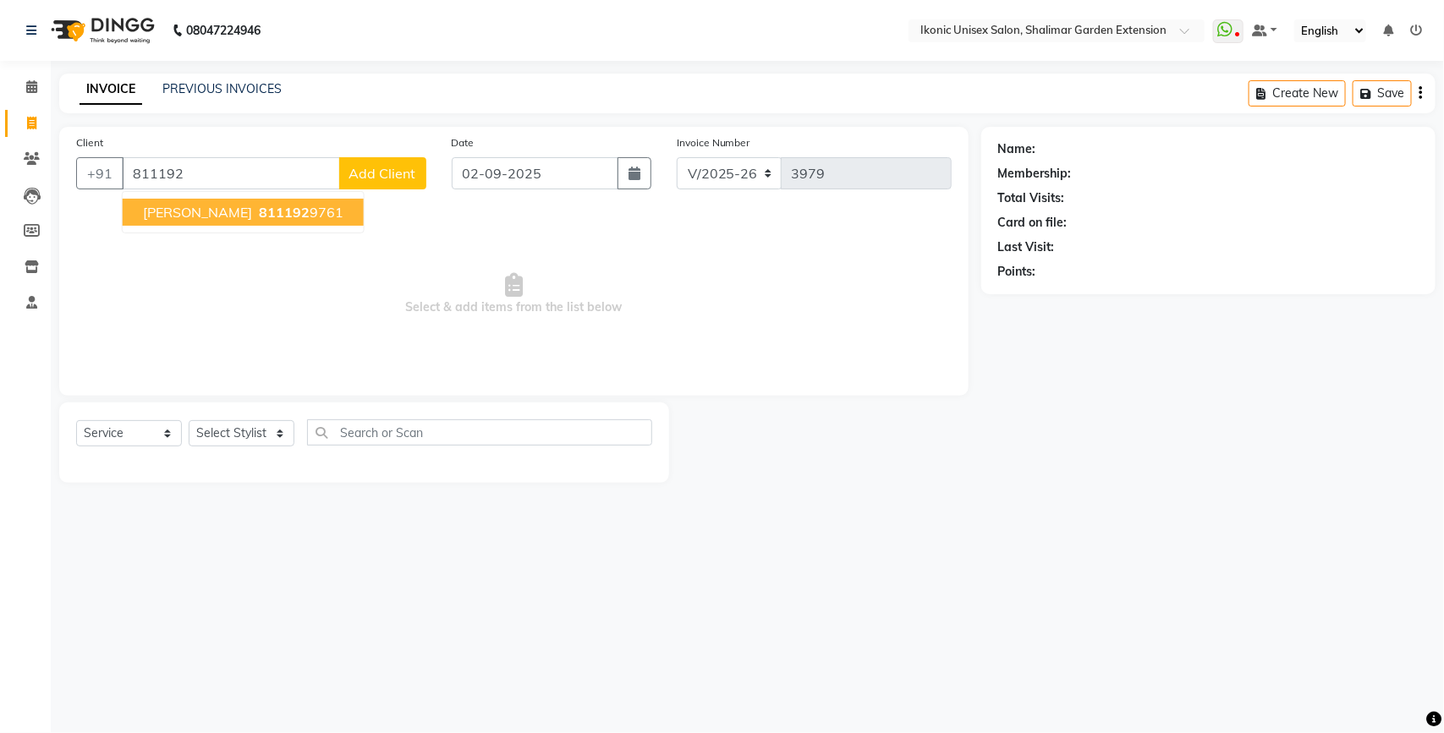
click at [255, 217] on ngb-highlight "811192 9761" at bounding box center [299, 212] width 88 height 17
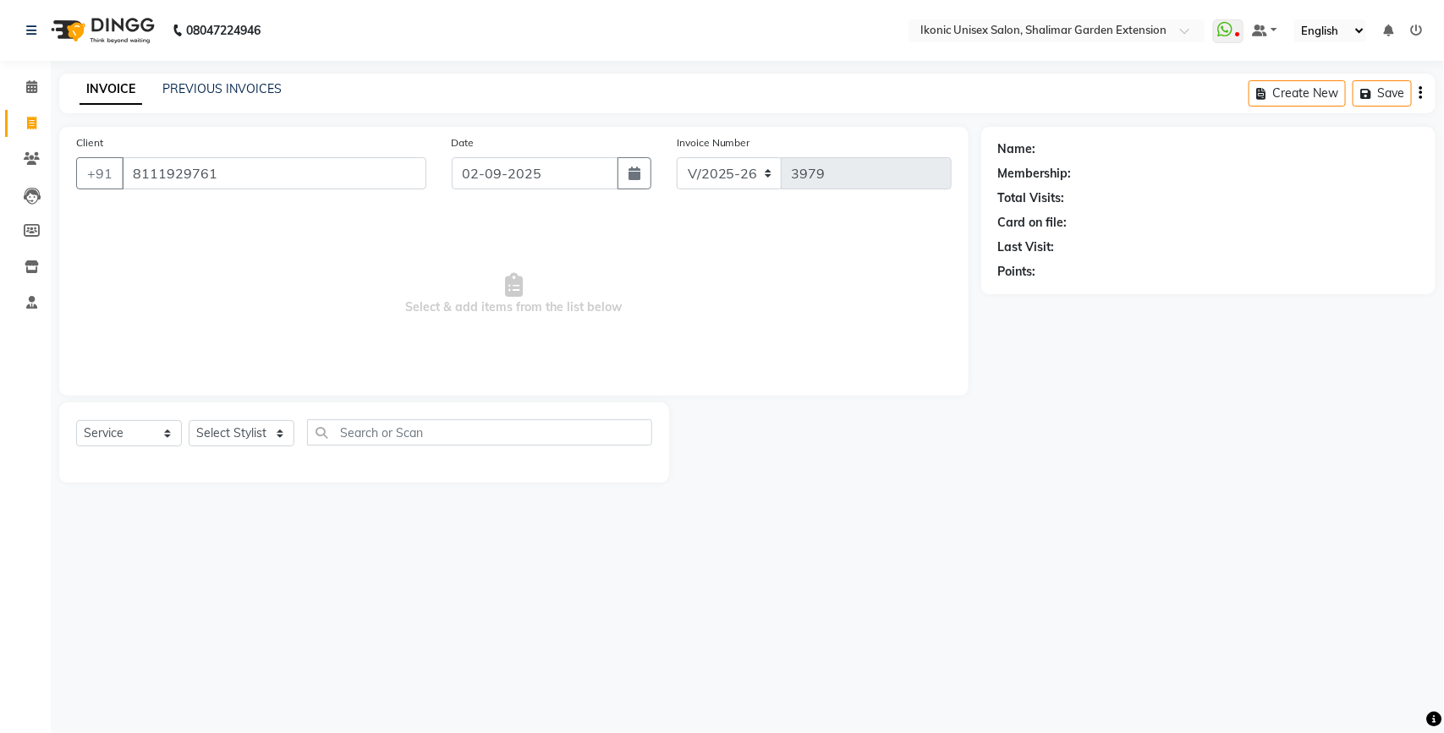
type input "8111929761"
click at [217, 436] on select "Select Stylist [PERSON_NAME] [PERSON_NAME] Fiza Kajal Mahi [PERSON_NAME] [PERSO…" at bounding box center [242, 433] width 106 height 26
select select "30786"
click at [189, 420] on select "Select Stylist [PERSON_NAME] [PERSON_NAME] Fiza Kajal Mahi [PERSON_NAME] [PERSO…" at bounding box center [242, 433] width 106 height 26
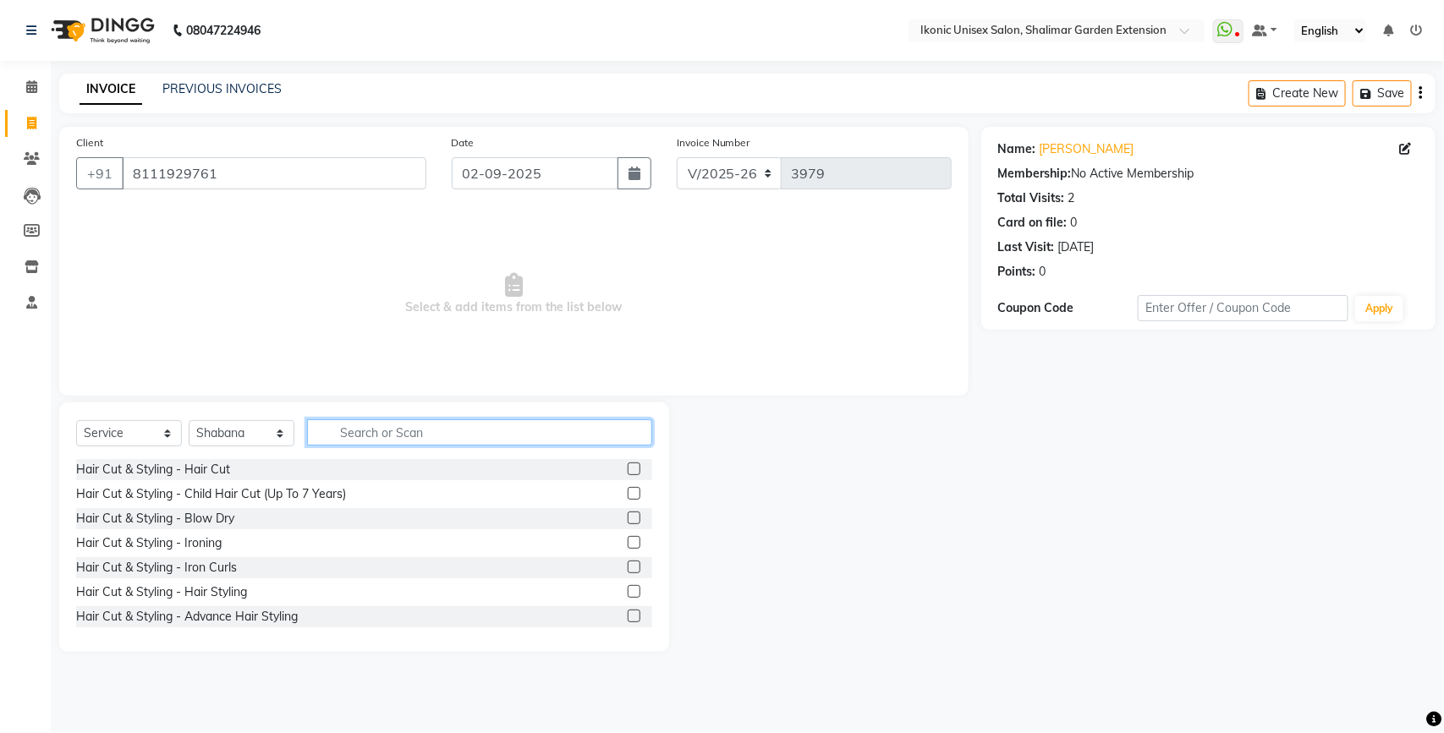
click at [403, 441] on input "text" at bounding box center [479, 432] width 345 height 26
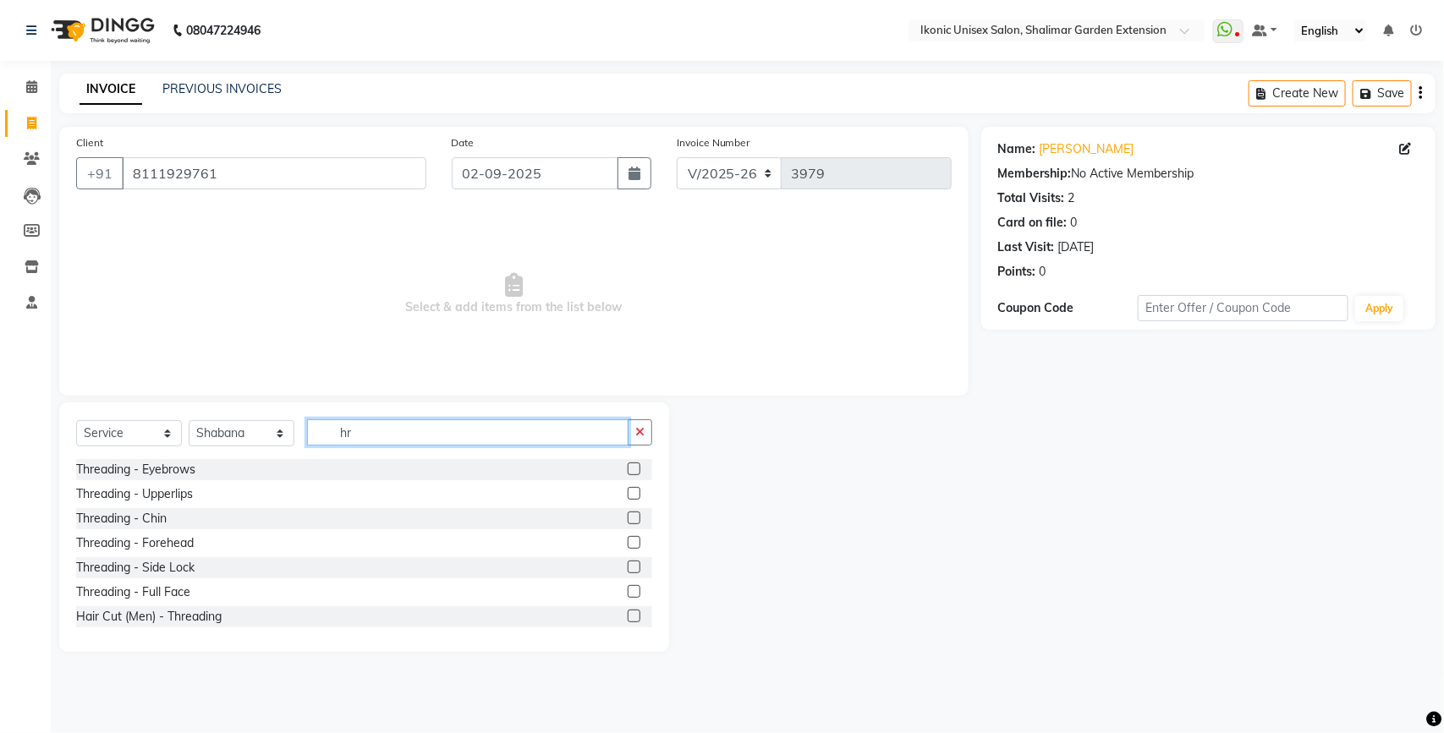
type input "hr"
click at [628, 467] on label at bounding box center [634, 469] width 13 height 13
click at [628, 467] on input "checkbox" at bounding box center [633, 469] width 11 height 11
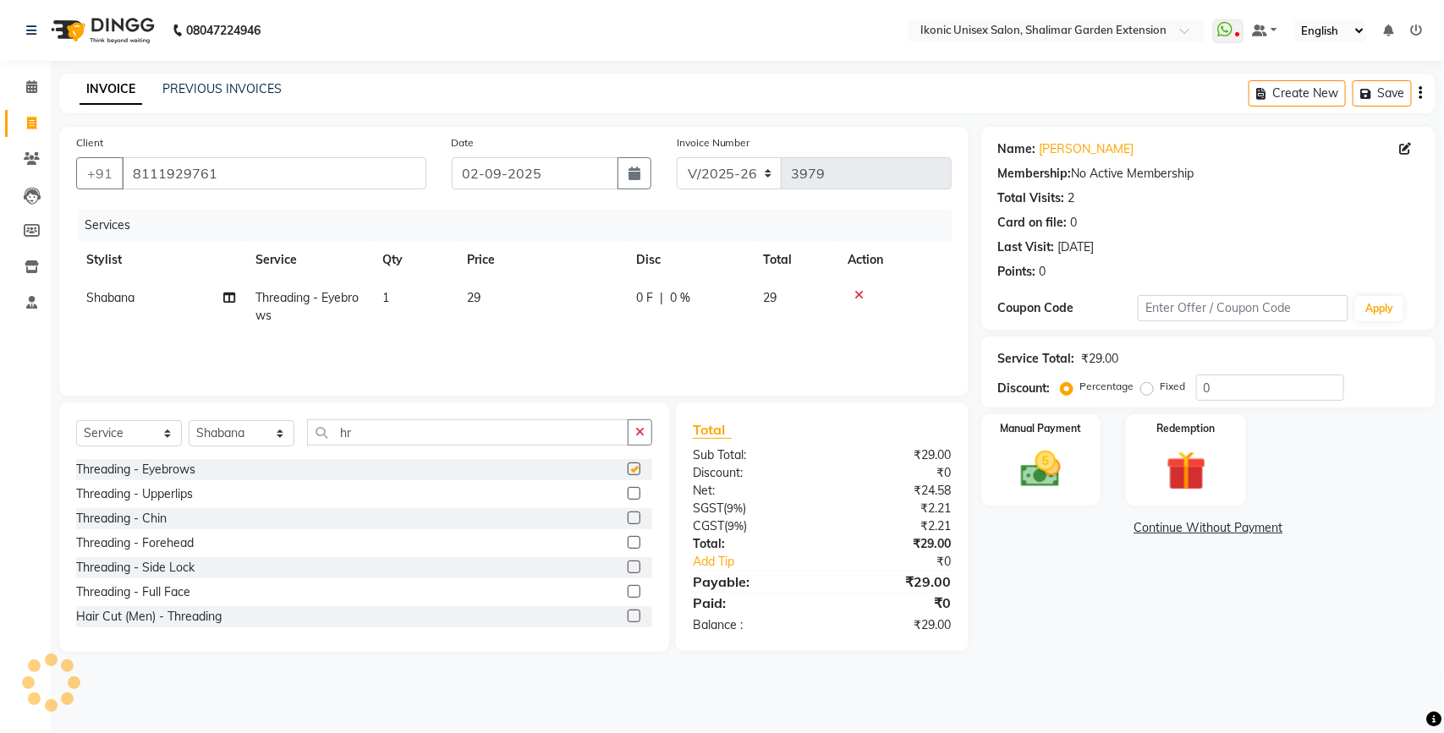
click at [628, 467] on label at bounding box center [634, 469] width 13 height 13
click at [628, 467] on input "checkbox" at bounding box center [633, 469] width 11 height 11
click at [628, 467] on label at bounding box center [634, 469] width 13 height 13
click at [628, 467] on input "checkbox" at bounding box center [633, 469] width 11 height 11
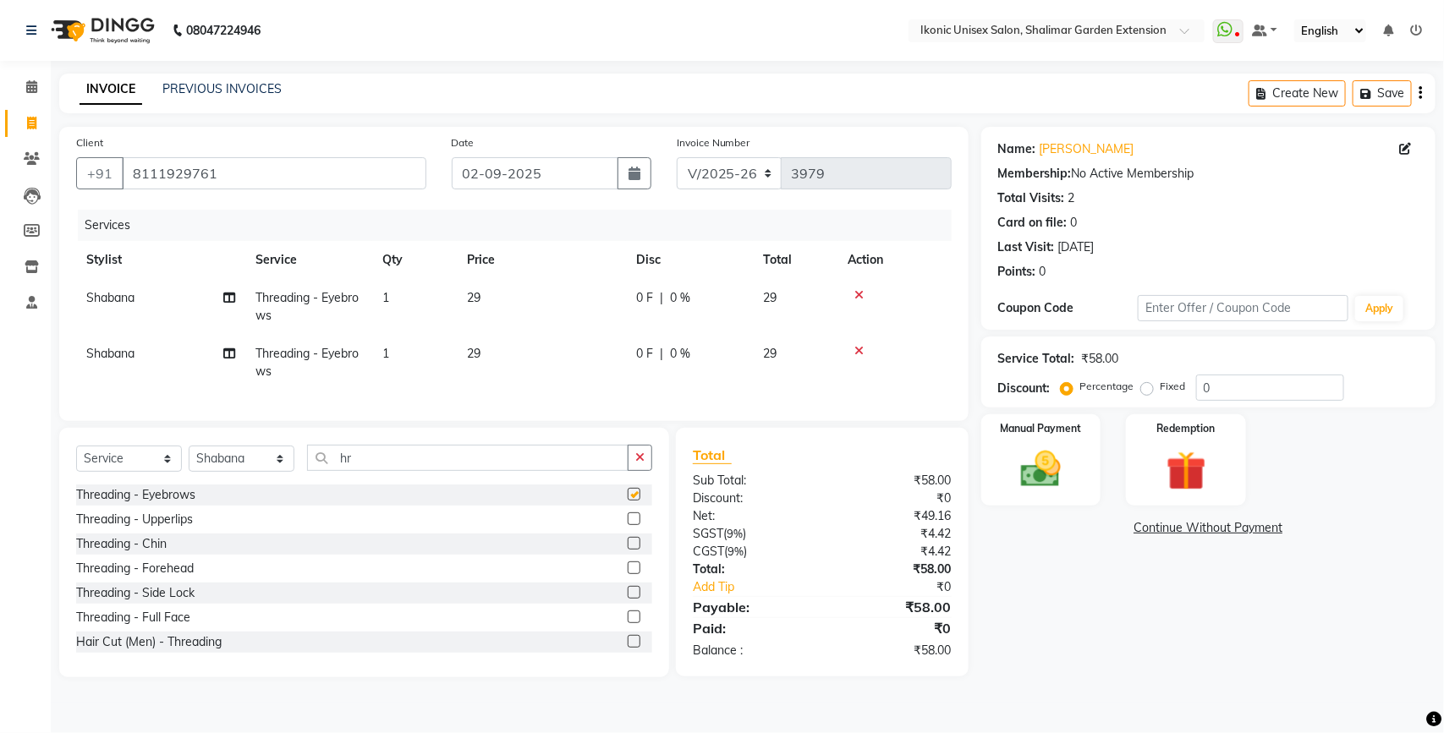
checkbox input "false"
click at [648, 470] on button "button" at bounding box center [640, 458] width 25 height 26
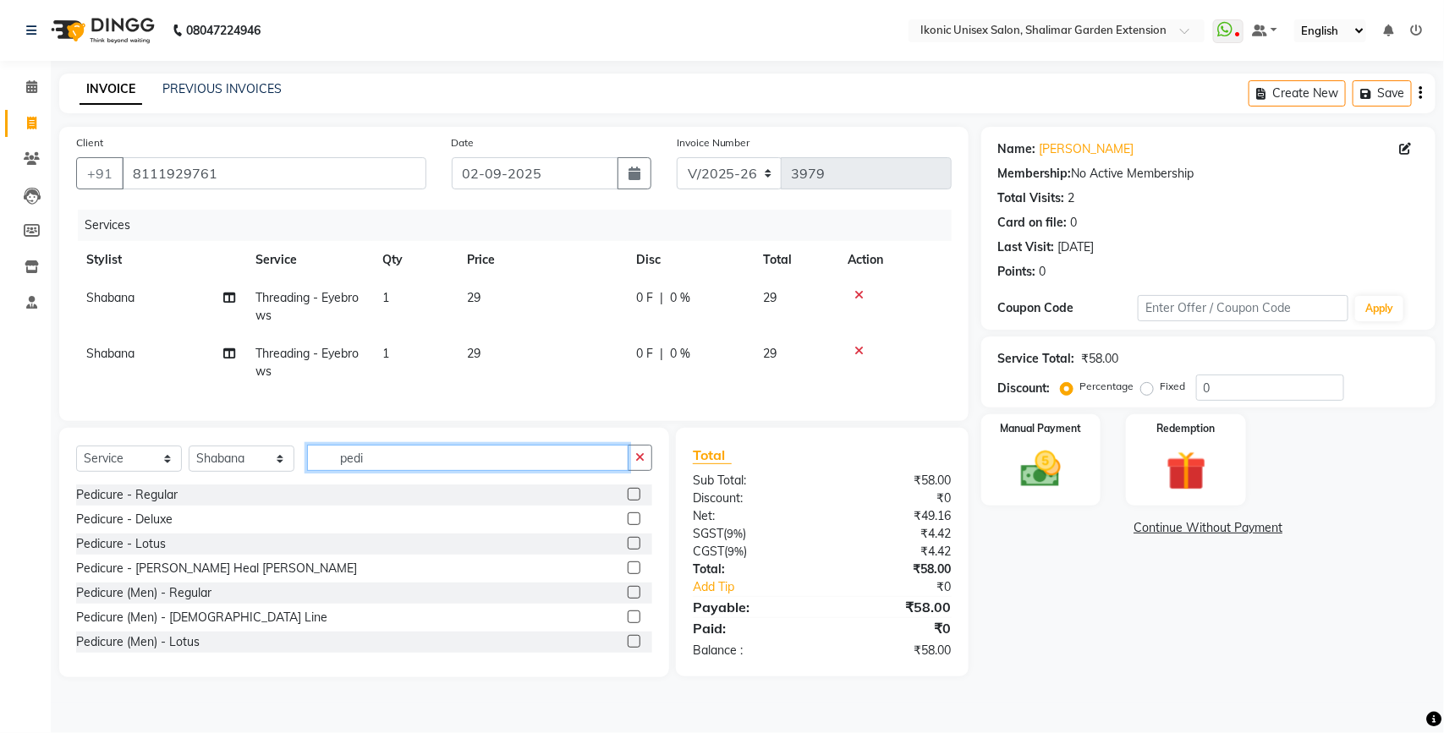
type input "pedi"
click at [628, 501] on label at bounding box center [634, 494] width 13 height 13
click at [628, 501] on input "checkbox" at bounding box center [633, 495] width 11 height 11
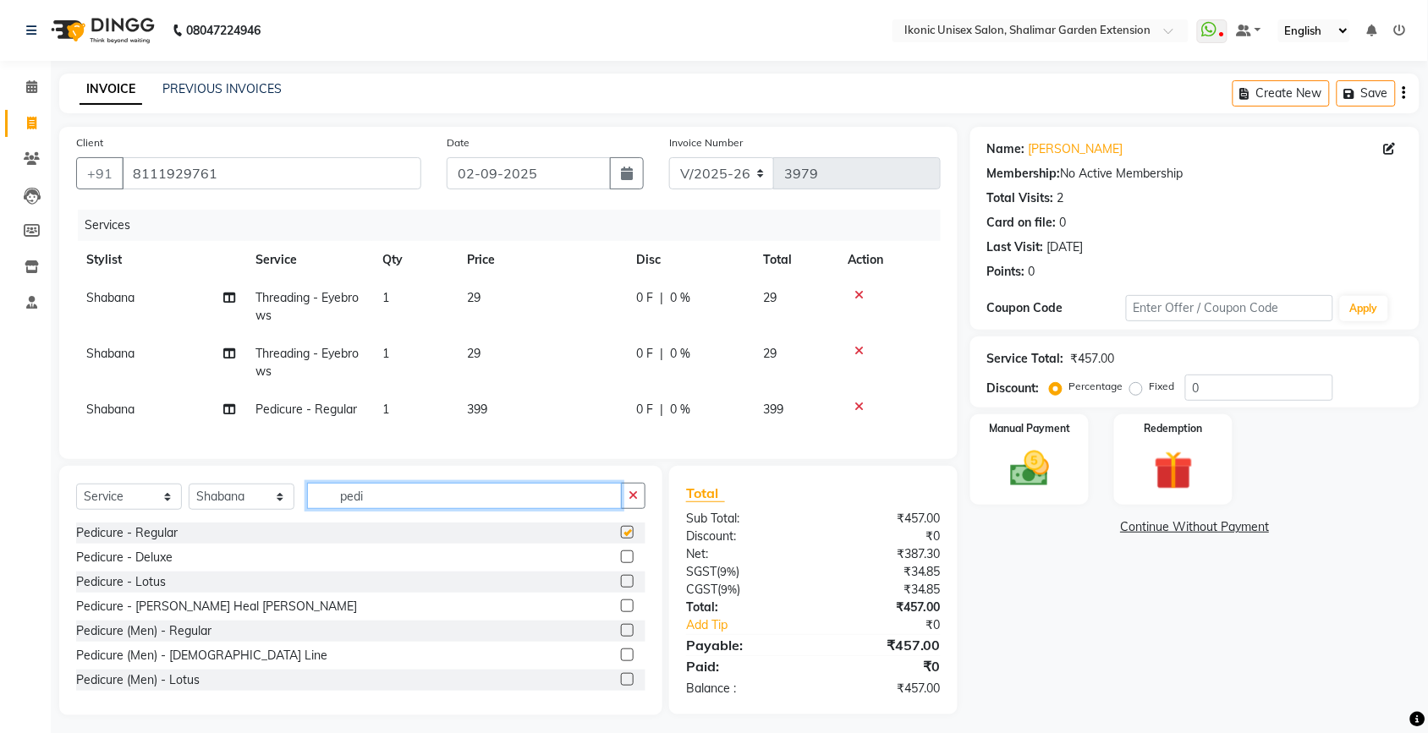
click at [618, 509] on input "pedi" at bounding box center [464, 496] width 315 height 26
checkbox input "false"
click at [538, 398] on td "399" at bounding box center [541, 410] width 169 height 38
select select "30786"
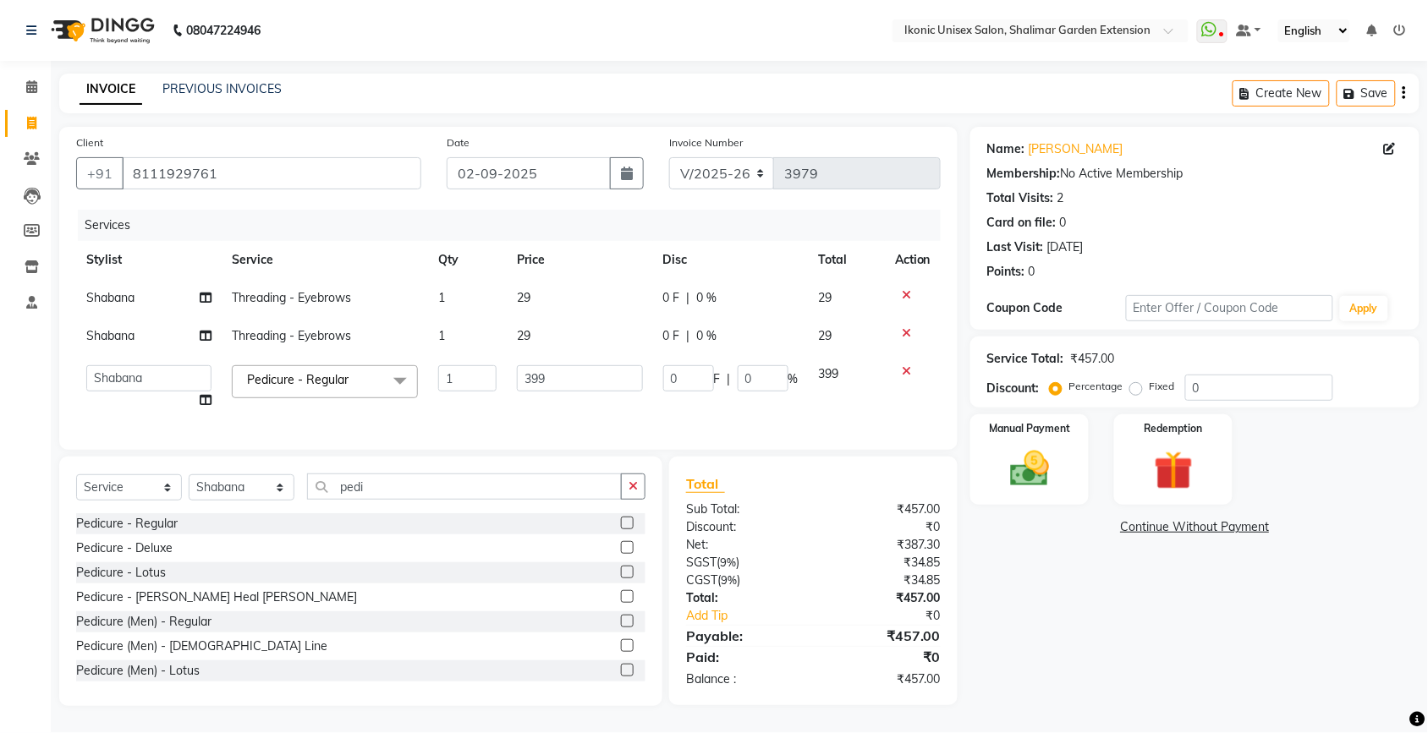
click at [552, 400] on td "399" at bounding box center [580, 387] width 146 height 64
click at [573, 375] on input "399" at bounding box center [580, 378] width 126 height 26
type input "3"
type input "500"
click at [496, 394] on tr "[PERSON_NAME] [PERSON_NAME] Fiza Kajal Mahi [PERSON_NAME] [PERSON_NAME] [PERSON…" at bounding box center [508, 387] width 864 height 64
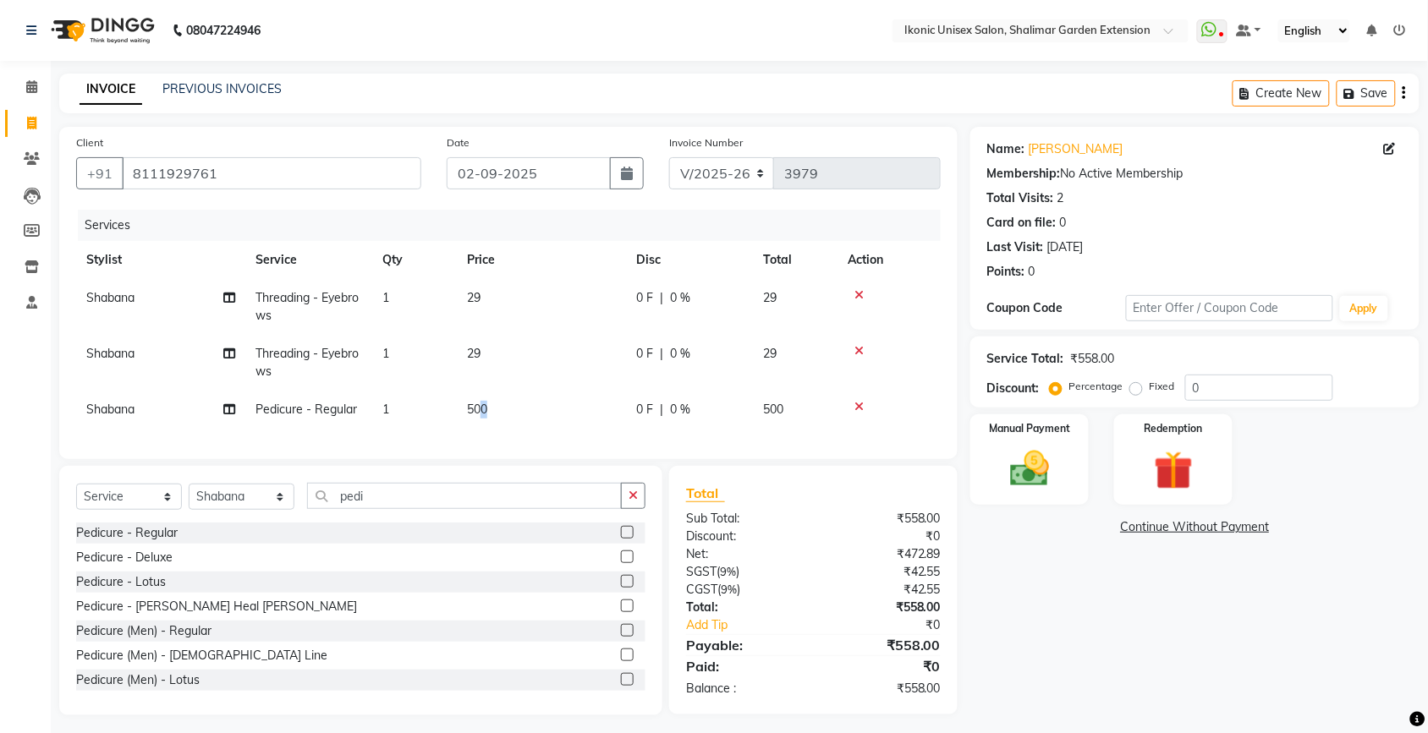
click at [482, 404] on td "500" at bounding box center [541, 410] width 169 height 38
select select "30786"
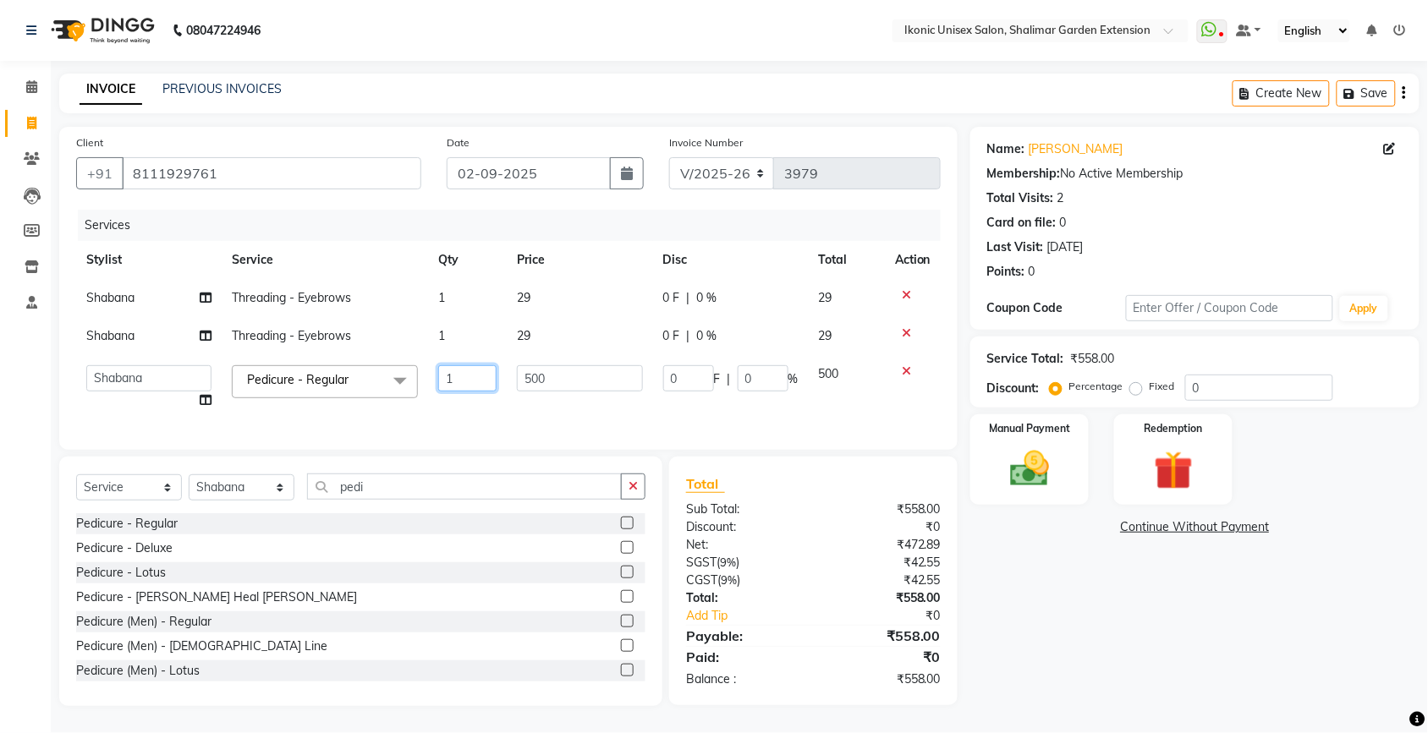
click at [480, 385] on input "1" at bounding box center [467, 378] width 58 height 26
type input "2"
click at [1098, 657] on div "Name: [PERSON_NAME] Membership: No Active Membership Total Visits: 2 Card on fi…" at bounding box center [1201, 416] width 462 height 579
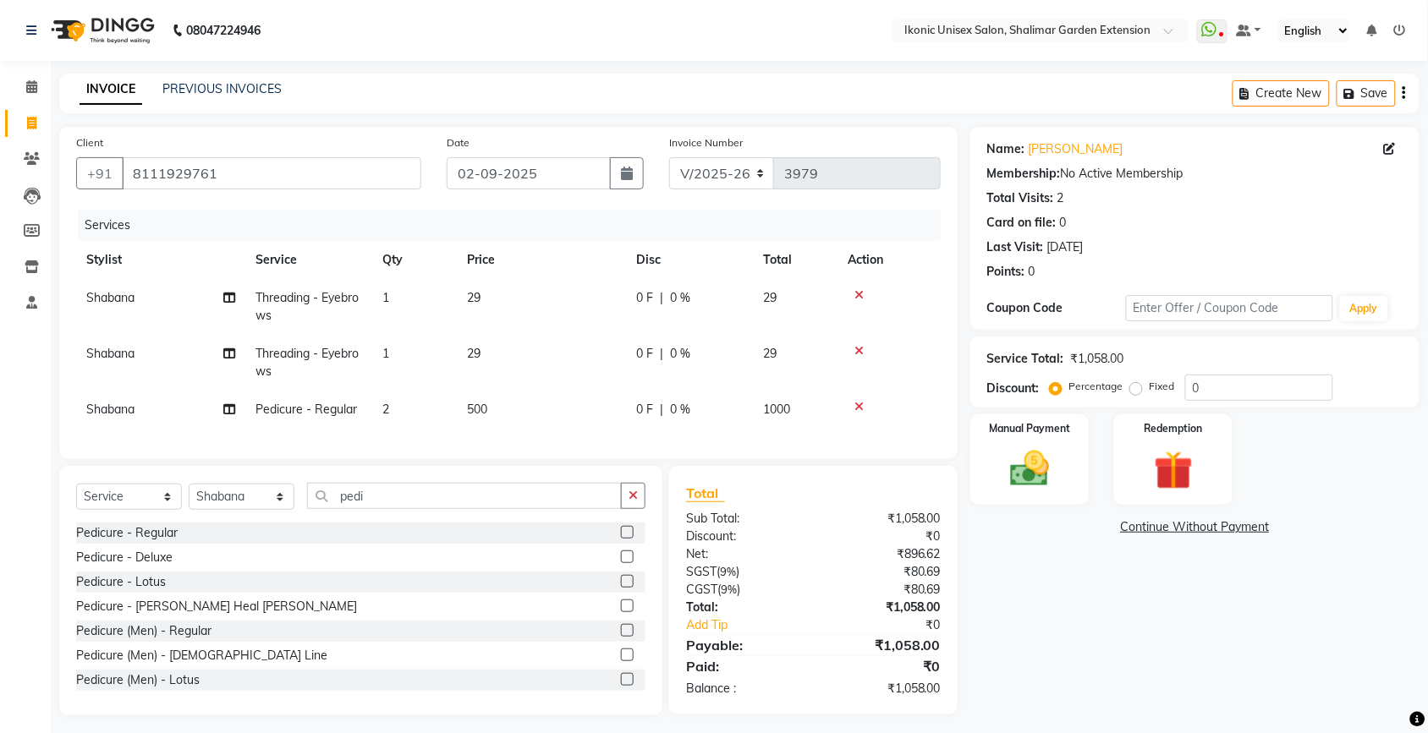
click at [603, 306] on td "29" at bounding box center [541, 307] width 169 height 56
select select "30786"
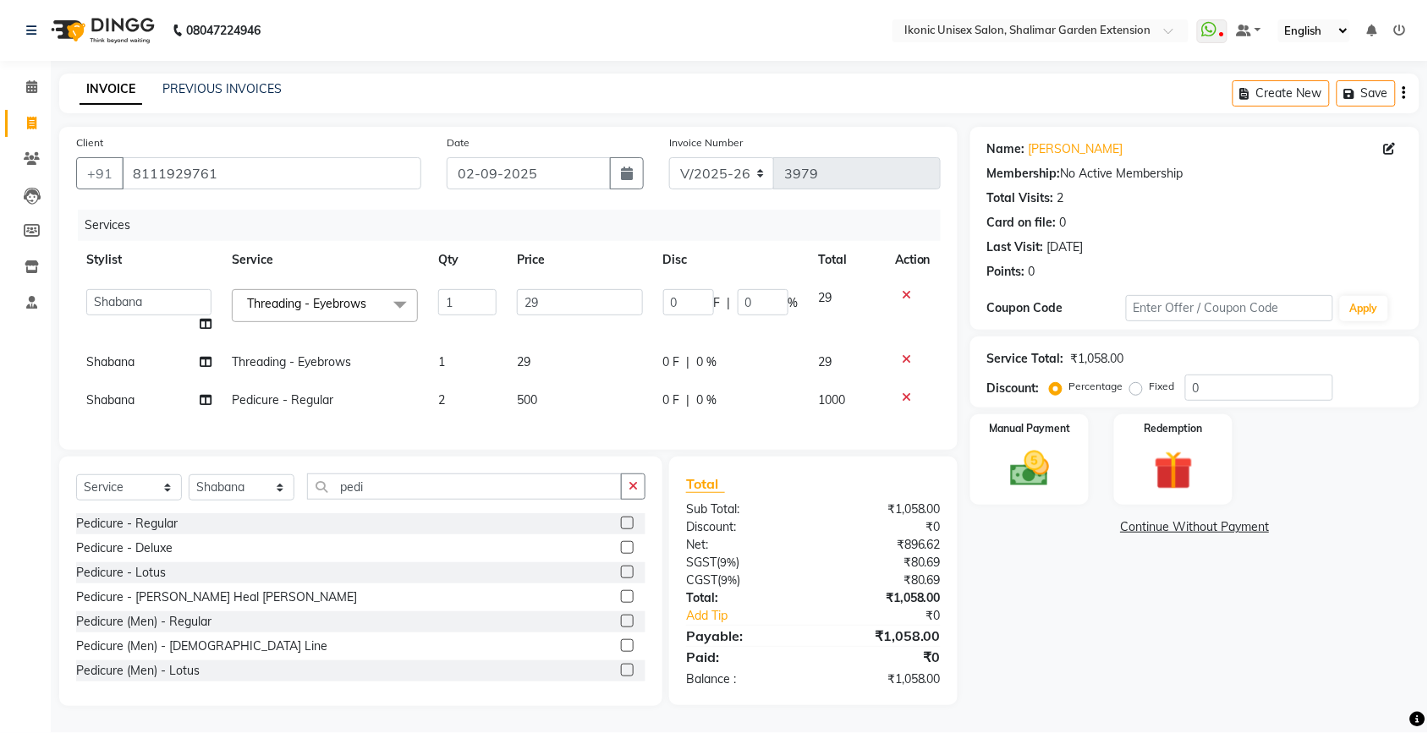
type input "2"
type input "30"
click at [582, 354] on td "29" at bounding box center [580, 362] width 146 height 38
select select "30786"
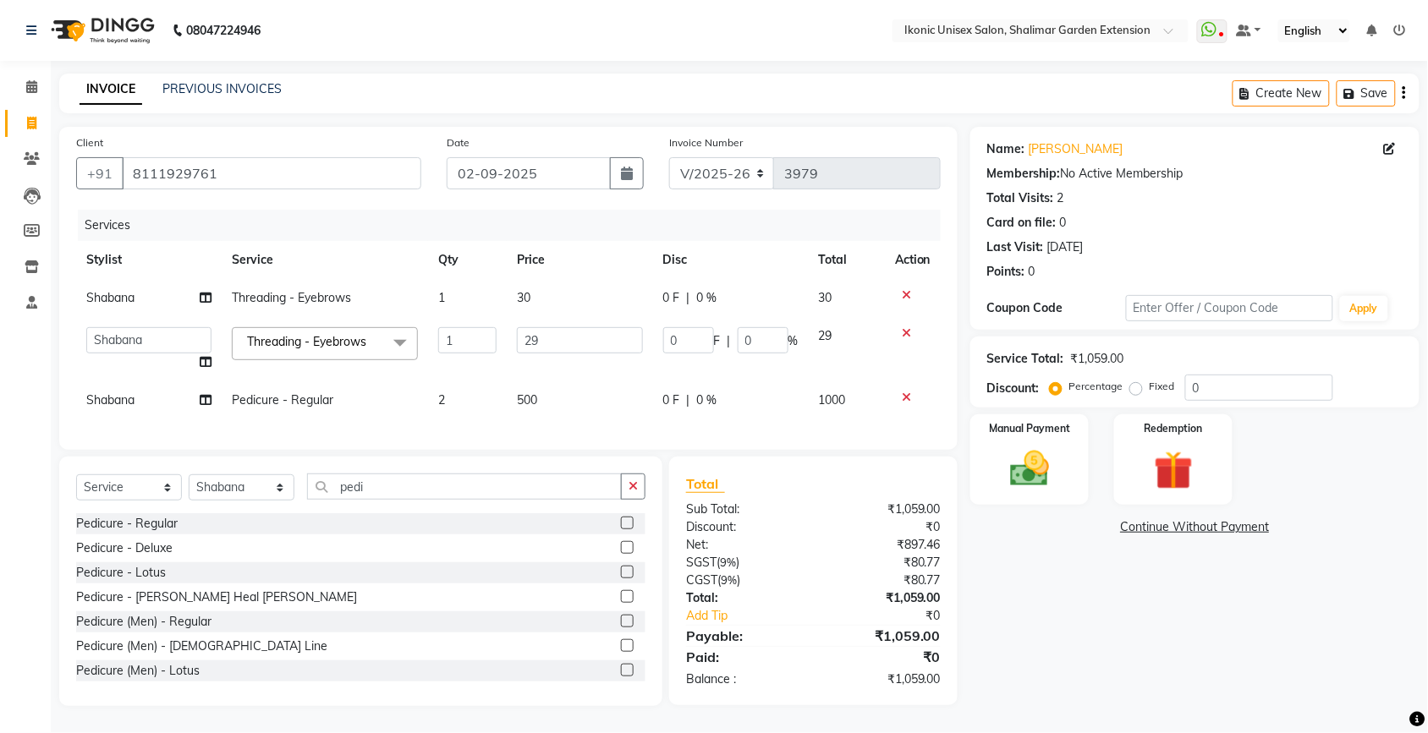
click at [582, 354] on td "29" at bounding box center [580, 349] width 146 height 64
drag, startPoint x: 582, startPoint y: 354, endPoint x: 581, endPoint y: 341, distance: 12.7
click at [584, 353] on td "29" at bounding box center [580, 349] width 146 height 64
click at [581, 341] on input "29" at bounding box center [580, 340] width 126 height 26
type input "2"
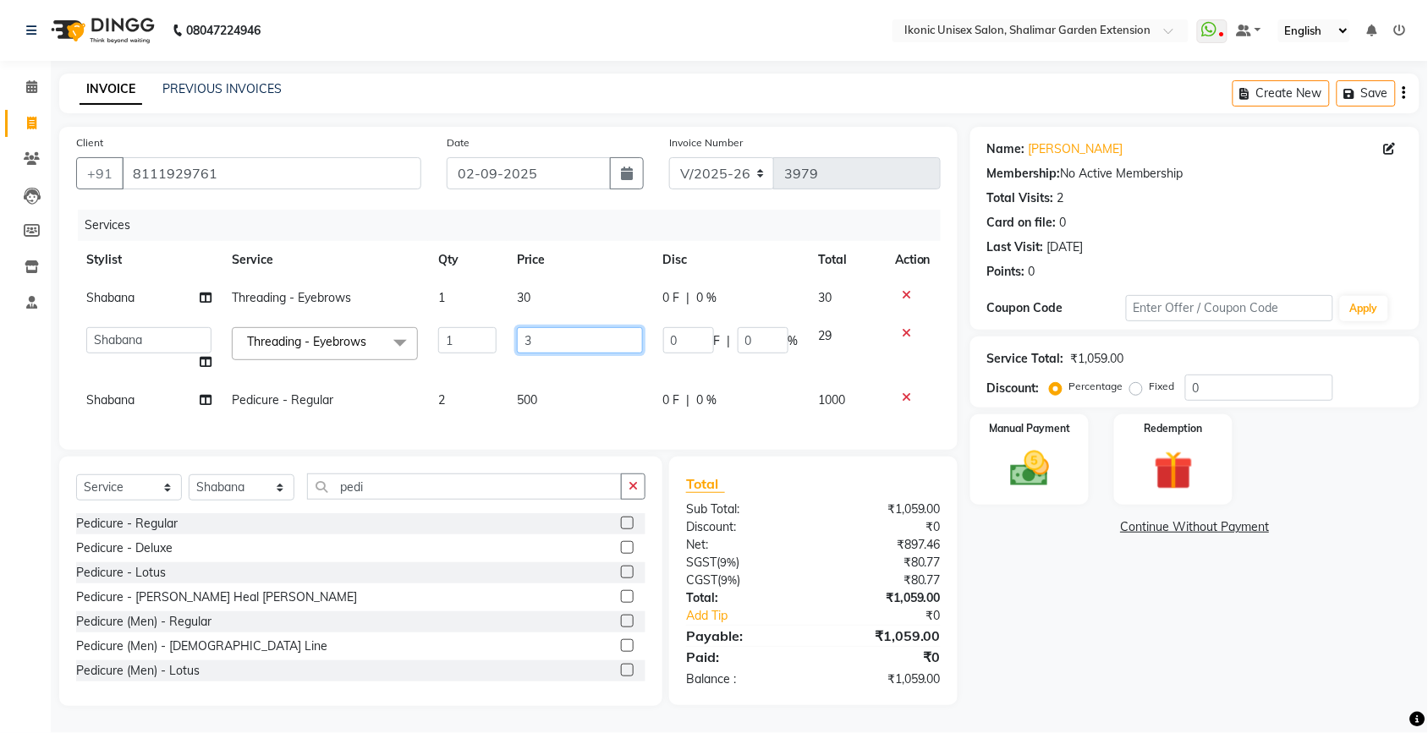
type input "30"
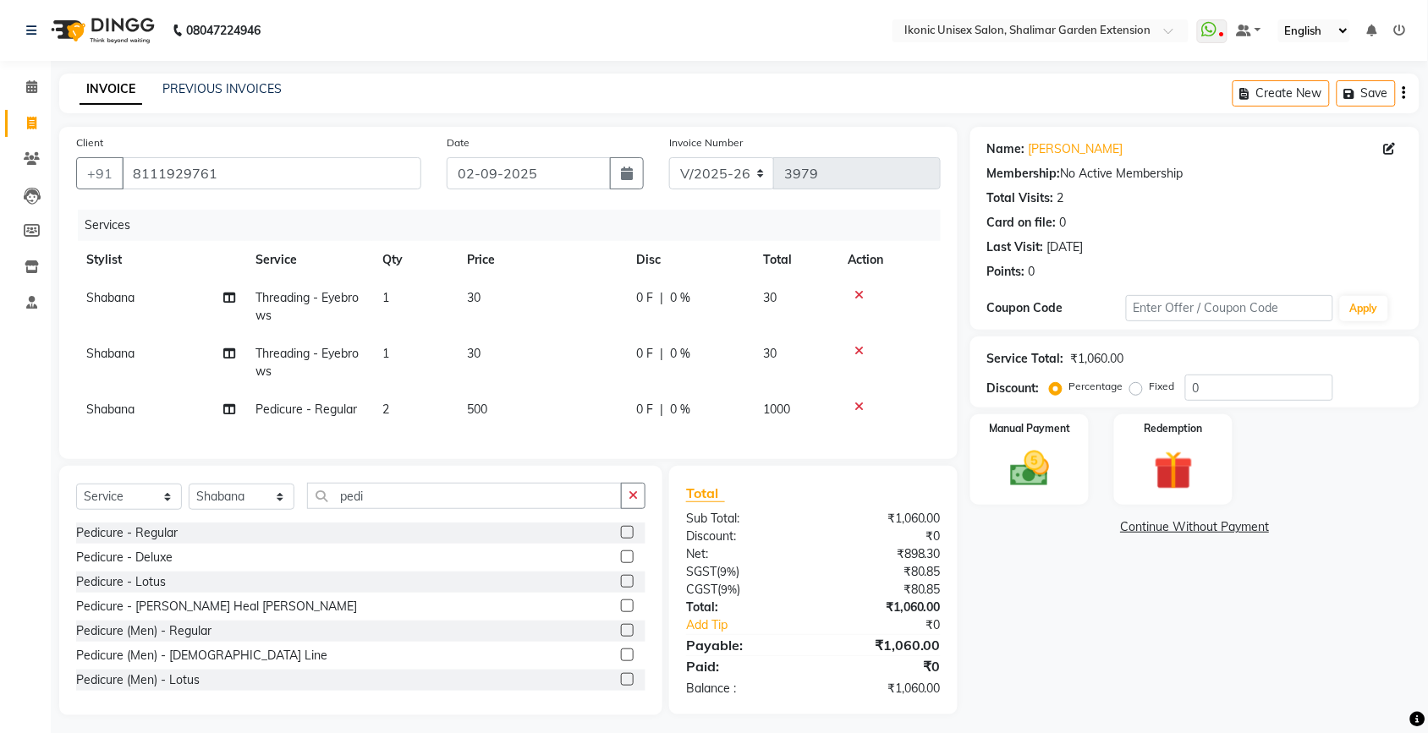
click at [1114, 589] on div "Name: [PERSON_NAME] Membership: No Active Membership Total Visits: 2 Card on fi…" at bounding box center [1201, 421] width 462 height 589
click at [402, 310] on td "1" at bounding box center [414, 307] width 85 height 56
select select "30786"
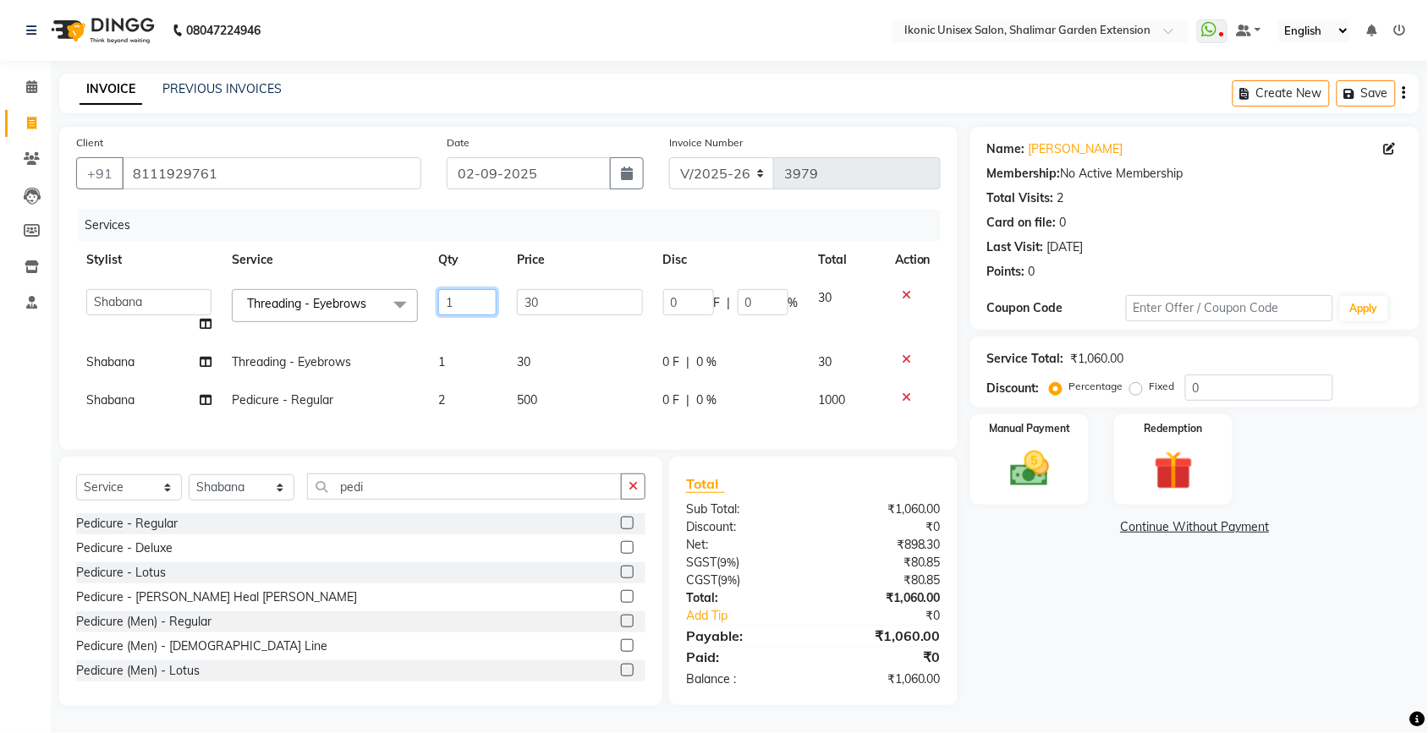
click at [480, 293] on input "1" at bounding box center [467, 302] width 58 height 26
type input "2"
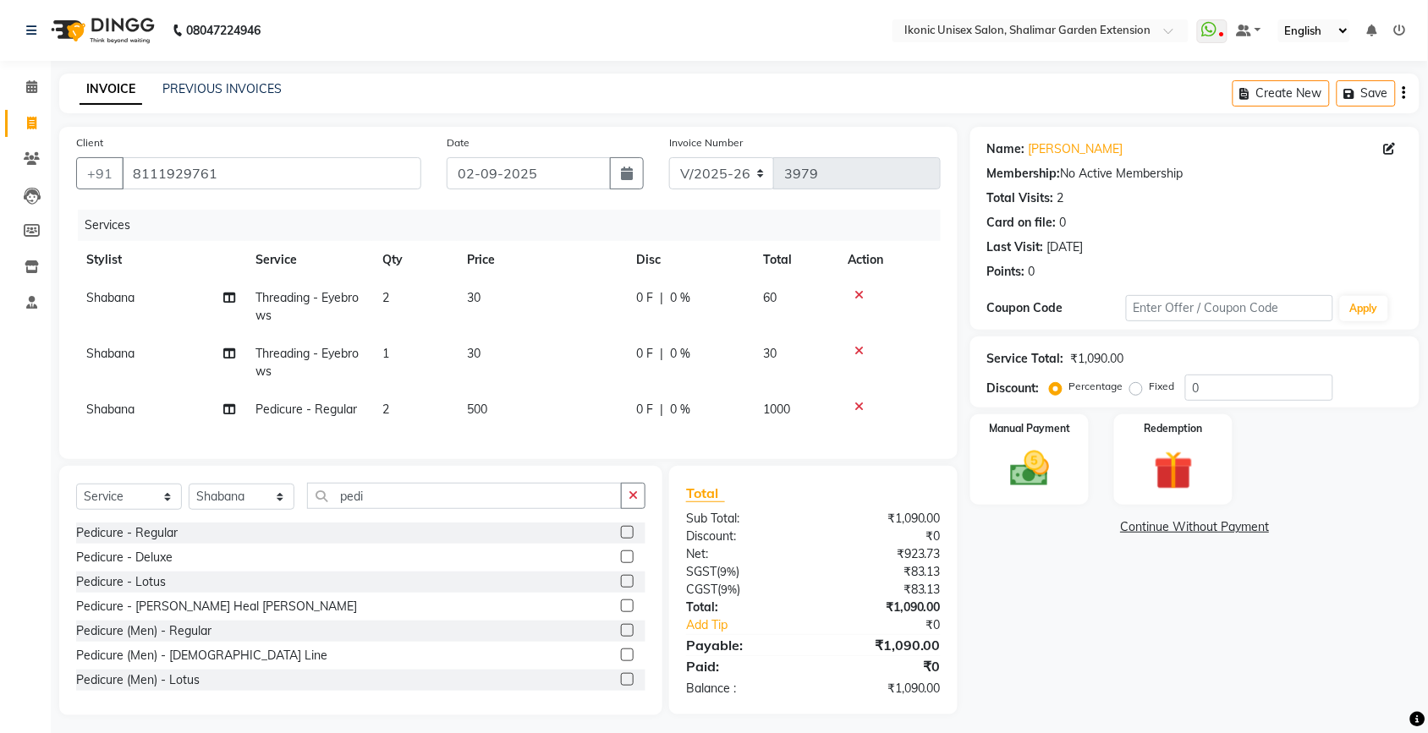
click at [1059, 628] on div "Name: [PERSON_NAME] Membership: No Active Membership Total Visits: 2 Card on fi…" at bounding box center [1201, 421] width 462 height 589
click at [639, 509] on button "button" at bounding box center [633, 496] width 25 height 26
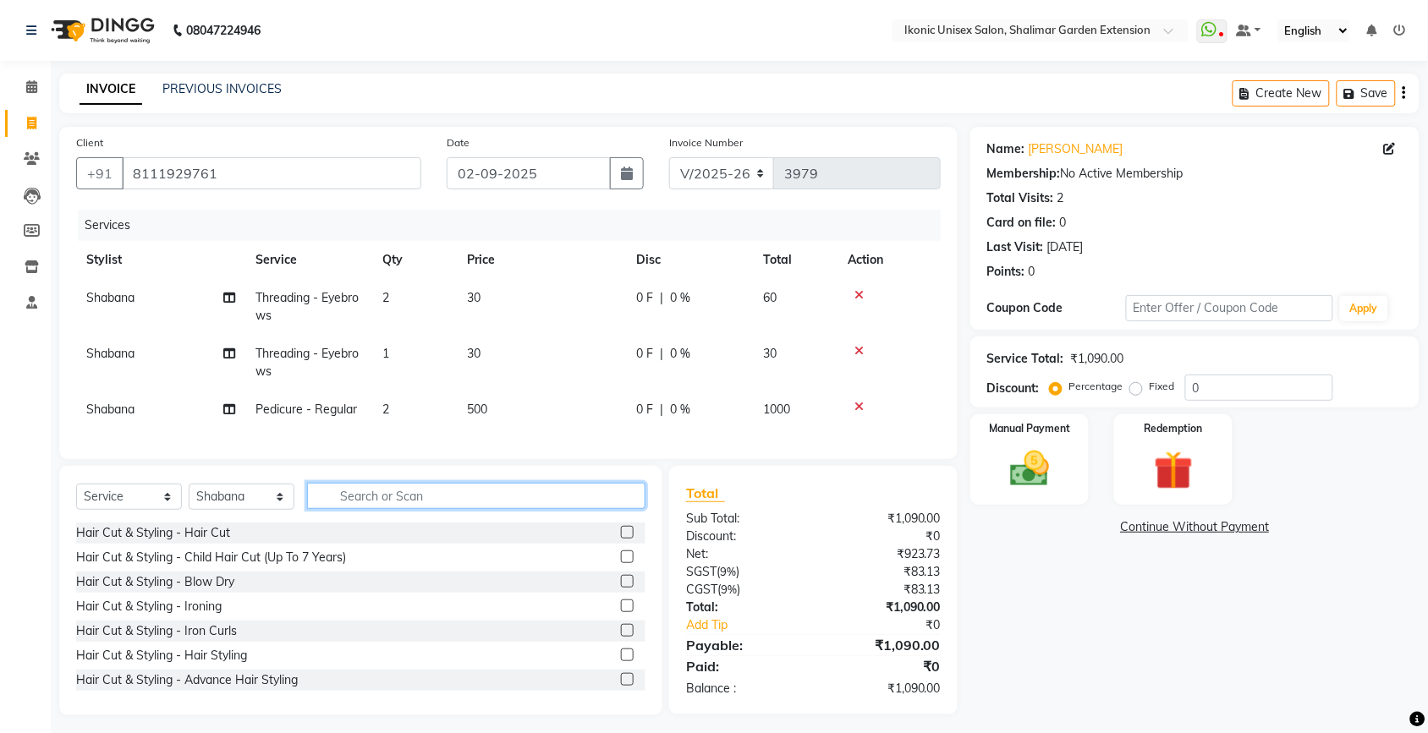
click at [576, 509] on input "text" at bounding box center [476, 496] width 338 height 26
type input "mani"
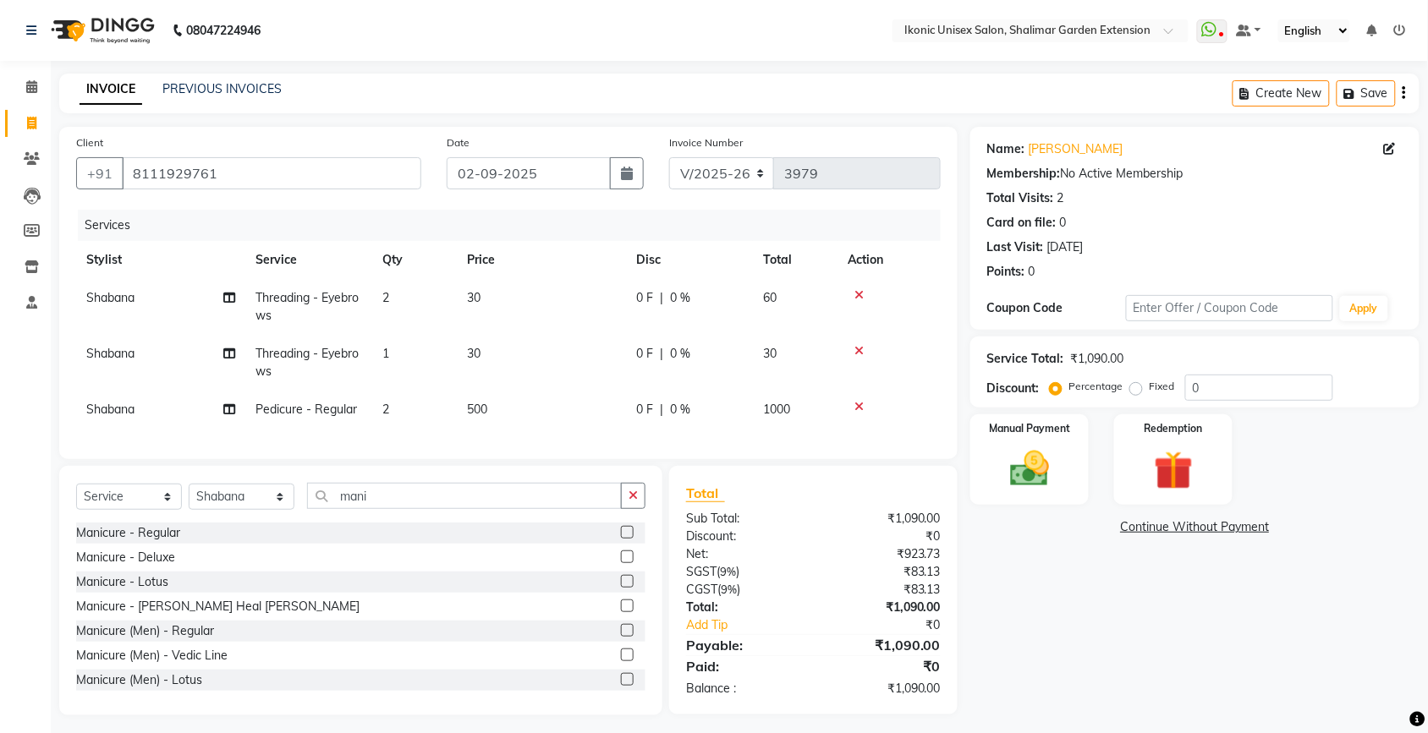
click at [621, 539] on label at bounding box center [627, 532] width 13 height 13
click at [621, 539] on input "checkbox" at bounding box center [626, 533] width 11 height 11
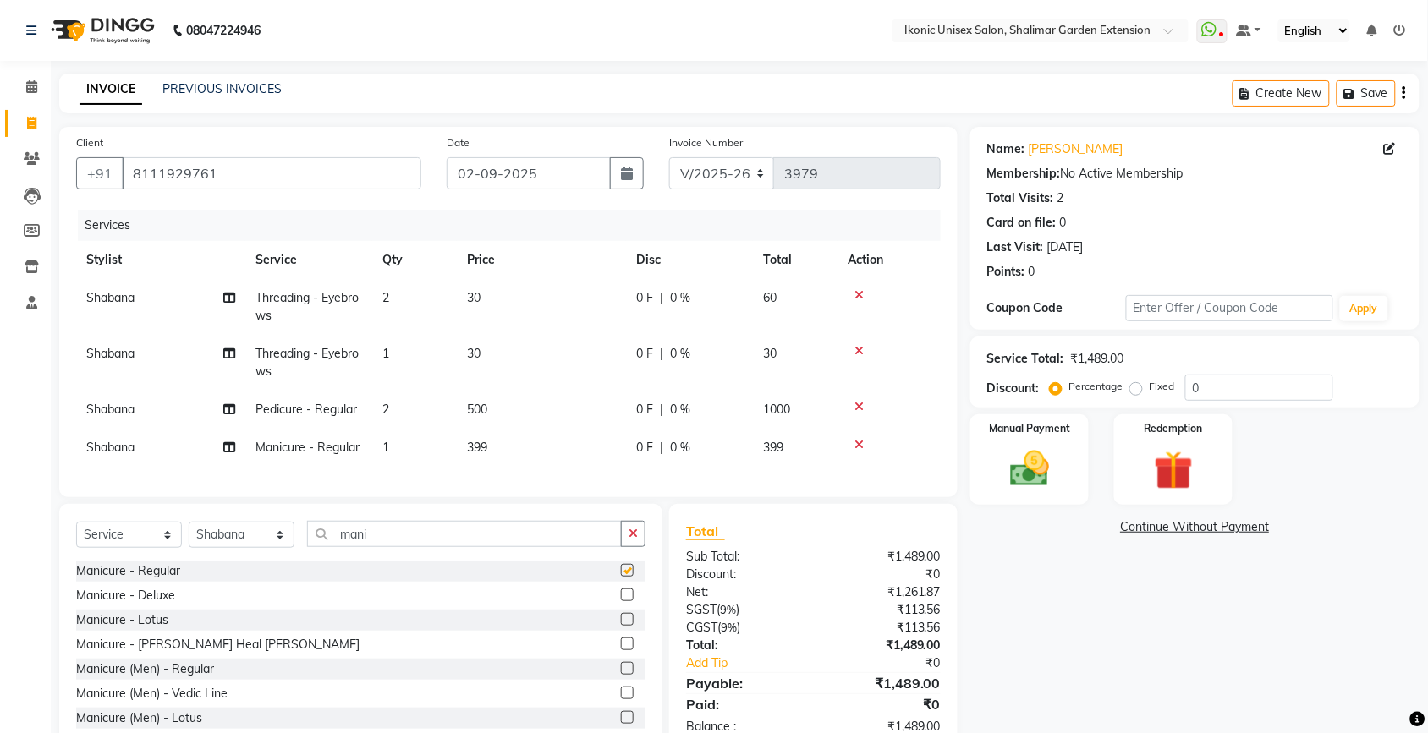
drag, startPoint x: 588, startPoint y: 407, endPoint x: 575, endPoint y: 432, distance: 28.4
click at [575, 432] on tbody "Shabana Threading - Eyebrows 2 30 0 F | 0 % 60 Shabana Threading - Eyebrows 1 3…" at bounding box center [508, 373] width 864 height 188
checkbox input "false"
drag, startPoint x: 575, startPoint y: 432, endPoint x: 569, endPoint y: 452, distance: 21.1
click at [569, 455] on td "399" at bounding box center [541, 448] width 169 height 38
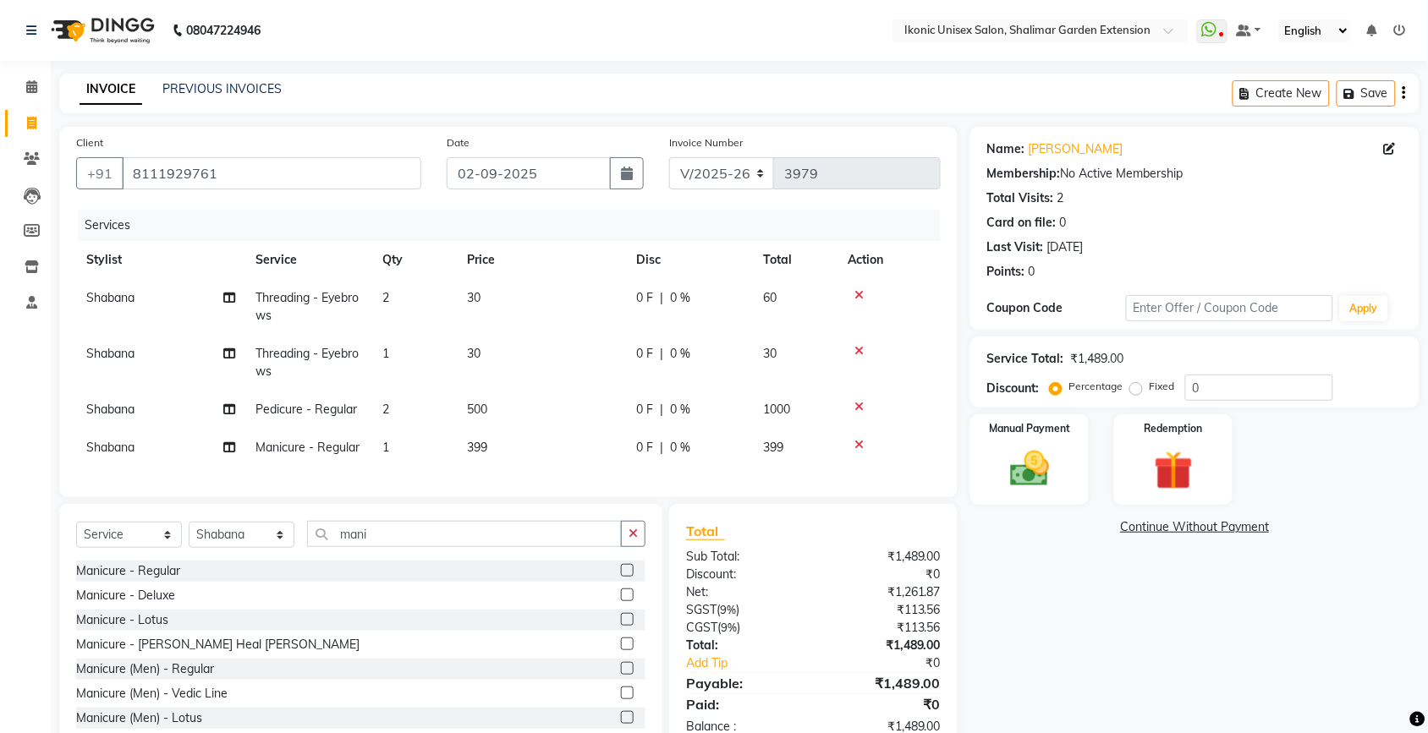
select select "30786"
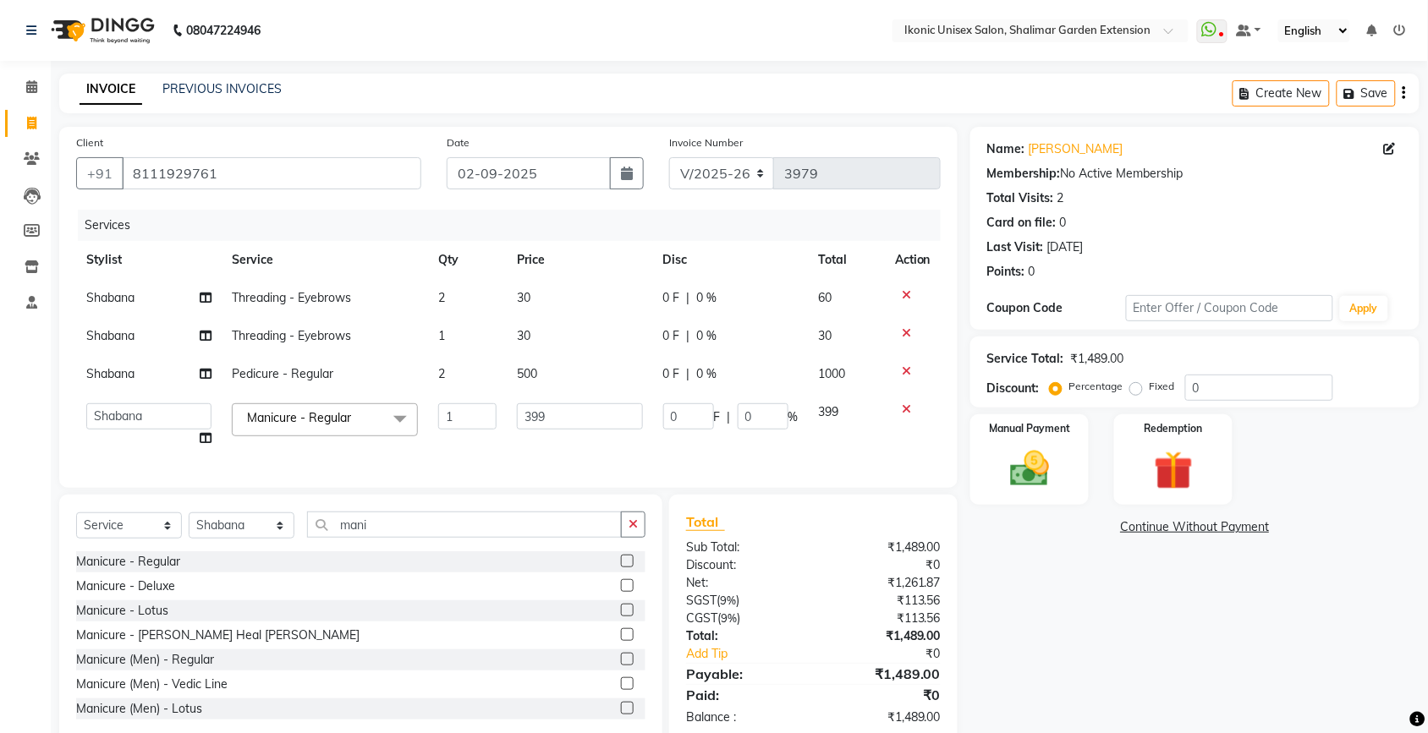
click at [569, 451] on td "399" at bounding box center [580, 425] width 146 height 64
click at [567, 431] on td "399" at bounding box center [580, 425] width 146 height 64
click at [568, 415] on input "399" at bounding box center [580, 416] width 126 height 26
type input "3"
type input "500"
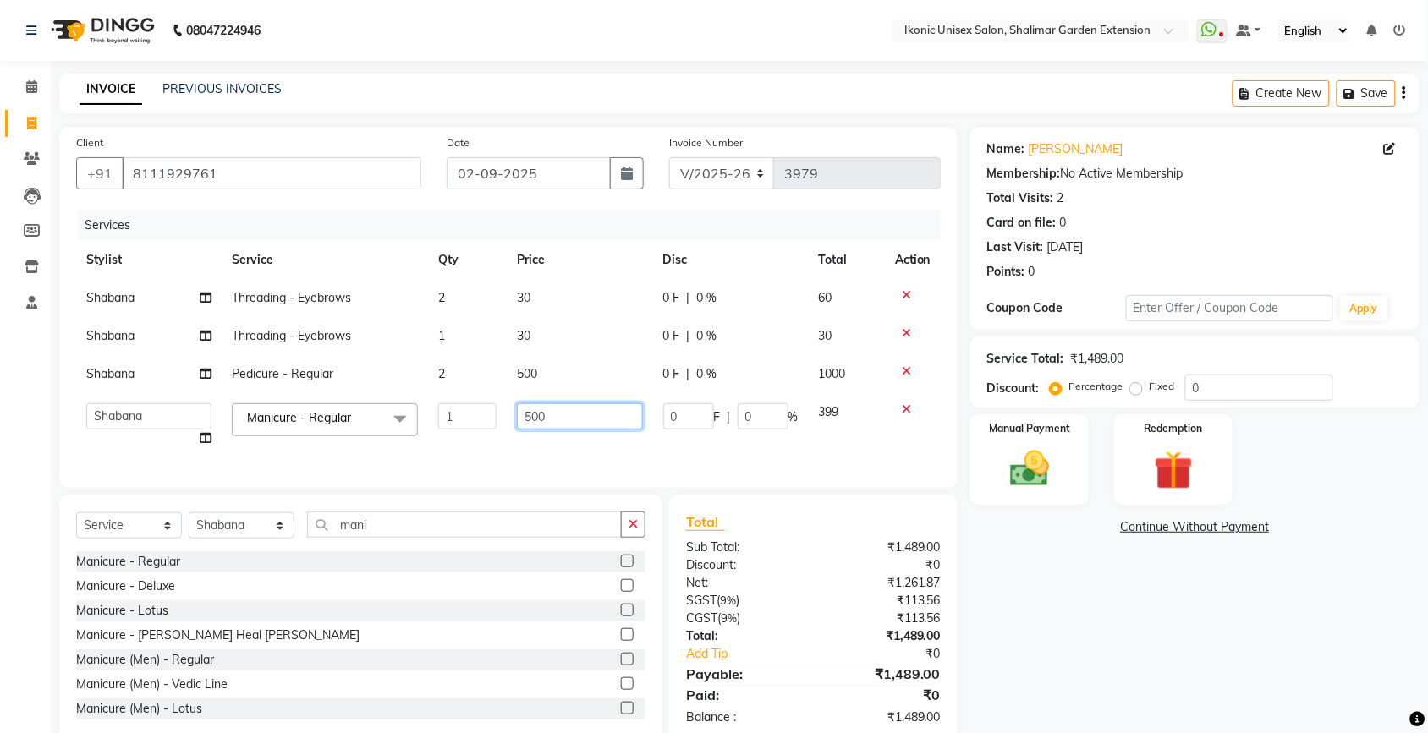
click at [626, 408] on input "500" at bounding box center [580, 416] width 126 height 26
click at [1092, 596] on div "Name: [PERSON_NAME] Membership: No Active Membership Total Visits: 2 Card on fi…" at bounding box center [1201, 435] width 462 height 617
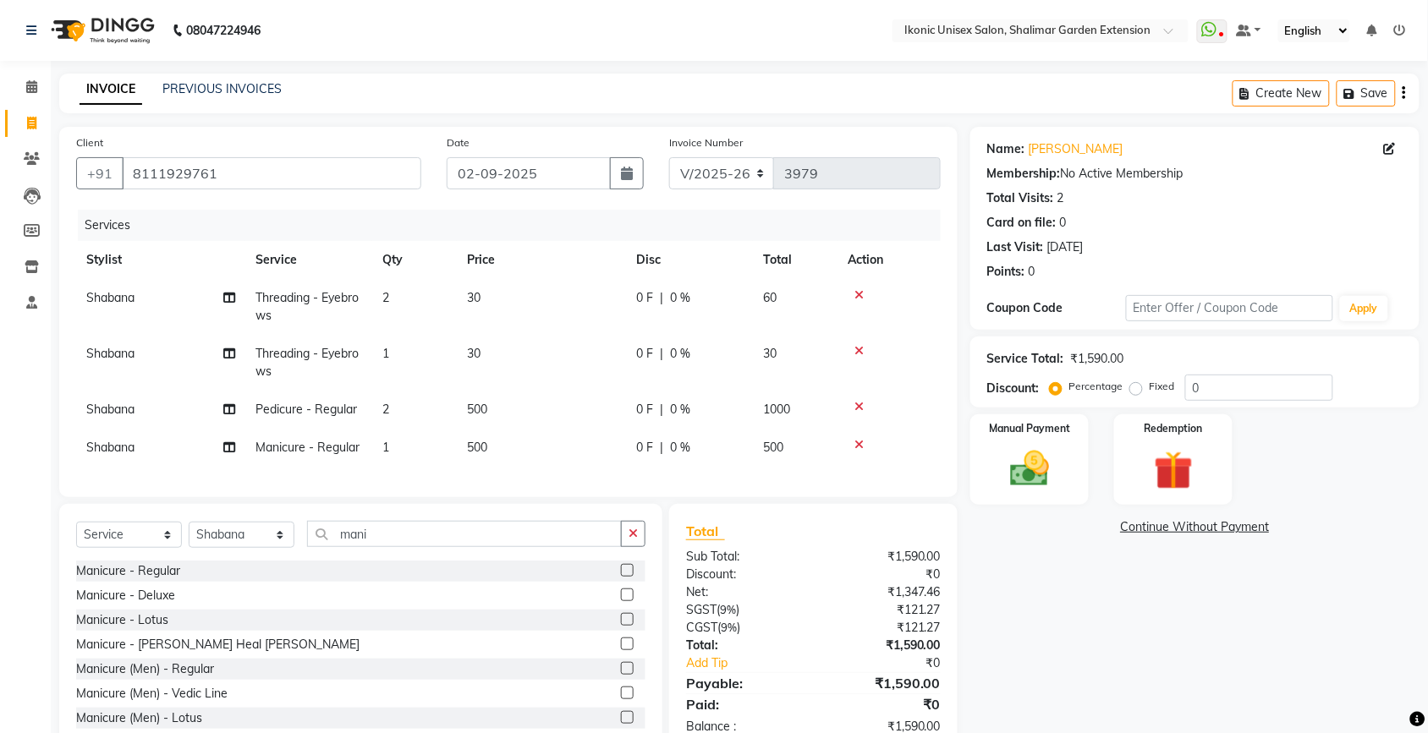
click at [440, 454] on td "1" at bounding box center [414, 448] width 85 height 38
select select "30786"
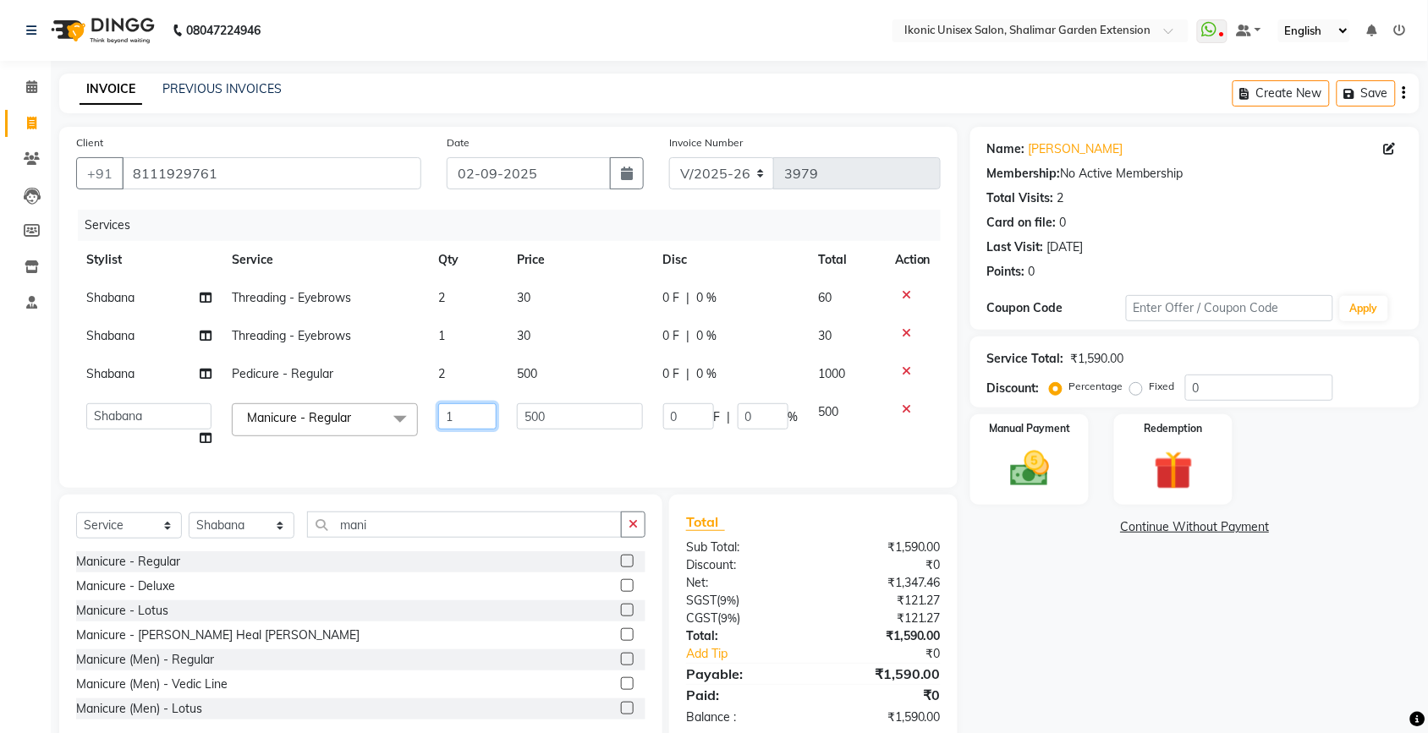
drag, startPoint x: 445, startPoint y: 425, endPoint x: 457, endPoint y: 421, distance: 12.3
click at [453, 424] on input "1" at bounding box center [467, 416] width 58 height 26
click at [459, 420] on input "1" at bounding box center [467, 416] width 58 height 26
type input "2"
click at [1168, 611] on div "Name: [PERSON_NAME] Membership: No Active Membership Total Visits: 2 Card on fi…" at bounding box center [1201, 435] width 462 height 617
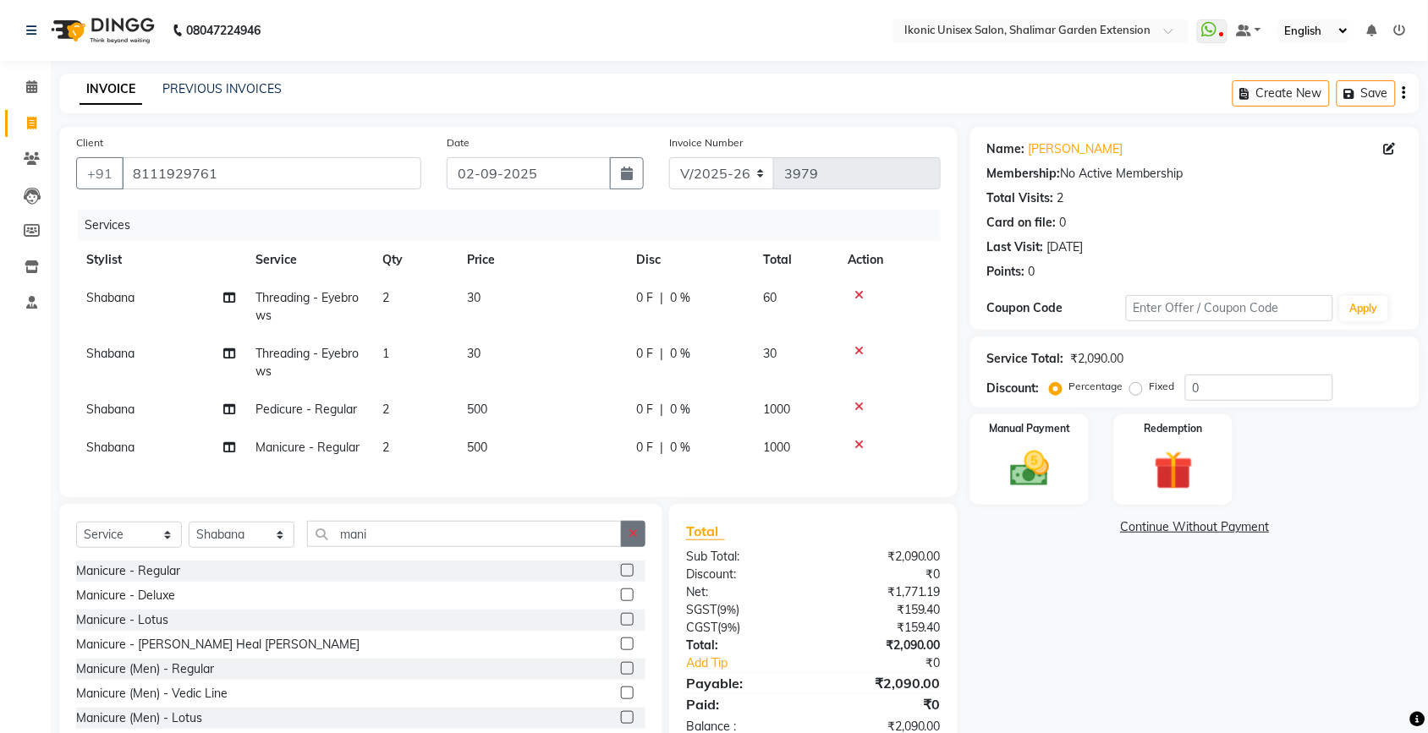
click at [635, 540] on icon "button" at bounding box center [632, 534] width 9 height 12
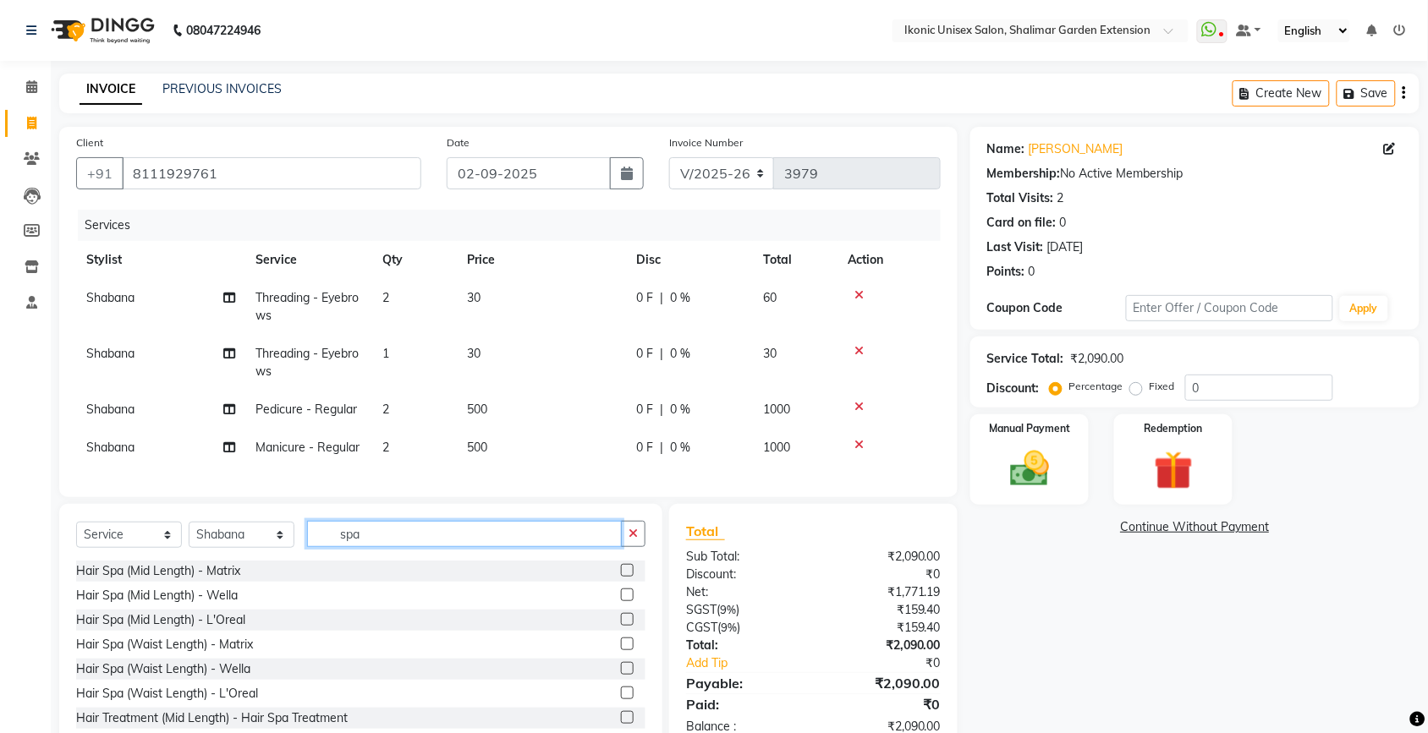
type input "spa"
click at [621, 577] on label at bounding box center [627, 570] width 13 height 13
click at [621, 577] on input "checkbox" at bounding box center [626, 571] width 11 height 11
checkbox input "true"
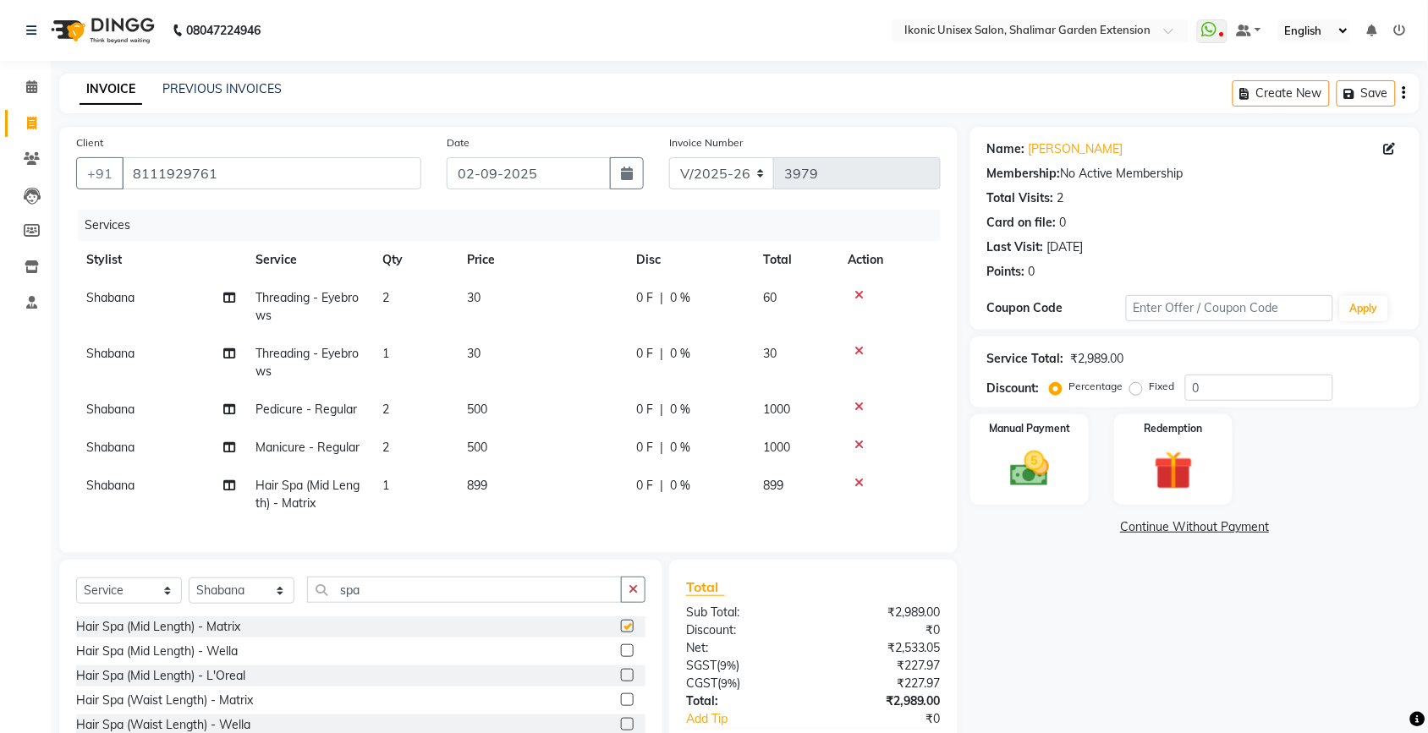
click at [556, 474] on td "899" at bounding box center [541, 495] width 169 height 56
select select "30786"
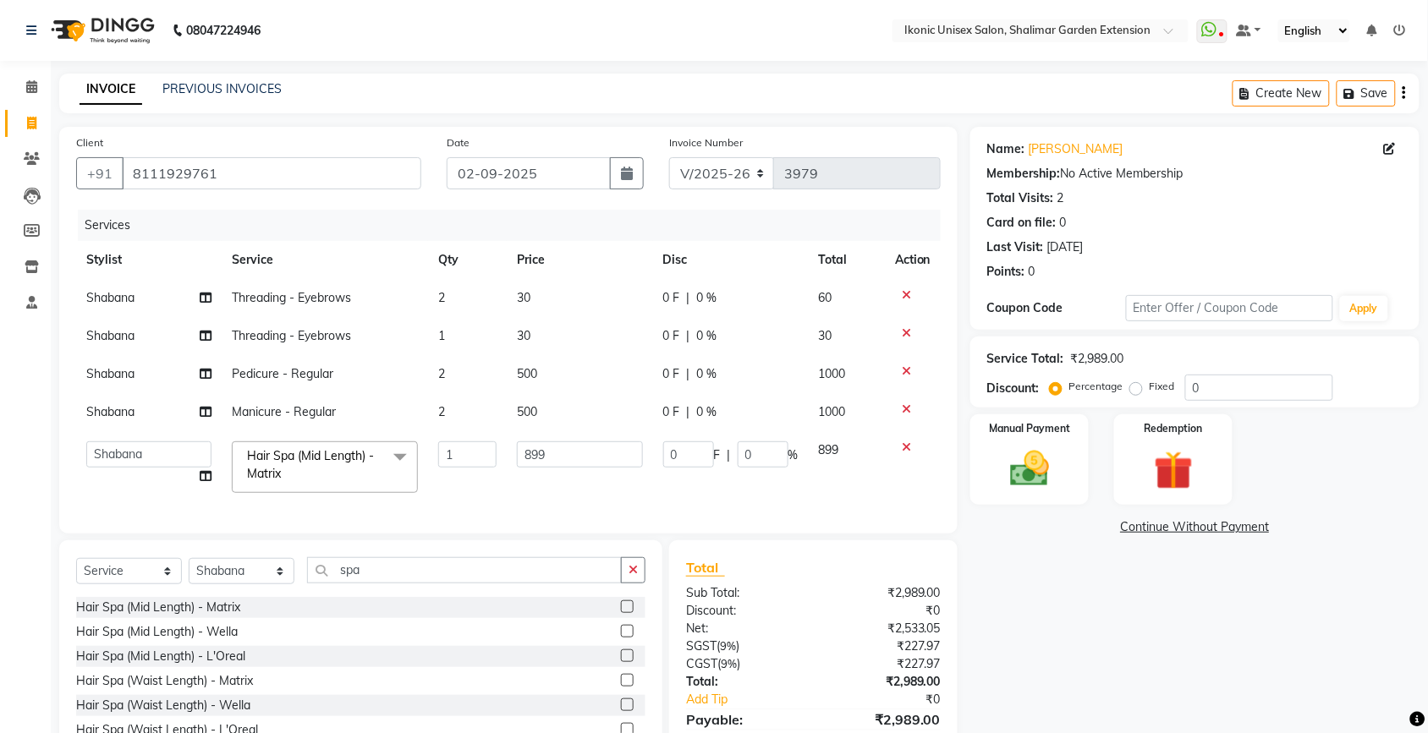
checkbox input "false"
drag, startPoint x: 556, startPoint y: 474, endPoint x: 567, endPoint y: 462, distance: 16.2
click at [558, 474] on td "899" at bounding box center [580, 467] width 146 height 72
click at [578, 450] on input "899" at bounding box center [580, 454] width 126 height 26
type input "8"
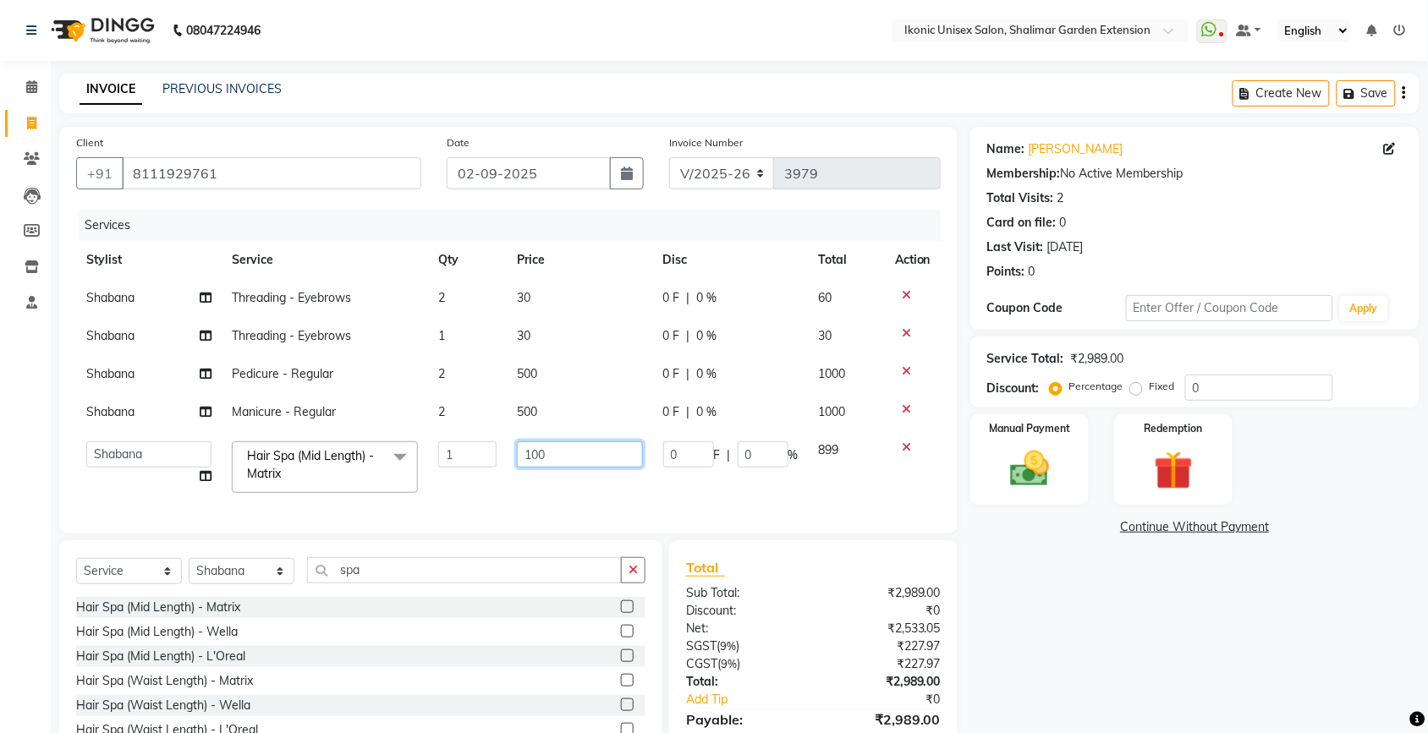
type input "1000"
click at [1125, 596] on div "Name: [PERSON_NAME] Membership: No Active Membership Total Visits: 2 Card on fi…" at bounding box center [1201, 458] width 462 height 663
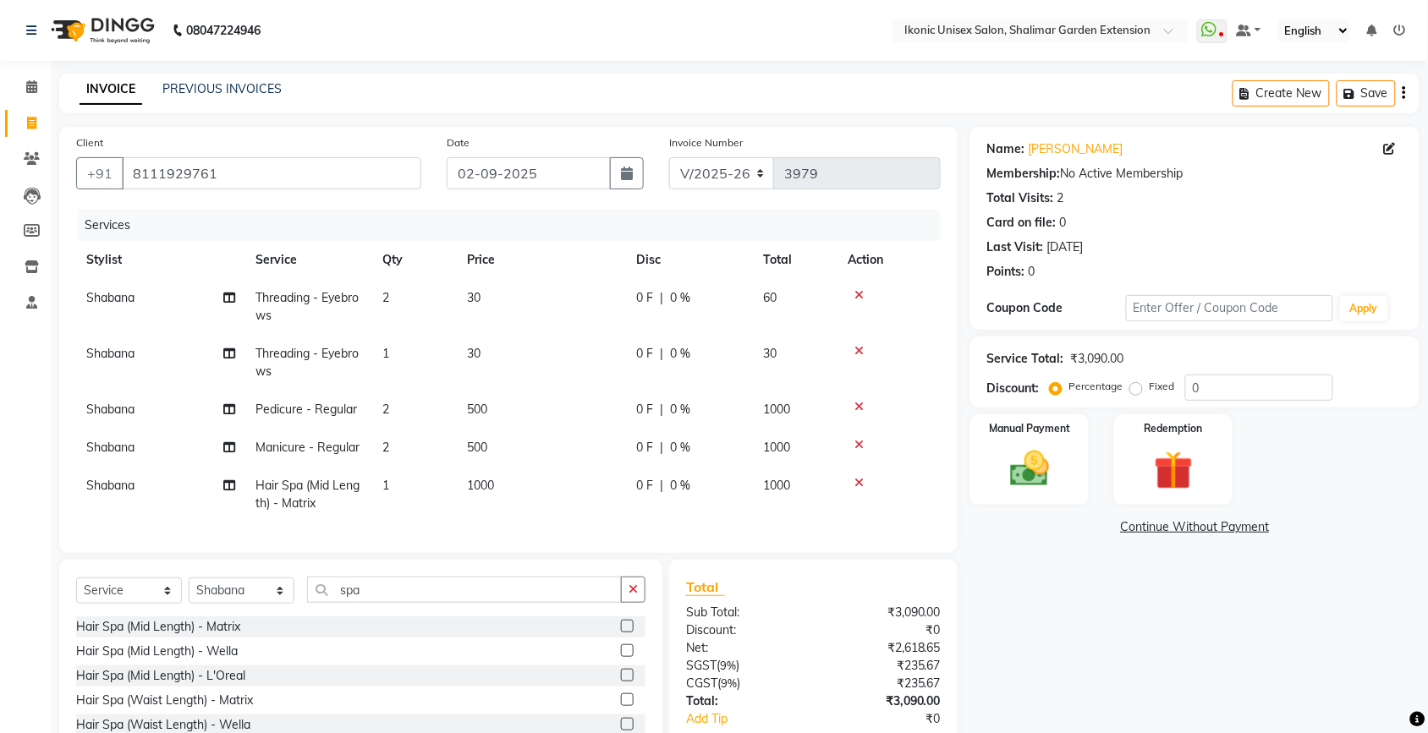
click at [129, 478] on span "Shabana" at bounding box center [110, 485] width 48 height 15
select select "30786"
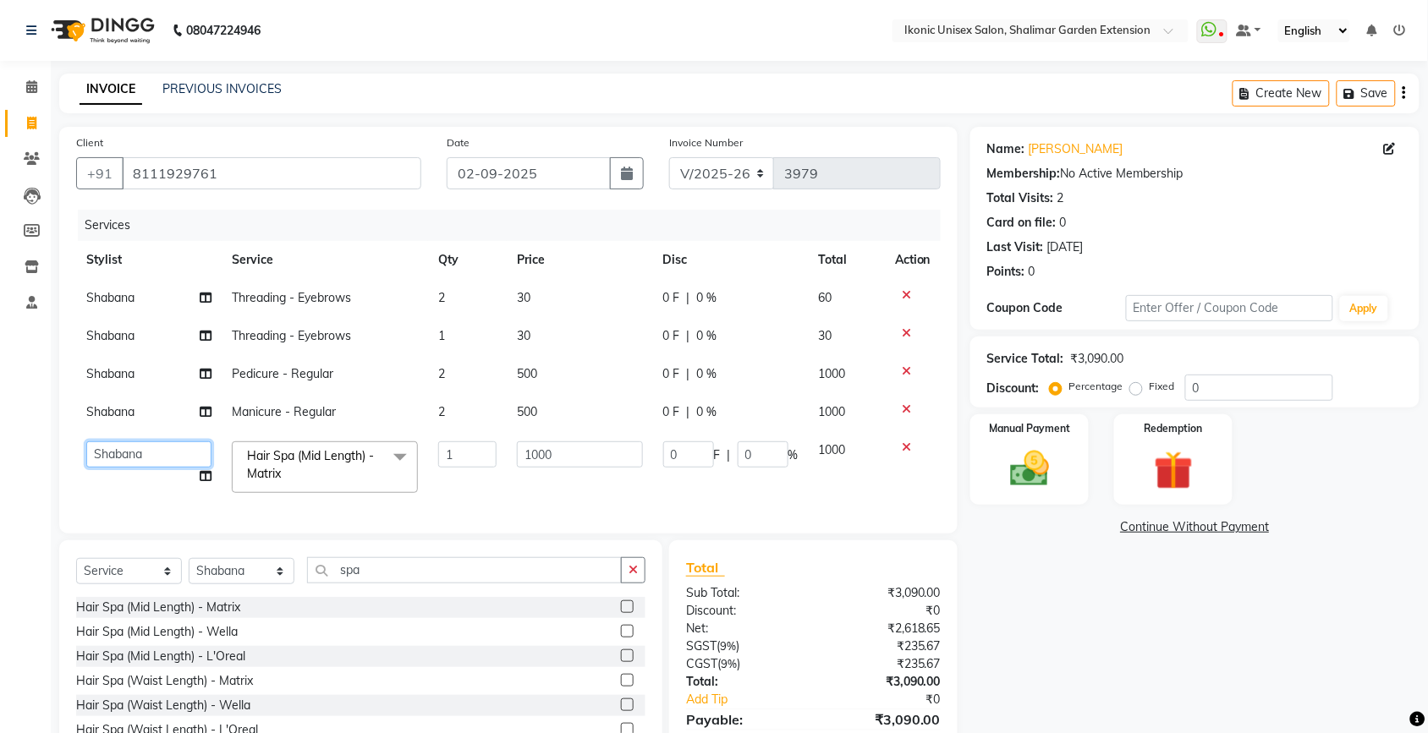
click at [133, 452] on select "[PERSON_NAME] [PERSON_NAME] Fiza Kajal Mahi [PERSON_NAME] [PERSON_NAME] [PERSON…" at bounding box center [148, 454] width 125 height 26
click at [141, 454] on select "[PERSON_NAME] [PERSON_NAME] Fiza Kajal Mahi [PERSON_NAME] [PERSON_NAME] [PERSON…" at bounding box center [148, 454] width 125 height 26
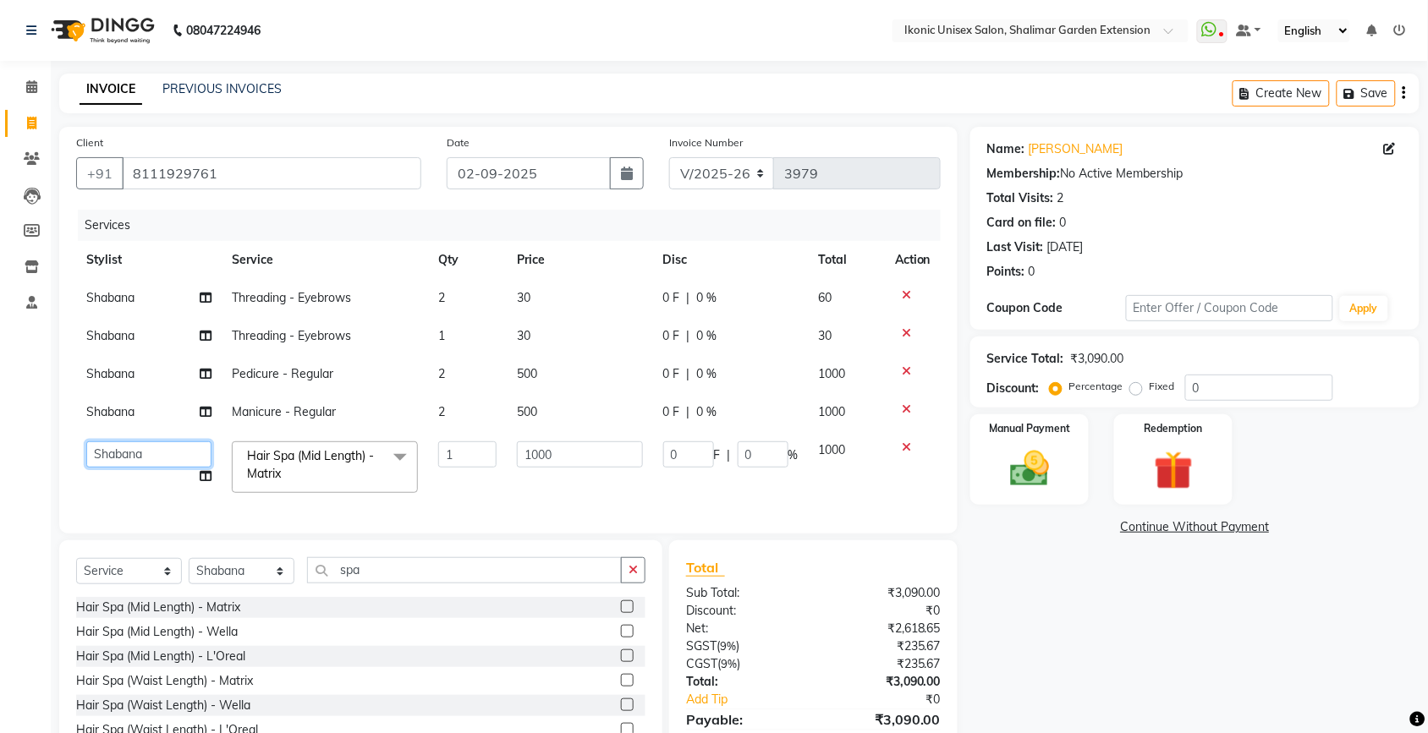
click at [141, 454] on select "[PERSON_NAME] [PERSON_NAME] Fiza Kajal Mahi [PERSON_NAME] [PERSON_NAME] [PERSON…" at bounding box center [148, 454] width 125 height 26
select select "30789"
click at [123, 415] on span "Shabana" at bounding box center [110, 411] width 48 height 15
select select "30786"
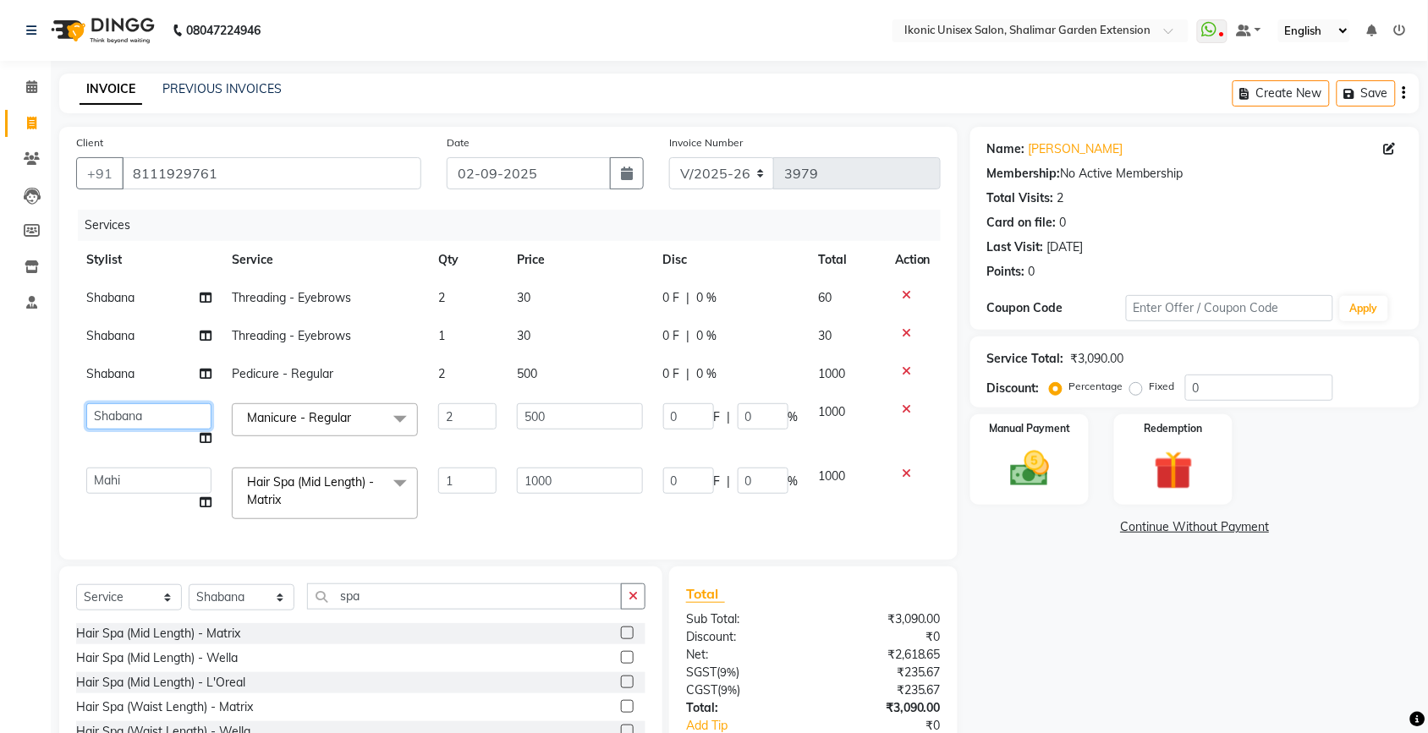
click at [124, 413] on select "[PERSON_NAME] [PERSON_NAME] Fiza Kajal Mahi [PERSON_NAME] [PERSON_NAME] [PERSON…" at bounding box center [148, 416] width 125 height 26
click at [49, 370] on div "Client [PHONE_NUMBER] Date [DATE] Invoice Number V/2025 V/[PHONE_NUMBER] Servic…" at bounding box center [509, 471] width 924 height 689
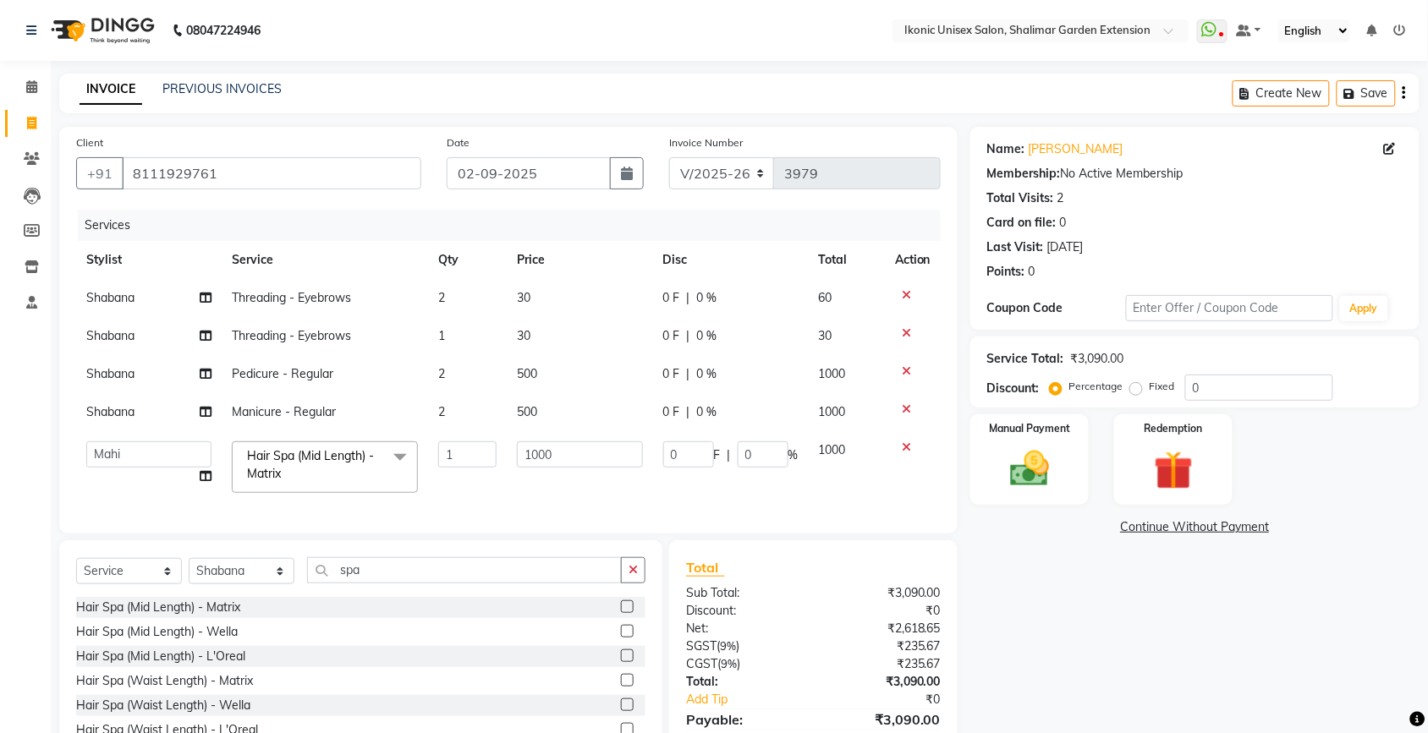
click at [107, 365] on td "Shabana" at bounding box center [148, 374] width 145 height 38
select select "30786"
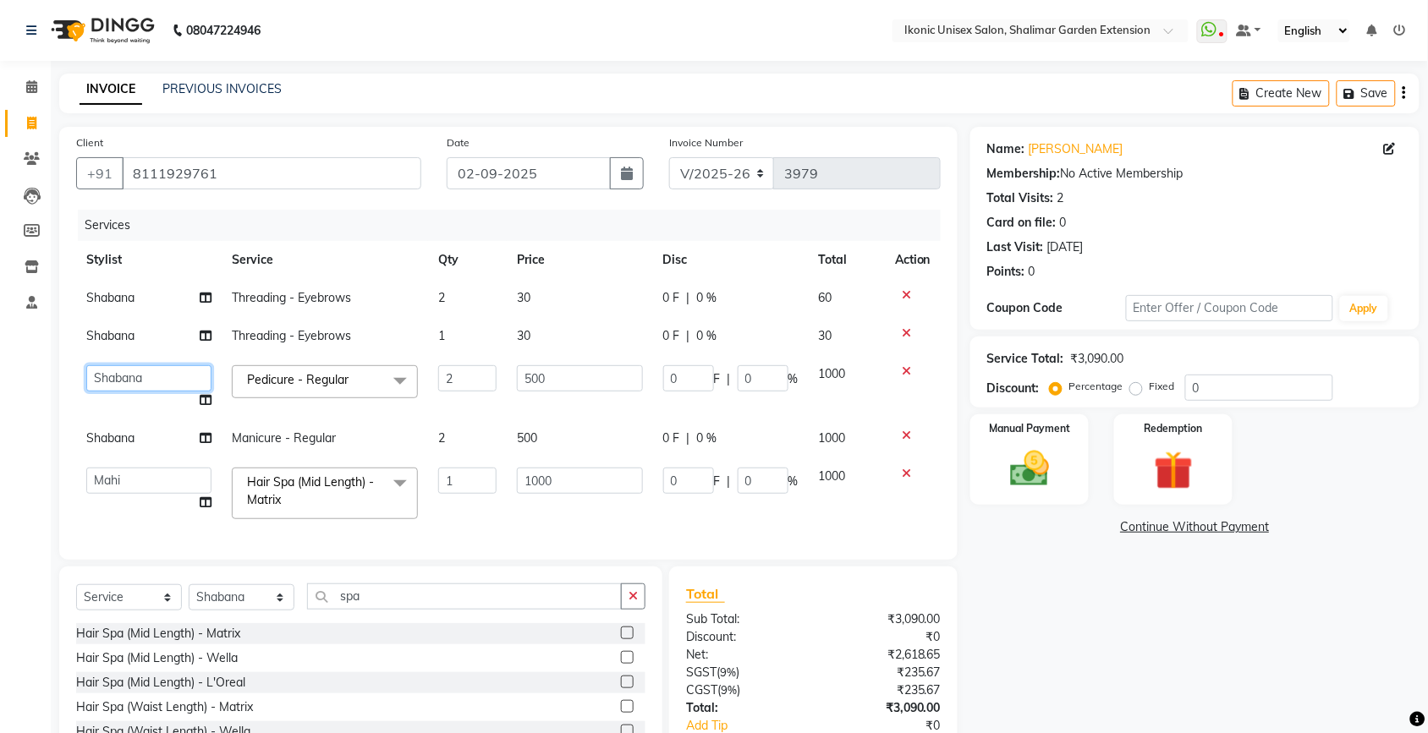
click at [119, 376] on select "[PERSON_NAME] [PERSON_NAME] Fiza Kajal Mahi [PERSON_NAME] [PERSON_NAME] [PERSON…" at bounding box center [148, 378] width 125 height 26
select select "30788"
click at [127, 348] on td "Shabana" at bounding box center [148, 336] width 145 height 38
select select "30786"
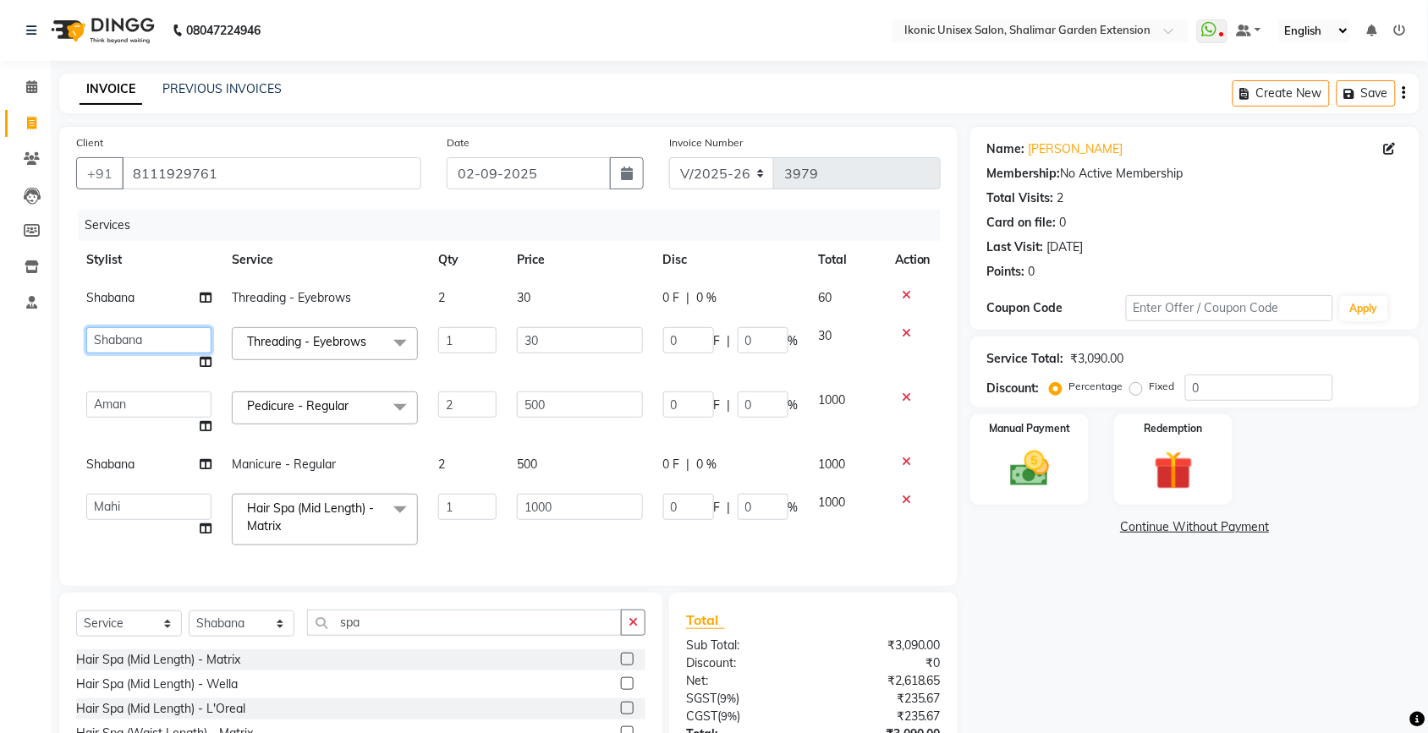
click at [131, 328] on select "[PERSON_NAME] [PERSON_NAME] Fiza Kajal Mahi [PERSON_NAME] [PERSON_NAME] [PERSON…" at bounding box center [148, 340] width 125 height 26
select select "30787"
click at [1057, 636] on div "Name: [PERSON_NAME] Membership: No Active Membership Total Visits: 2 Card on fi…" at bounding box center [1201, 484] width 462 height 715
click at [544, 172] on input "02-09-2025" at bounding box center [529, 173] width 164 height 32
select select "9"
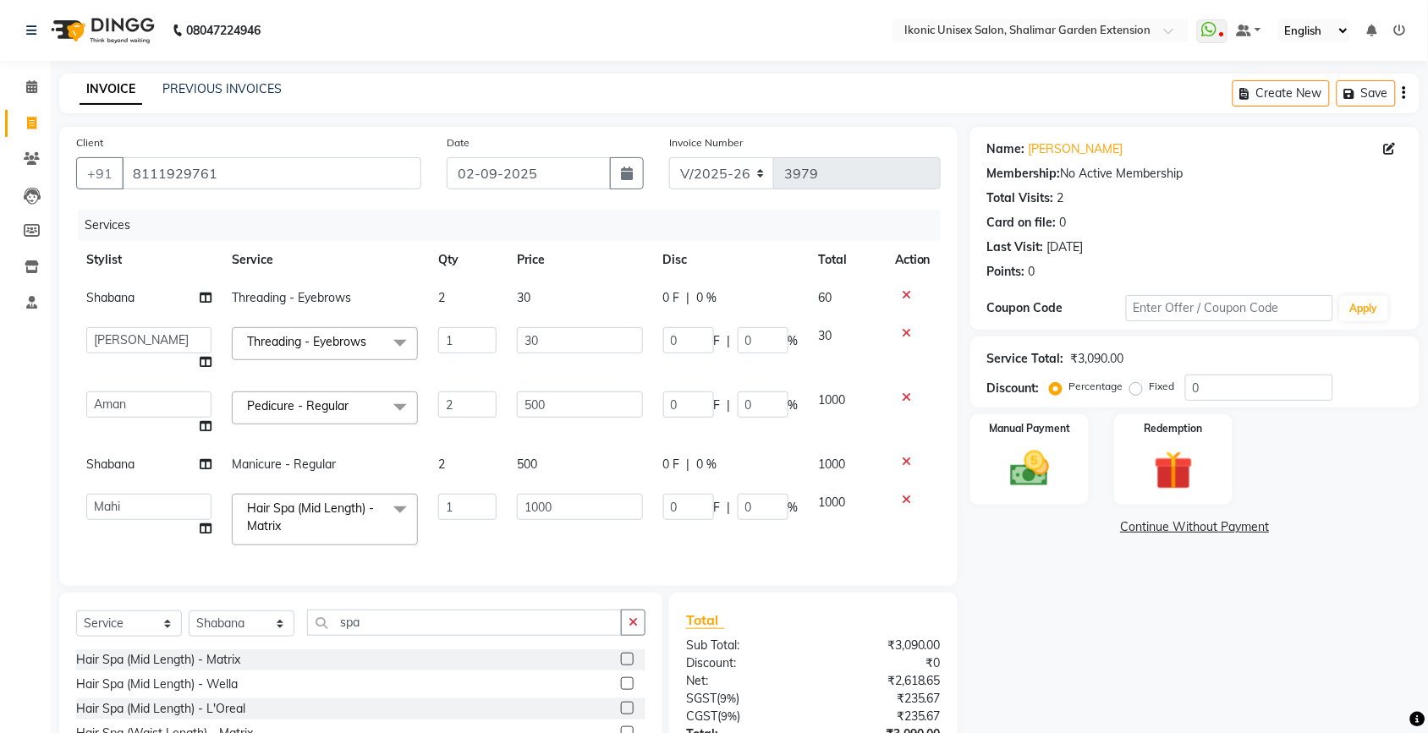
select select "2025"
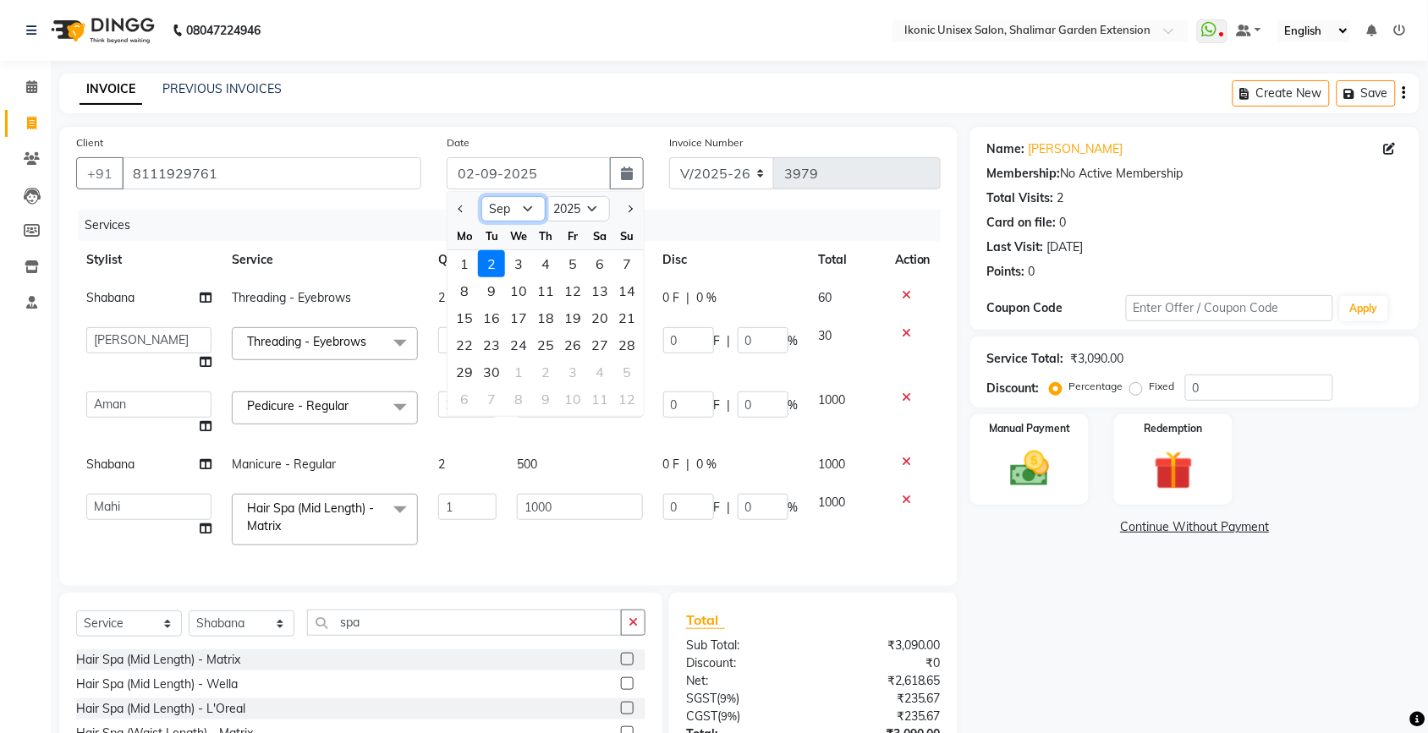
click at [518, 207] on select "Jan Feb Mar Apr May Jun [DATE] Aug Sep Oct Nov Dec" at bounding box center [513, 208] width 64 height 25
select select "8"
click at [481, 196] on select "Jan Feb Mar Apr May Jun [DATE] Aug Sep Oct Nov Dec" at bounding box center [513, 208] width 64 height 25
click at [624, 375] on div "31" at bounding box center [626, 372] width 27 height 27
type input "31-08-2025"
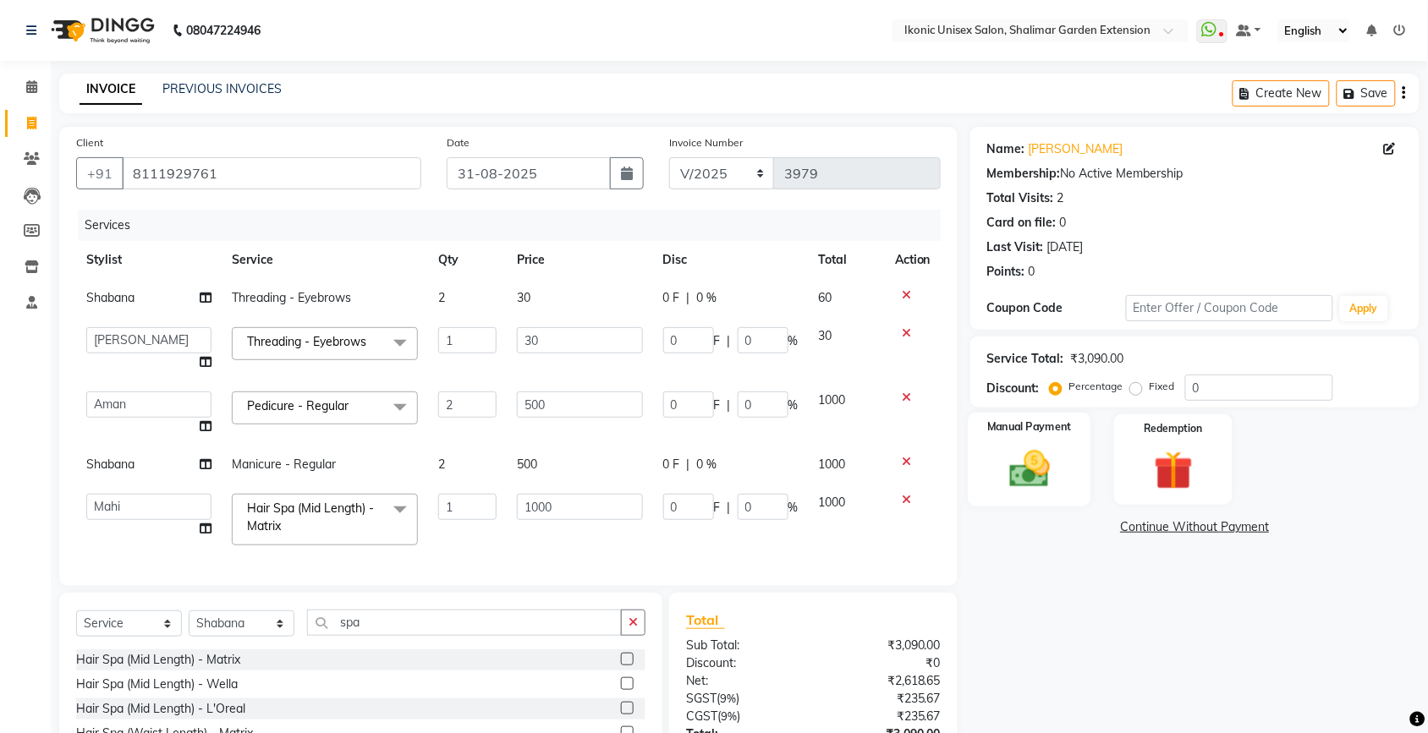
drag, startPoint x: 1142, startPoint y: 577, endPoint x: 1042, endPoint y: 471, distance: 145.4
click at [1119, 556] on div "Name: [PERSON_NAME] Membership: No Active Membership Total Visits: 2 Card on fi…" at bounding box center [1201, 484] width 462 height 715
click at [1037, 463] on img at bounding box center [1029, 469] width 66 height 47
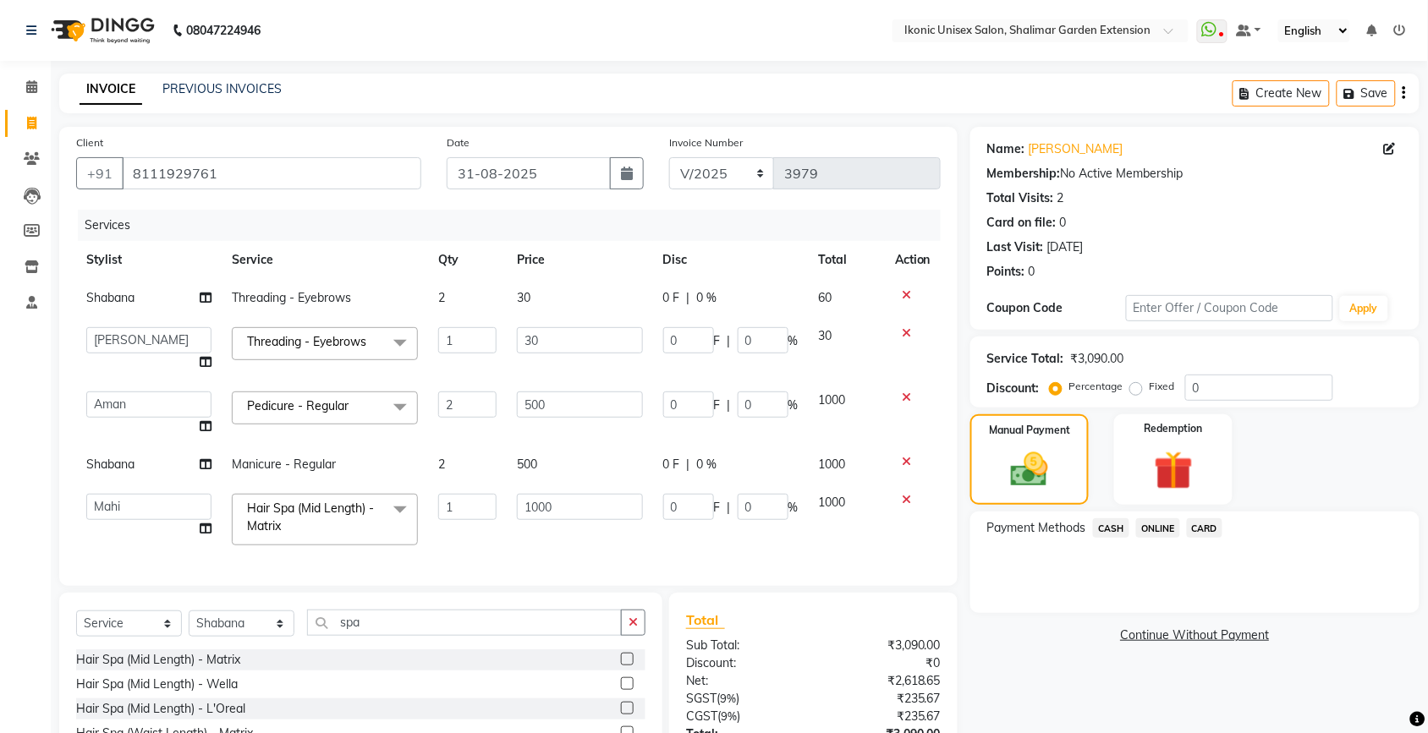
click at [1159, 531] on span "ONLINE" at bounding box center [1158, 527] width 44 height 19
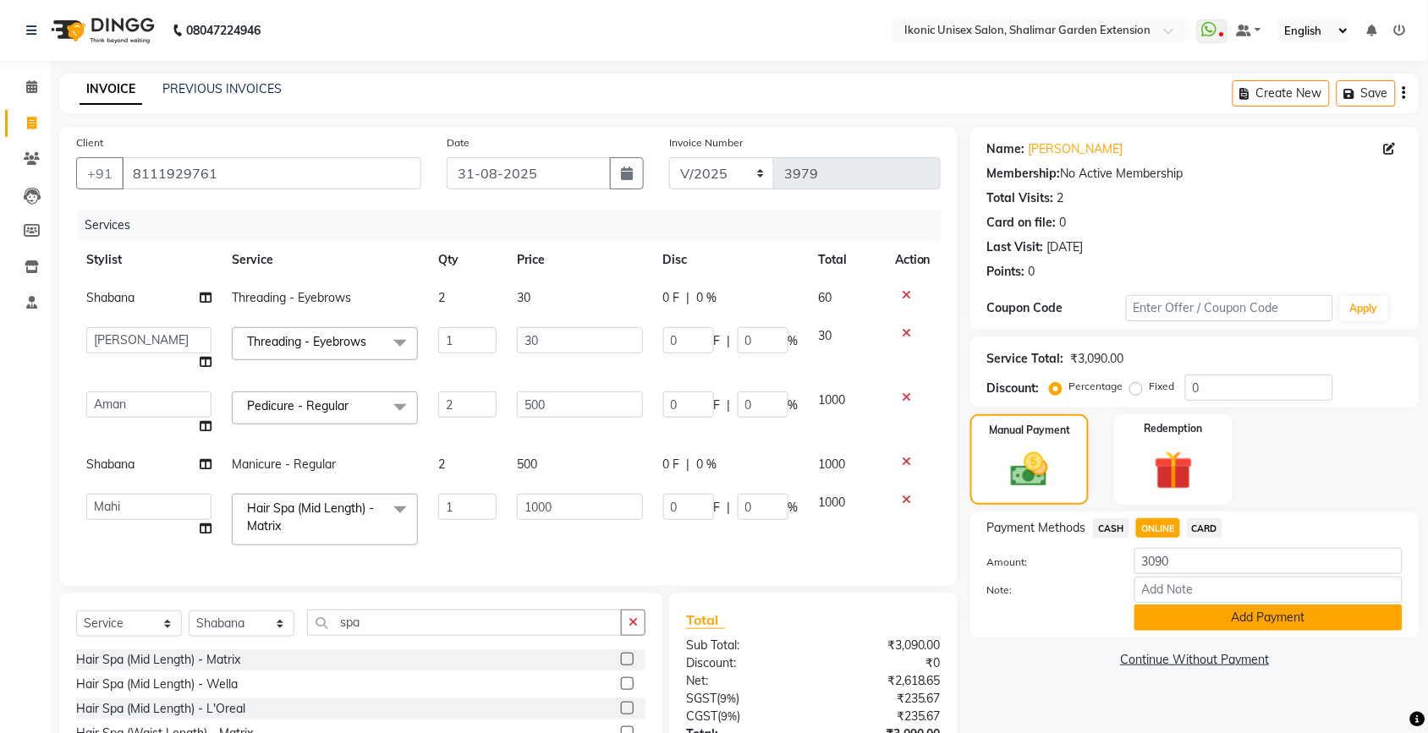
click at [1184, 622] on button "Add Payment" at bounding box center [1268, 618] width 268 height 26
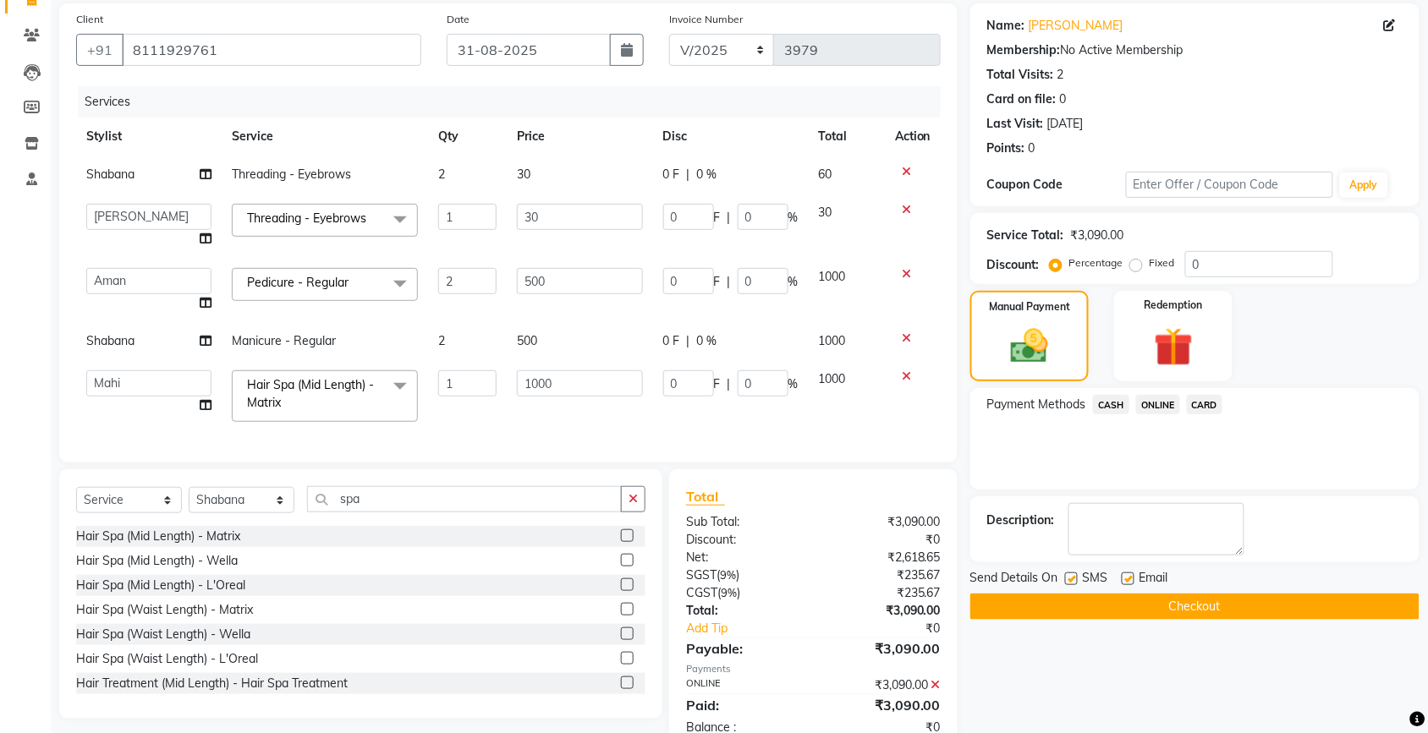
scroll to position [184, 0]
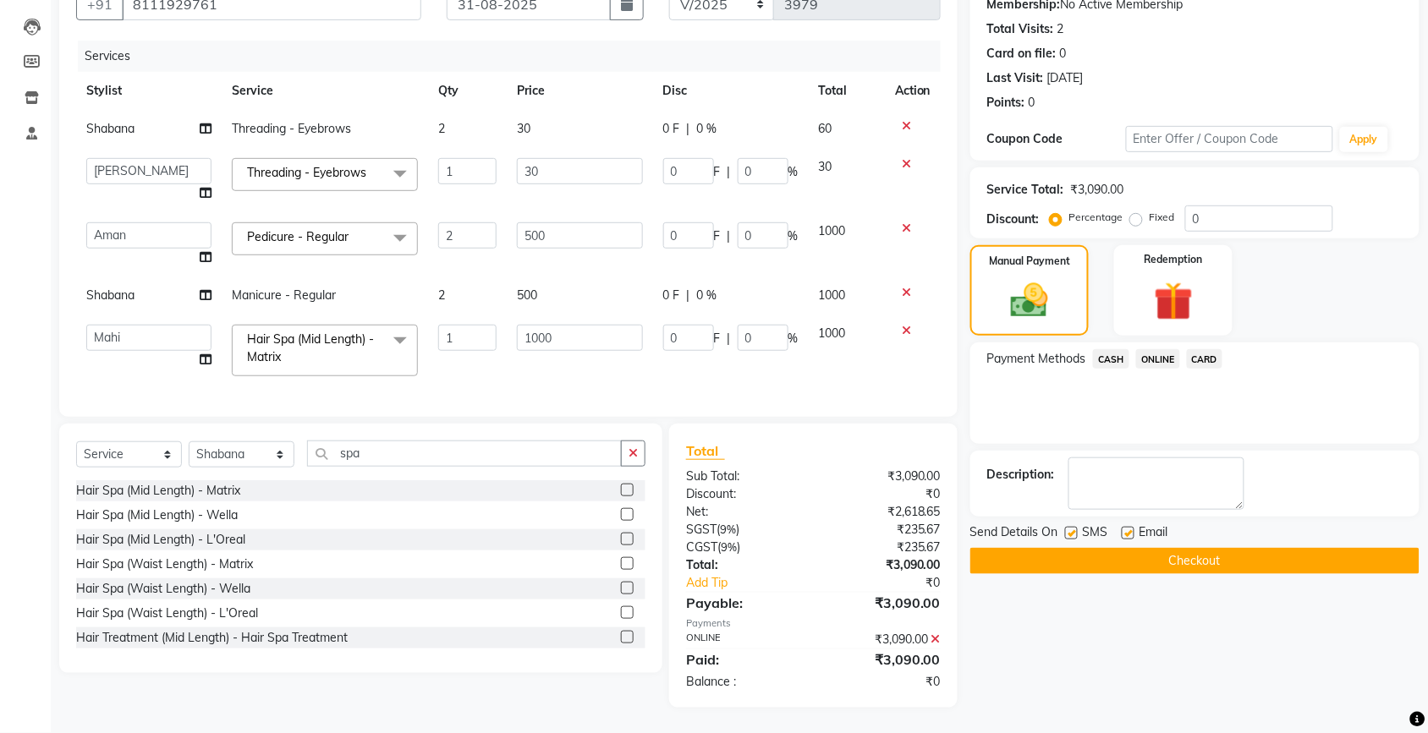
click at [1190, 556] on button "Checkout" at bounding box center [1194, 561] width 449 height 26
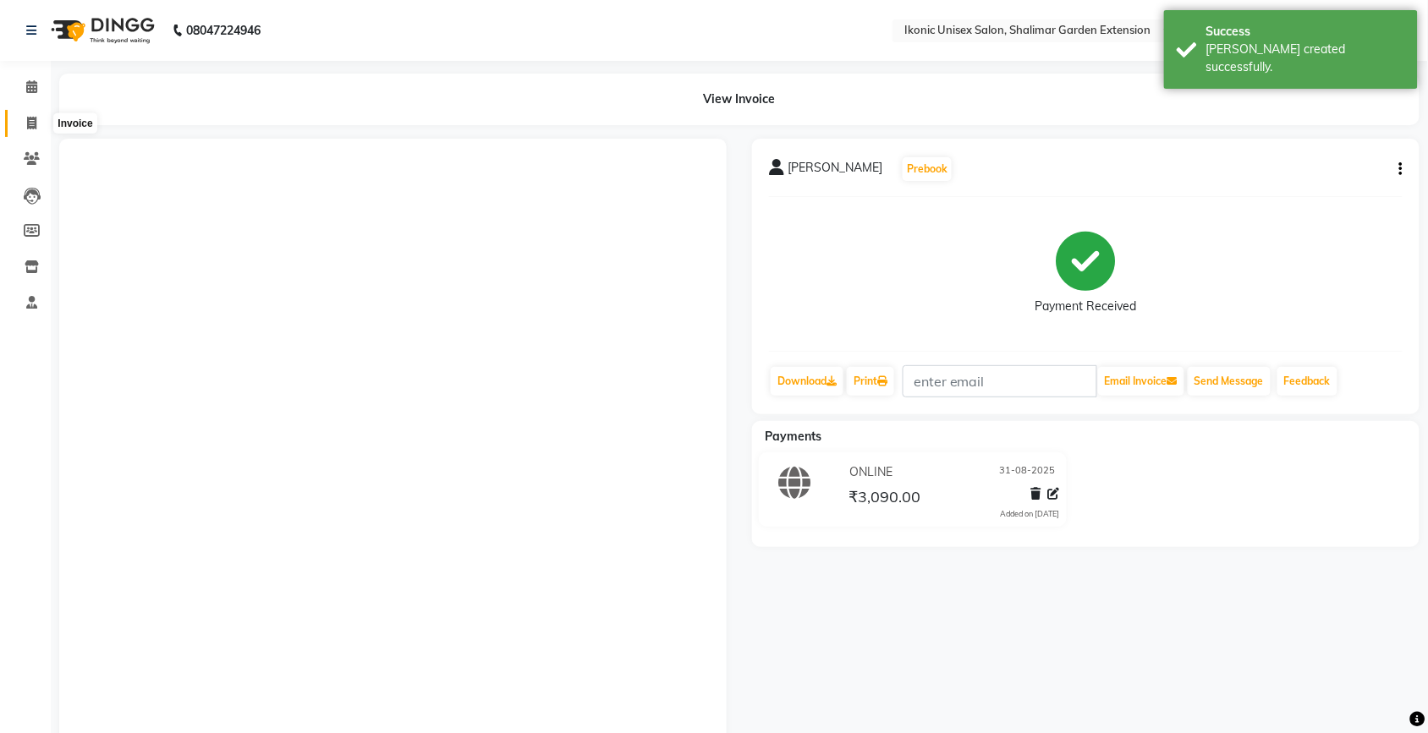
click at [30, 123] on icon at bounding box center [31, 123] width 9 height 13
select select "service"
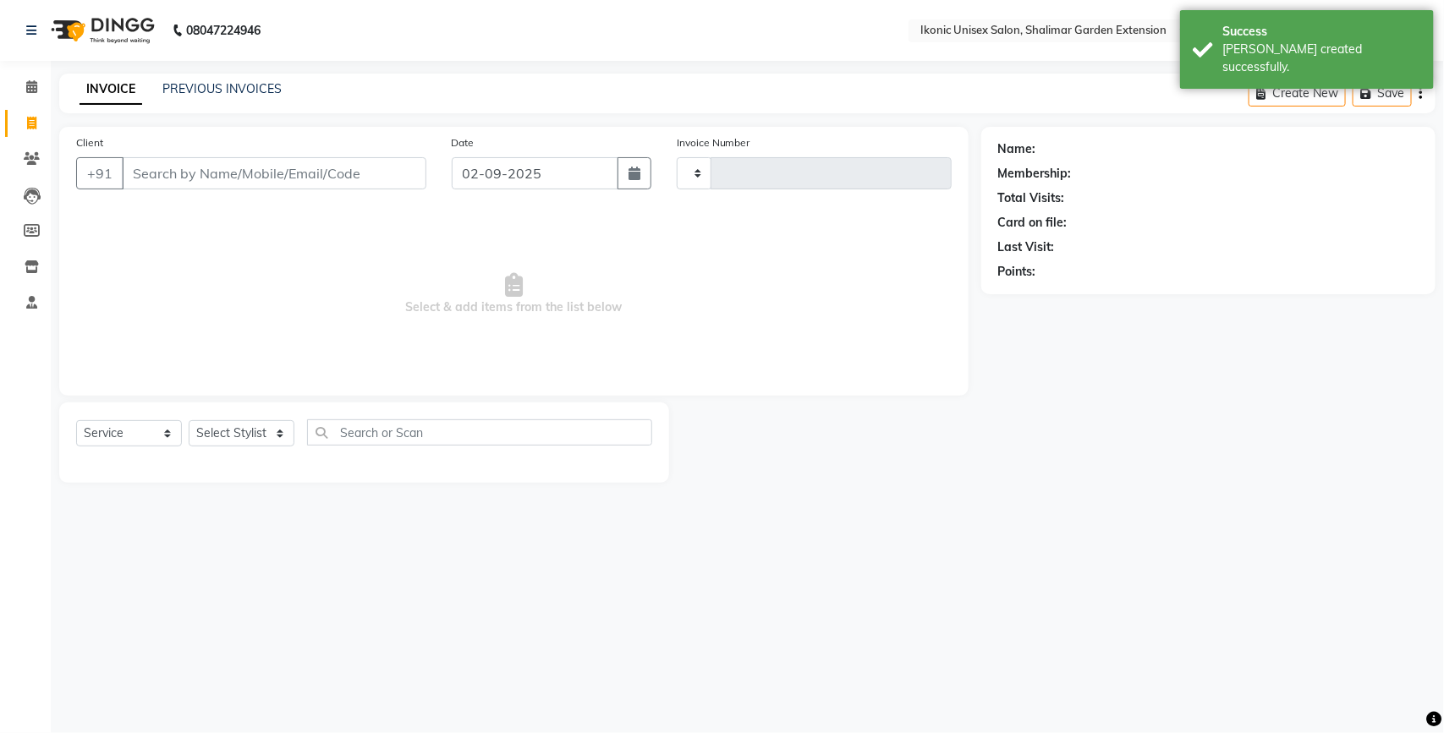
type input "3980"
select select "4931"
click at [133, 174] on input "Client" at bounding box center [274, 173] width 304 height 32
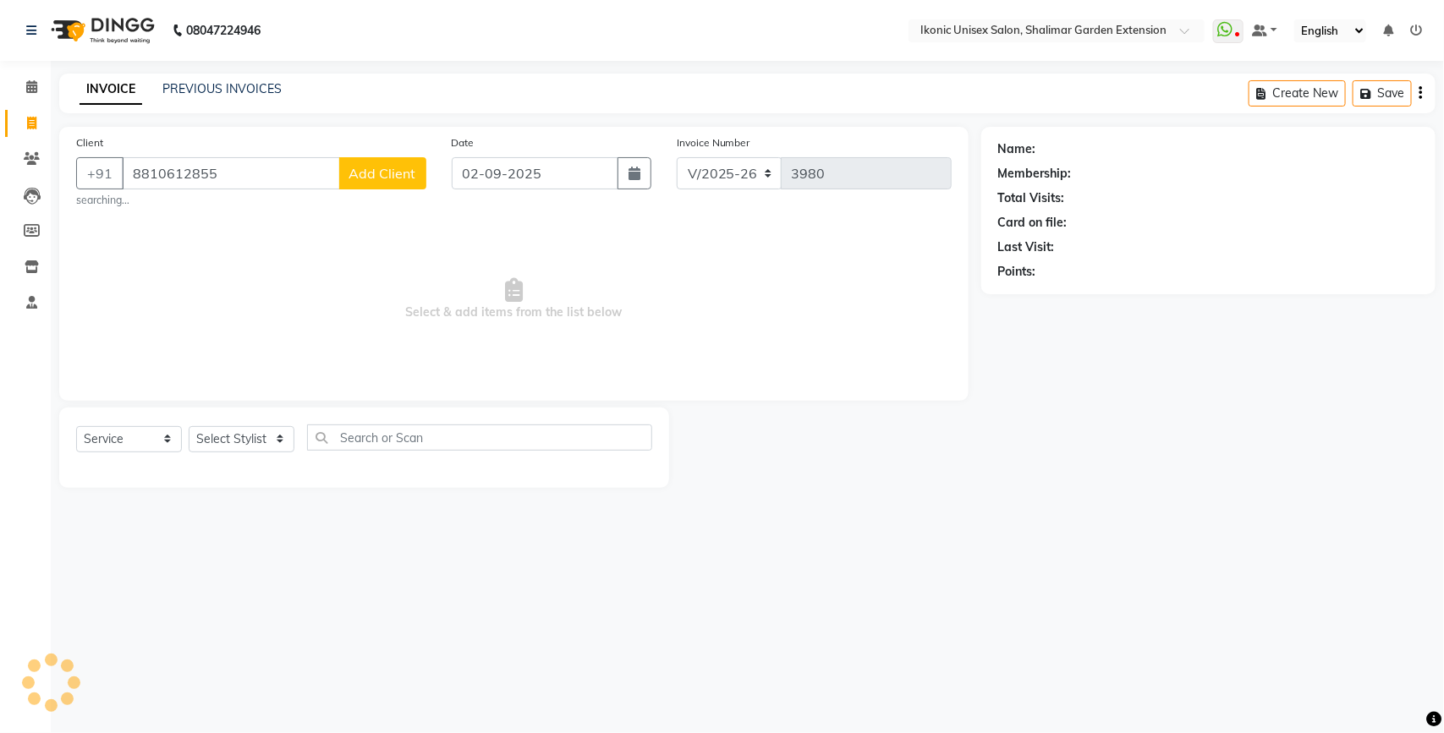
type input "8810612855"
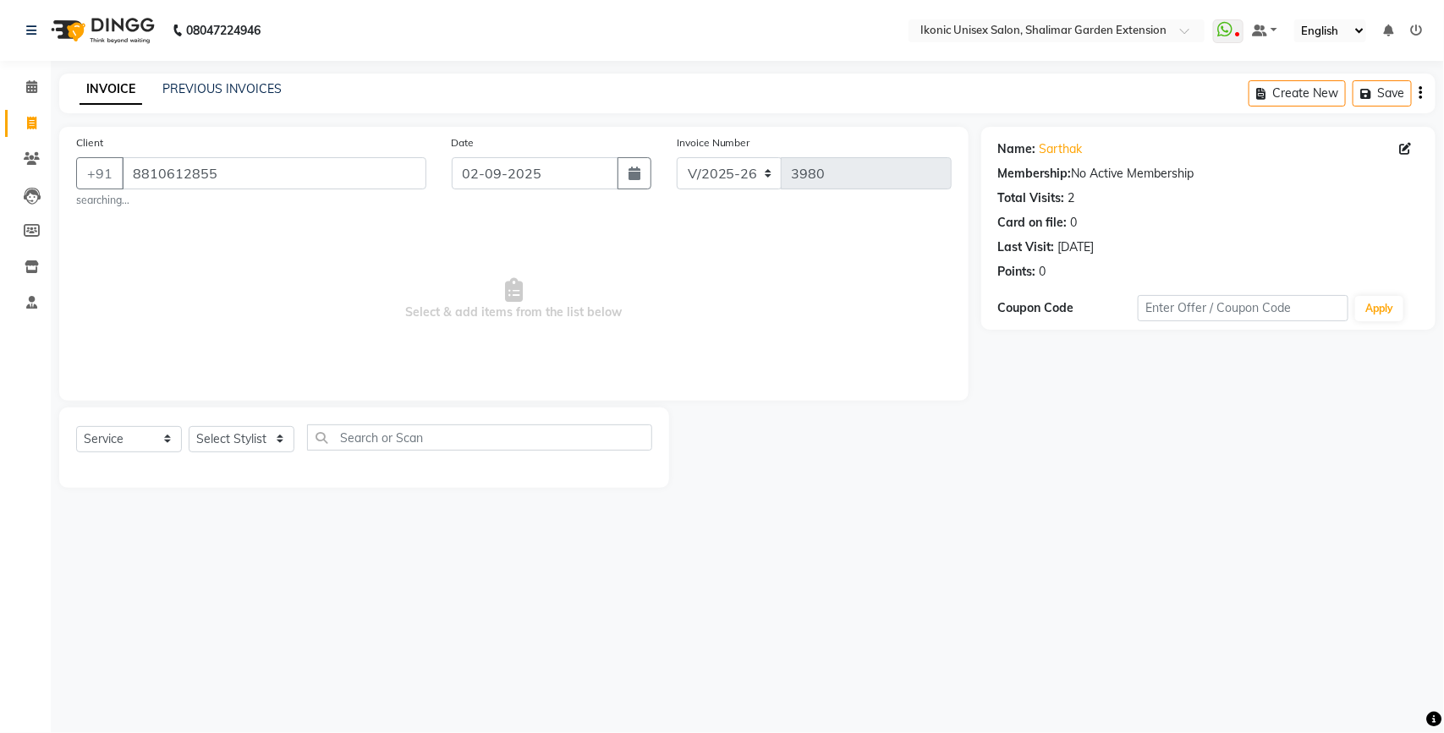
click at [497, 313] on span "Select & add items from the list below" at bounding box center [513, 299] width 875 height 169
click at [526, 170] on input "02-09-2025" at bounding box center [535, 173] width 167 height 32
select select "9"
select select "2025"
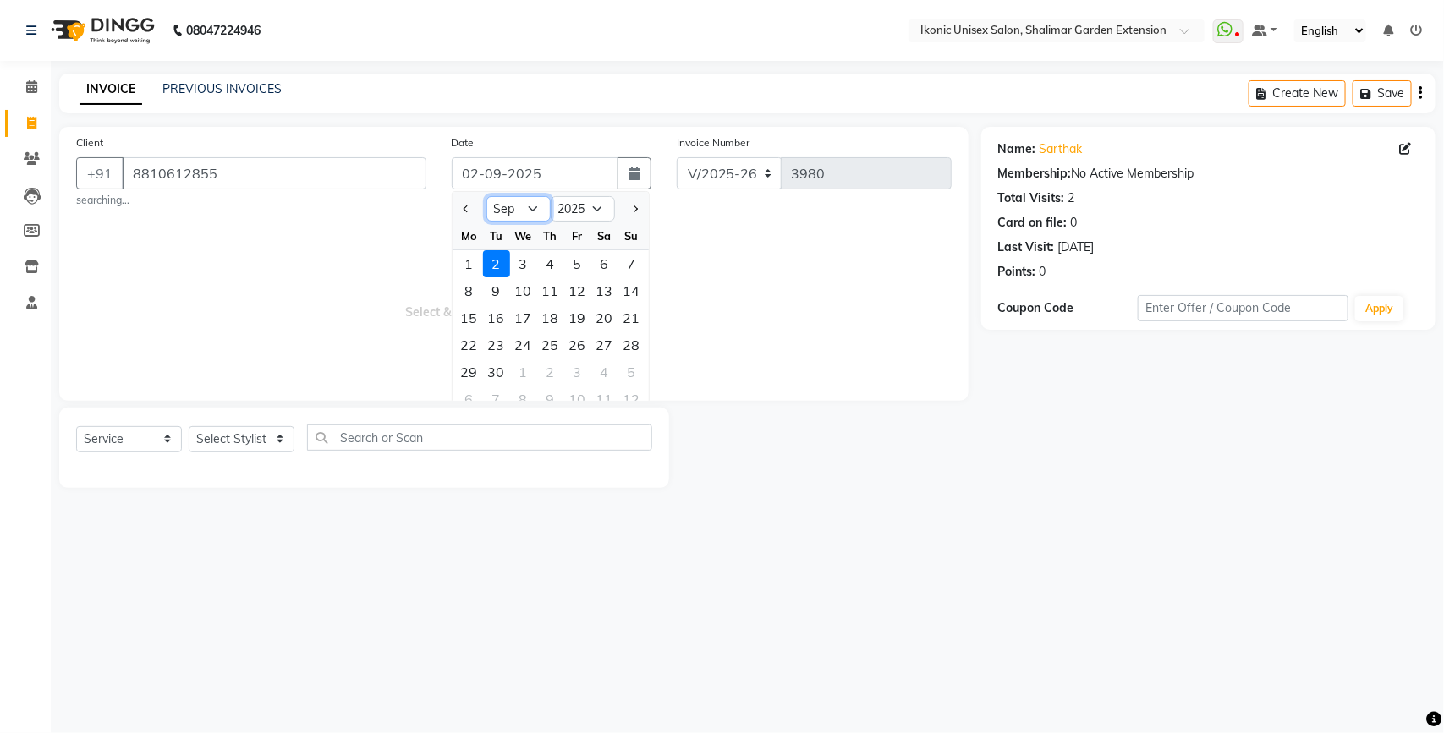
click at [506, 210] on select "Jan Feb Mar Apr May Jun [DATE] Aug Sep Oct Nov Dec" at bounding box center [518, 208] width 64 height 25
select select "8"
click at [486, 196] on select "Jan Feb Mar Apr May Jun [DATE] Aug Sep Oct Nov Dec" at bounding box center [518, 208] width 64 height 25
click at [630, 362] on div "31" at bounding box center [631, 372] width 27 height 27
type input "31-08-2025"
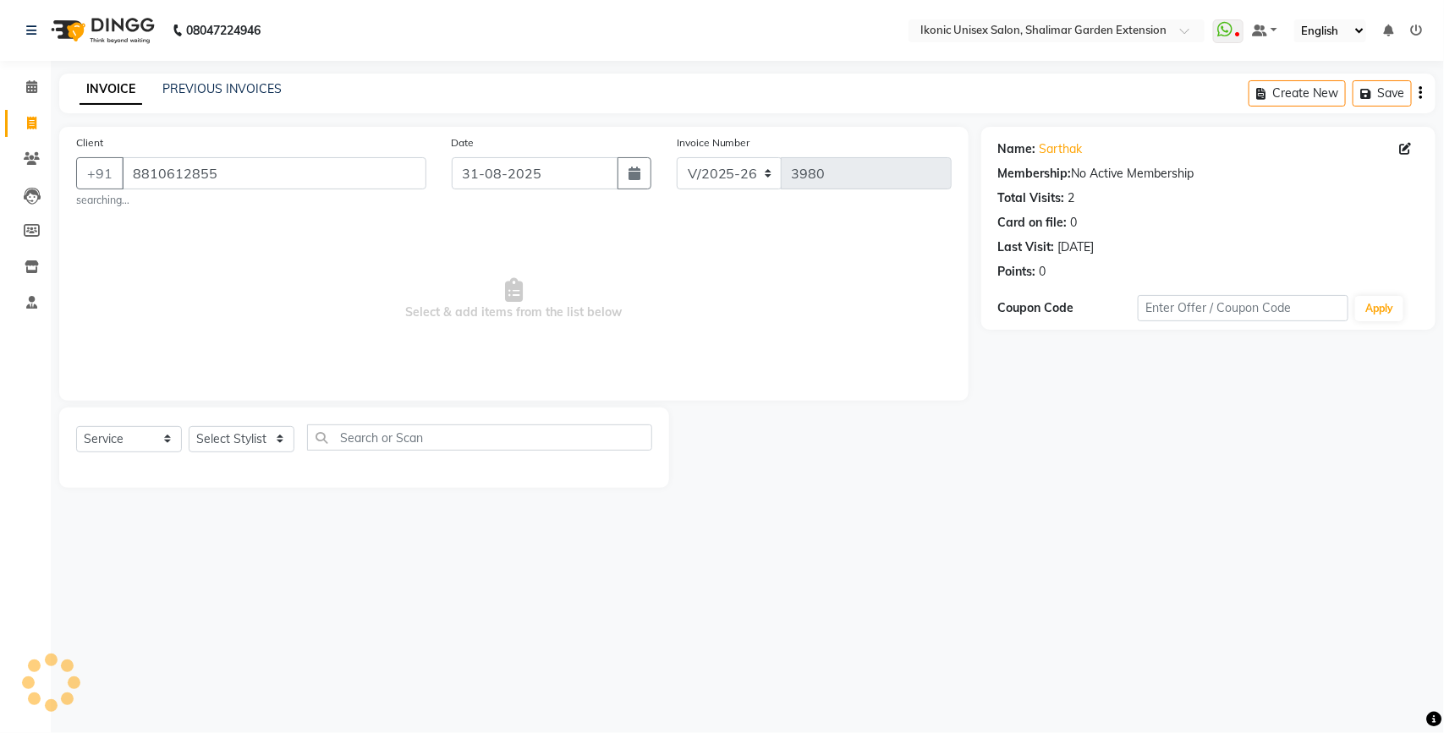
click at [351, 353] on span "Select & add items from the list below" at bounding box center [513, 299] width 875 height 169
click at [245, 440] on select "Select Stylist [PERSON_NAME] [PERSON_NAME] Fiza Kajal Mahi [PERSON_NAME] [PERSO…" at bounding box center [242, 439] width 106 height 26
select select "42962"
click at [189, 426] on select "Select Stylist [PERSON_NAME] [PERSON_NAME] Fiza Kajal Mahi [PERSON_NAME] [PERSO…" at bounding box center [242, 439] width 106 height 26
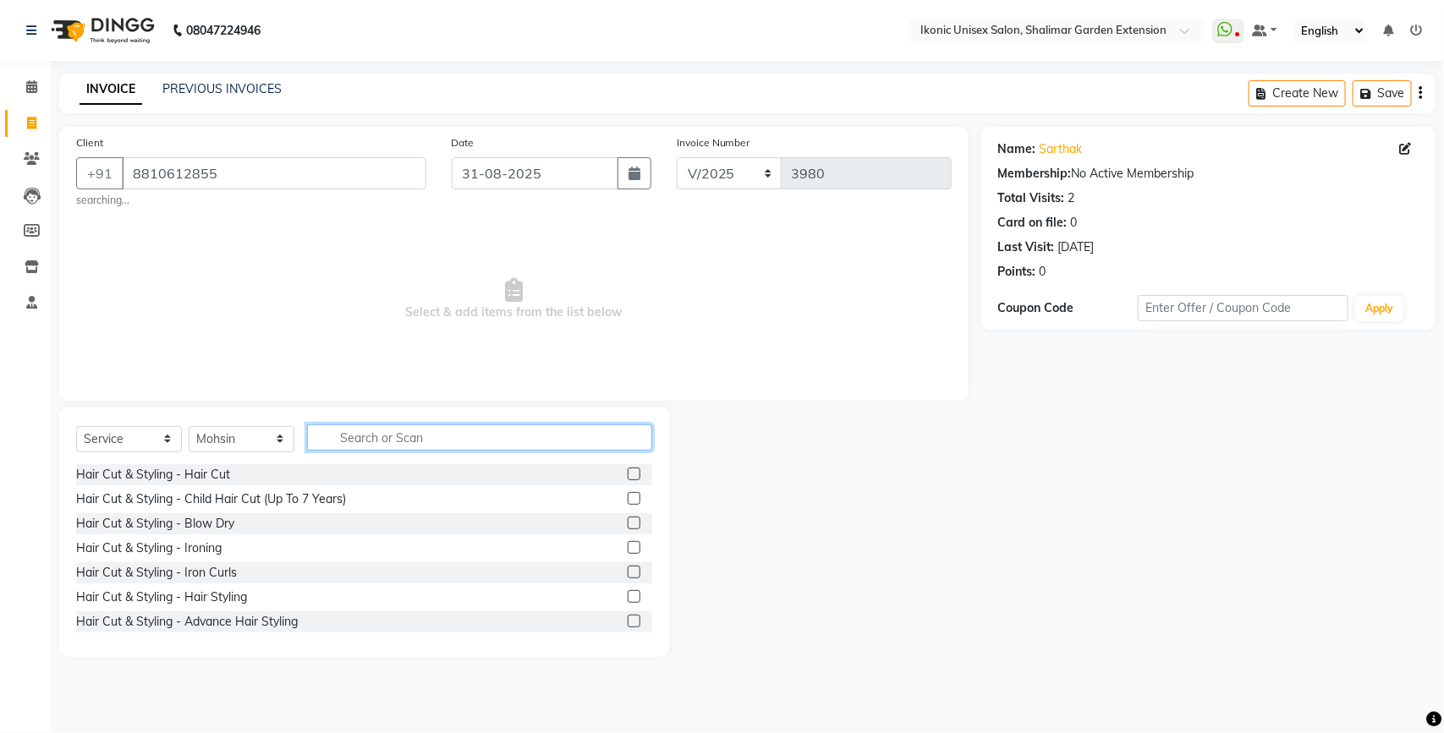
click at [366, 436] on input "text" at bounding box center [479, 438] width 345 height 26
type input "b"
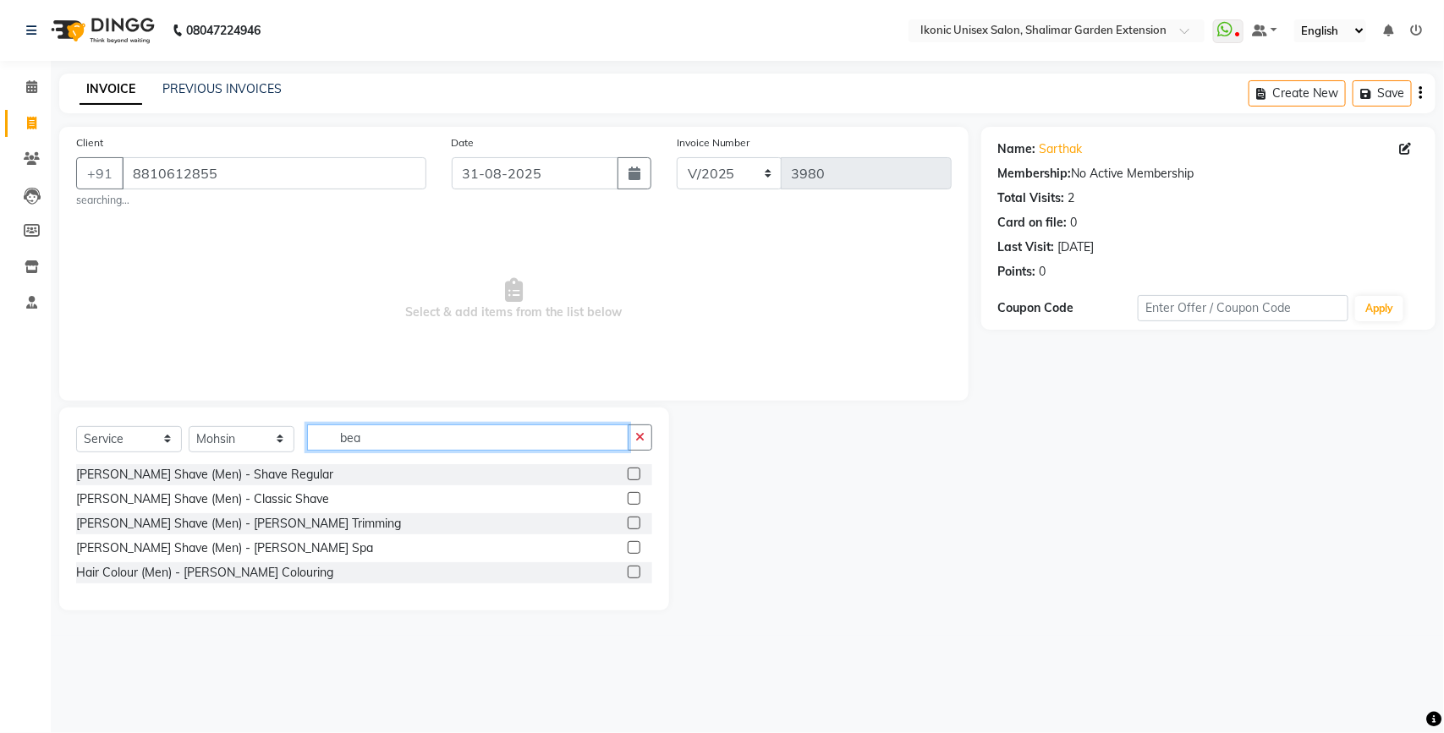
type input "bea"
click at [634, 522] on label at bounding box center [634, 523] width 13 height 13
click at [634, 522] on input "checkbox" at bounding box center [633, 523] width 11 height 11
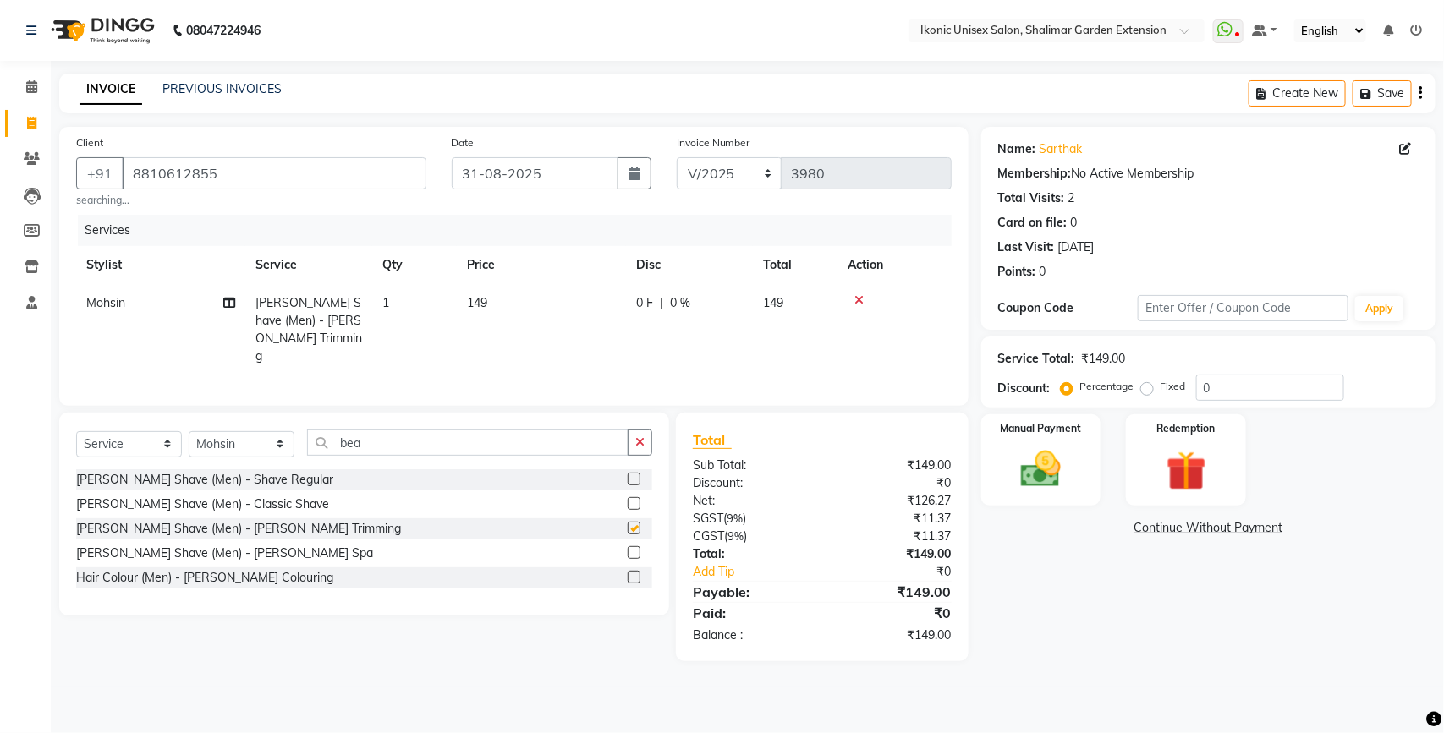
checkbox input "false"
click at [613, 332] on td "149" at bounding box center [541, 329] width 169 height 91
select select "42962"
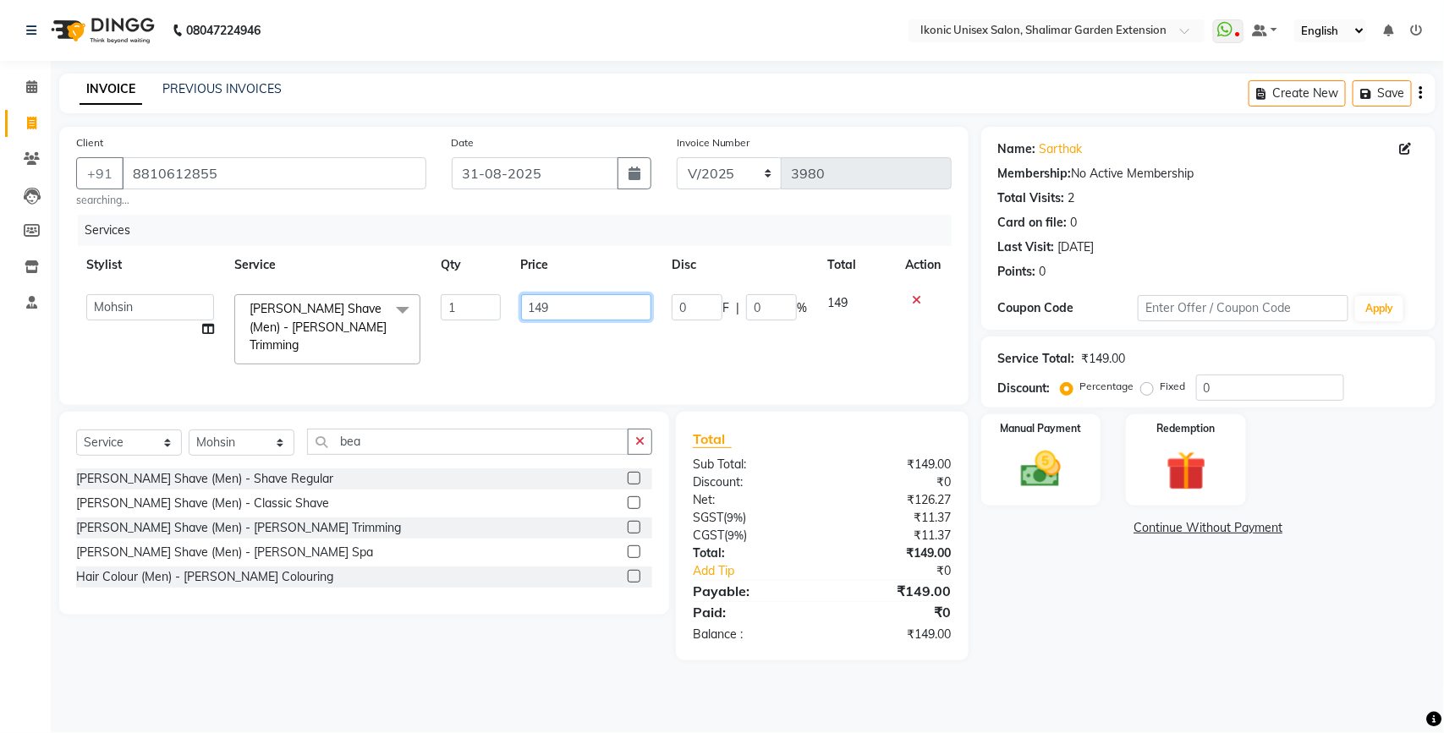
click at [606, 326] on td "149" at bounding box center [586, 329] width 151 height 90
click at [606, 321] on td "149" at bounding box center [586, 329] width 151 height 90
select select "42962"
click at [605, 315] on input "149" at bounding box center [586, 307] width 131 height 26
type input "1"
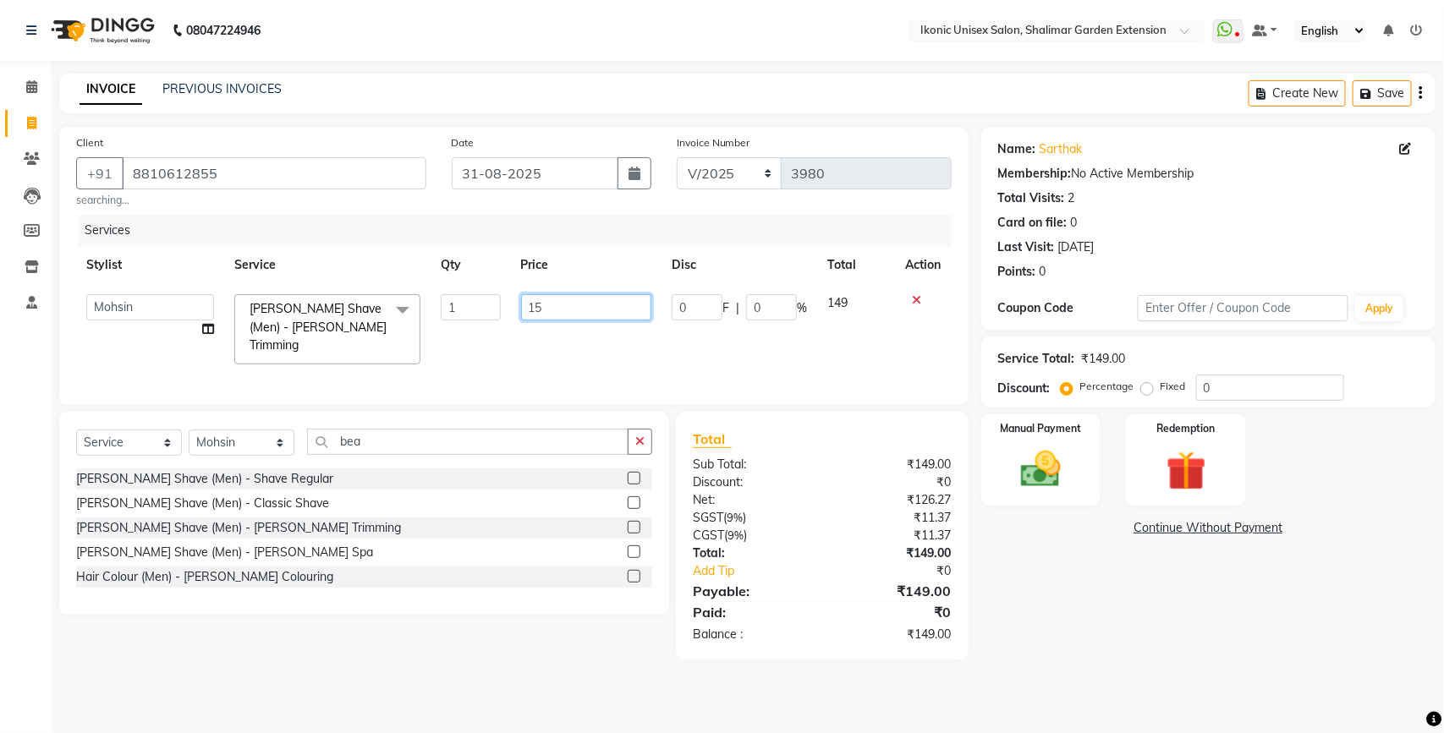
type input "150"
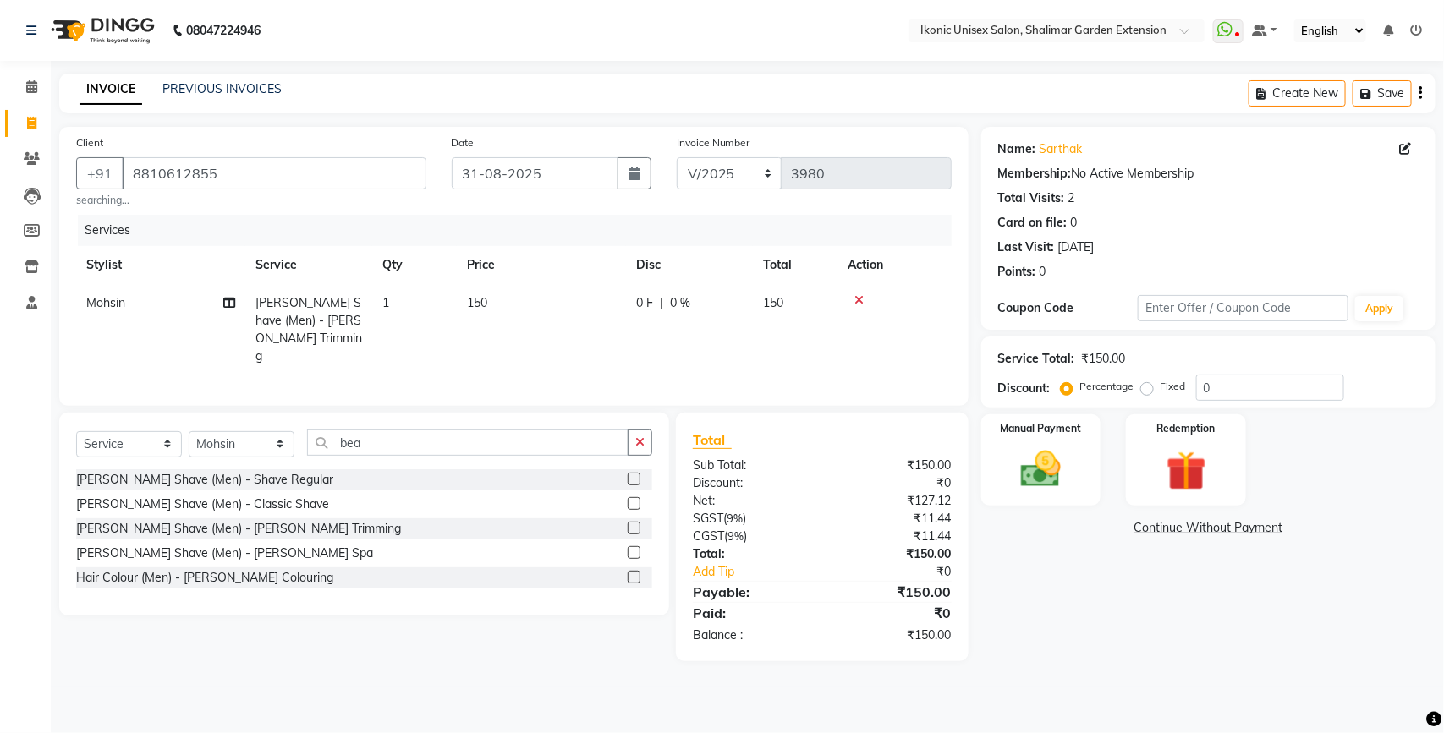
drag, startPoint x: 1097, startPoint y: 624, endPoint x: 1097, endPoint y: 640, distance: 16.1
click at [1097, 640] on div "Name: [PERSON_NAME] Membership: No Active Membership Total Visits: 2 Card on fi…" at bounding box center [1214, 394] width 467 height 534
drag, startPoint x: 1019, startPoint y: 444, endPoint x: 1024, endPoint y: 431, distance: 13.7
click at [1019, 442] on div "Manual Payment" at bounding box center [1040, 461] width 125 height 96
click at [1164, 522] on span "ONLINE" at bounding box center [1168, 528] width 44 height 19
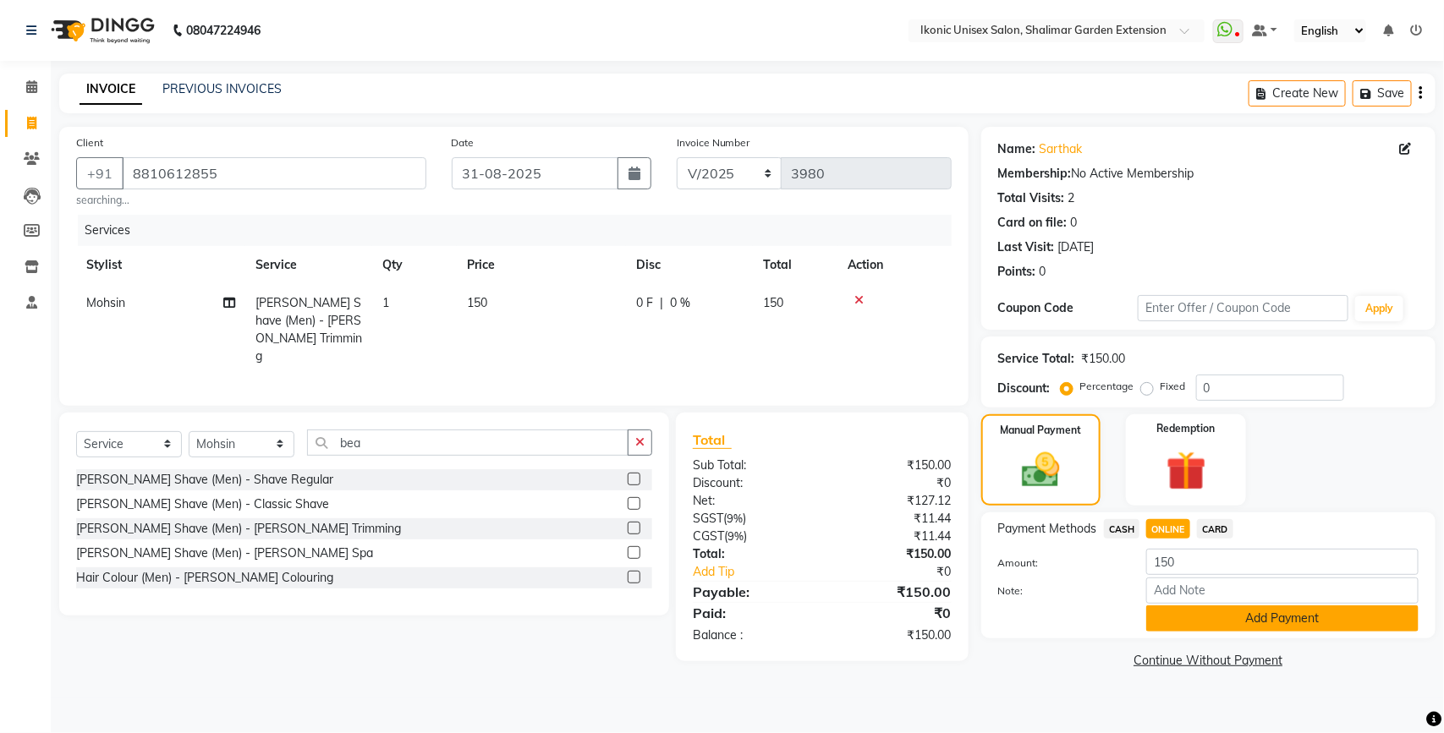
click at [1203, 628] on button "Add Payment" at bounding box center [1282, 619] width 272 height 26
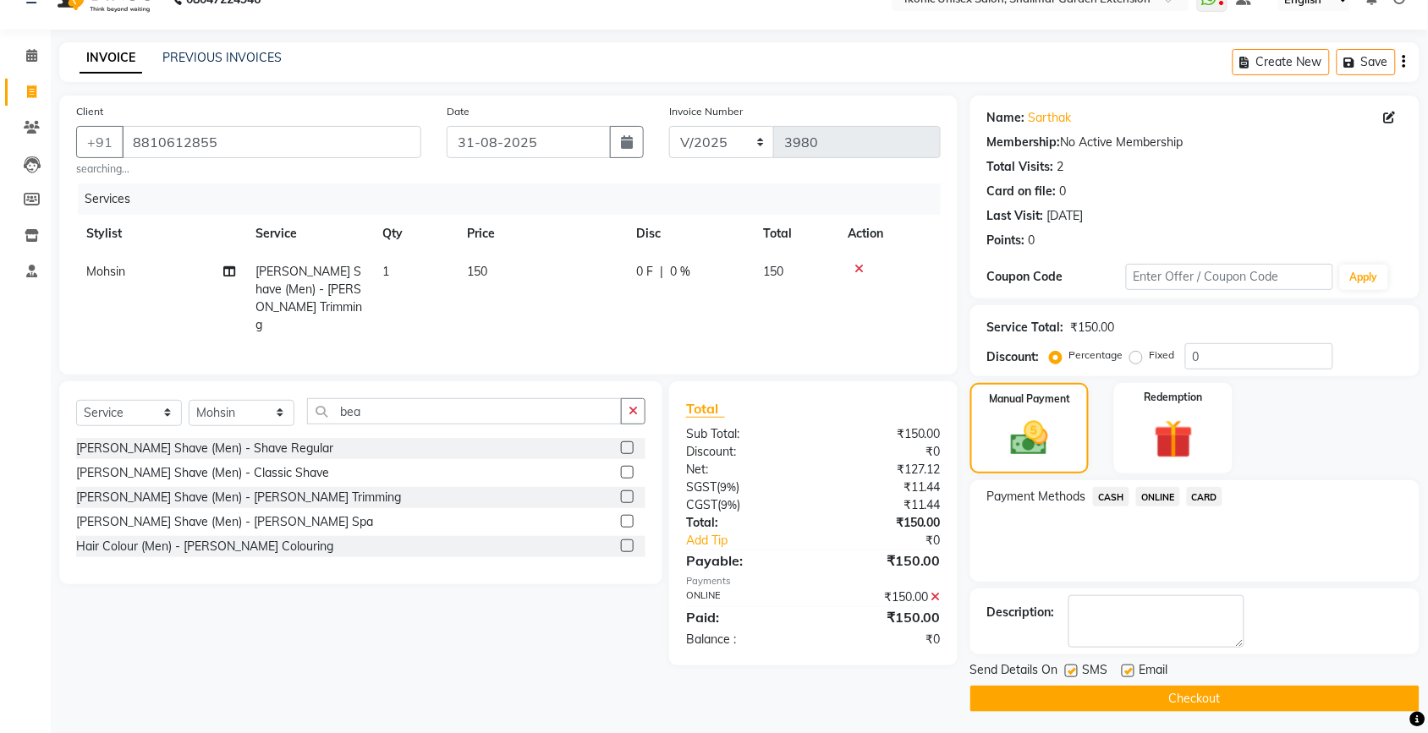
scroll to position [36, 0]
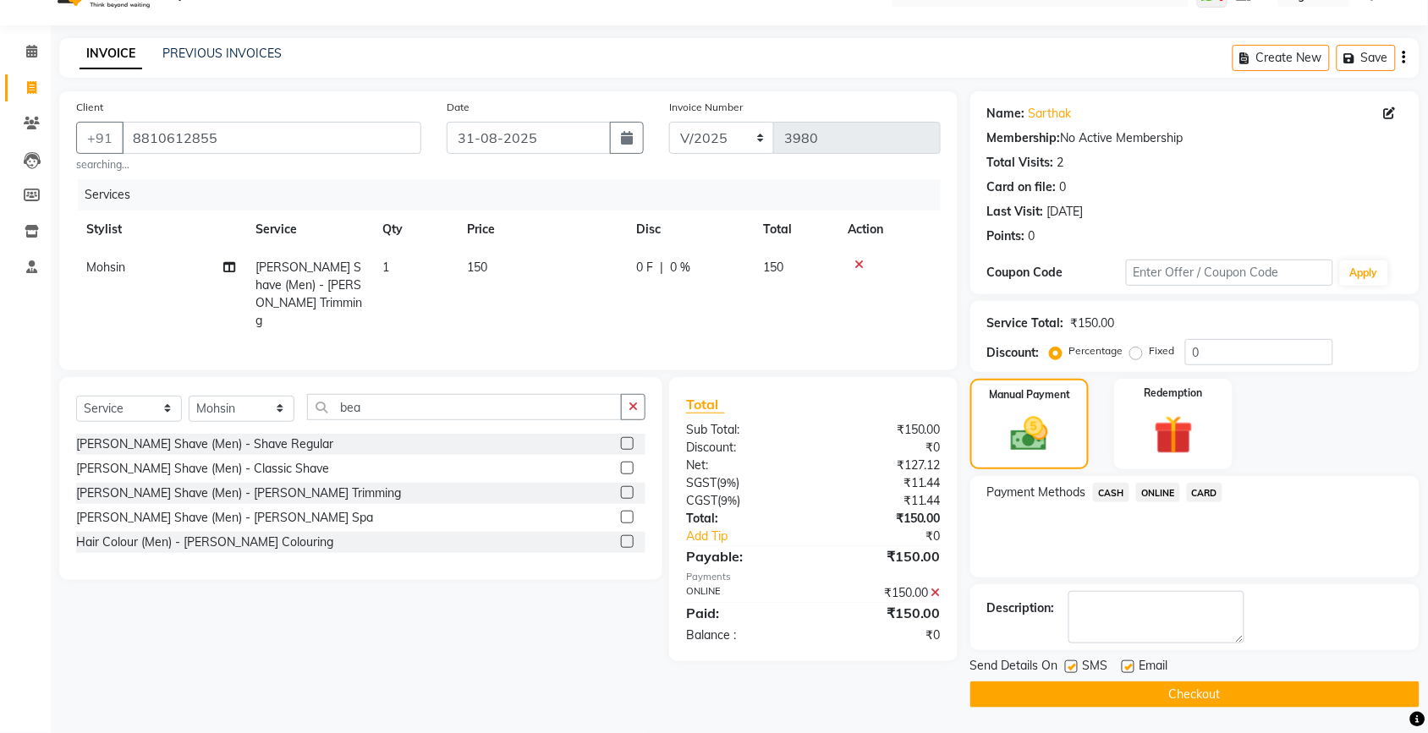
click at [1198, 692] on button "Checkout" at bounding box center [1194, 695] width 449 height 26
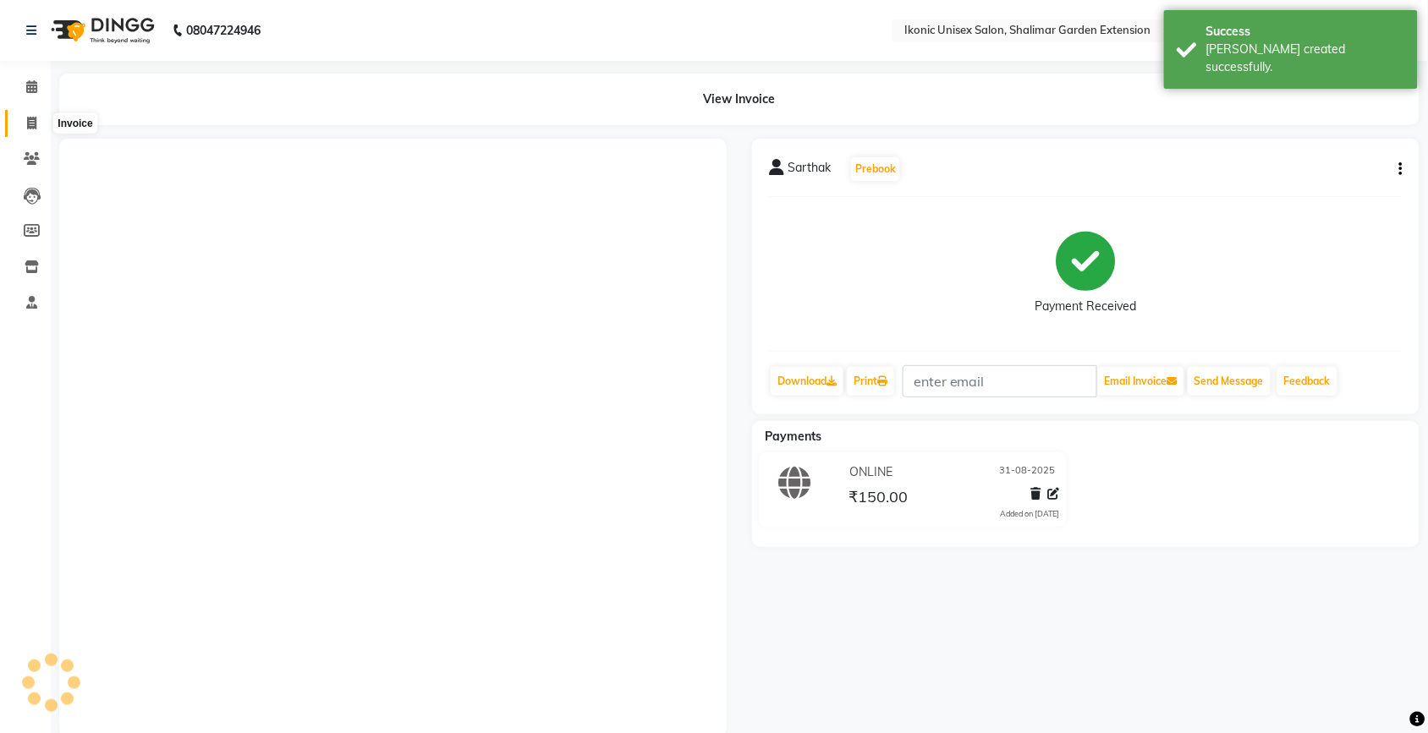
click at [19, 117] on span at bounding box center [32, 123] width 30 height 19
select select "service"
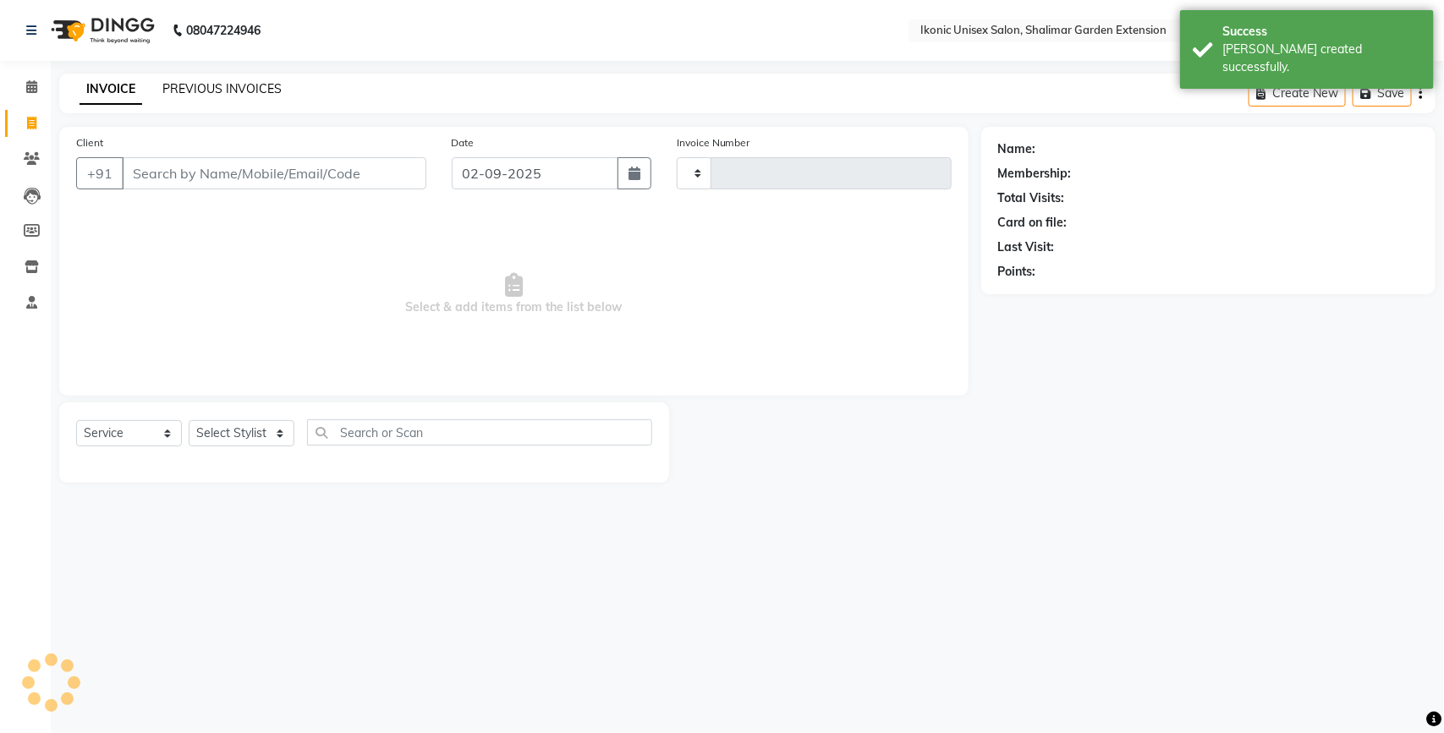
type input "3981"
click at [233, 95] on link "PREVIOUS INVOICES" at bounding box center [221, 88] width 119 height 15
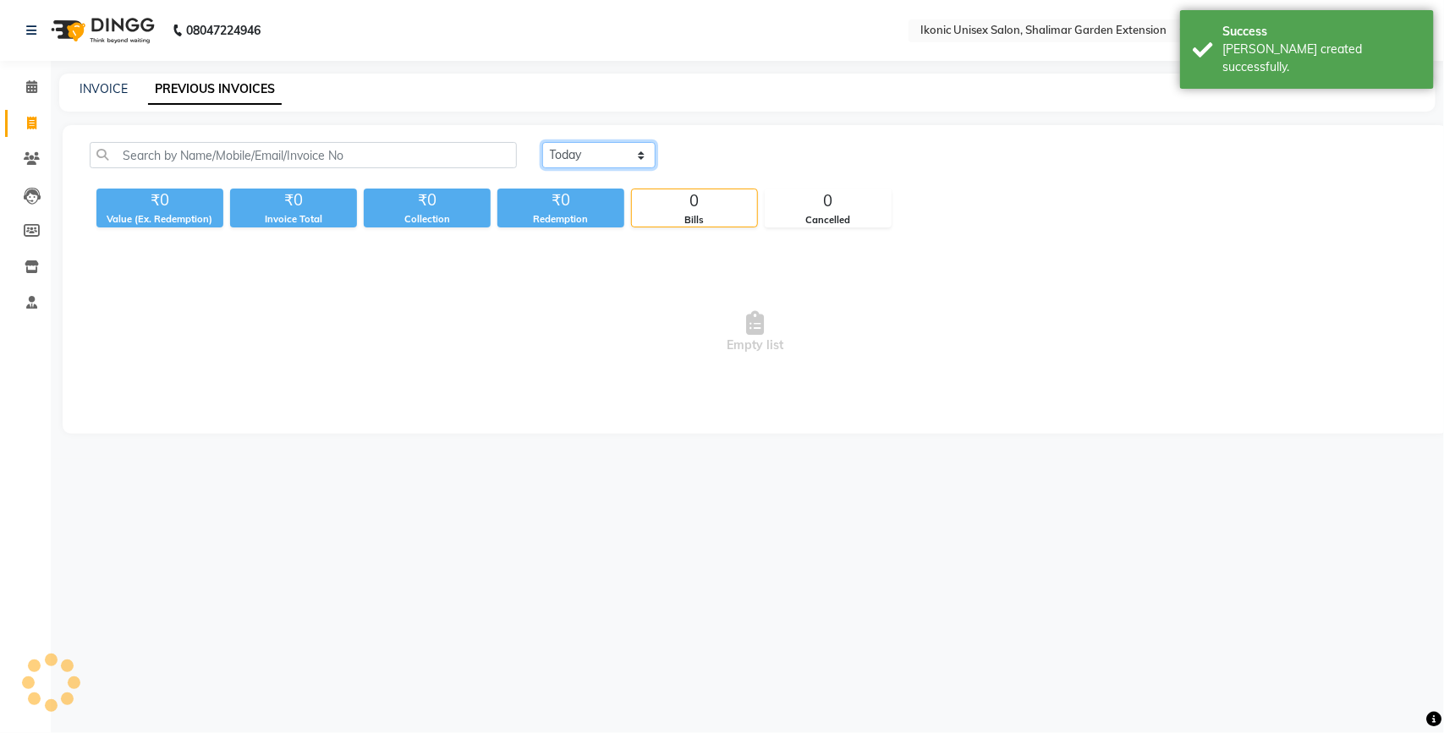
click at [622, 148] on select "[DATE] [DATE] Custom Range" at bounding box center [598, 155] width 113 height 26
select select "range"
click at [542, 142] on select "[DATE] [DATE] Custom Range" at bounding box center [598, 155] width 113 height 26
click at [733, 140] on div "[DATE] [DATE] Custom Range [DATE] - [DATE] ₹0 Value (Ex. Redemption) ₹0 Invoice…" at bounding box center [755, 279] width 1385 height 309
click at [738, 154] on input "02-09-2025" at bounding box center [736, 156] width 118 height 24
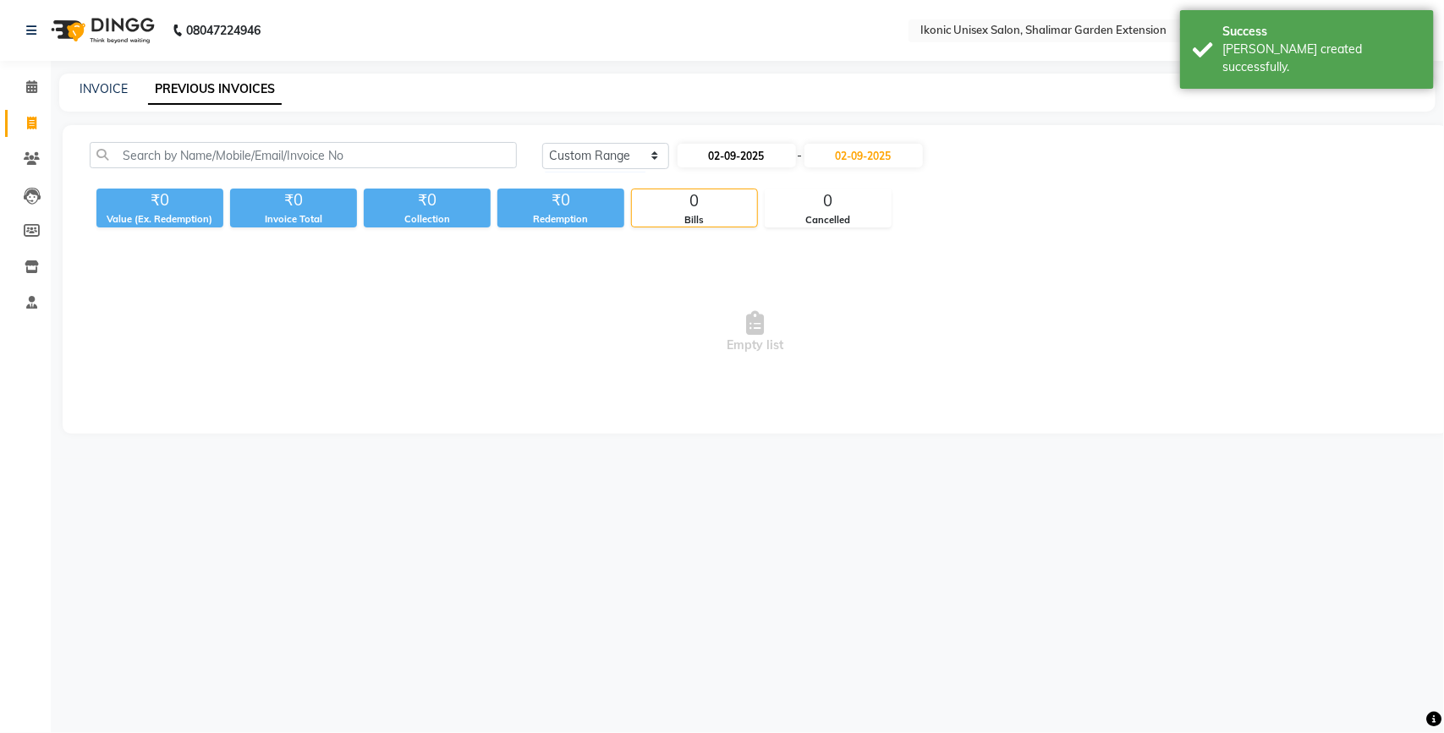
select select "9"
select select "2025"
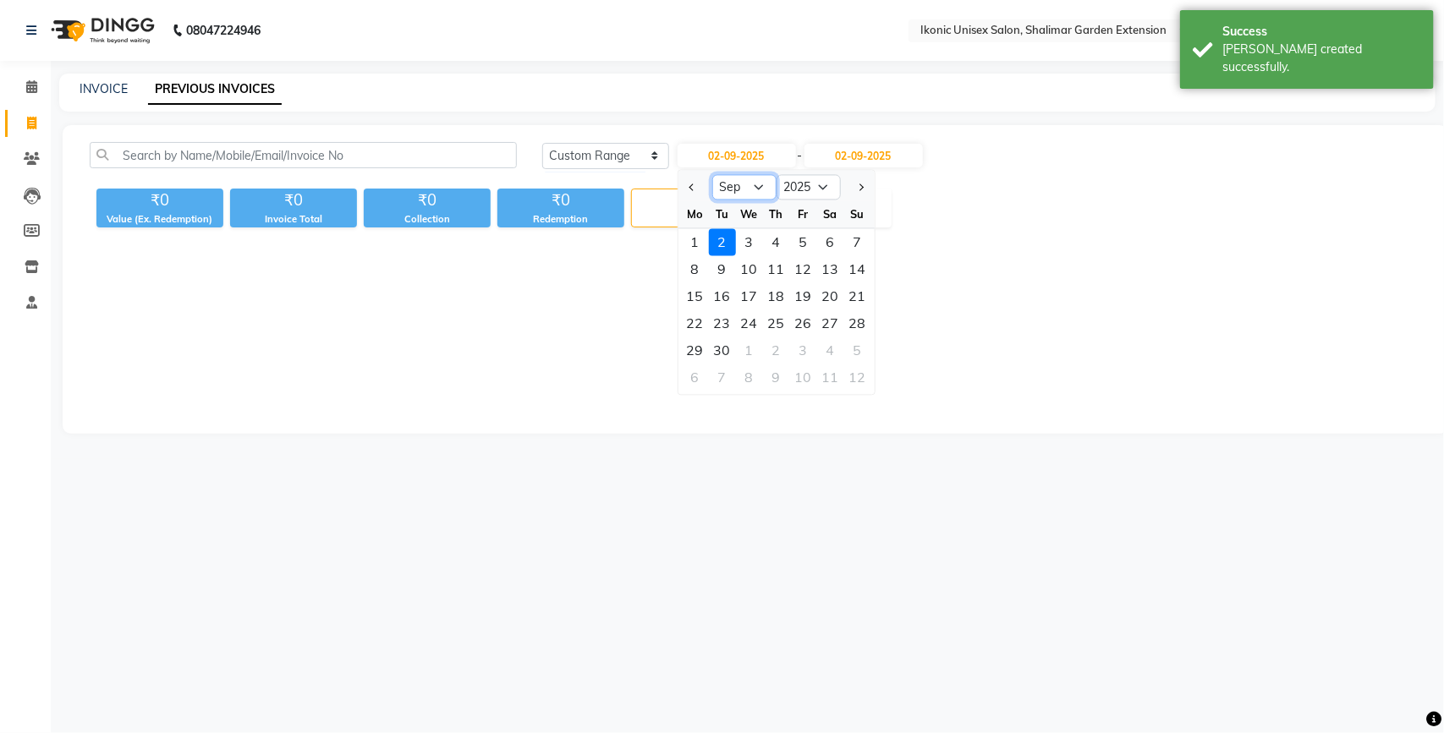
click at [748, 186] on select "Jan Feb Mar Apr May Jun [DATE] Aug Sep Oct Nov Dec" at bounding box center [744, 187] width 64 height 25
select select "8"
click at [712, 175] on select "Jan Feb Mar Apr May Jun [DATE] Aug Sep Oct Nov Dec" at bounding box center [744, 187] width 64 height 25
click at [858, 344] on div "31" at bounding box center [857, 350] width 27 height 27
type input "31-08-2025"
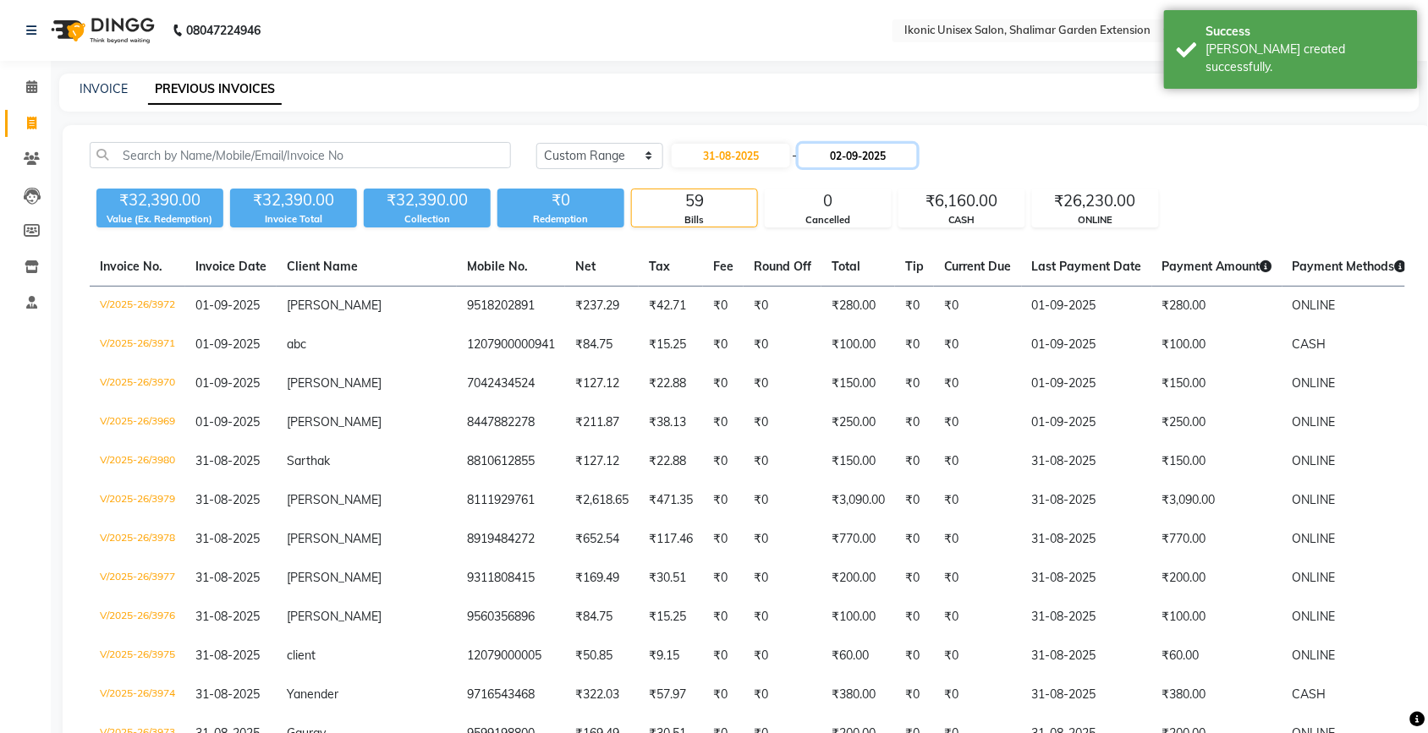
click at [884, 161] on input "02-09-2025" at bounding box center [857, 156] width 118 height 24
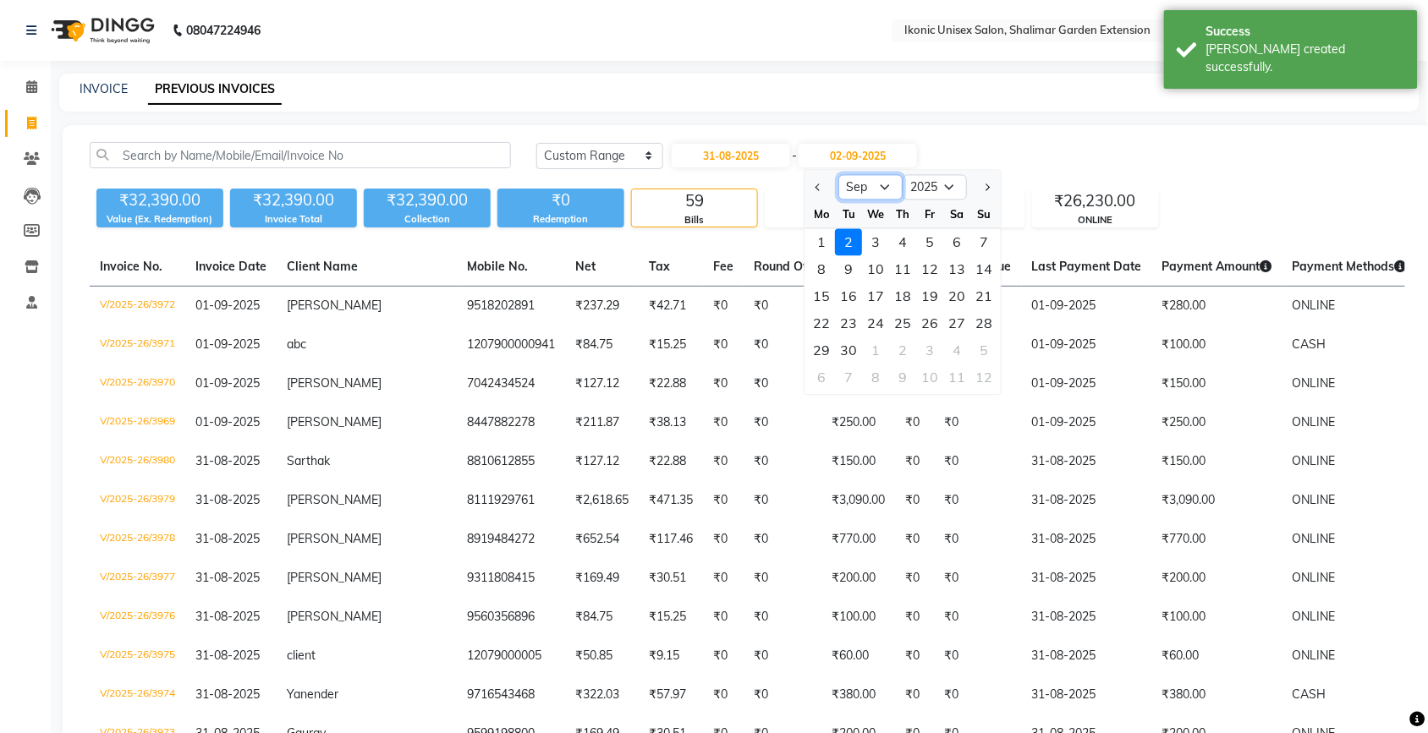
click at [857, 180] on select "Aug Sep Oct Nov Dec" at bounding box center [871, 187] width 64 height 25
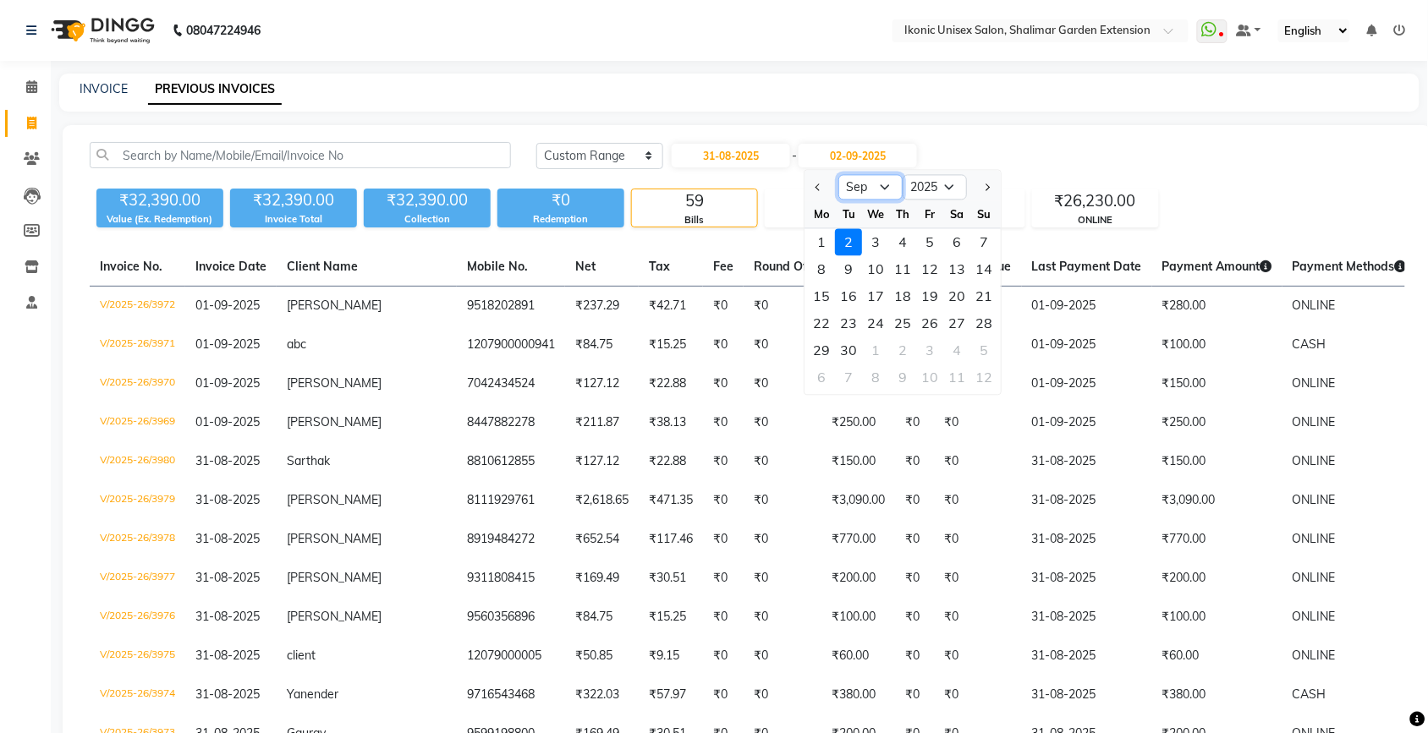
select select "8"
click at [839, 175] on select "Aug Sep Oct Nov Dec" at bounding box center [871, 187] width 64 height 25
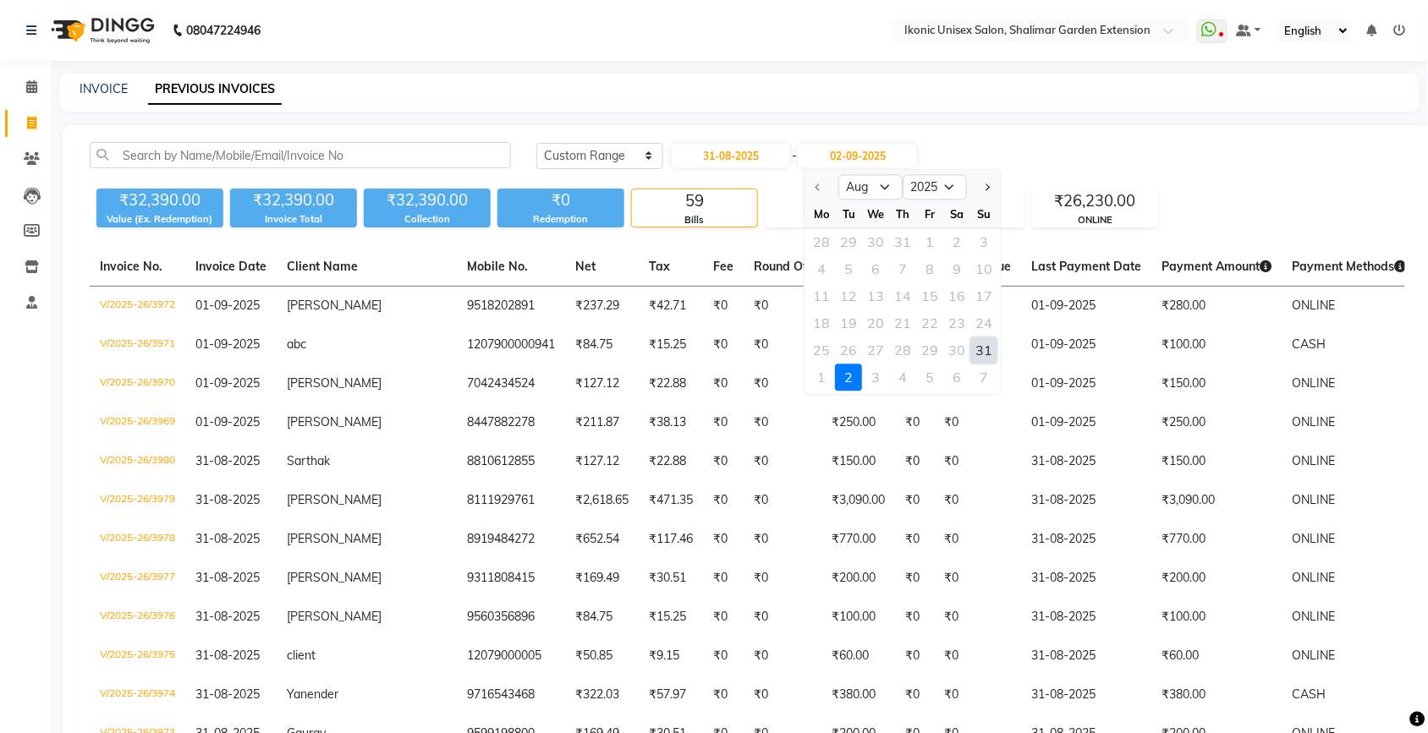
click at [985, 347] on div "31" at bounding box center [984, 350] width 27 height 27
type input "31-08-2025"
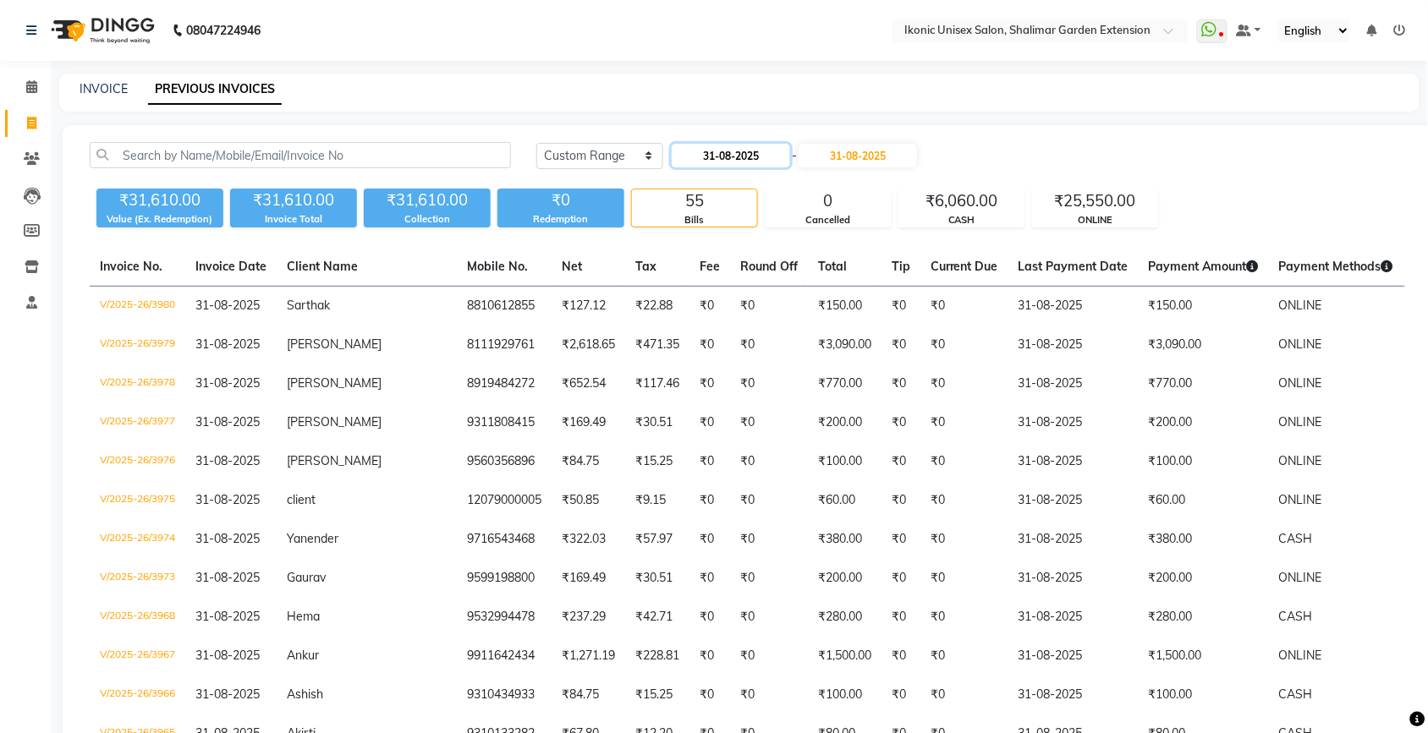
click at [737, 153] on input "31-08-2025" at bounding box center [730, 156] width 118 height 24
select select "8"
select select "2025"
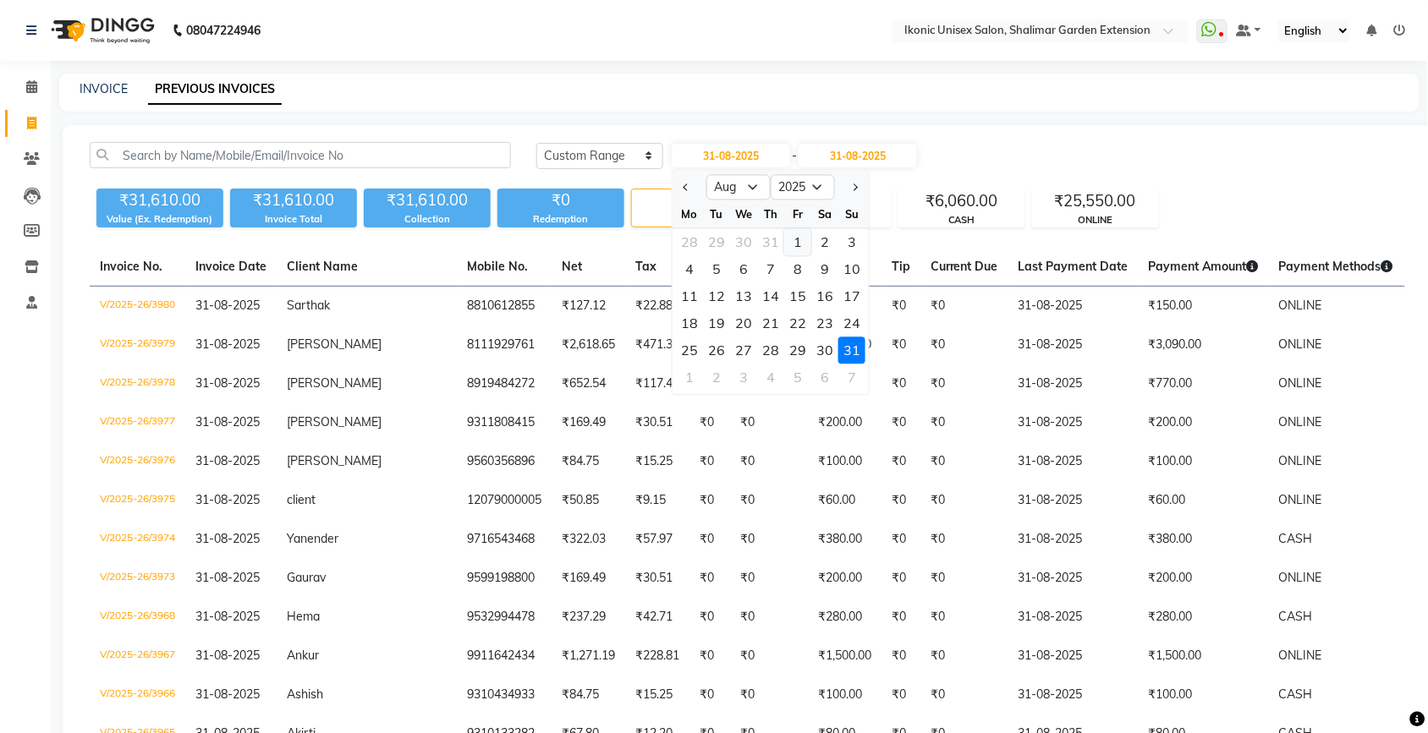
click at [799, 243] on div "1" at bounding box center [797, 242] width 27 height 27
type input "[DATE]"
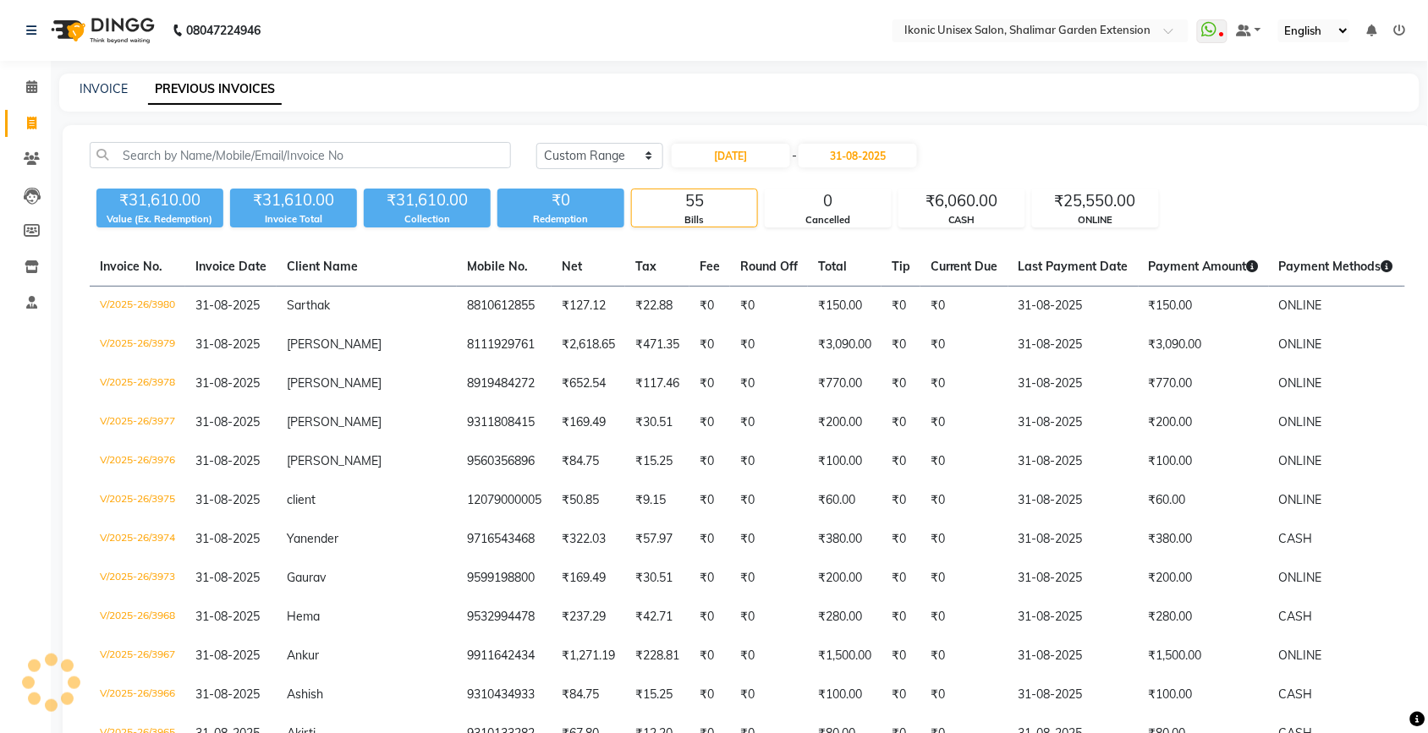
click at [1113, 49] on nav "08047224946 Select Location × Ikonic Unisex Salon, Shalimar Garden Extension Wh…" at bounding box center [714, 30] width 1428 height 61
click at [1055, 94] on div "INVOICE PREVIOUS INVOICES" at bounding box center [729, 89] width 1340 height 18
click at [719, 158] on input "[DATE]" at bounding box center [730, 156] width 118 height 24
select select "8"
select select "2025"
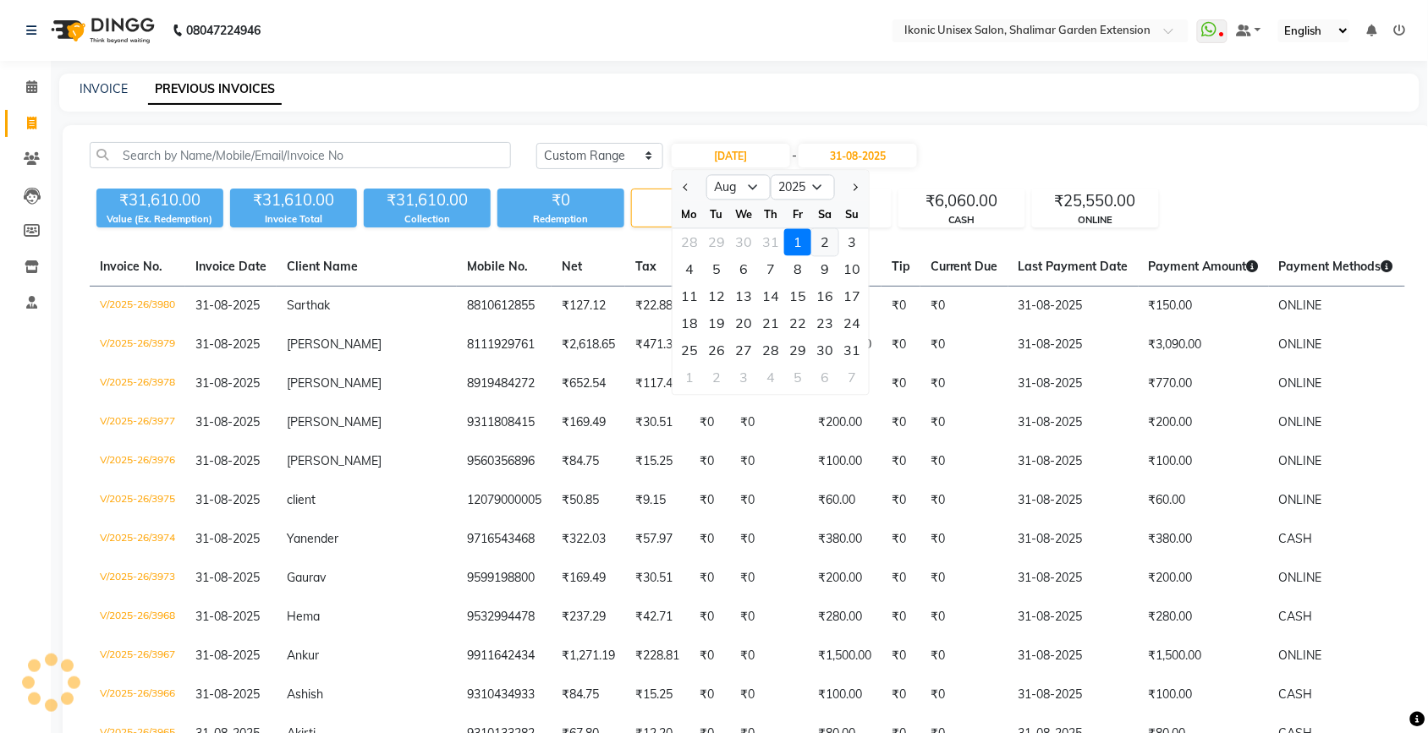
click at [825, 246] on div "2" at bounding box center [824, 242] width 27 height 27
type input "[DATE]"
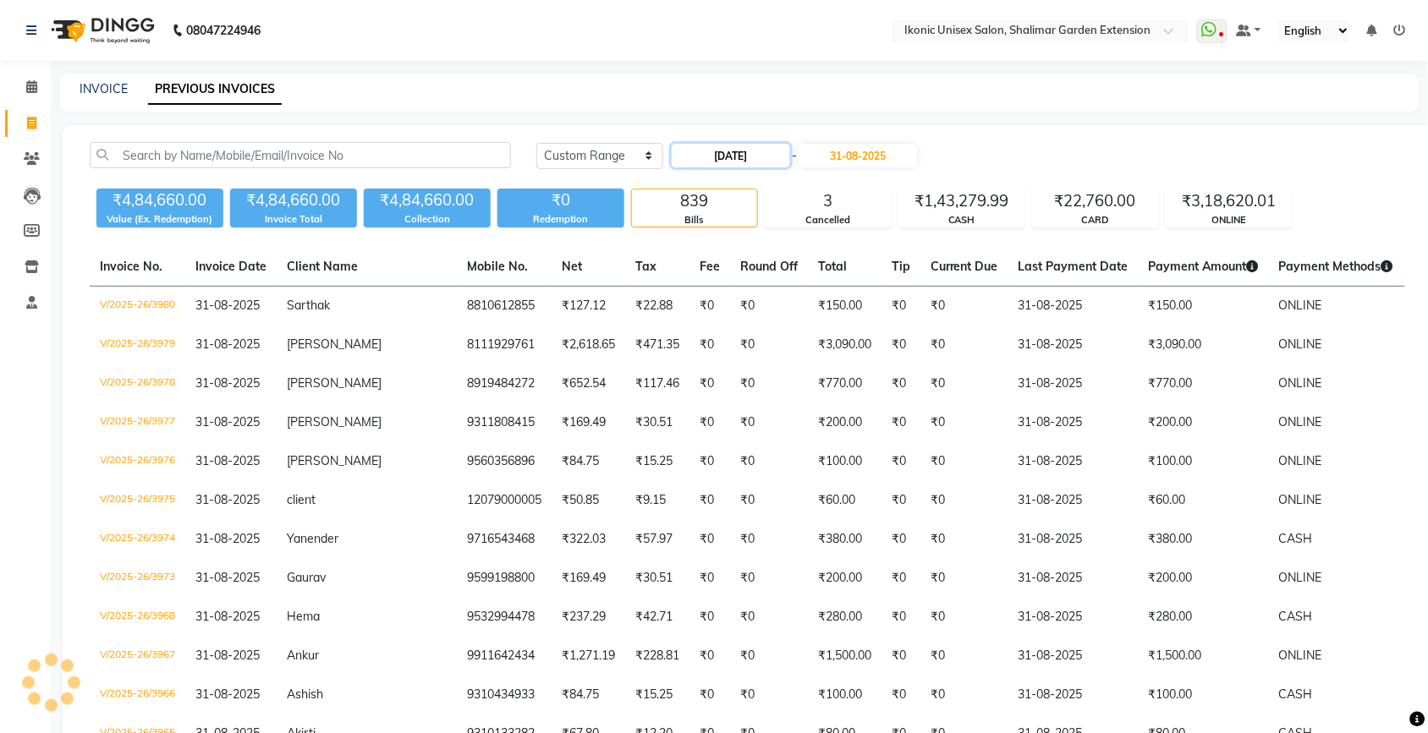
click at [748, 157] on input "[DATE]" at bounding box center [730, 156] width 118 height 24
select select "8"
select select "2025"
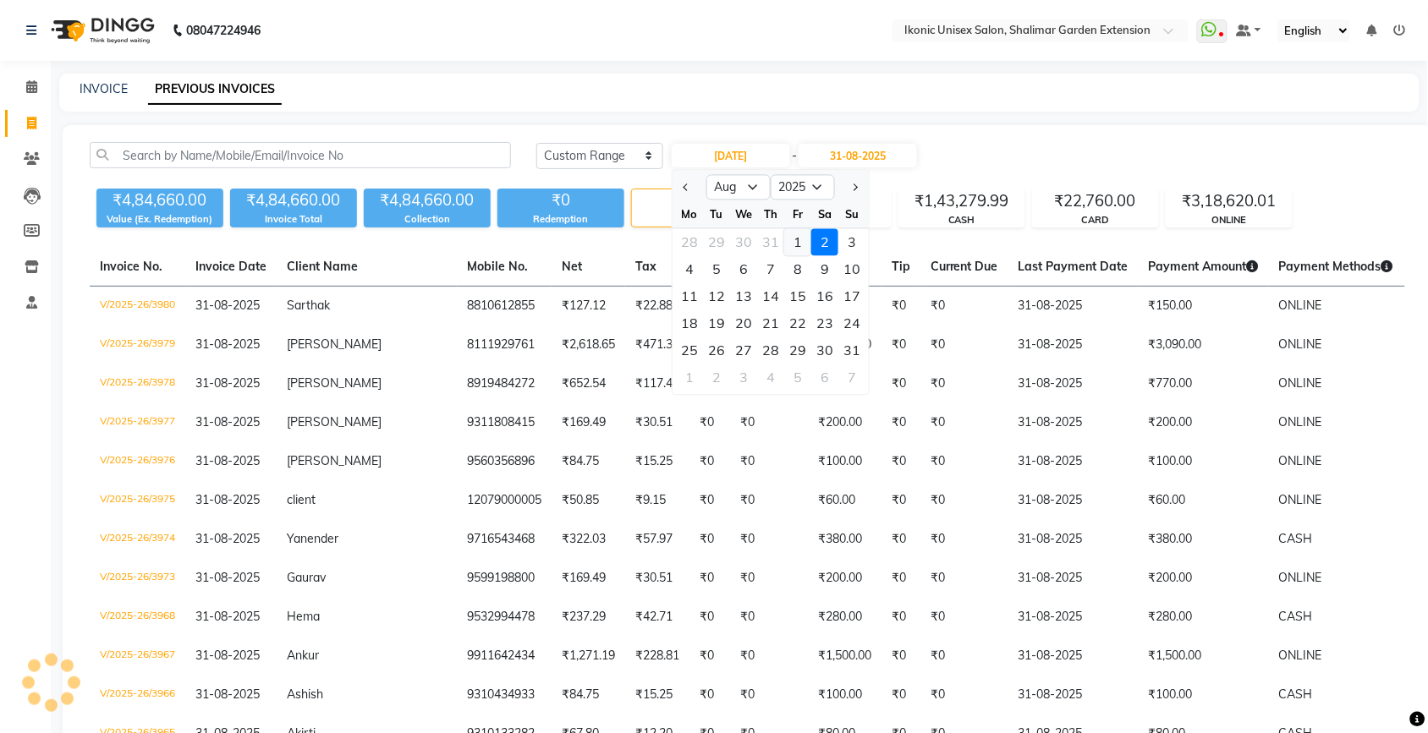
click at [795, 247] on div "1" at bounding box center [797, 242] width 27 height 27
type input "[DATE]"
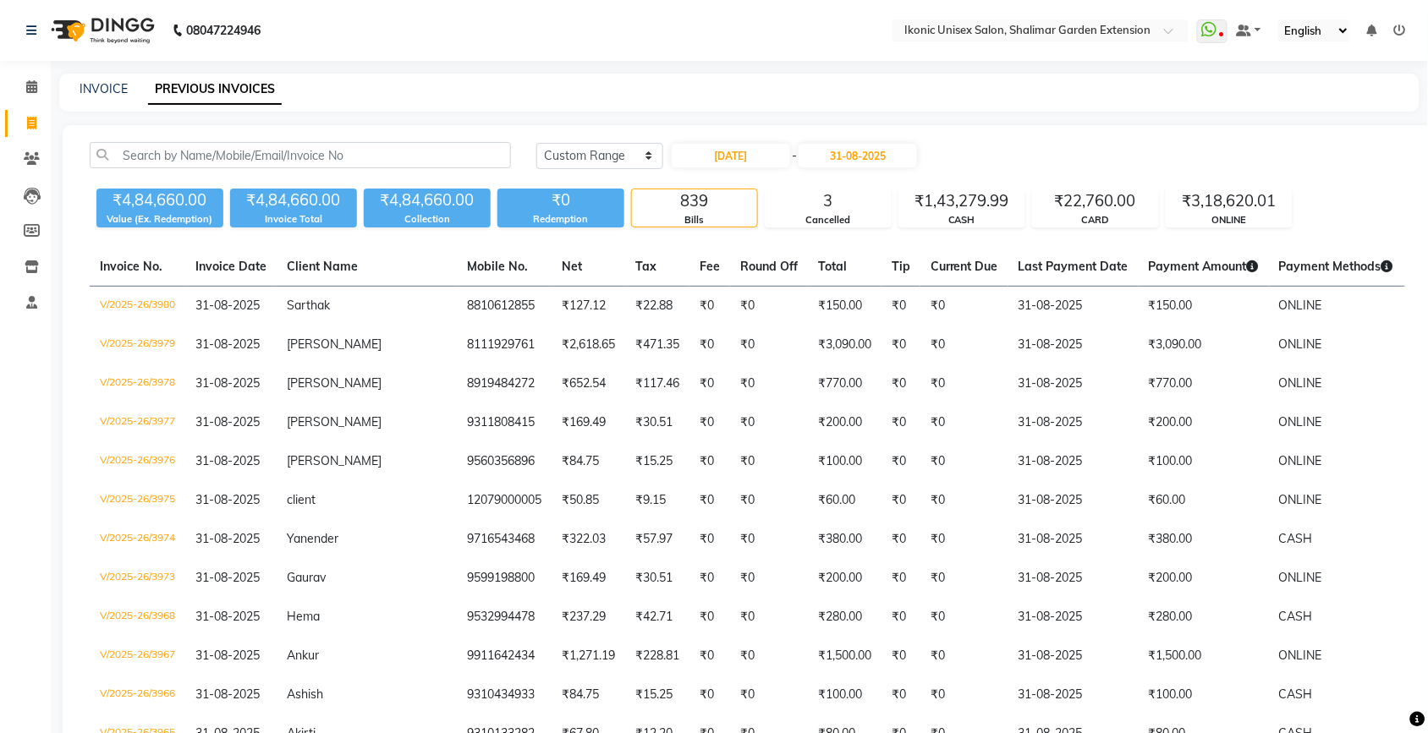
click at [606, 145] on select "[DATE] [DATE] Custom Range" at bounding box center [599, 156] width 127 height 26
click at [536, 143] on select "[DATE] [DATE] Custom Range" at bounding box center [599, 156] width 127 height 26
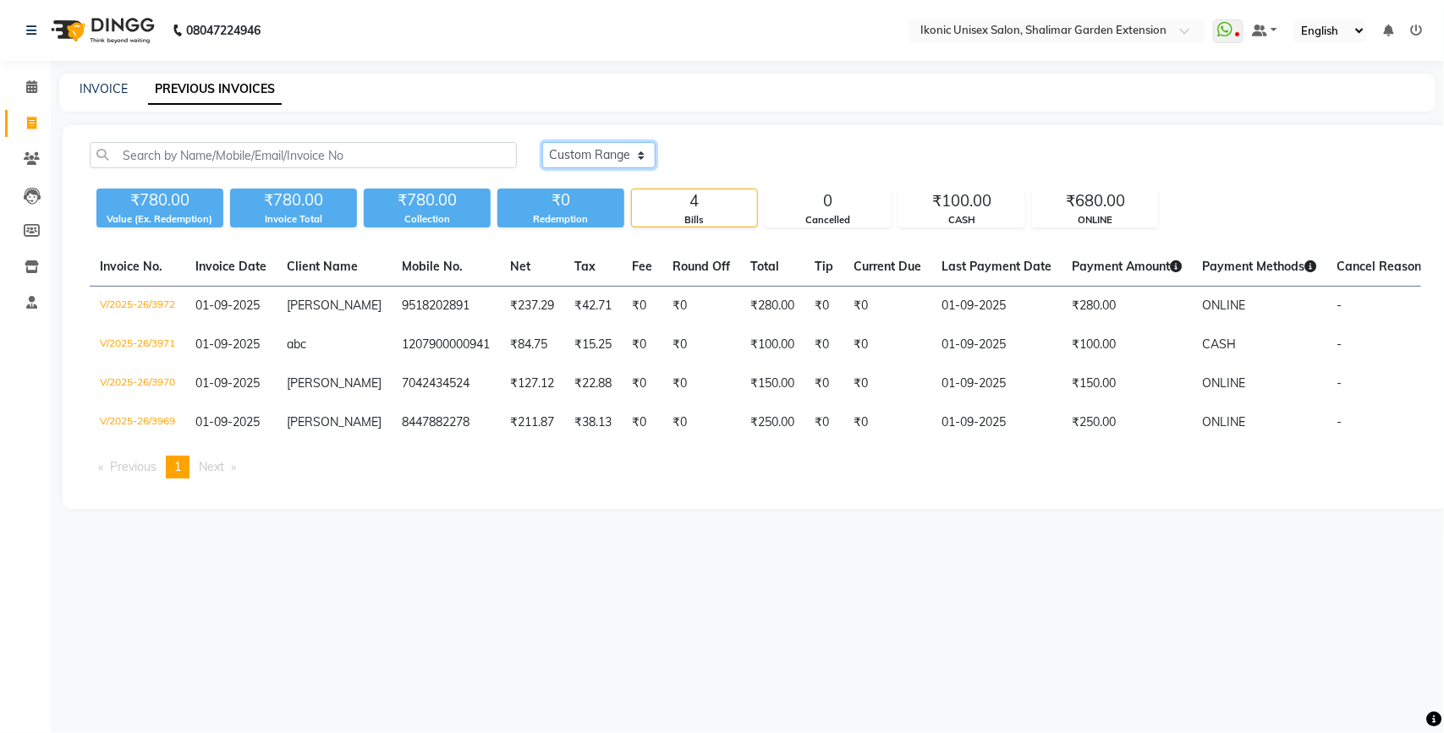
click at [605, 154] on select "[DATE] [DATE] Custom Range" at bounding box center [598, 155] width 113 height 26
select select "range"
click at [542, 142] on select "[DATE] [DATE] Custom Range" at bounding box center [598, 155] width 113 height 26
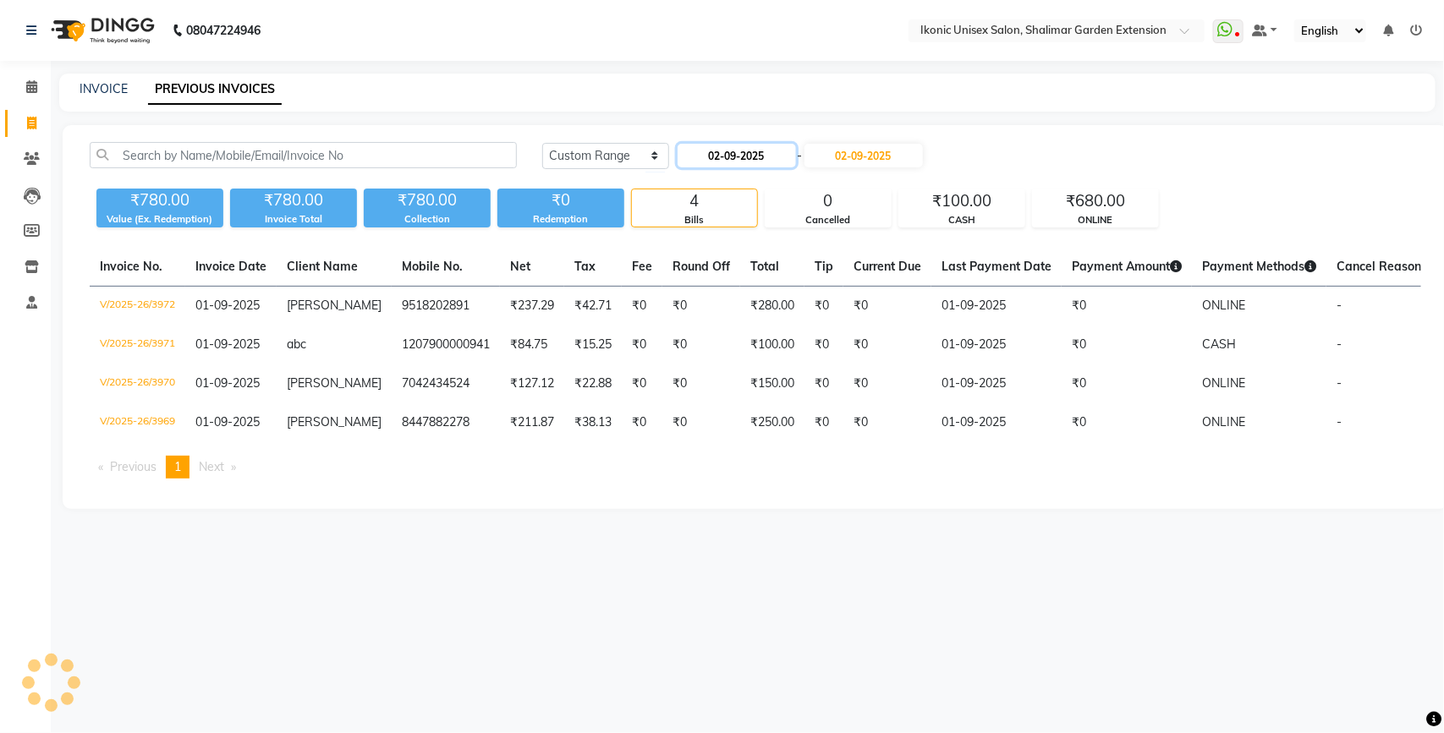
click at [738, 152] on input "02-09-2025" at bounding box center [736, 156] width 118 height 24
select select "9"
select select "2025"
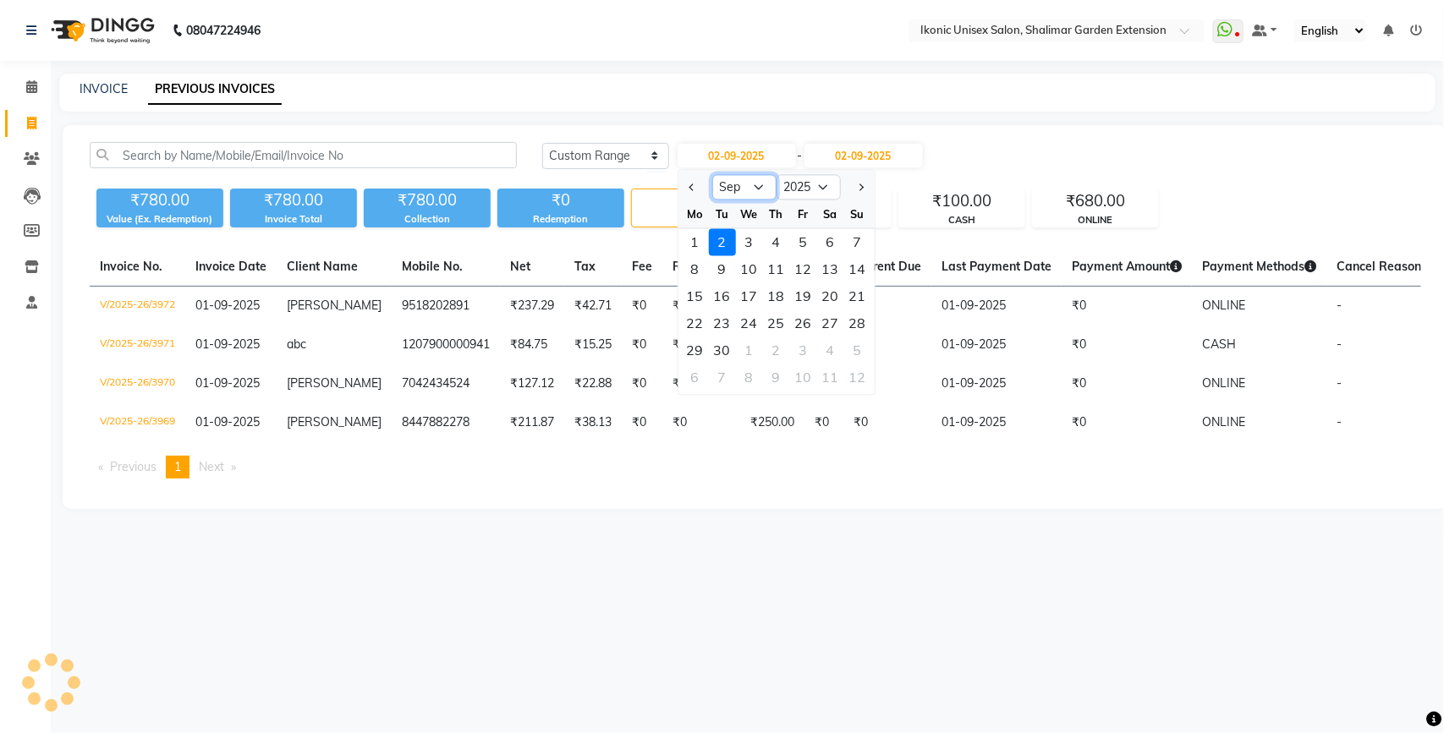
click at [732, 187] on select "Jan Feb Mar Apr May Jun [DATE] Aug Sep Oct Nov Dec" at bounding box center [744, 187] width 64 height 25
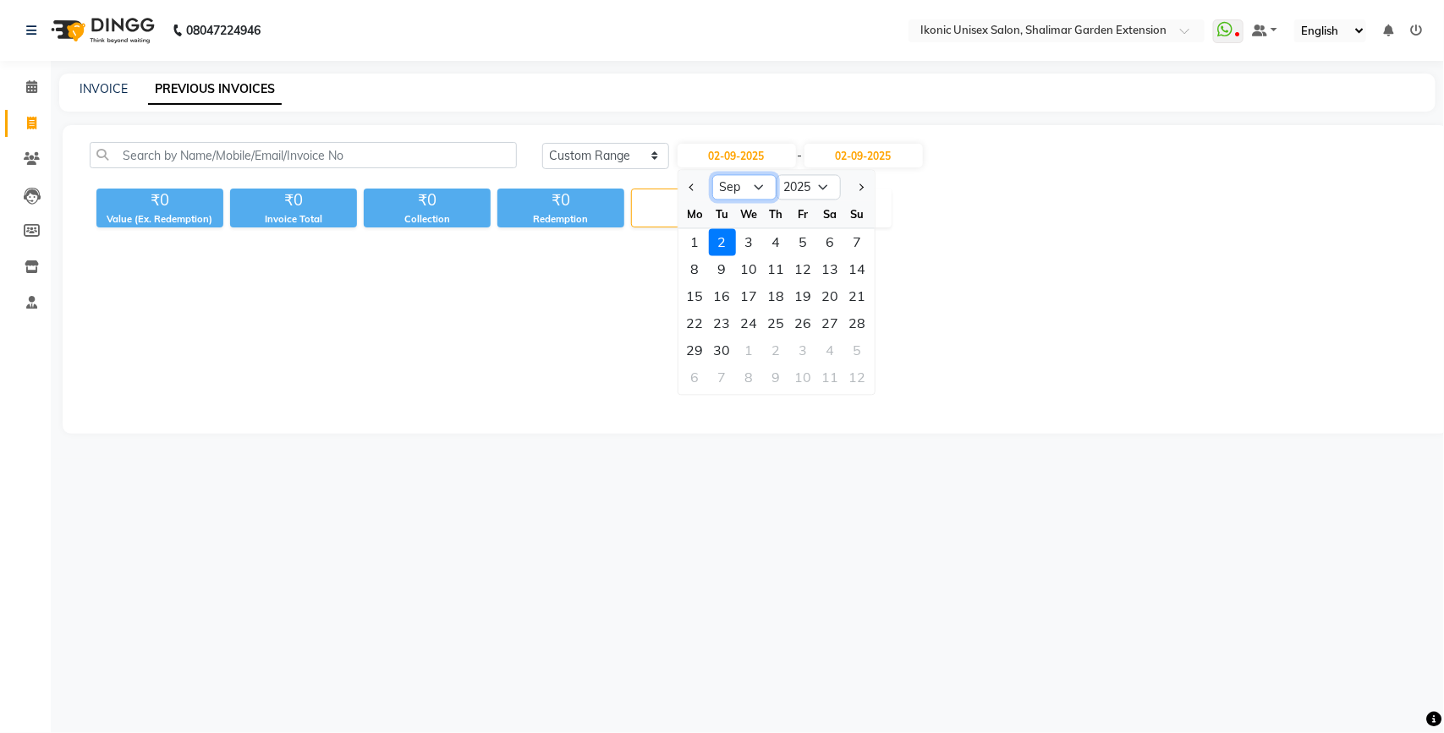
select select "8"
click at [712, 175] on select "Jan Feb Mar Apr May Jun [DATE] Aug Sep Oct Nov Dec" at bounding box center [744, 187] width 64 height 25
click at [801, 249] on div "1" at bounding box center [803, 242] width 27 height 27
type input "[DATE]"
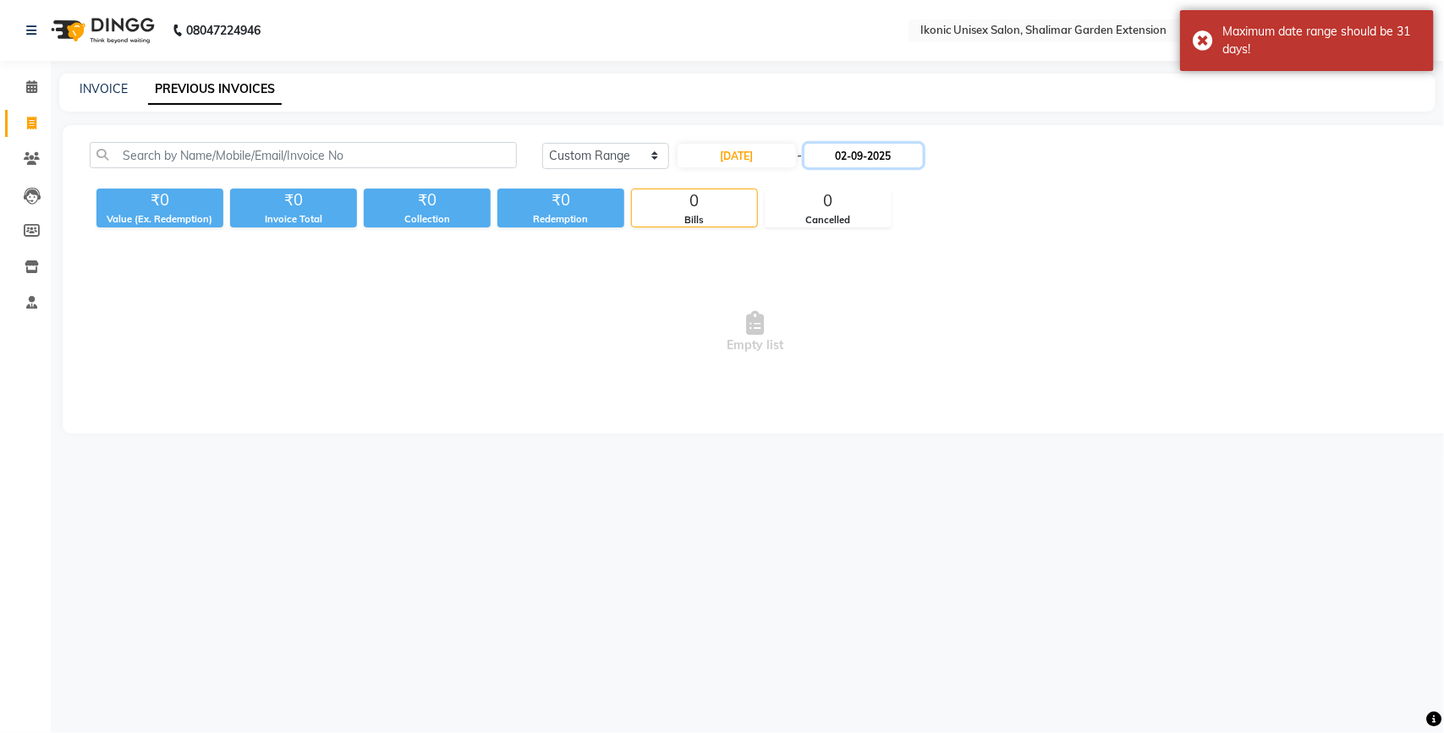
click at [872, 157] on input "02-09-2025" at bounding box center [863, 156] width 118 height 24
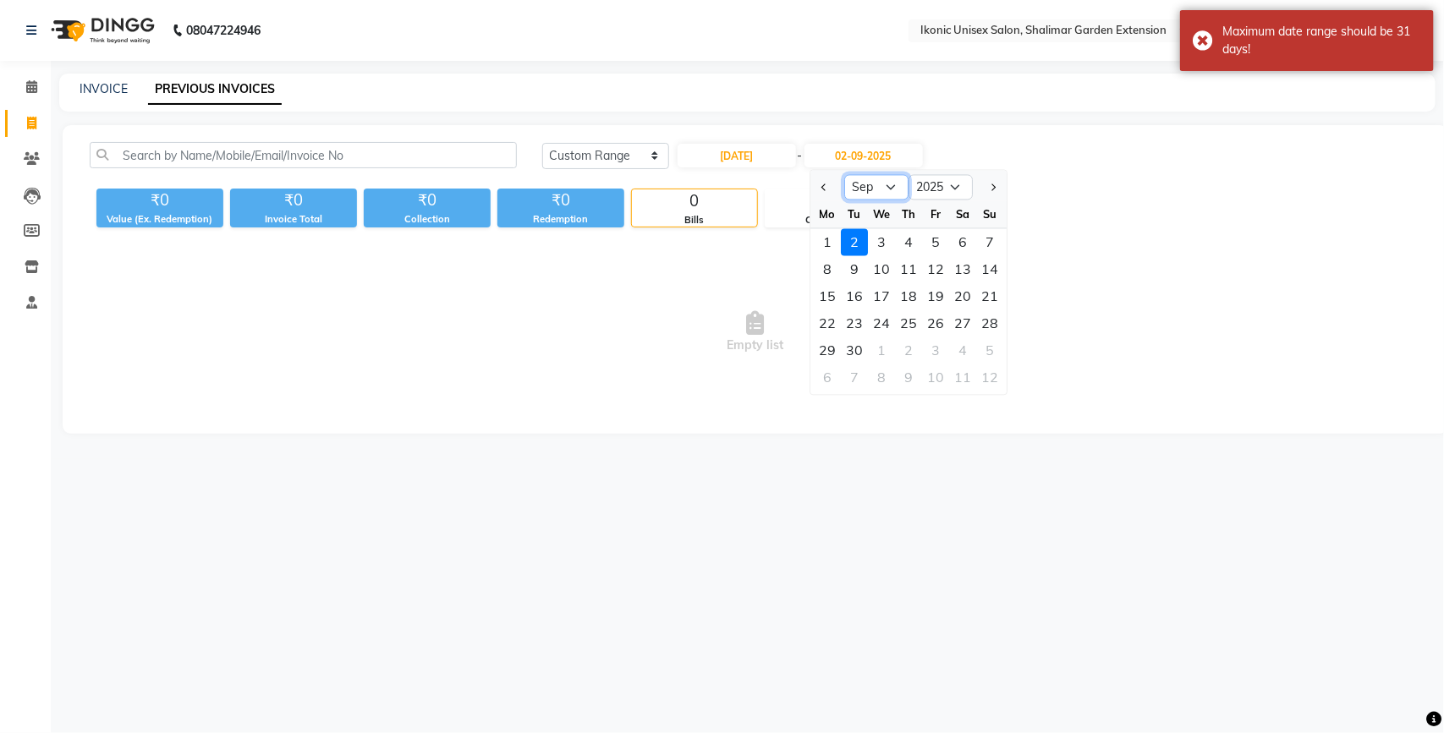
click at [873, 187] on select "Aug Sep Oct Nov Dec" at bounding box center [876, 187] width 64 height 25
select select "8"
click at [844, 175] on select "Aug Sep Oct Nov Dec" at bounding box center [876, 187] width 64 height 25
click at [991, 347] on div "31" at bounding box center [989, 350] width 27 height 27
type input "31-08-2025"
